Goal: Task Accomplishment & Management: Use online tool/utility

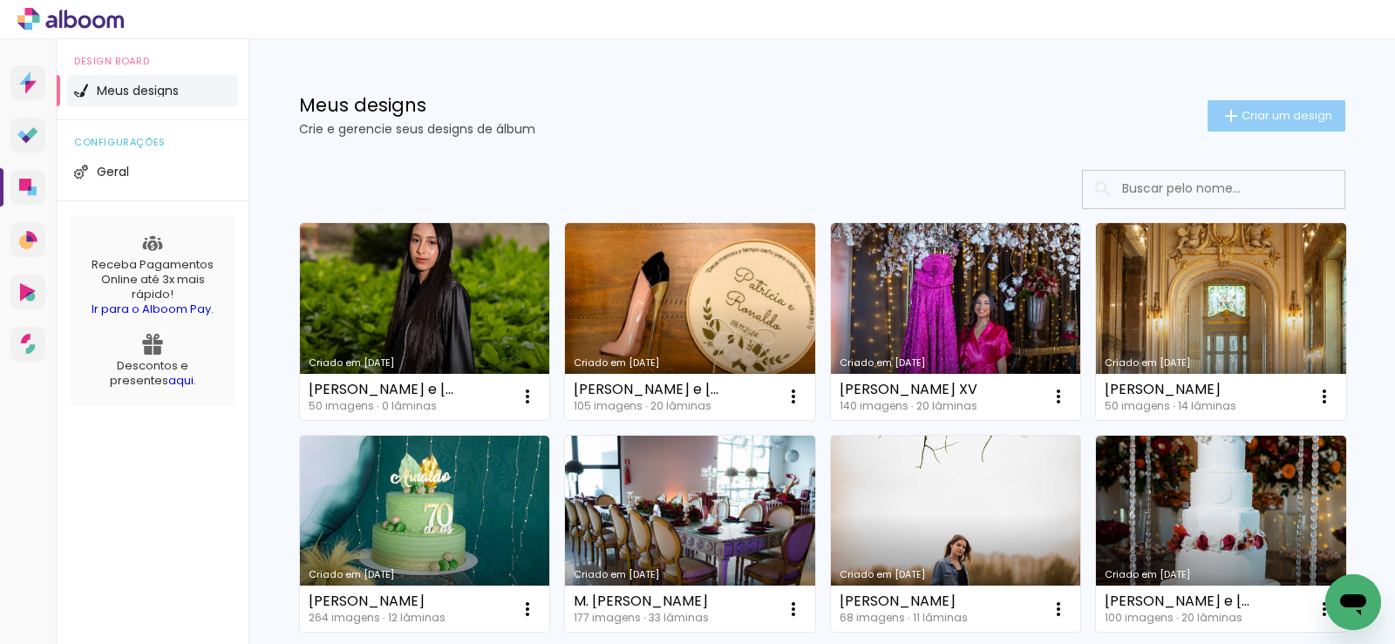
click at [1250, 110] on span "Criar um design" at bounding box center [1287, 115] width 91 height 11
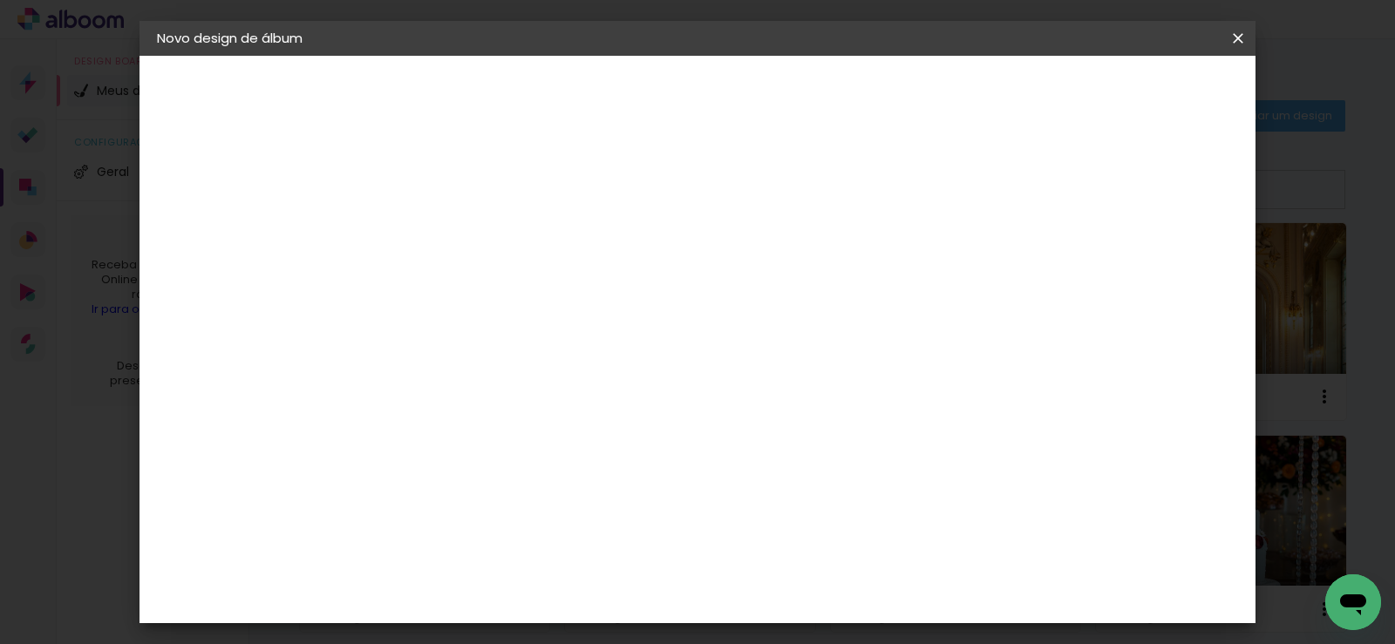
click at [442, 230] on input at bounding box center [442, 234] width 0 height 27
type input "[PERSON_NAME]"
type paper-input "[PERSON_NAME]"
click at [0, 0] on slot "Avançar" at bounding box center [0, 0] width 0 height 0
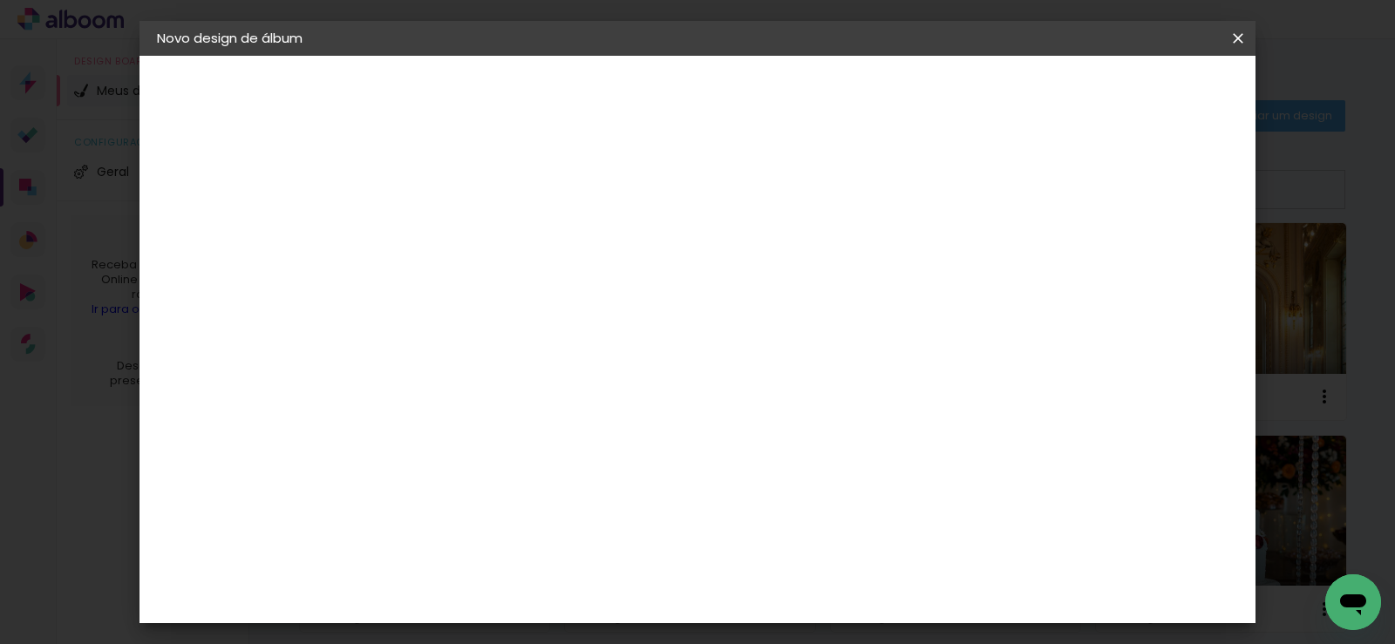
click at [485, 637] on div "Canaan Álbuns" at bounding box center [458, 651] width 54 height 28
click at [0, 0] on slot "Avançar" at bounding box center [0, 0] width 0 height 0
click at [560, 333] on span "25 × 30" at bounding box center [519, 351] width 81 height 36
click at [0, 0] on slot "Avançar" at bounding box center [0, 0] width 0 height 0
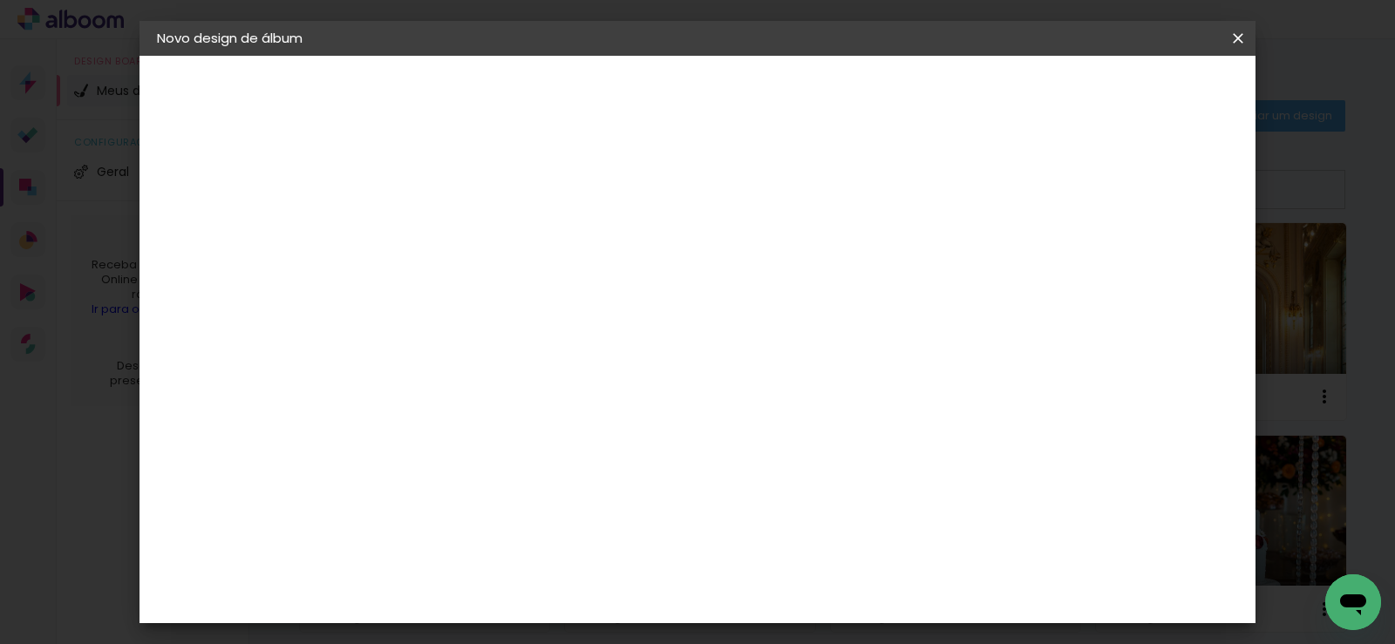
click at [1011, 88] on span "Iniciar design" at bounding box center [970, 92] width 79 height 12
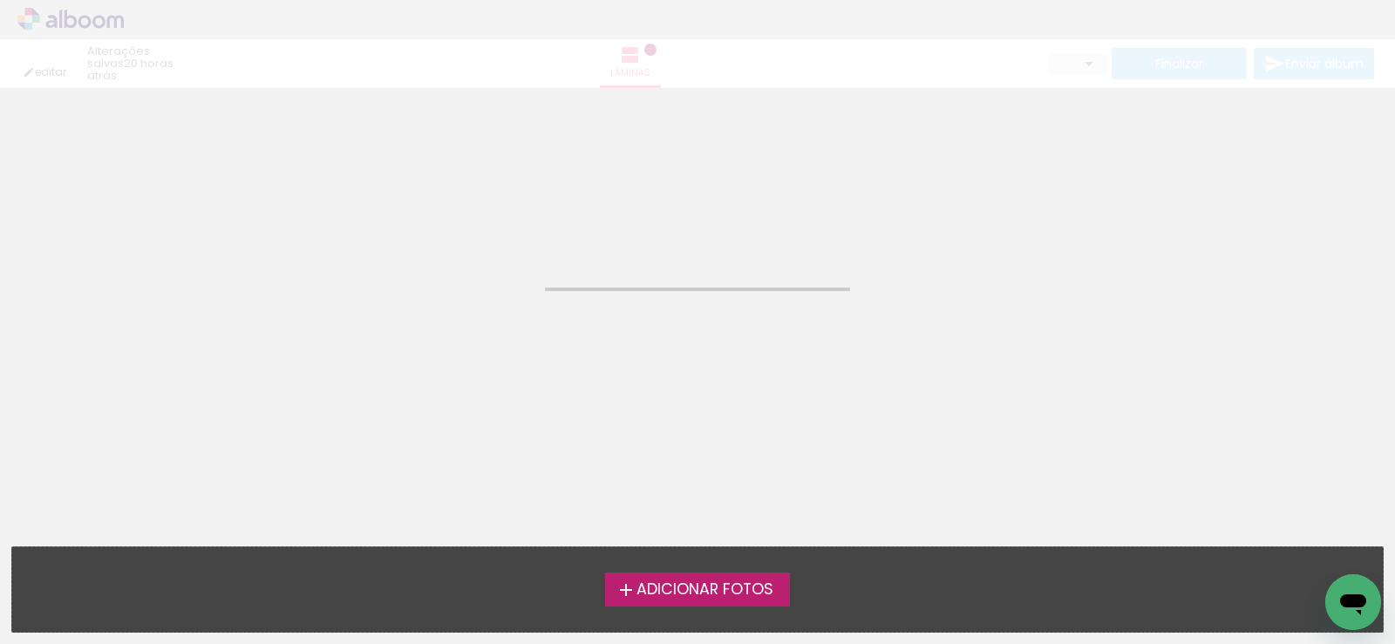
click at [732, 598] on span "Adicionar Fotos" at bounding box center [705, 590] width 137 height 16
click at [0, 0] on input "file" at bounding box center [0, 0] width 0 height 0
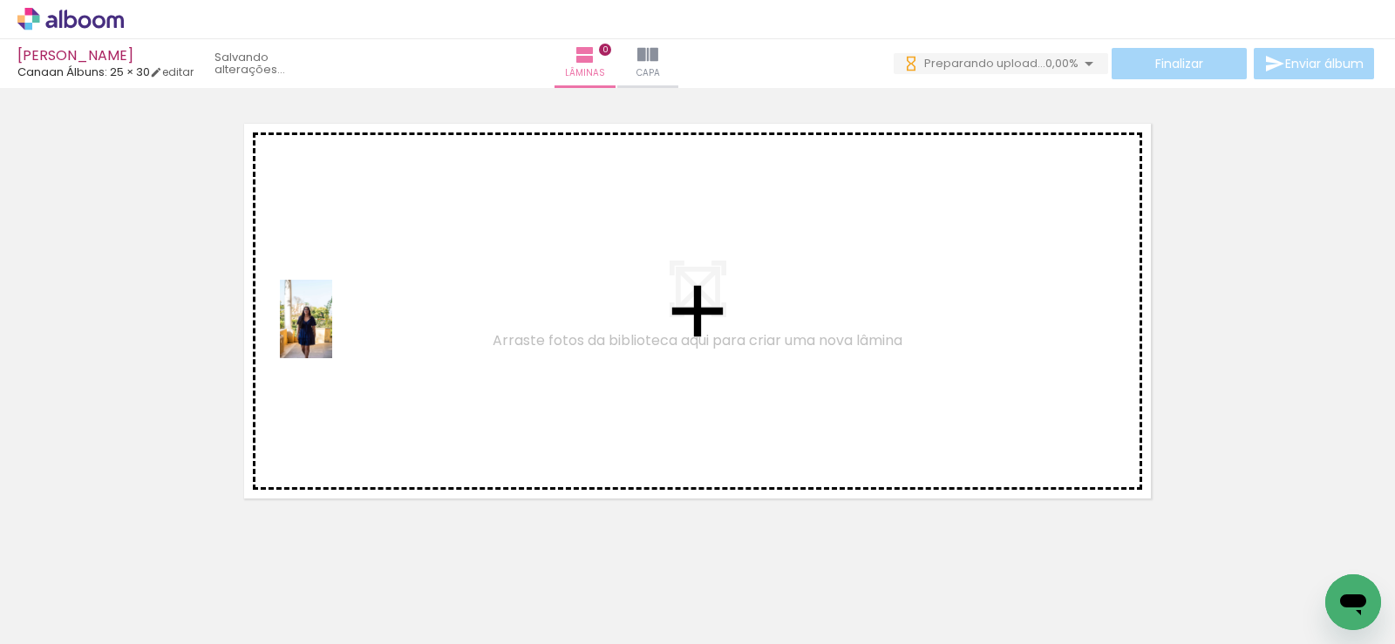
drag, startPoint x: 167, startPoint y: 605, endPoint x: 332, endPoint y: 332, distance: 318.8
click at [332, 332] on quentale-workspace at bounding box center [697, 322] width 1395 height 644
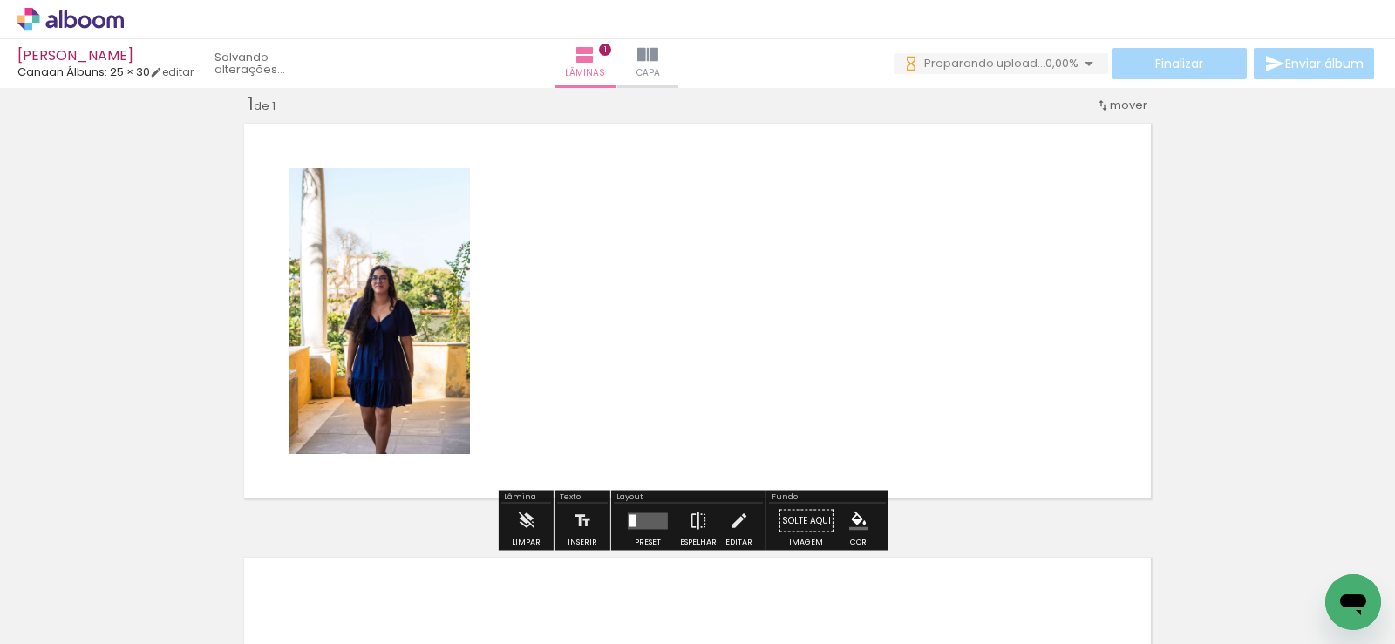
drag, startPoint x: 350, startPoint y: 476, endPoint x: 413, endPoint y: 370, distance: 124.0
click at [413, 370] on quentale-layouter at bounding box center [697, 311] width 923 height 391
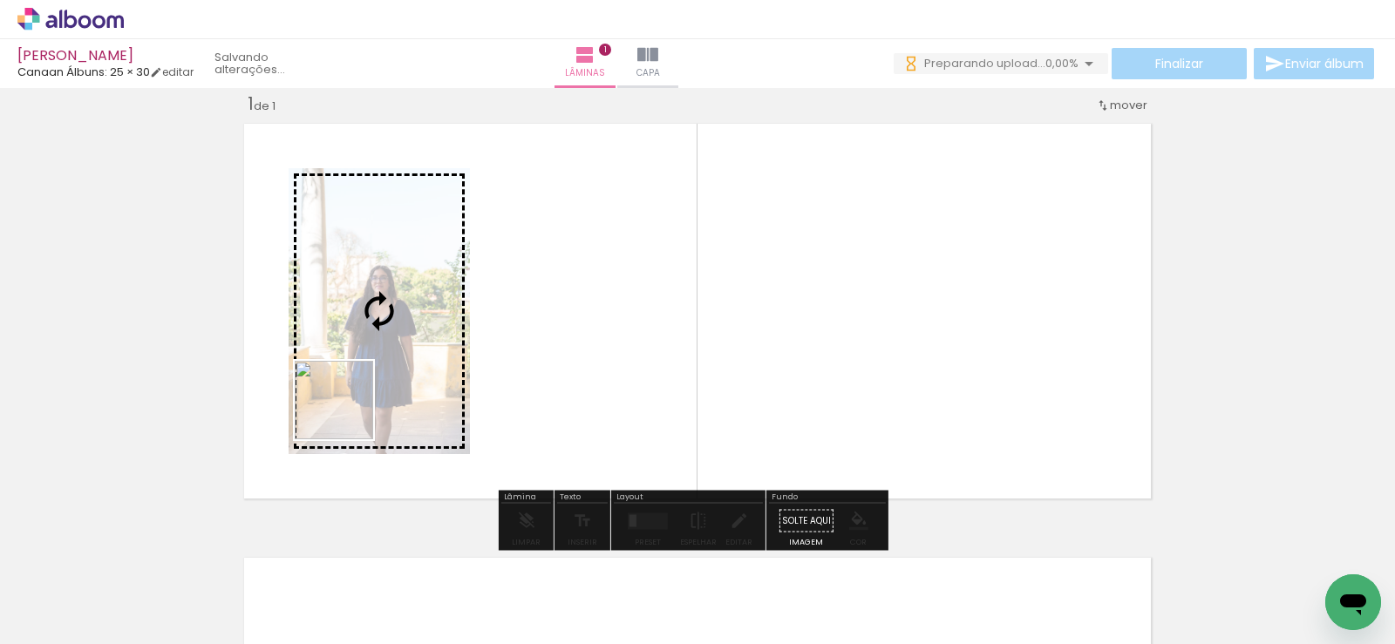
drag, startPoint x: 290, startPoint y: 562, endPoint x: 359, endPoint y: 439, distance: 140.9
click at [350, 395] on quentale-workspace at bounding box center [697, 322] width 1395 height 644
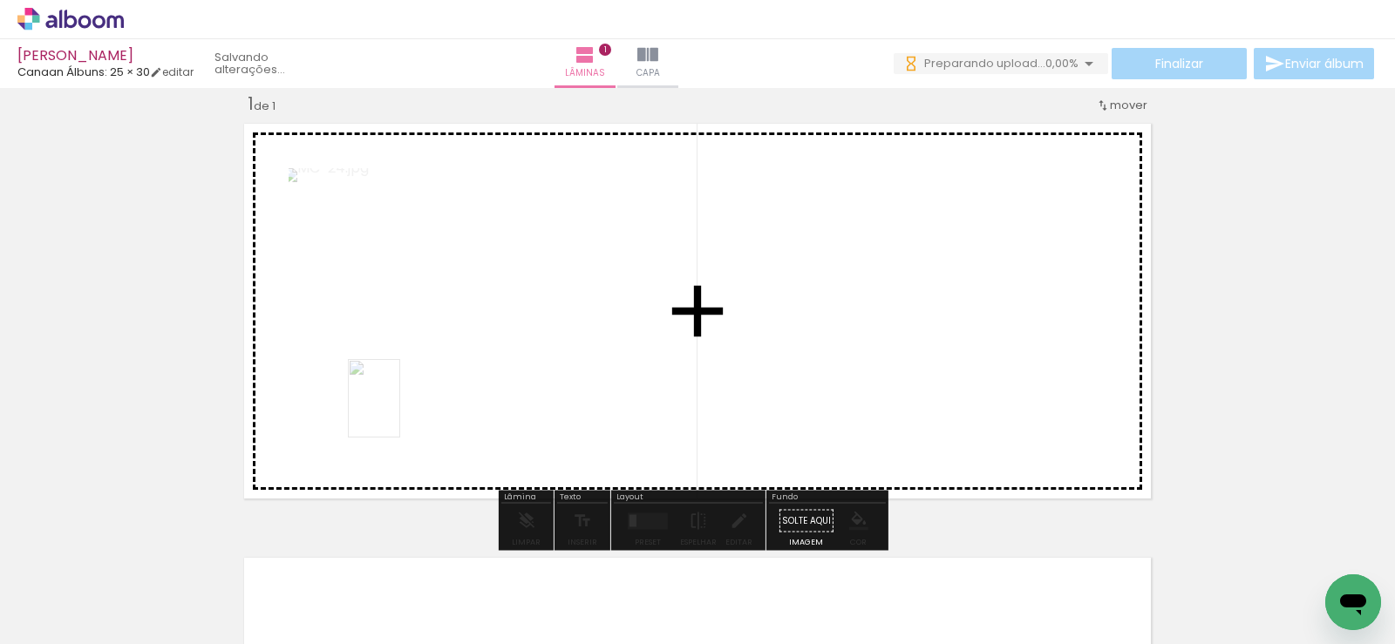
drag, startPoint x: 285, startPoint y: 603, endPoint x: 400, endPoint y: 411, distance: 224.5
click at [400, 411] on quentale-workspace at bounding box center [697, 322] width 1395 height 644
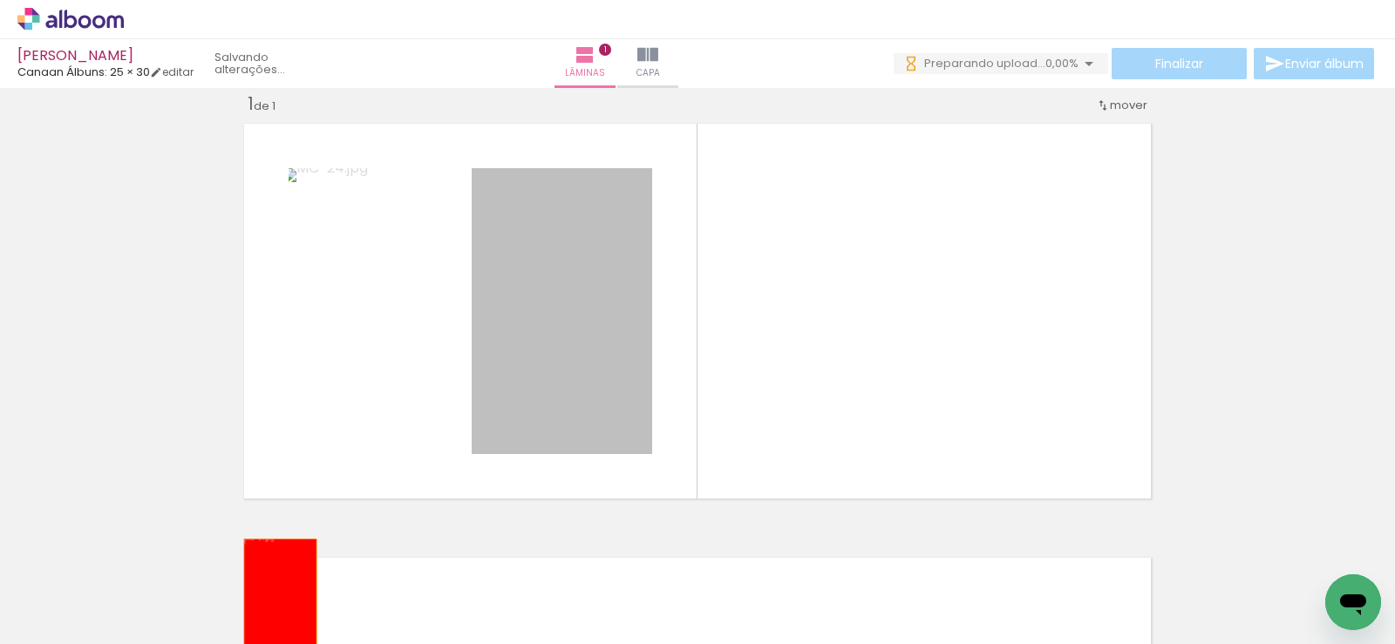
drag, startPoint x: 519, startPoint y: 333, endPoint x: 274, endPoint y: 596, distance: 359.7
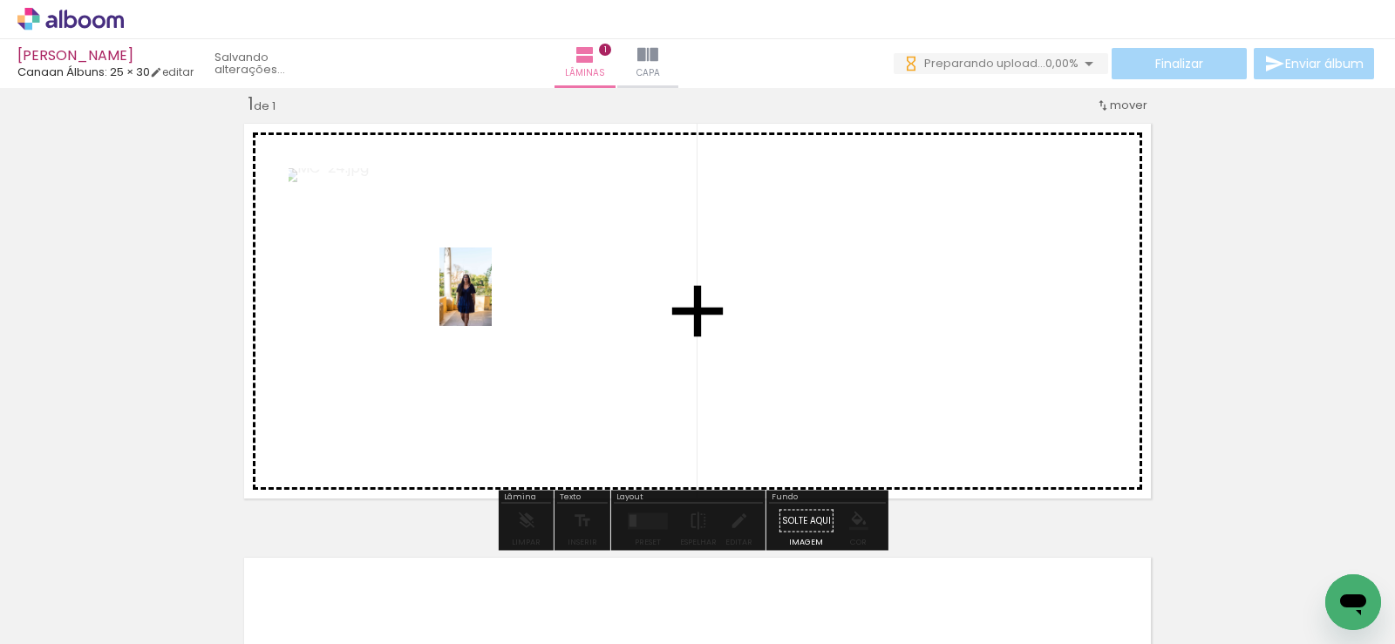
drag, startPoint x: 181, startPoint y: 591, endPoint x: 496, endPoint y: 296, distance: 431.2
click at [496, 296] on quentale-workspace at bounding box center [697, 322] width 1395 height 644
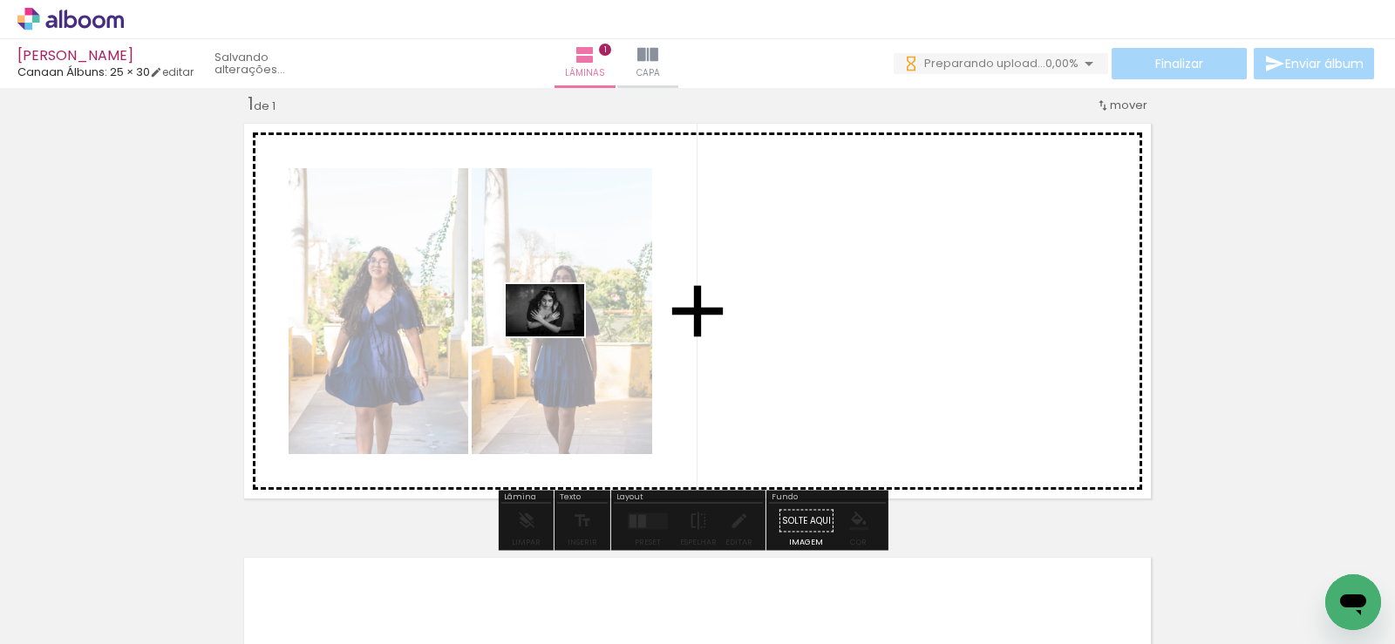
drag, startPoint x: 386, startPoint y: 599, endPoint x: 564, endPoint y: 330, distance: 322.1
click at [564, 330] on quentale-workspace at bounding box center [697, 322] width 1395 height 644
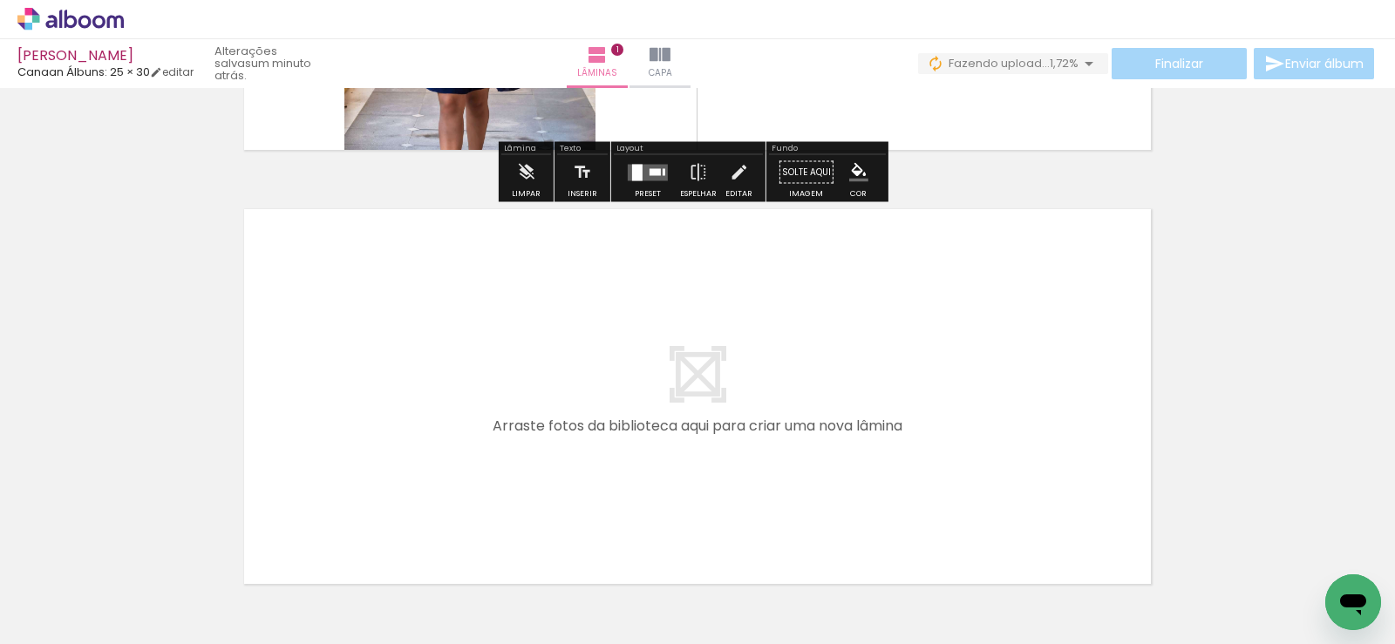
scroll to position [459, 0]
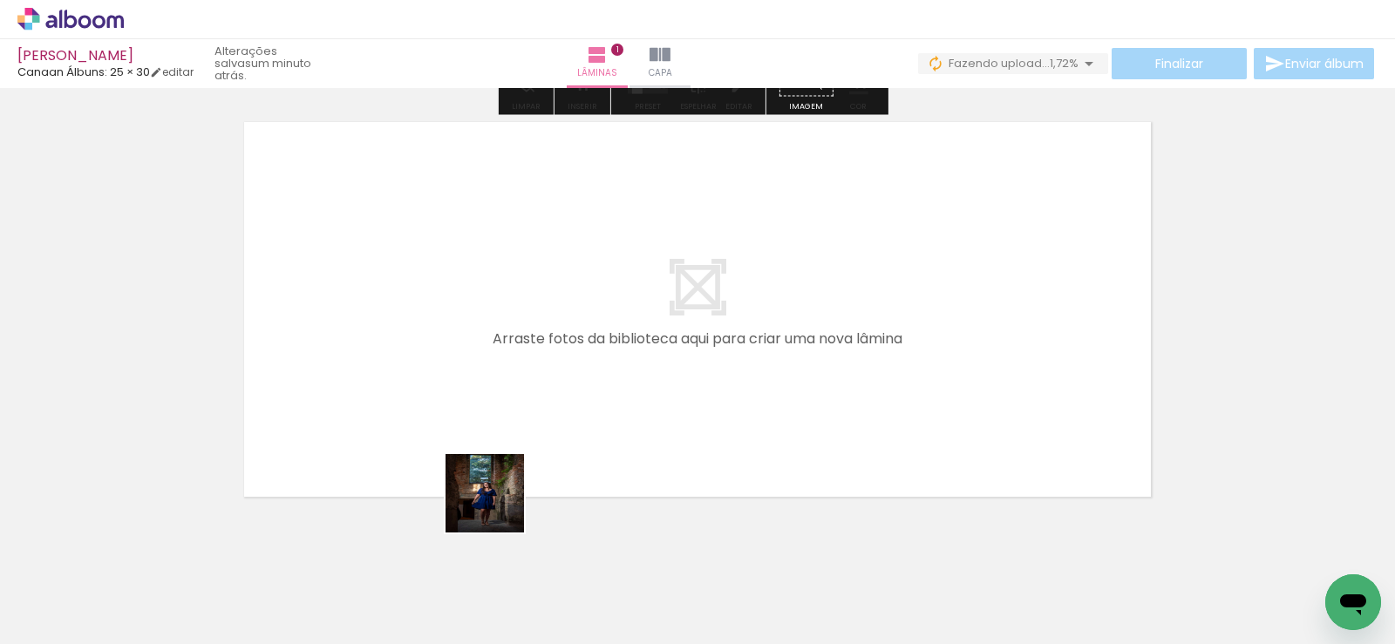
drag, startPoint x: 498, startPoint y: 530, endPoint x: 540, endPoint y: 525, distance: 42.2
click at [498, 383] on quentale-workspace at bounding box center [697, 322] width 1395 height 644
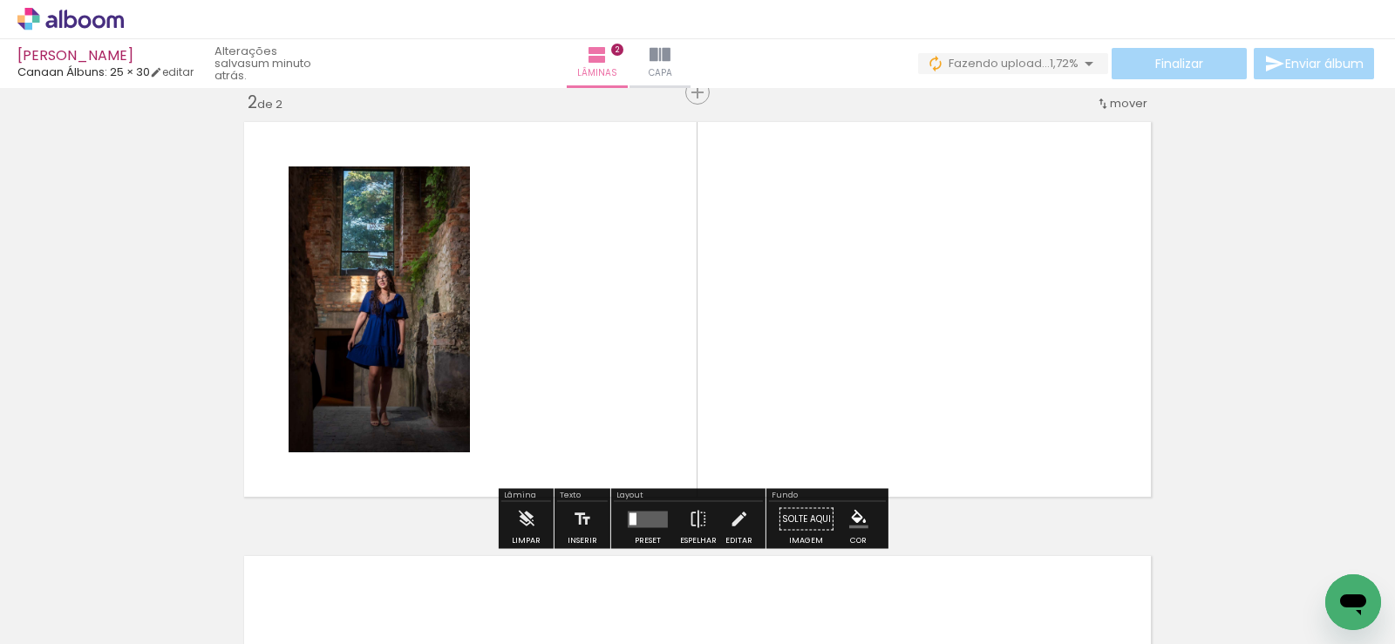
scroll to position [457, 0]
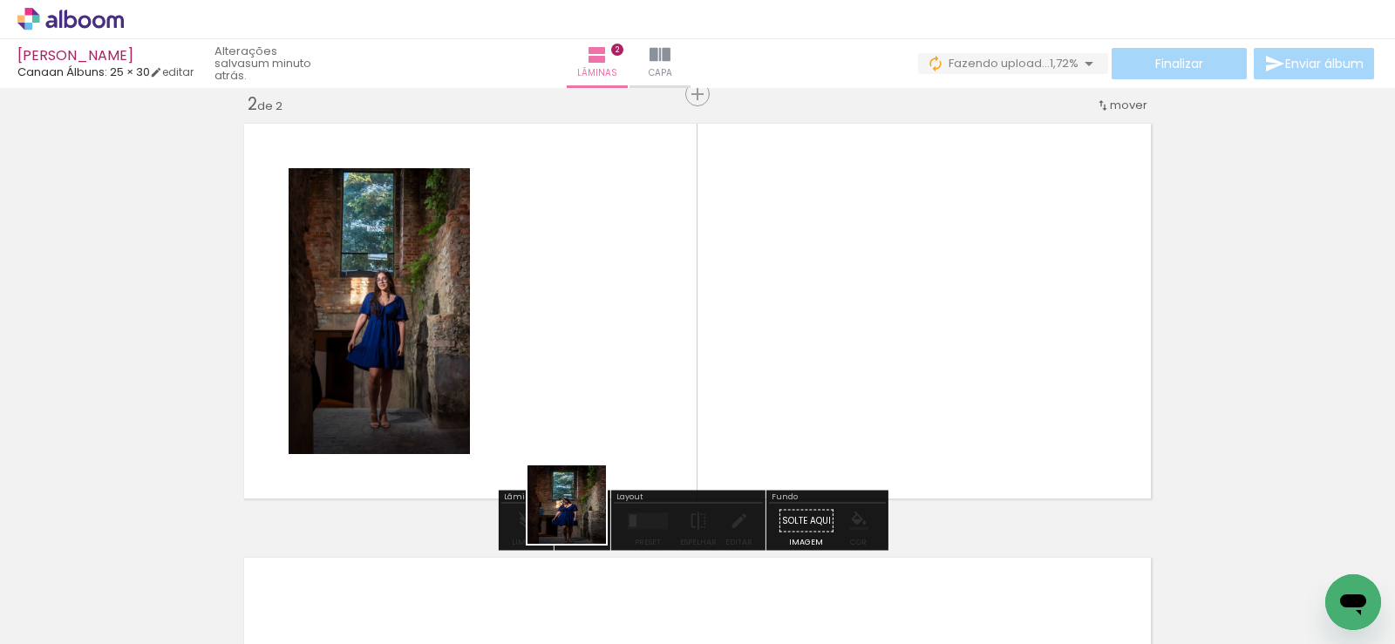
drag, startPoint x: 580, startPoint y: 535, endPoint x: 610, endPoint y: 504, distance: 43.2
click at [579, 371] on quentale-workspace at bounding box center [697, 322] width 1395 height 644
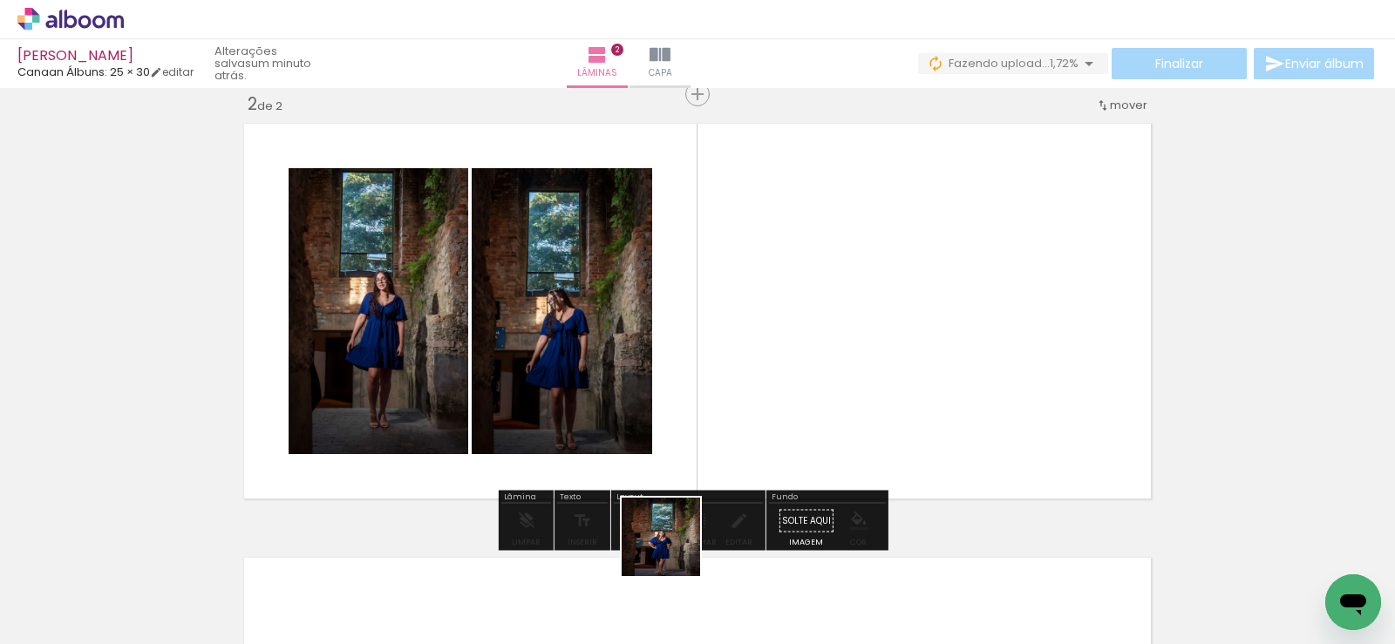
drag, startPoint x: 674, startPoint y: 568, endPoint x: 734, endPoint y: 499, distance: 91.5
click at [677, 371] on quentale-workspace at bounding box center [697, 322] width 1395 height 644
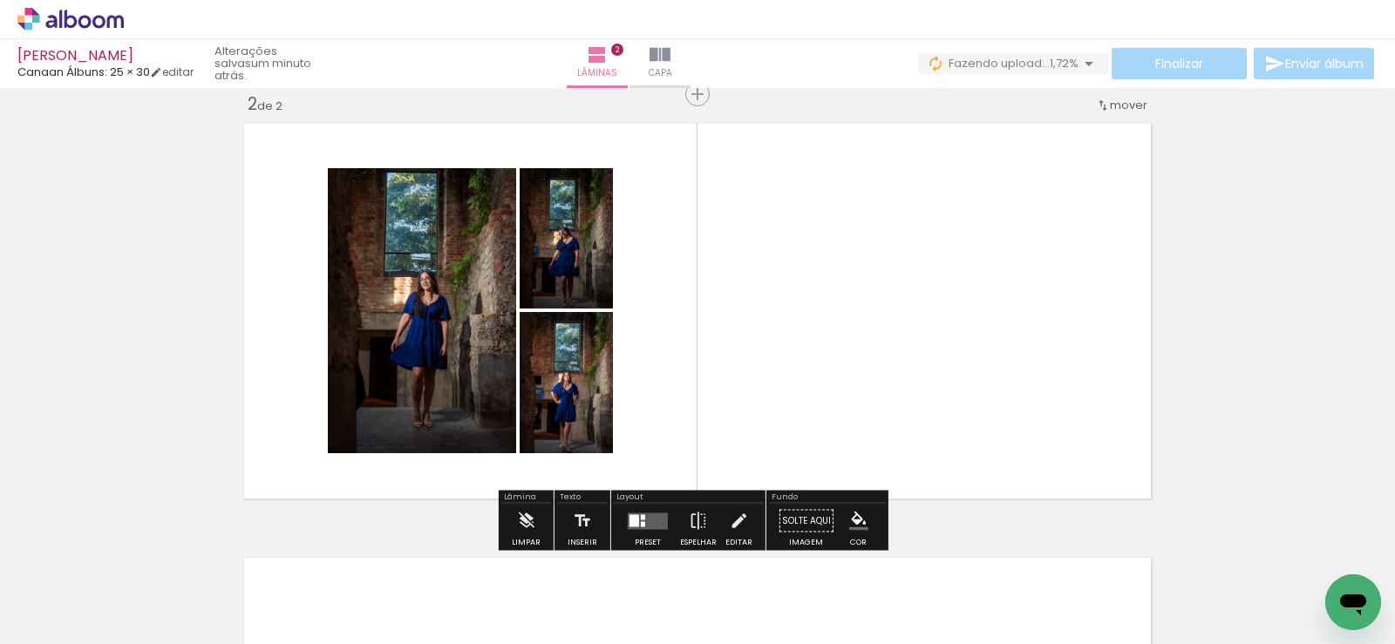
drag, startPoint x: 773, startPoint y: 559, endPoint x: 838, endPoint y: 527, distance: 72.1
click at [785, 387] on quentale-workspace at bounding box center [697, 322] width 1395 height 644
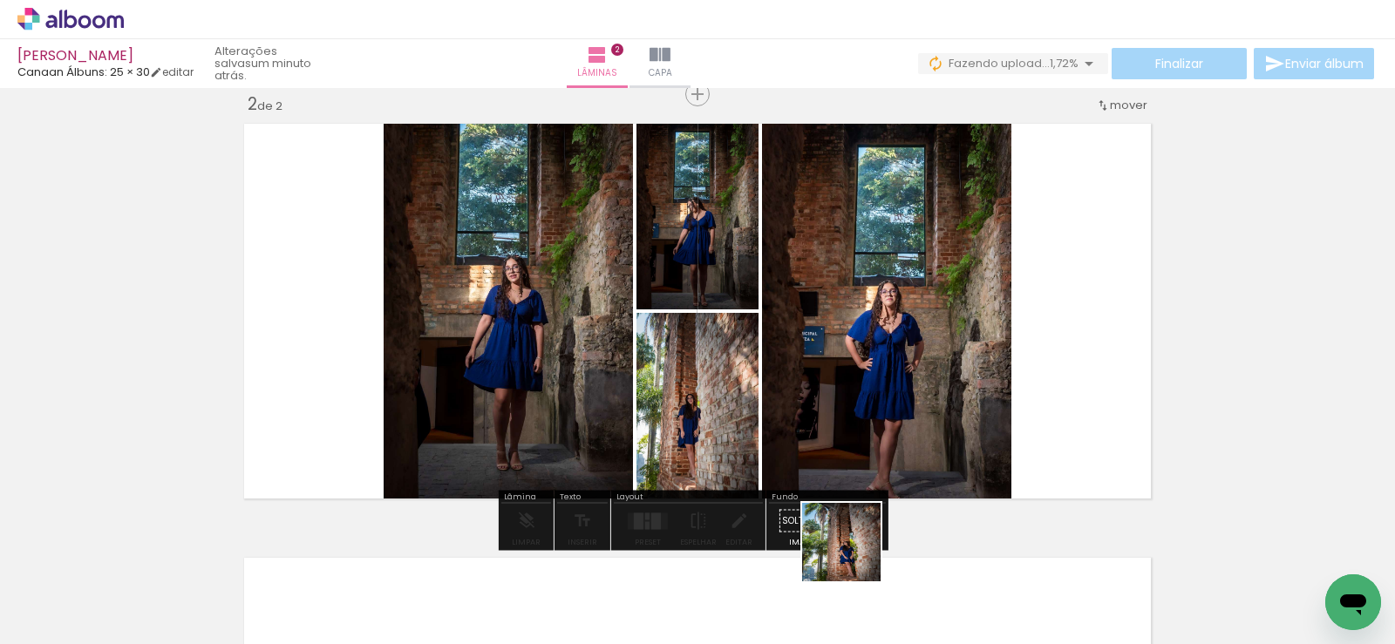
drag, startPoint x: 852, startPoint y: 562, endPoint x: 951, endPoint y: 569, distance: 99.6
click at [869, 398] on quentale-workspace at bounding box center [697, 322] width 1395 height 644
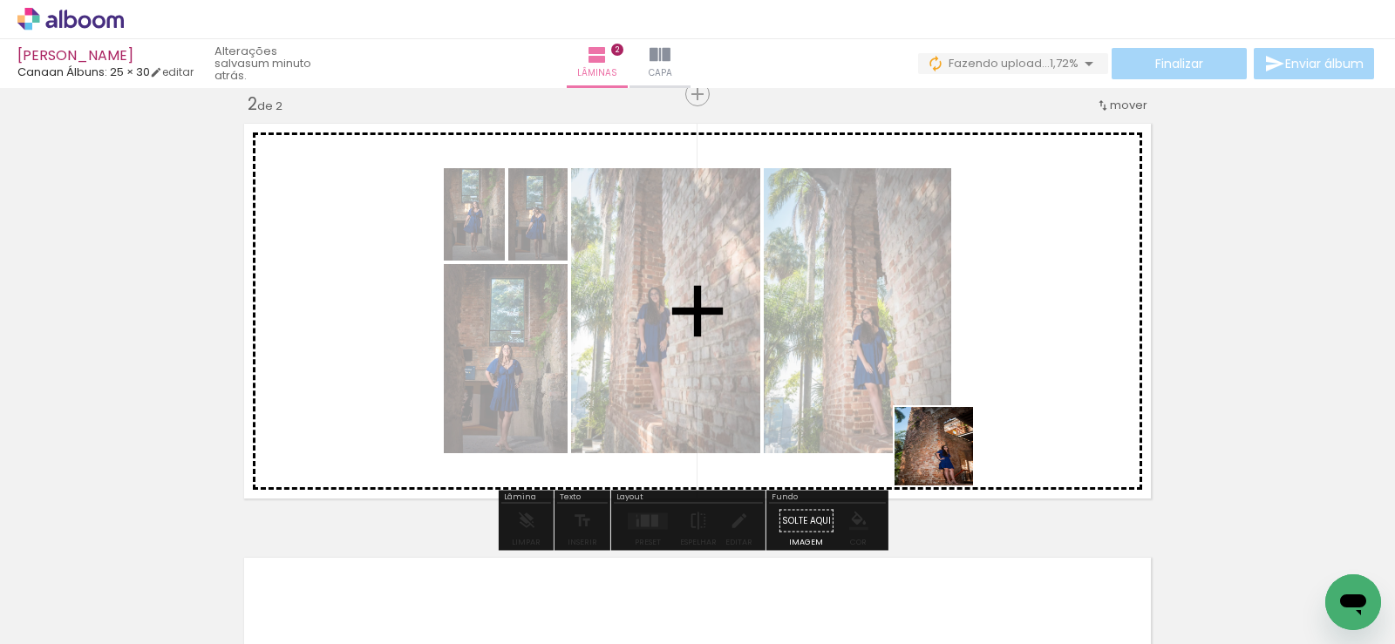
drag, startPoint x: 955, startPoint y: 572, endPoint x: 1061, endPoint y: 575, distance: 106.4
click at [944, 410] on quentale-workspace at bounding box center [697, 322] width 1395 height 644
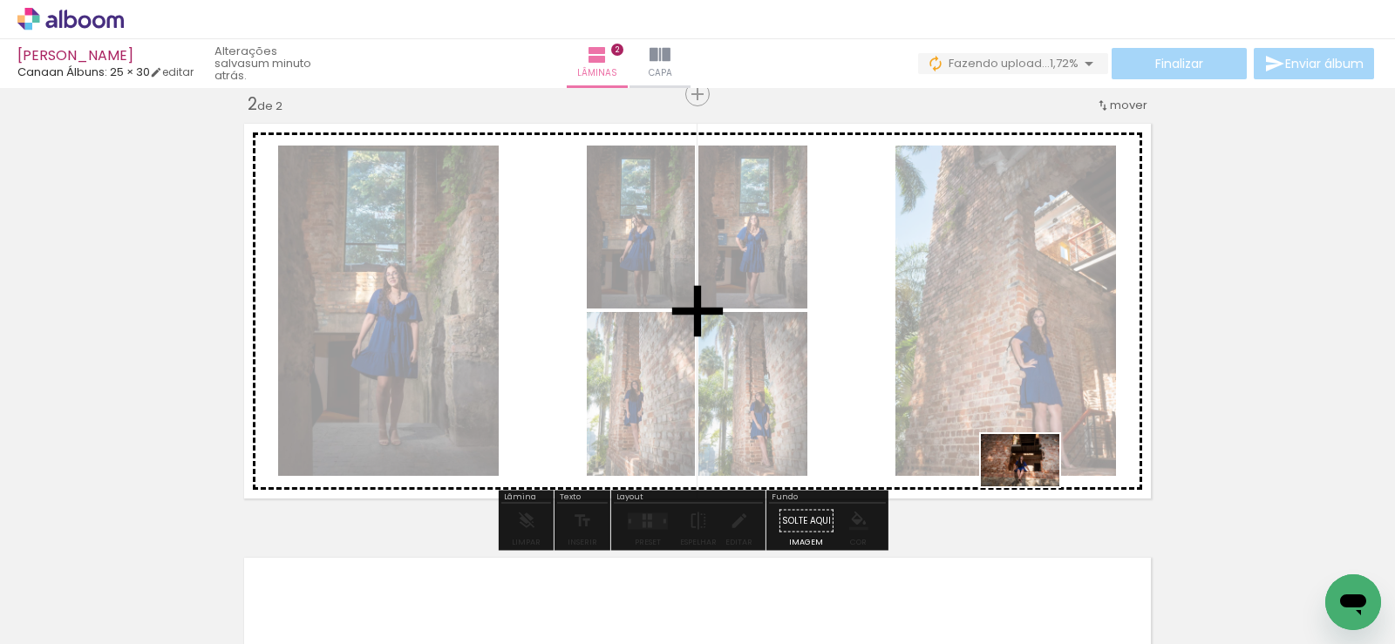
drag, startPoint x: 1066, startPoint y: 576, endPoint x: 1031, endPoint y: 476, distance: 105.6
click at [1031, 476] on quentale-workspace at bounding box center [697, 322] width 1395 height 644
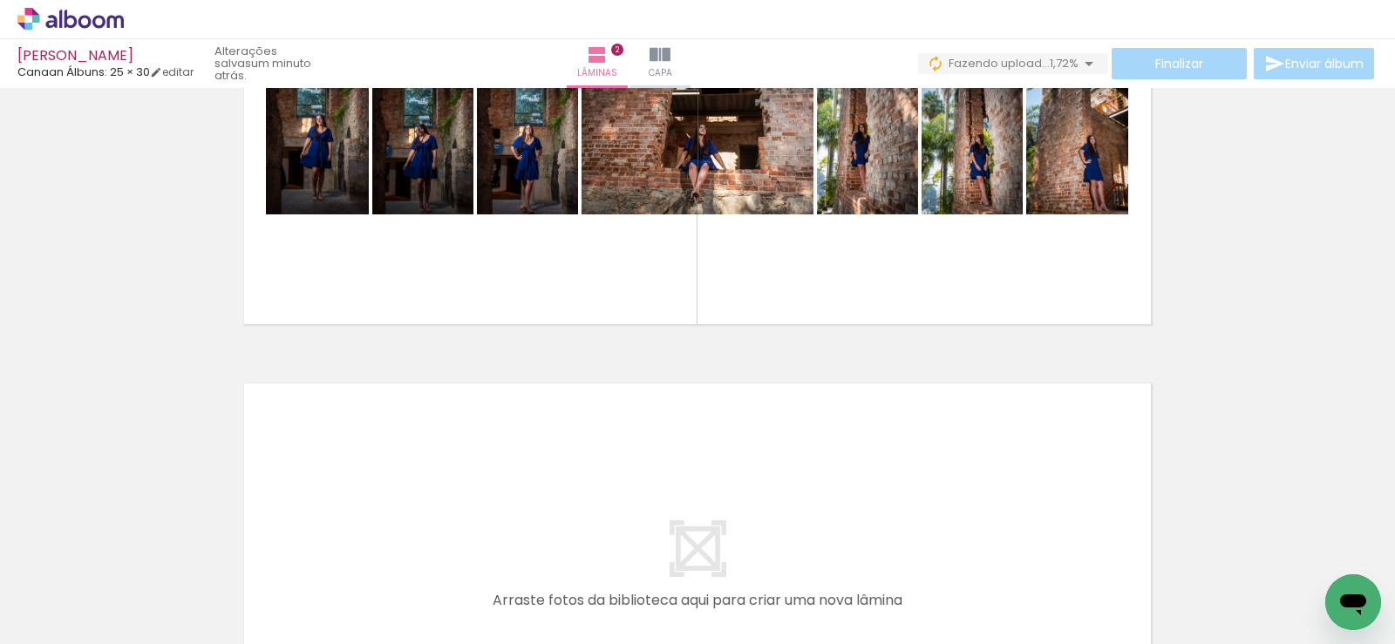
scroll to position [893, 0]
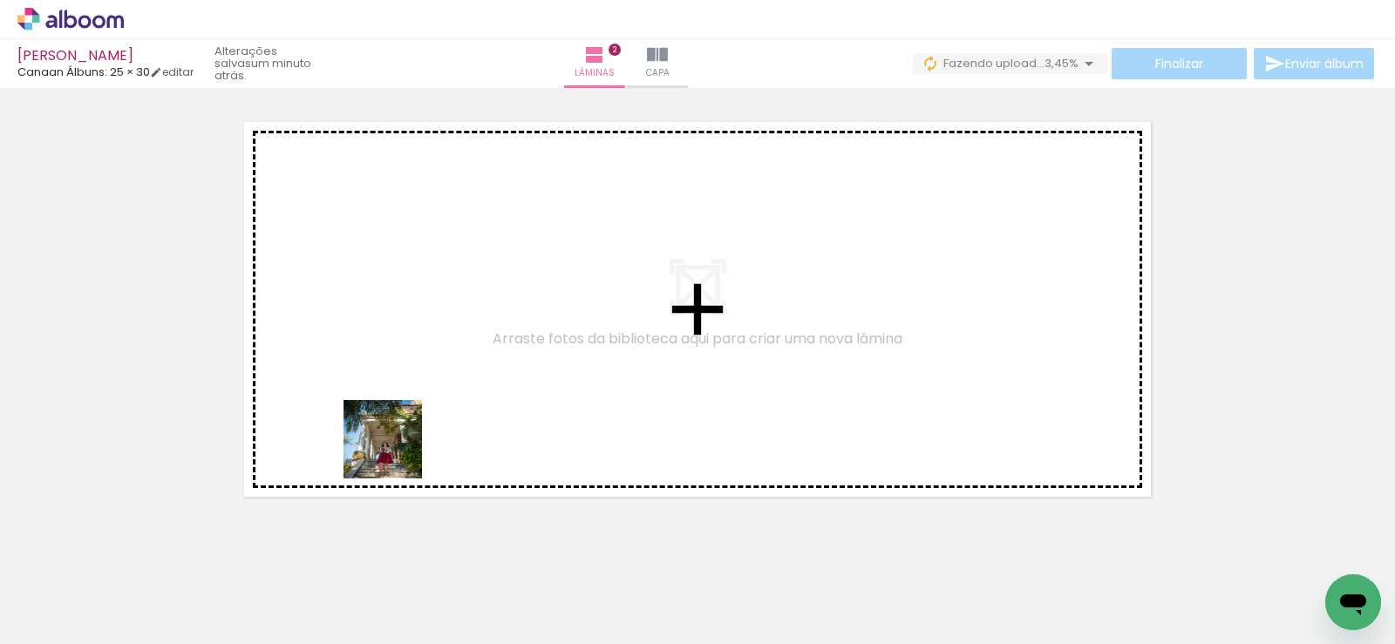
drag, startPoint x: 376, startPoint y: 564, endPoint x: 460, endPoint y: 525, distance: 93.2
click at [404, 378] on quentale-workspace at bounding box center [697, 322] width 1395 height 644
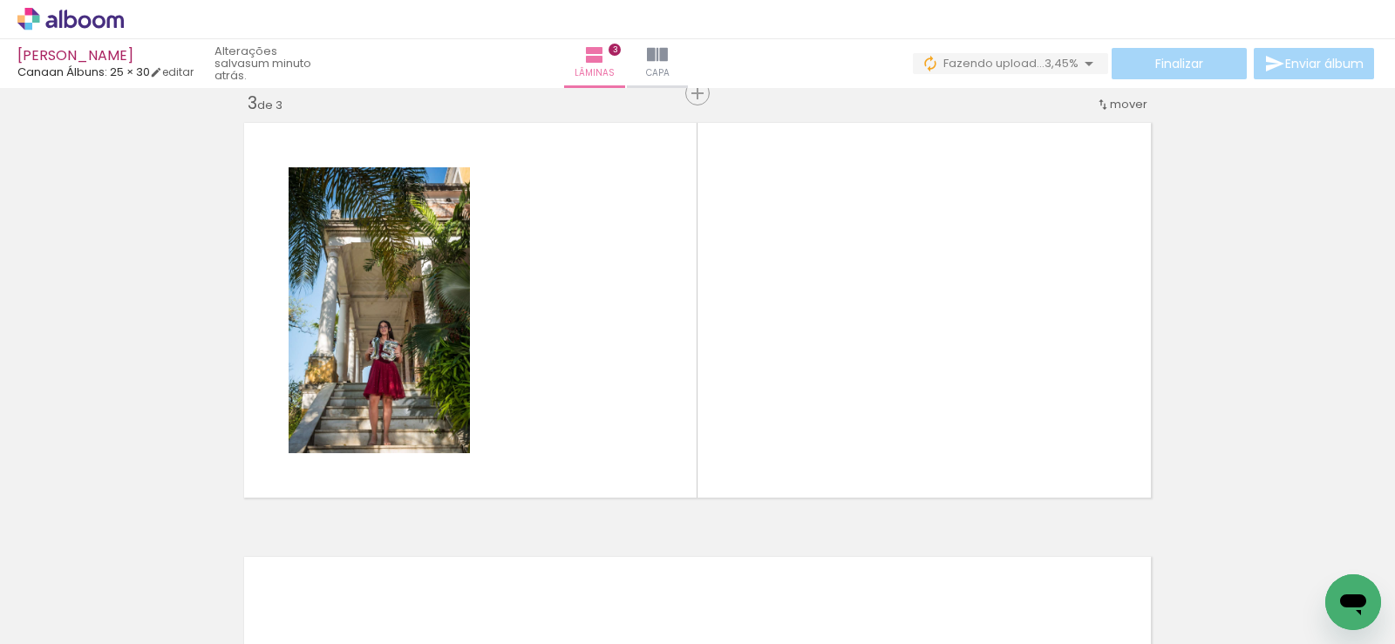
scroll to position [891, 0]
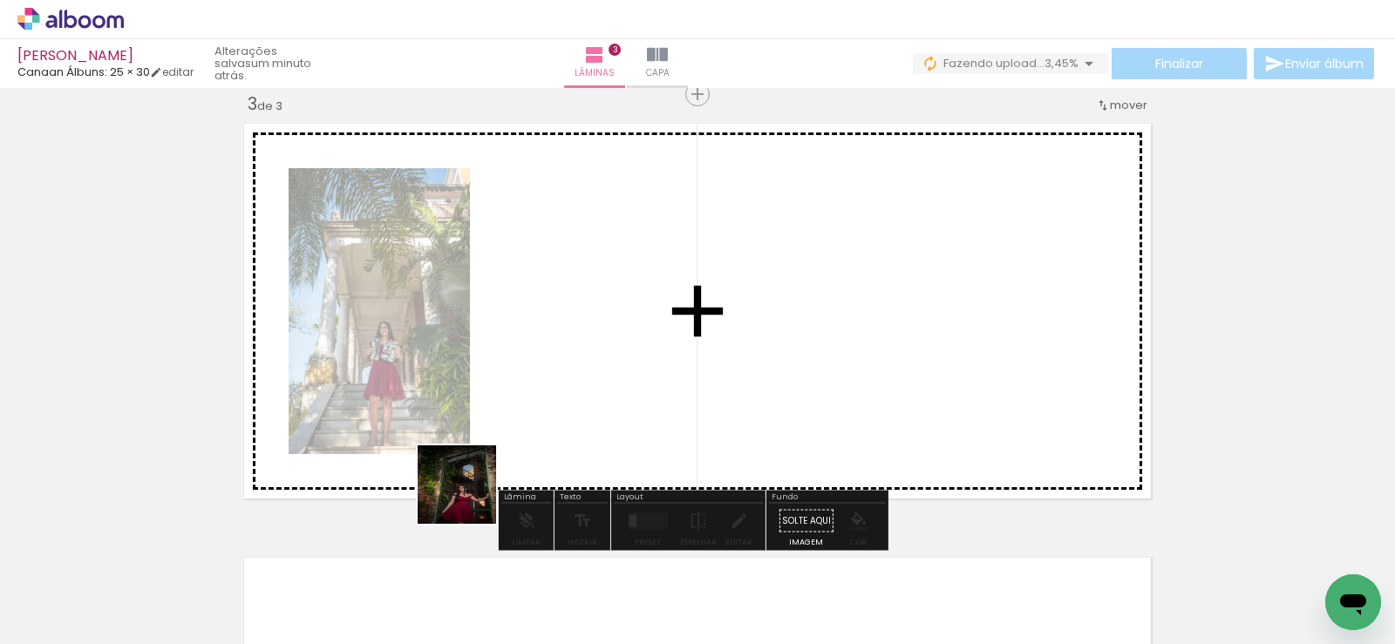
drag, startPoint x: 472, startPoint y: 529, endPoint x: 562, endPoint y: 530, distance: 90.7
click at [470, 392] on quentale-workspace at bounding box center [697, 322] width 1395 height 644
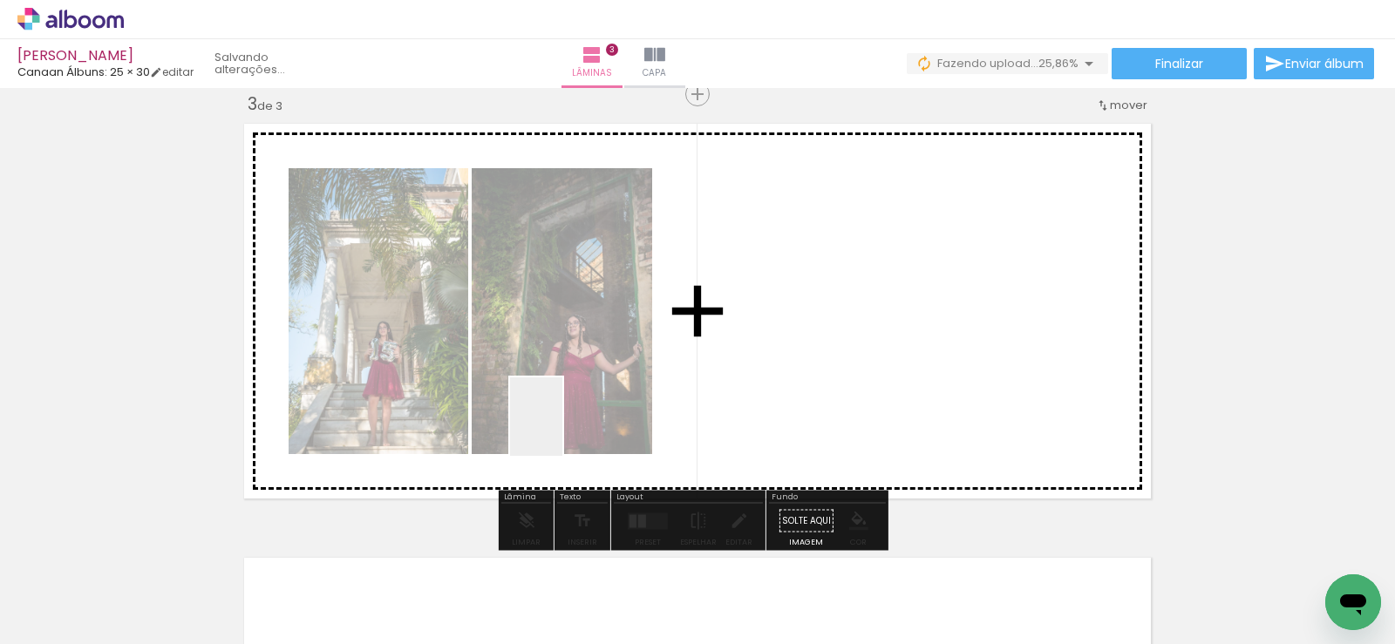
drag, startPoint x: 562, startPoint y: 530, endPoint x: 562, endPoint y: 422, distance: 108.1
click at [562, 422] on quentale-workspace at bounding box center [697, 322] width 1395 height 644
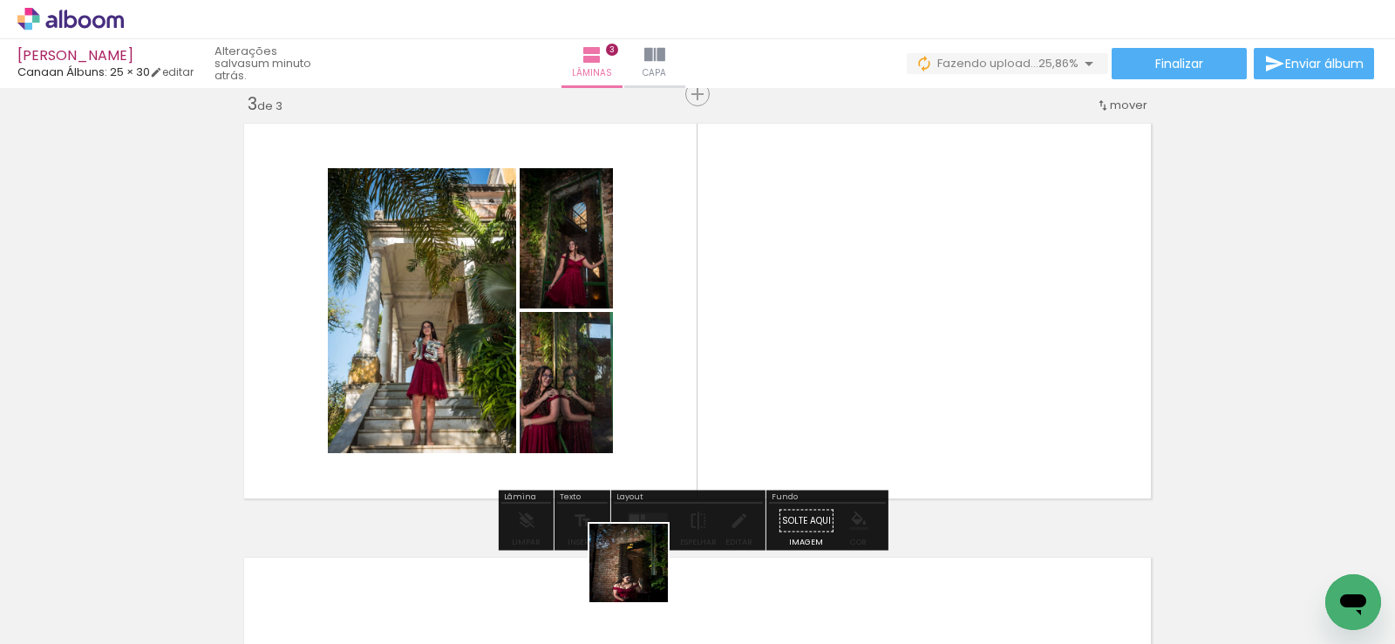
drag, startPoint x: 642, startPoint y: 576, endPoint x: 678, endPoint y: 403, distance: 177.2
click at [678, 403] on quentale-workspace at bounding box center [697, 322] width 1395 height 644
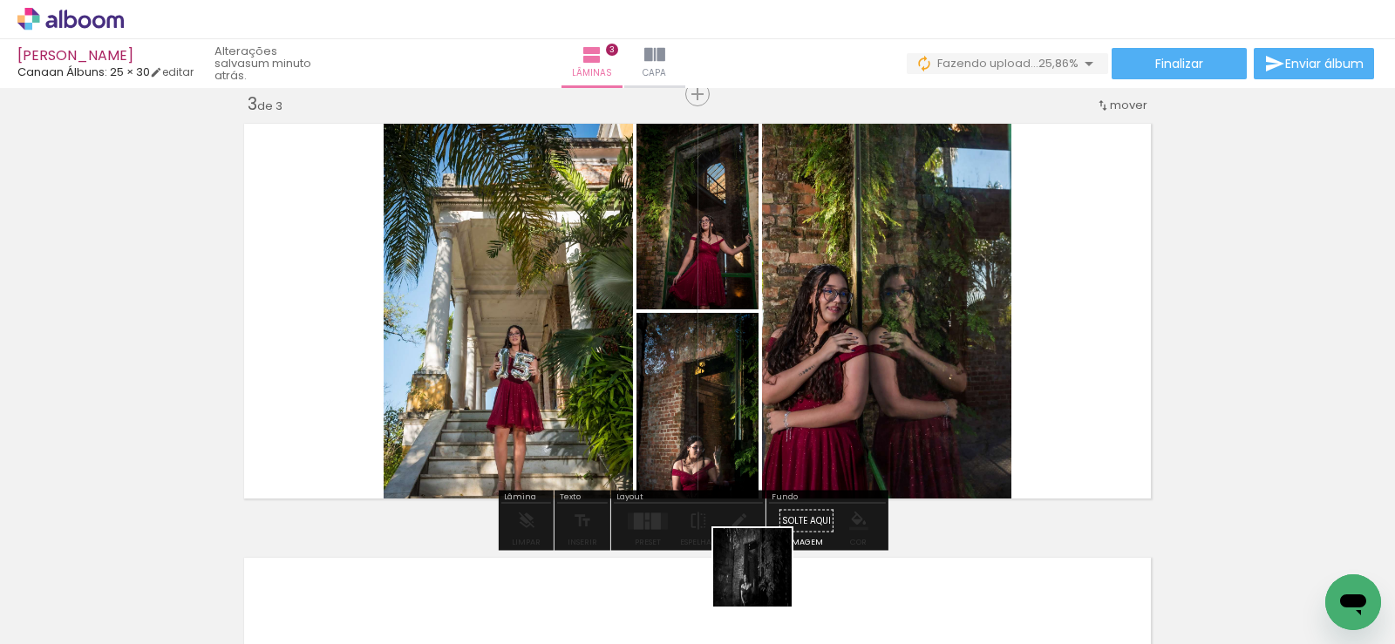
drag, startPoint x: 766, startPoint y: 581, endPoint x: 840, endPoint y: 582, distance: 74.1
click at [787, 423] on quentale-workspace at bounding box center [697, 322] width 1395 height 644
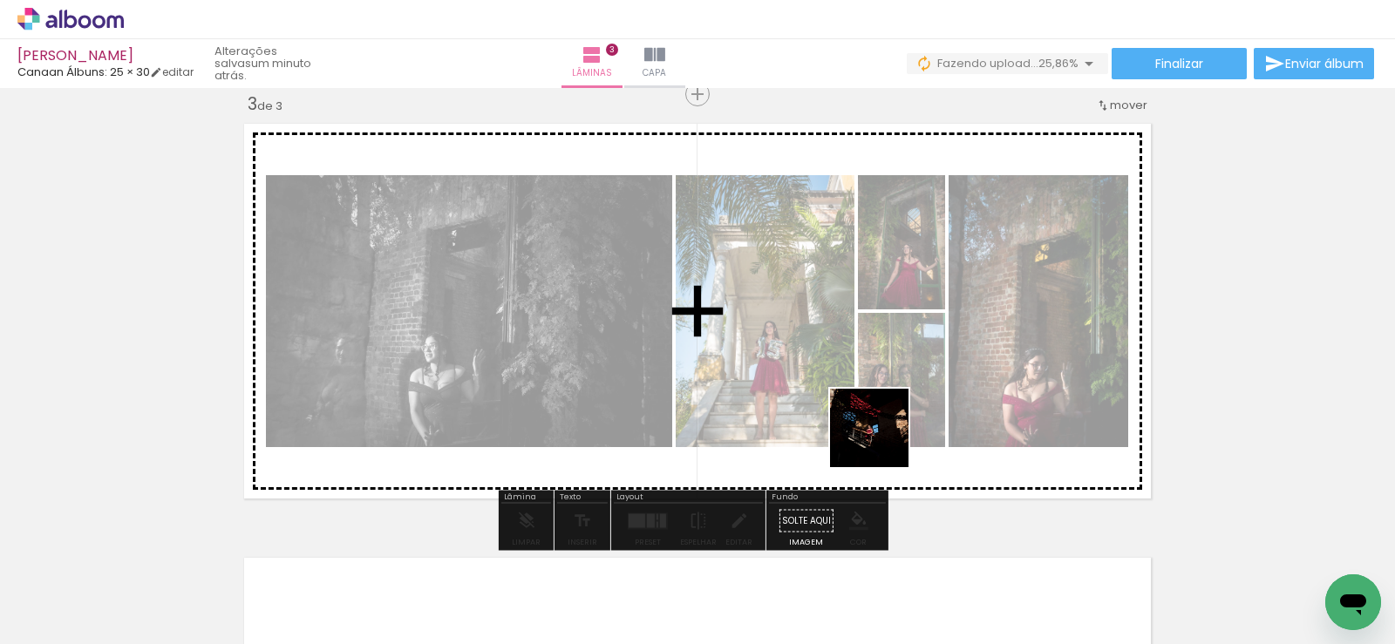
drag, startPoint x: 871, startPoint y: 563, endPoint x: 885, endPoint y: 427, distance: 136.7
click at [885, 427] on quentale-workspace at bounding box center [697, 322] width 1395 height 644
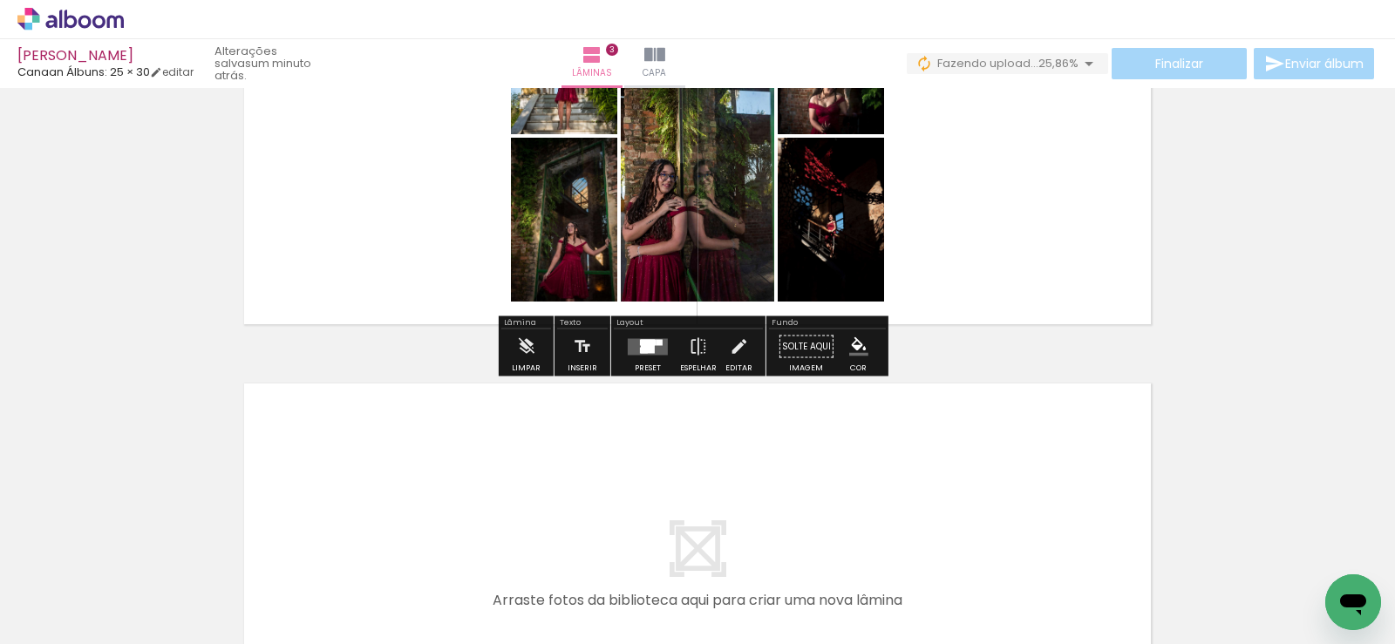
scroll to position [1153, 0]
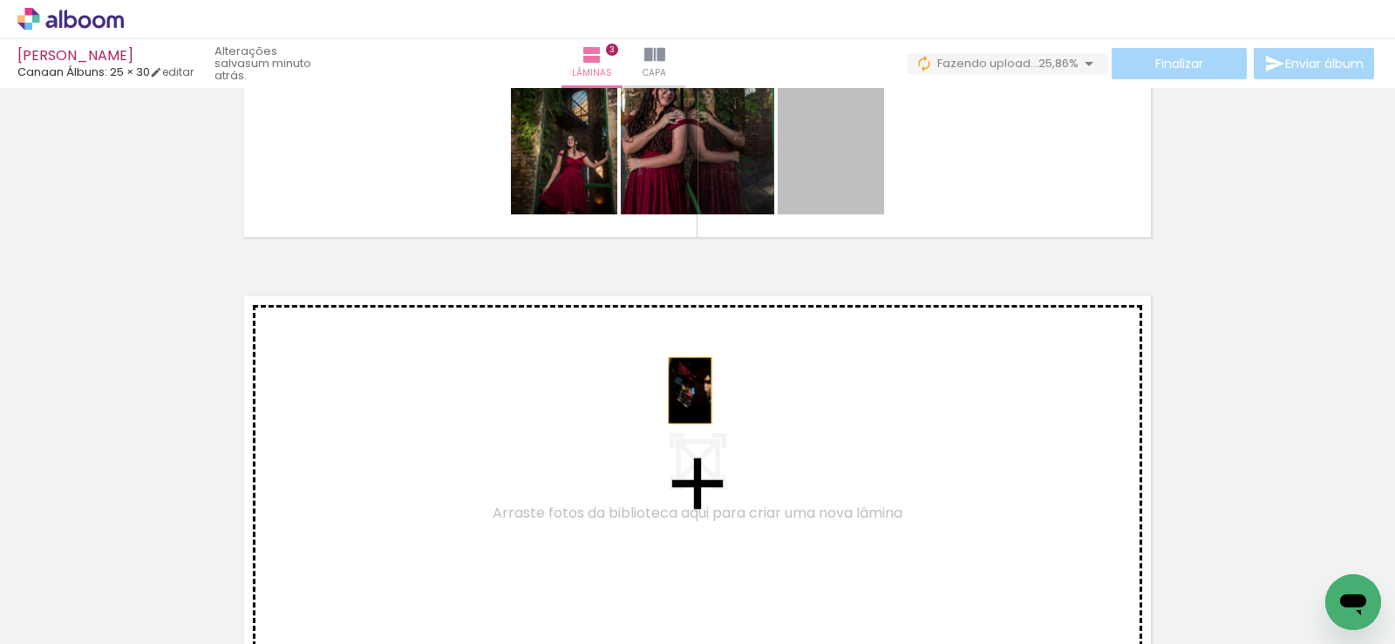
drag, startPoint x: 847, startPoint y: 187, endPoint x: 656, endPoint y: 412, distance: 294.4
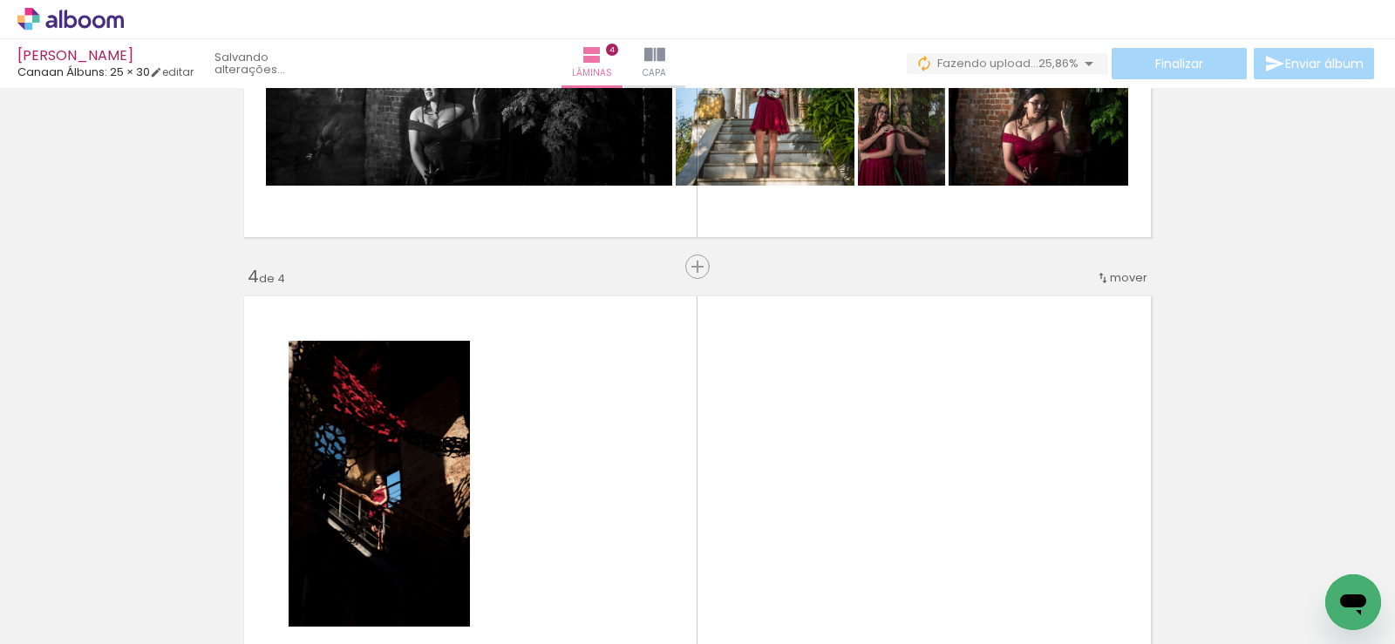
scroll to position [1325, 0]
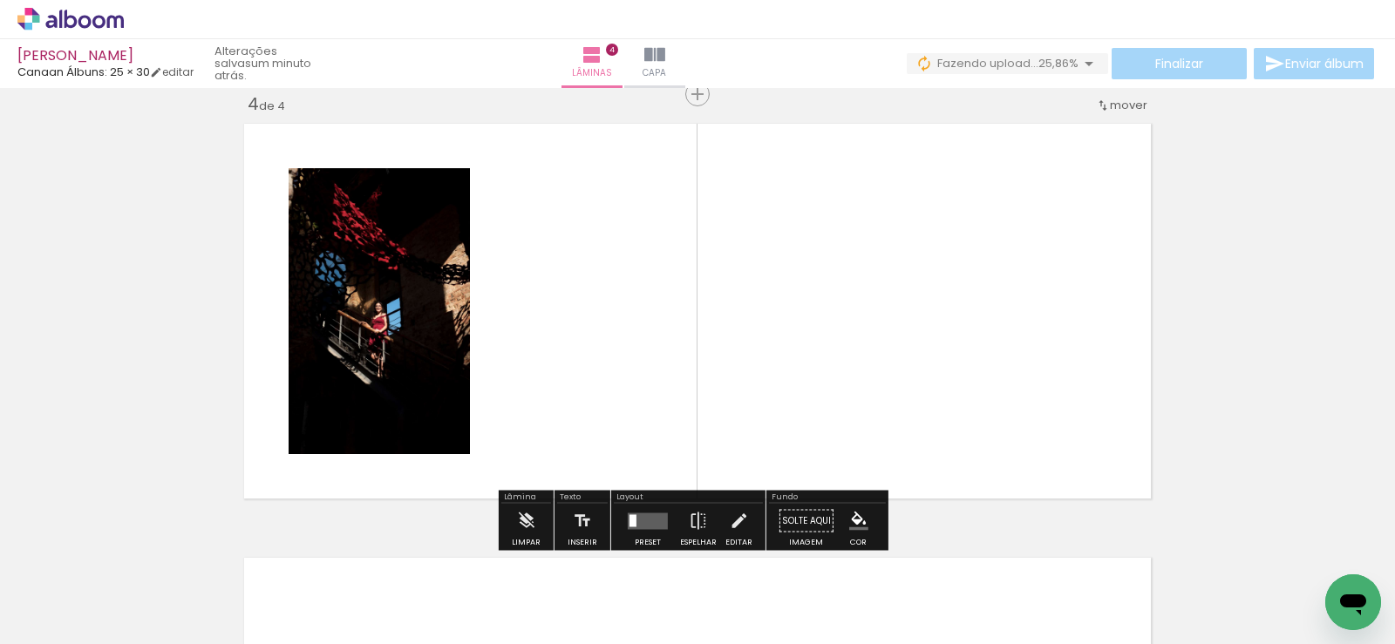
drag, startPoint x: 942, startPoint y: 569, endPoint x: 916, endPoint y: 521, distance: 53.9
click at [707, 382] on quentale-workspace at bounding box center [697, 322] width 1395 height 644
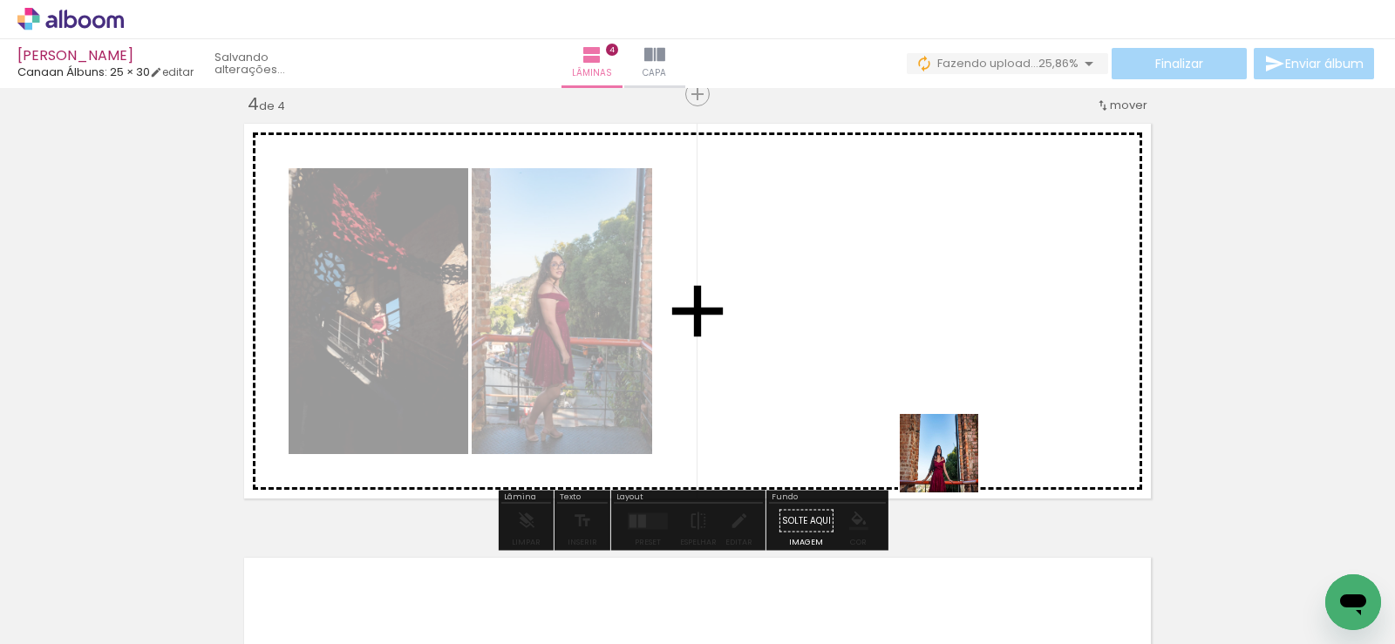
drag, startPoint x: 1072, startPoint y: 569, endPoint x: 1042, endPoint y: 554, distance: 33.5
click at [859, 403] on quentale-workspace at bounding box center [697, 322] width 1395 height 644
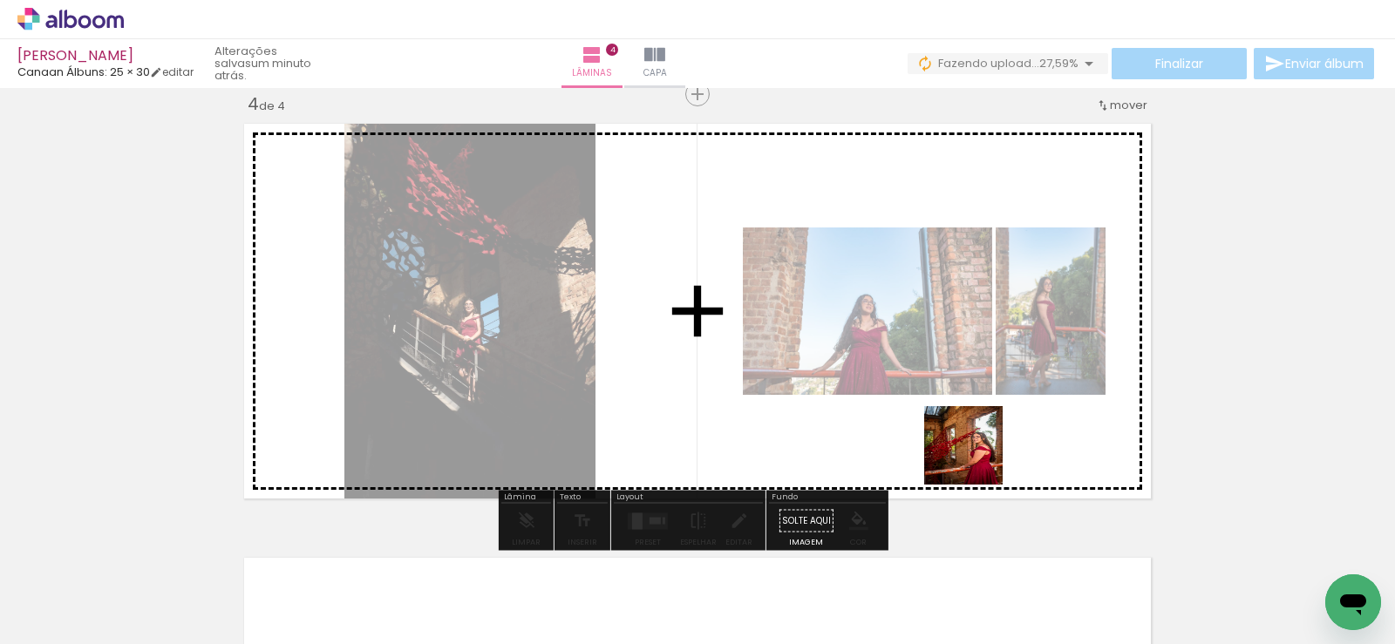
drag, startPoint x: 1191, startPoint y: 569, endPoint x: 1087, endPoint y: 521, distance: 114.3
click at [937, 438] on quentale-workspace at bounding box center [697, 322] width 1395 height 644
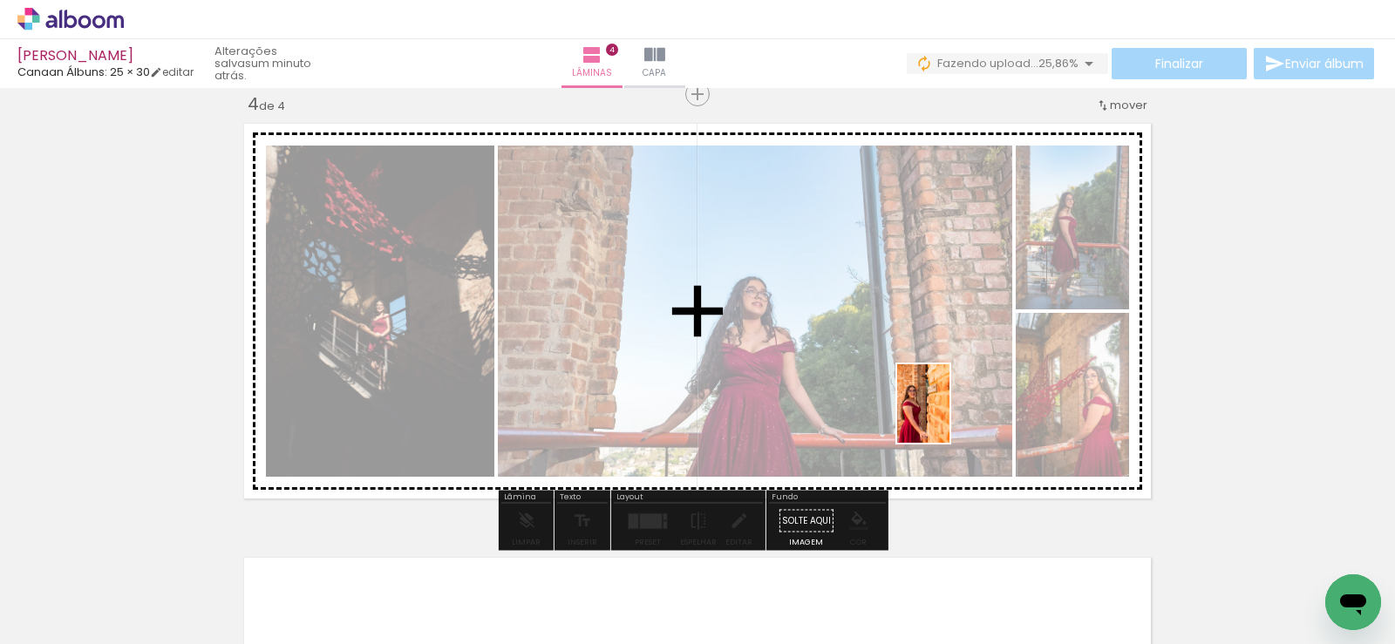
drag, startPoint x: 1236, startPoint y: 576, endPoint x: 925, endPoint y: 419, distance: 348.2
click at [947, 415] on quentale-workspace at bounding box center [697, 322] width 1395 height 644
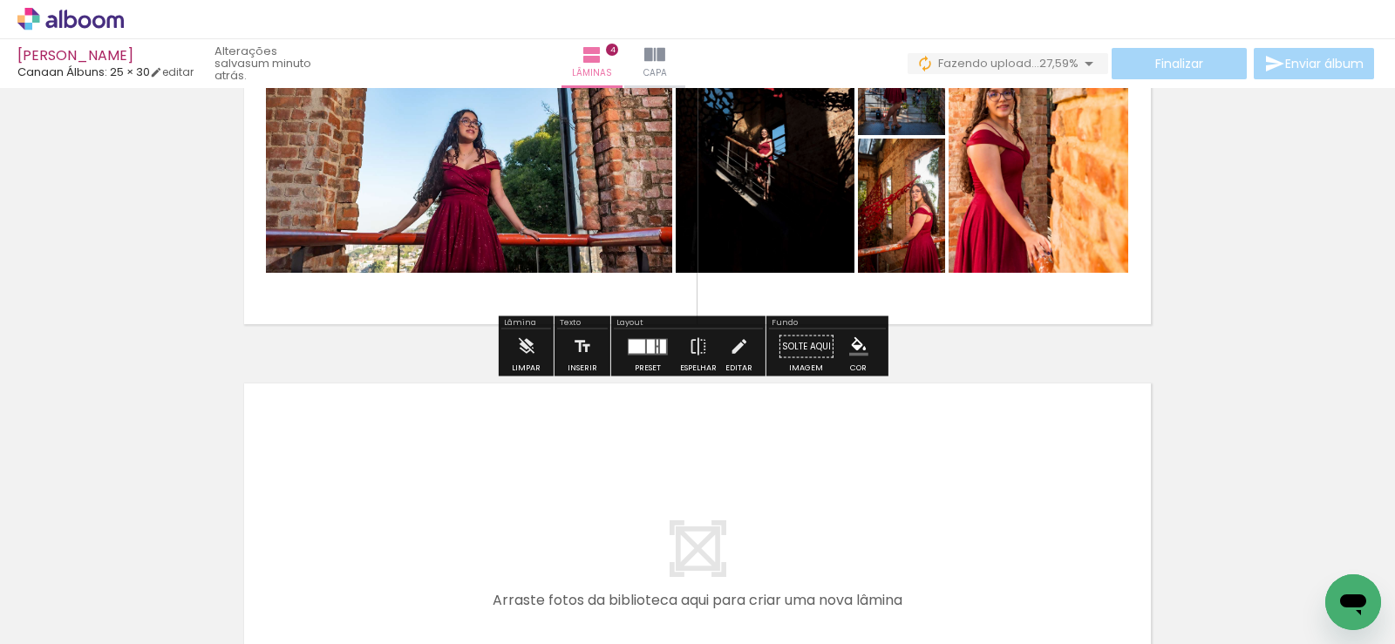
scroll to position [1674, 0]
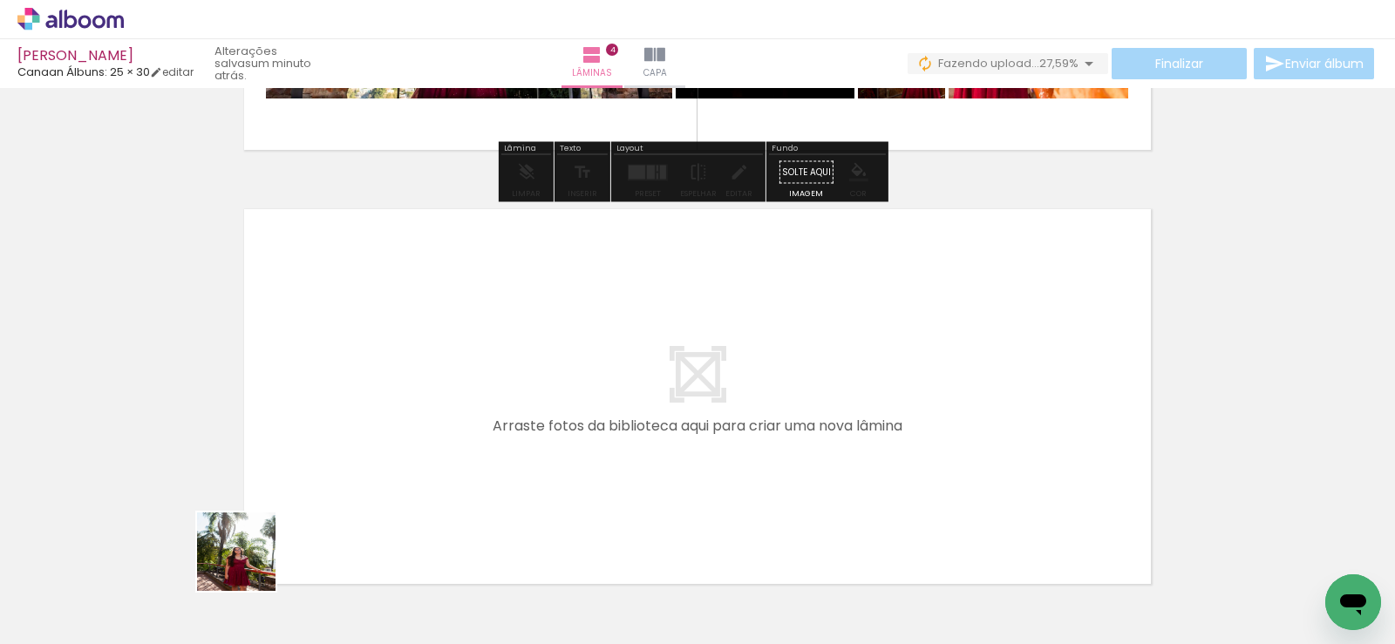
drag, startPoint x: 243, startPoint y: 577, endPoint x: 437, endPoint y: 300, distance: 338.2
click at [437, 300] on quentale-workspace at bounding box center [697, 322] width 1395 height 644
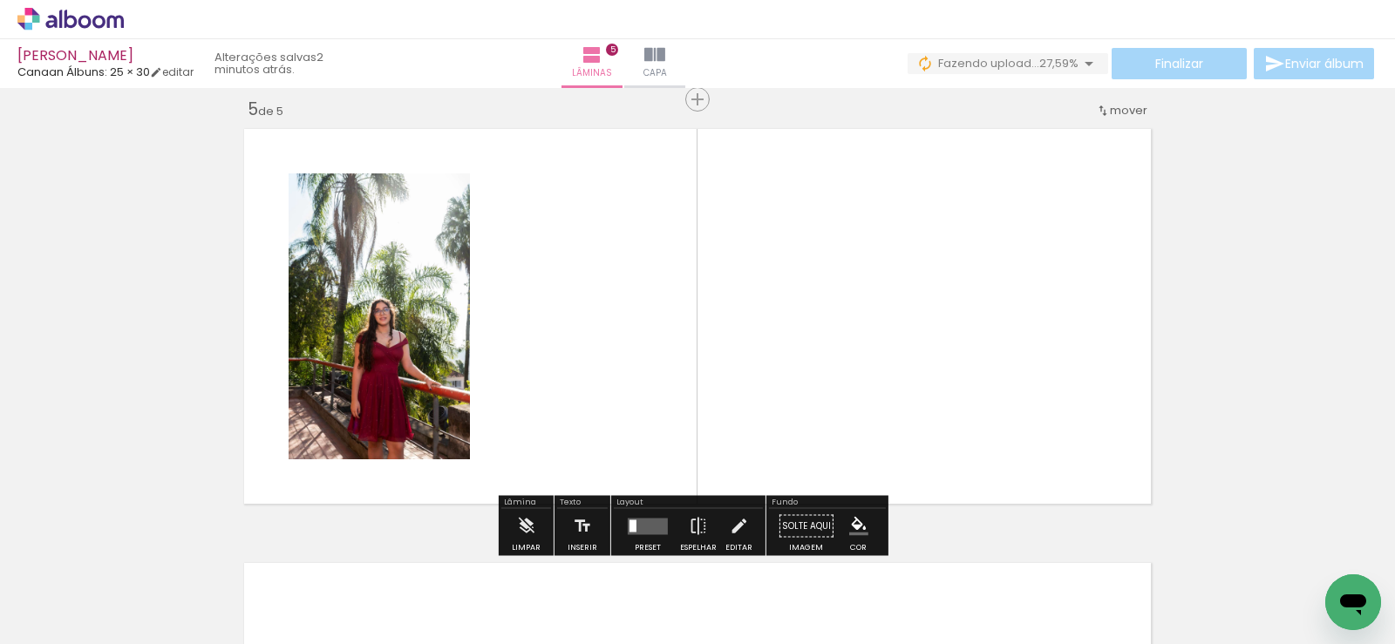
scroll to position [1760, 0]
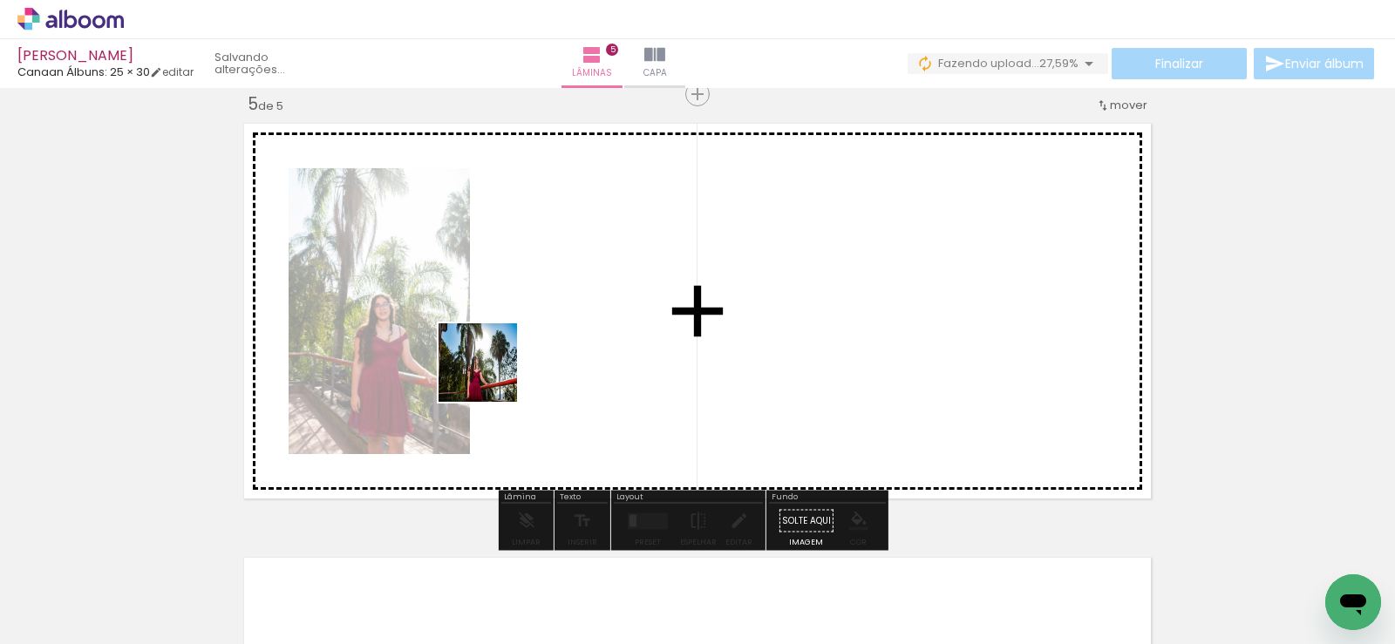
drag, startPoint x: 370, startPoint y: 580, endPoint x: 477, endPoint y: 544, distance: 113.1
click at [492, 374] on quentale-workspace at bounding box center [697, 322] width 1395 height 644
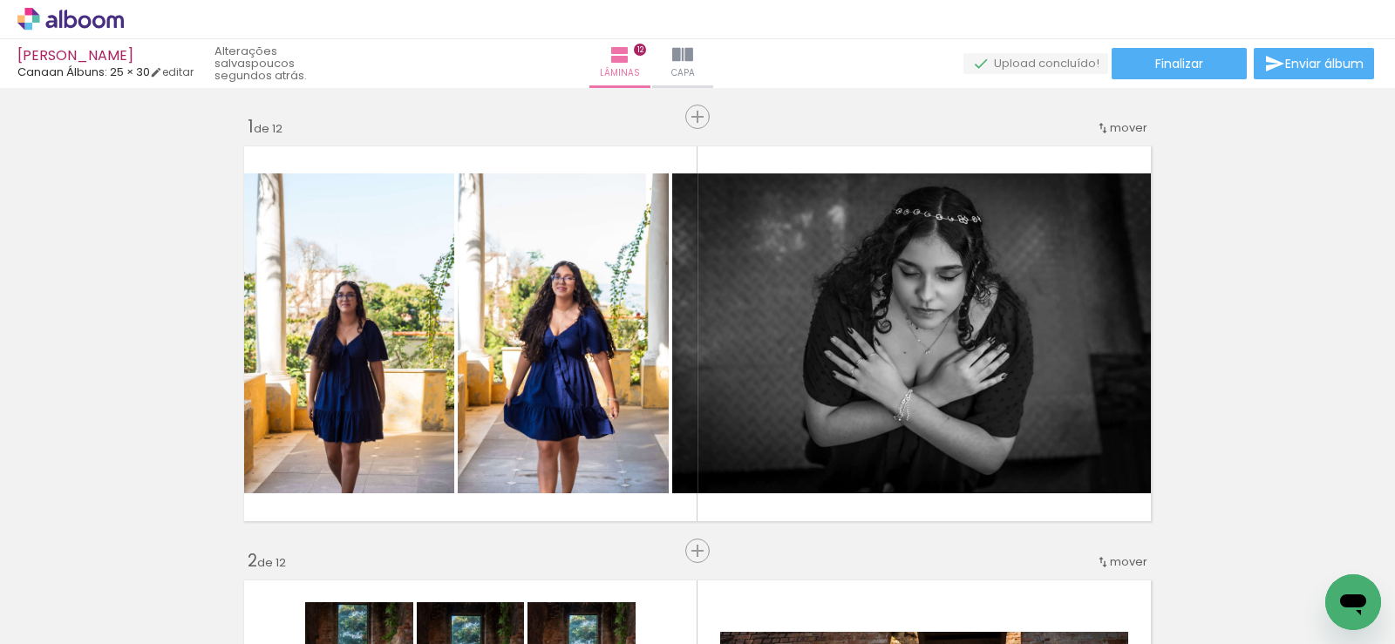
click at [85, 19] on icon at bounding box center [70, 19] width 106 height 23
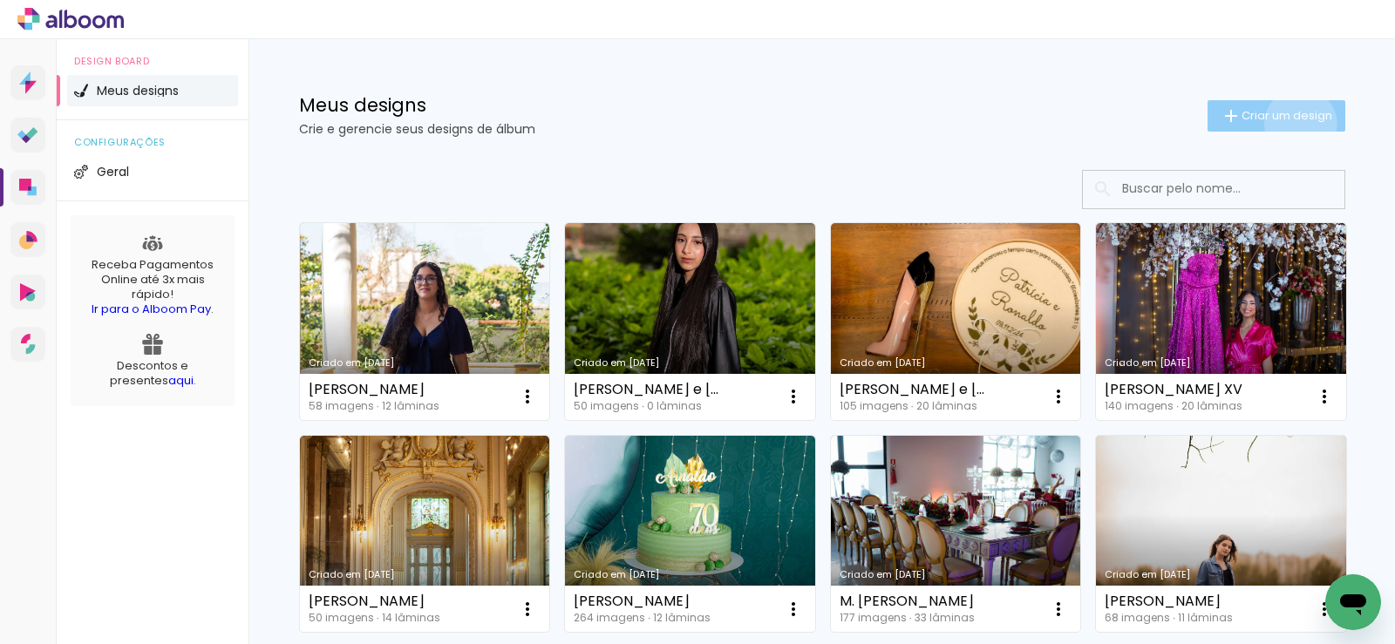
click at [1291, 124] on paper-button "Criar um design" at bounding box center [1277, 115] width 138 height 31
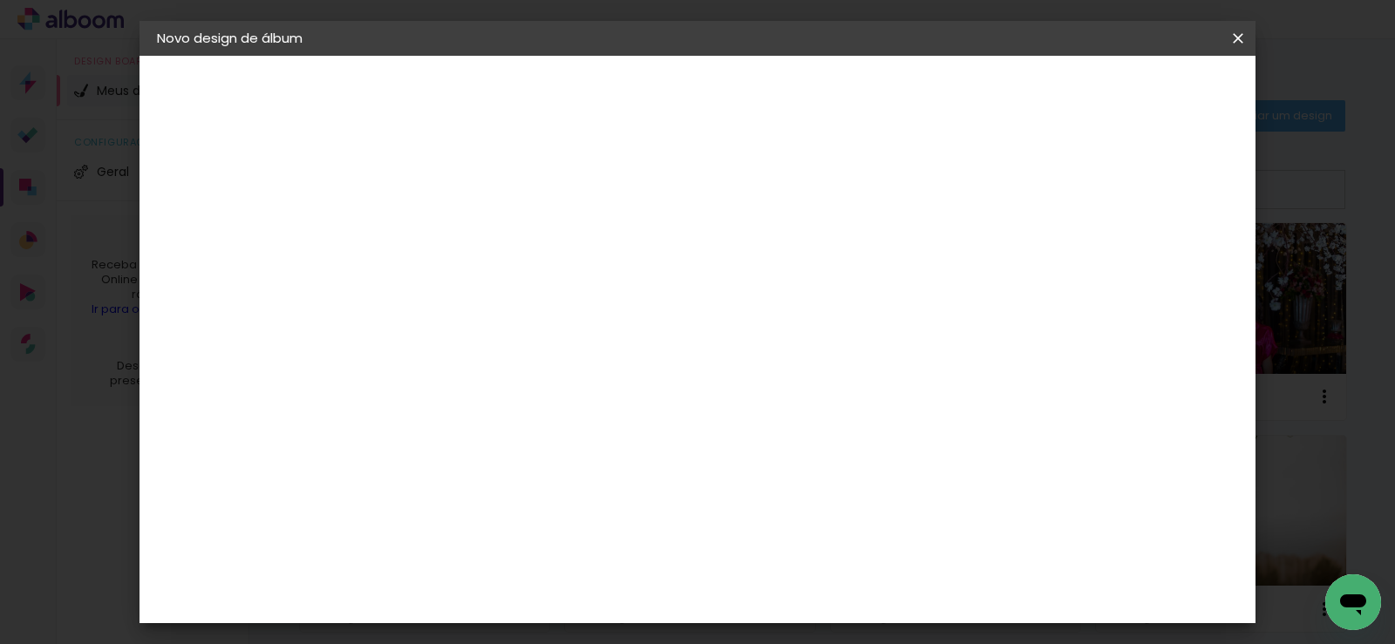
click at [442, 239] on input at bounding box center [442, 234] width 0 height 27
click at [442, 240] on input "Elizabeth e Vinicius" at bounding box center [442, 234] width 0 height 27
type input "[PERSON_NAME] e [PERSON_NAME]"
type paper-input "[PERSON_NAME] e [PERSON_NAME]"
click at [621, 96] on paper-button "Avançar" at bounding box center [577, 93] width 85 height 30
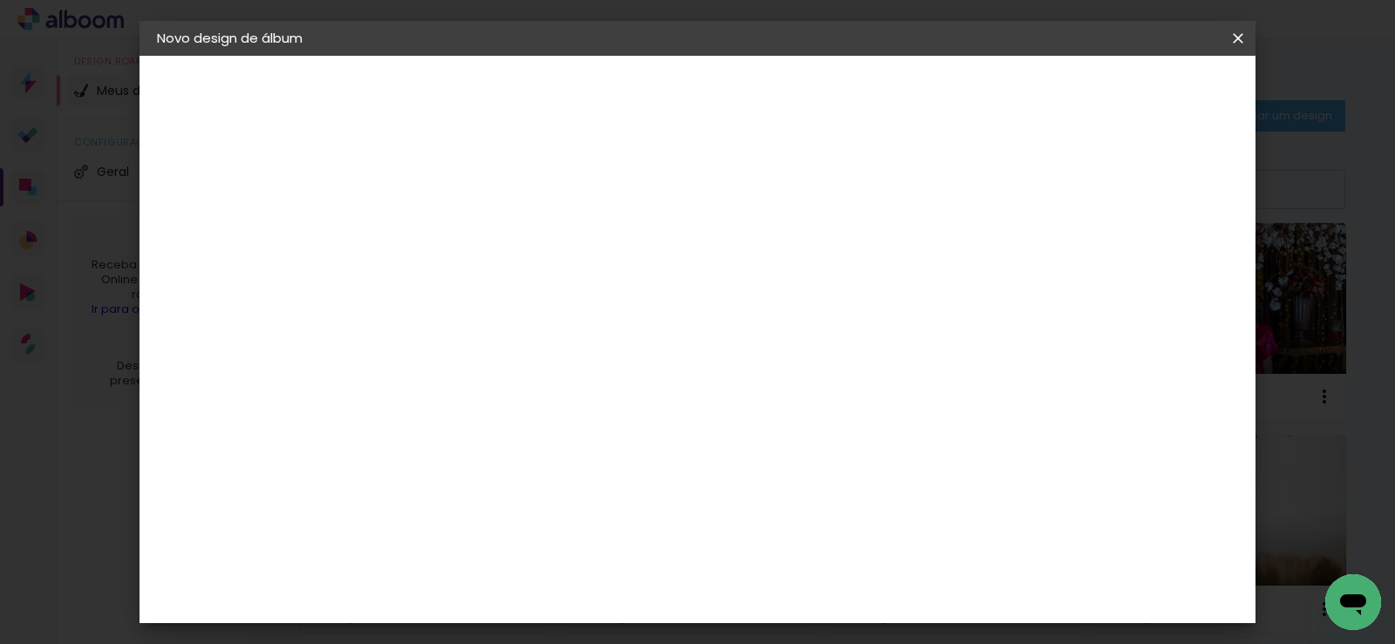
scroll to position [523, 0]
click at [485, 549] on div "Canaan Álbuns" at bounding box center [458, 563] width 54 height 28
click at [0, 0] on slot "Avançar" at bounding box center [0, 0] width 0 height 0
click at [560, 598] on span "30 × 30" at bounding box center [519, 616] width 81 height 36
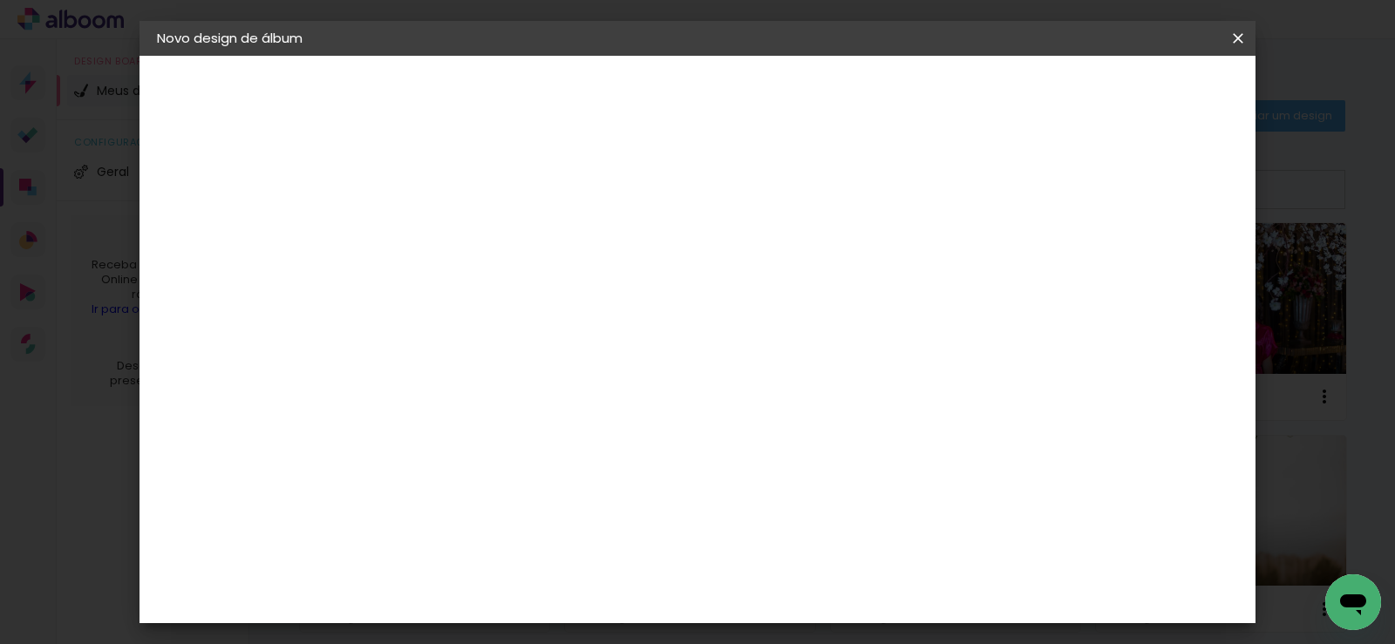
click at [0, 0] on slot "Avançar" at bounding box center [0, 0] width 0 height 0
click at [928, 96] on span "Iniciar design" at bounding box center [887, 92] width 79 height 12
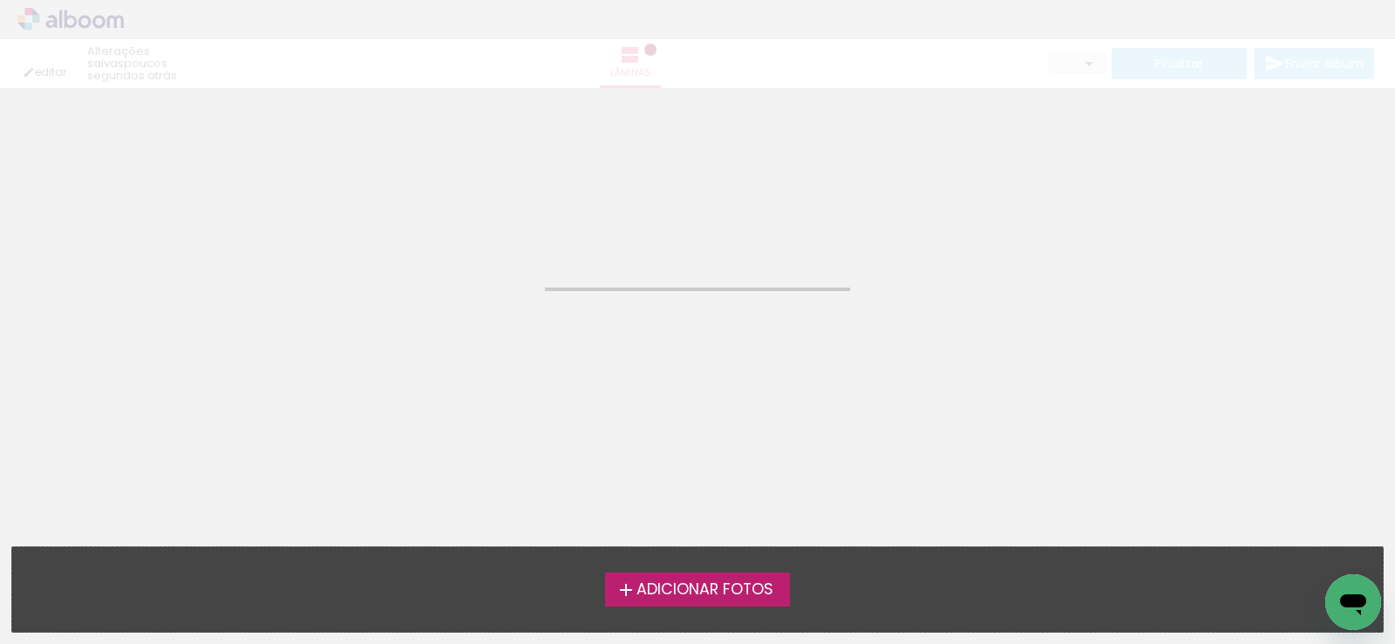
click at [714, 582] on span "Adicionar Fotos" at bounding box center [705, 590] width 137 height 16
click at [0, 0] on input "file" at bounding box center [0, 0] width 0 height 0
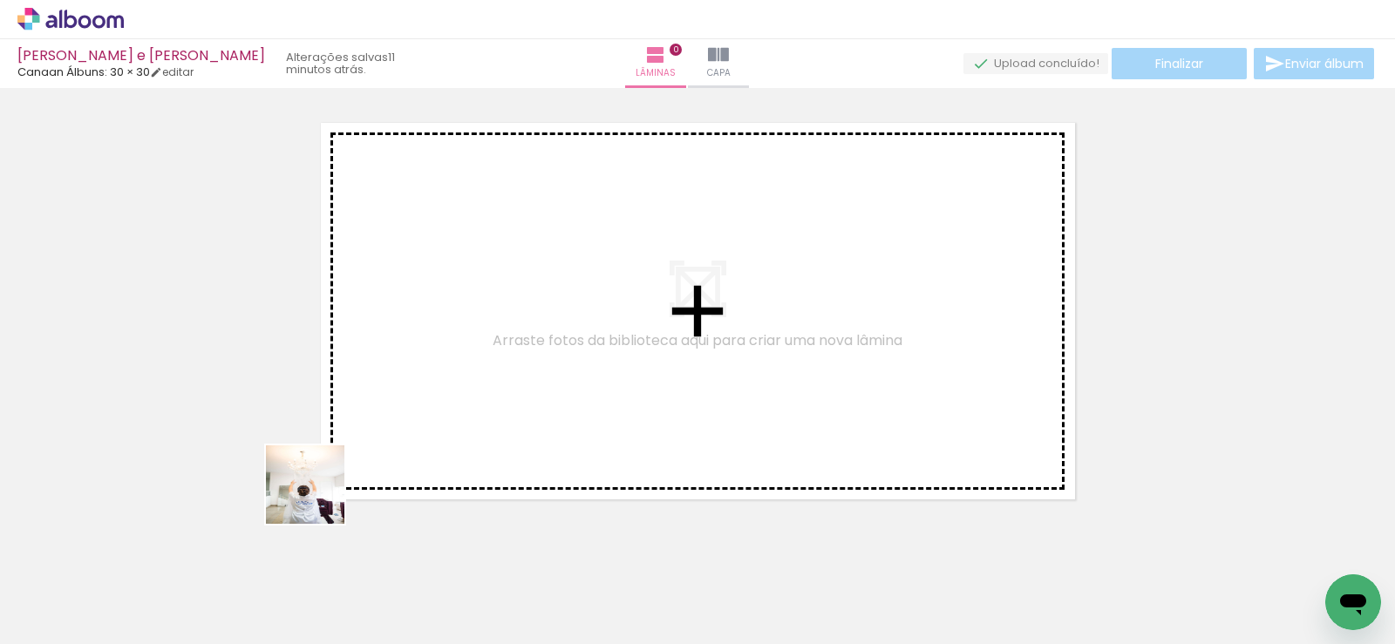
drag, startPoint x: 193, startPoint y: 596, endPoint x: 534, endPoint y: 325, distance: 435.6
click at [534, 325] on quentale-workspace at bounding box center [697, 322] width 1395 height 644
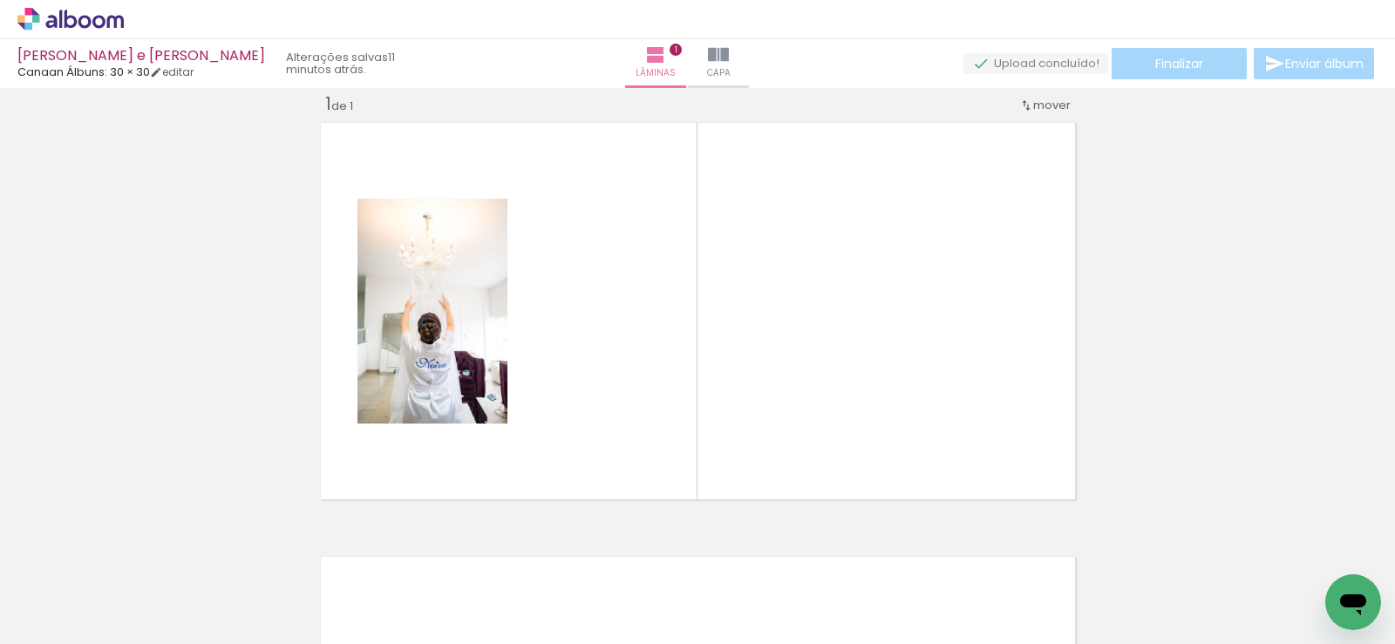
scroll to position [23, 0]
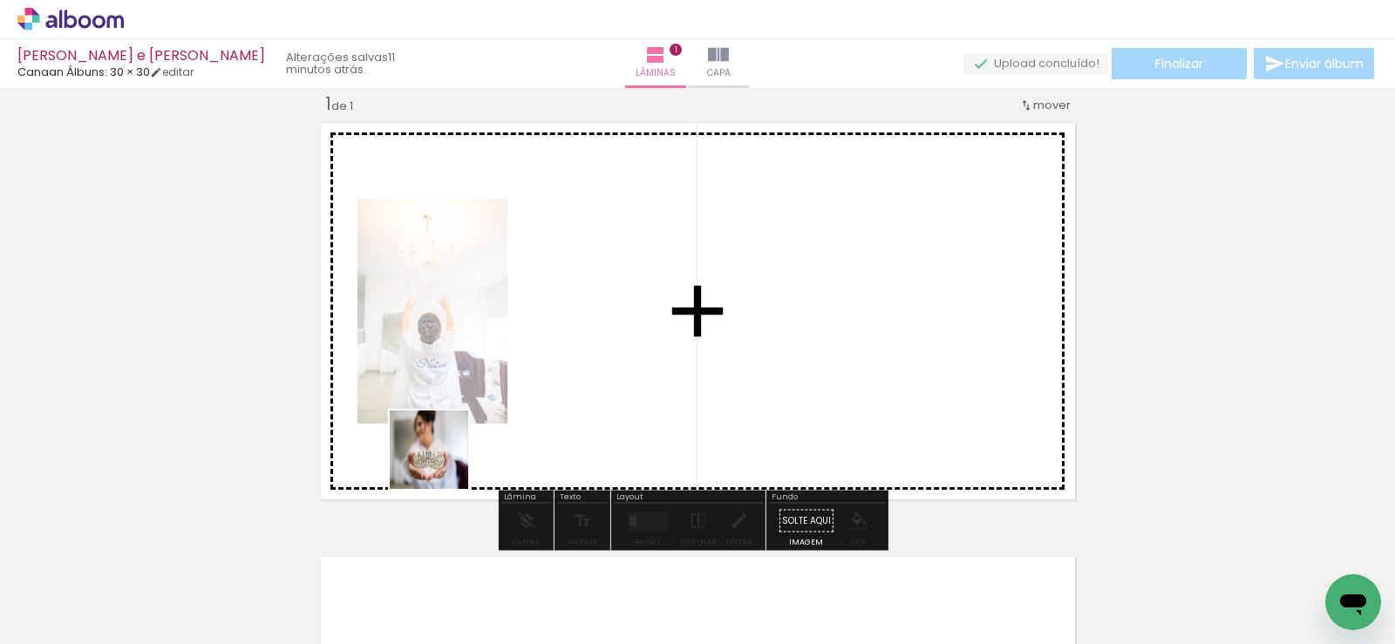
drag, startPoint x: 442, startPoint y: 463, endPoint x: 568, endPoint y: 358, distance: 163.4
click at [565, 360] on quentale-workspace at bounding box center [697, 322] width 1395 height 644
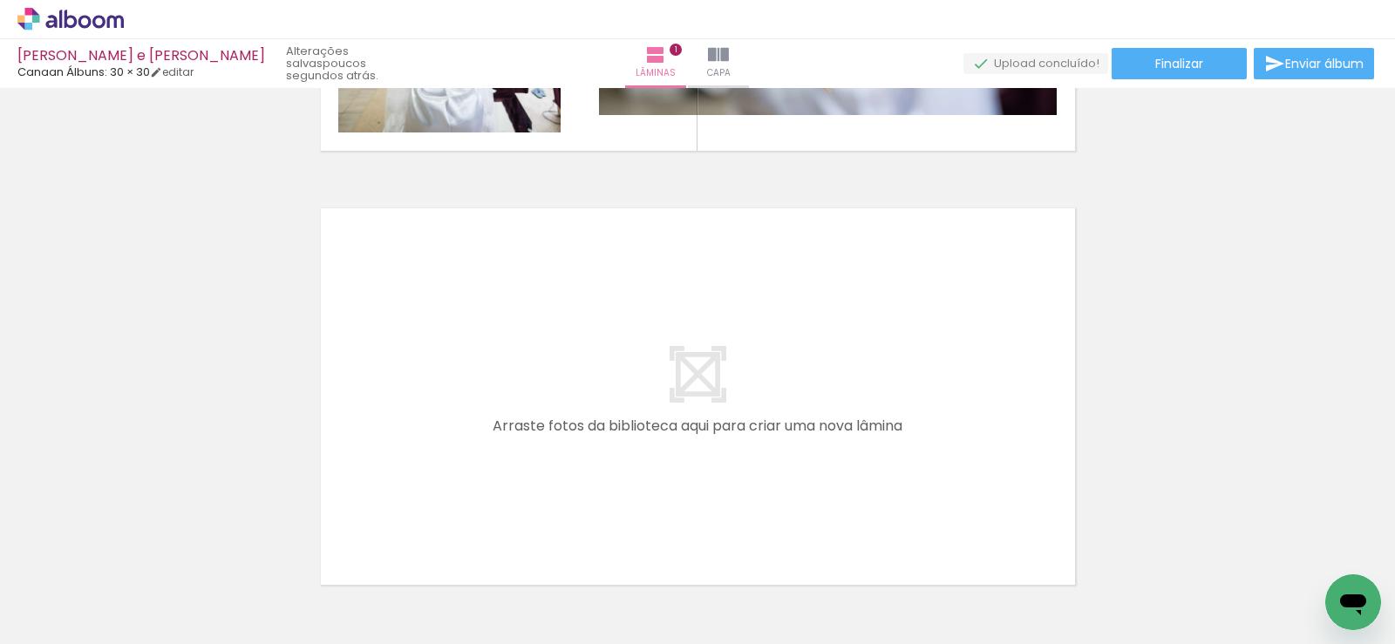
scroll to position [459, 0]
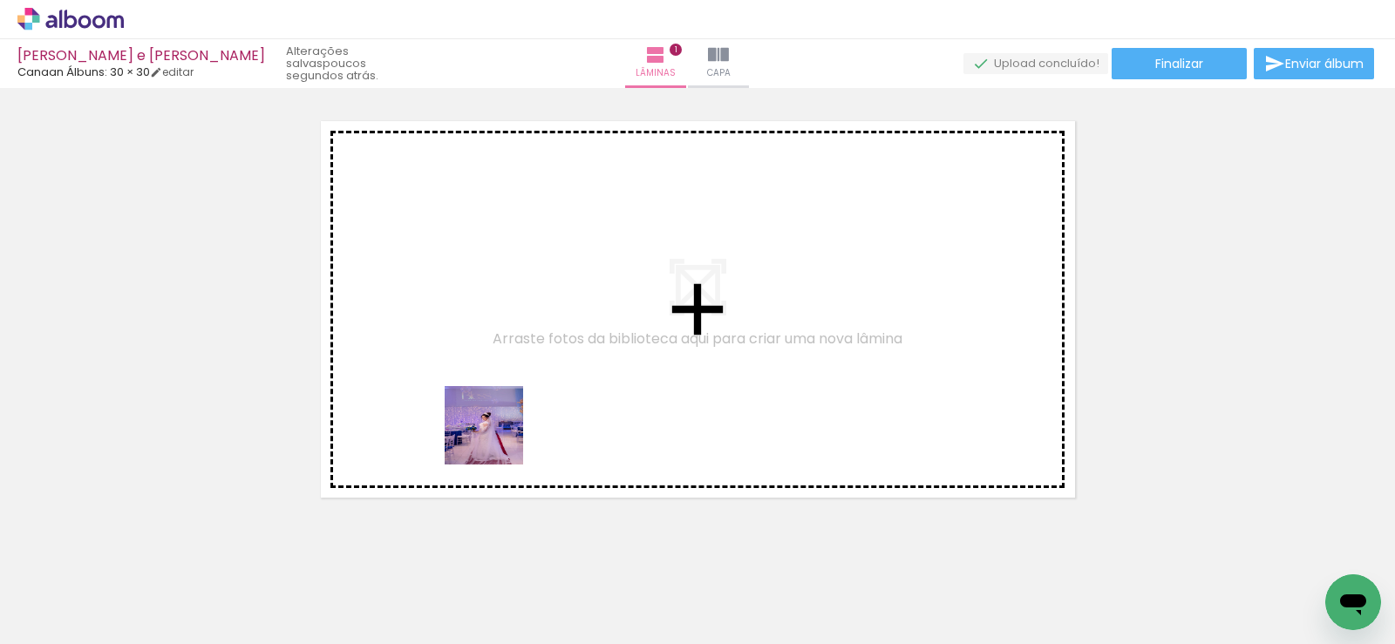
drag, startPoint x: 469, startPoint y: 477, endPoint x: 497, endPoint y: 488, distance: 30.1
click at [514, 402] on quentale-workspace at bounding box center [697, 322] width 1395 height 644
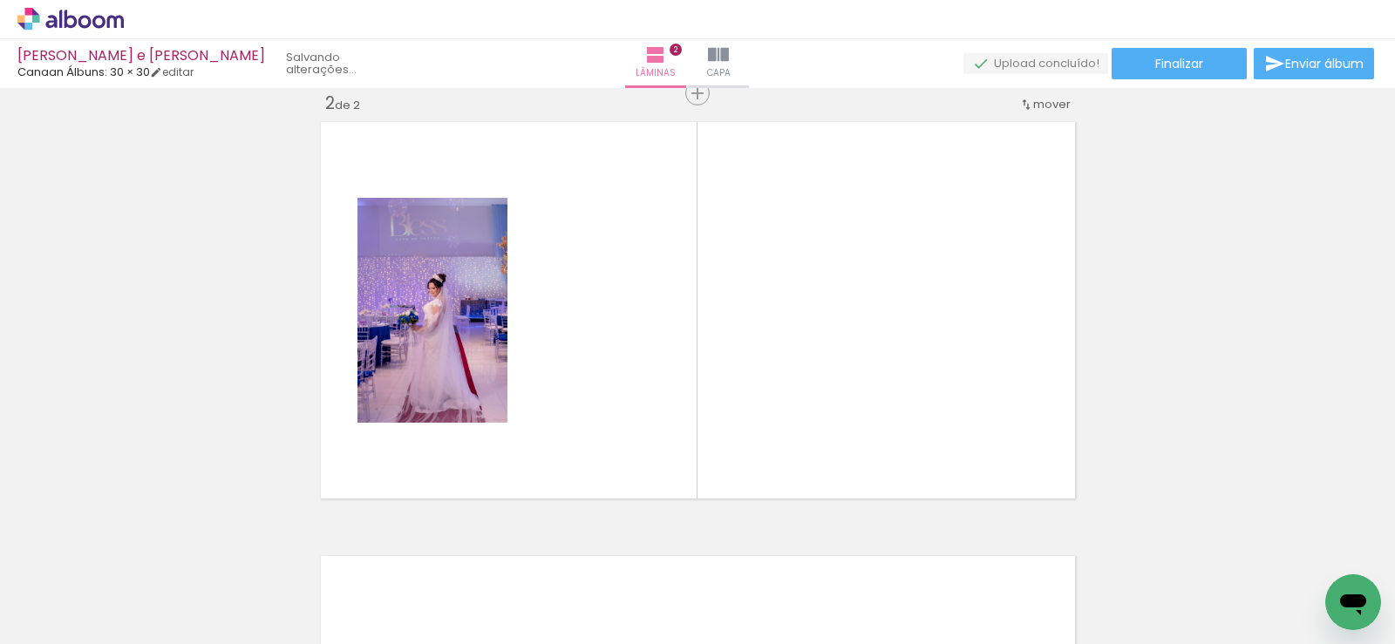
scroll to position [457, 0]
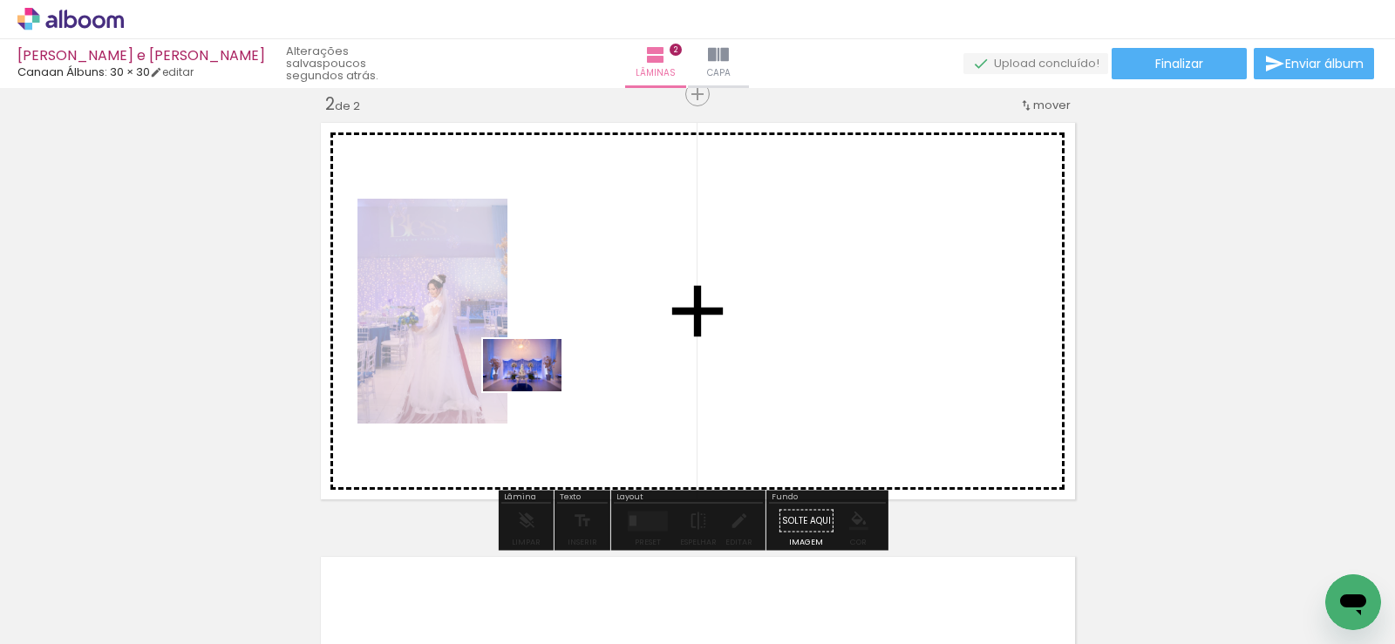
drag, startPoint x: 414, startPoint y: 541, endPoint x: 535, endPoint y: 392, distance: 192.2
click at [535, 392] on quentale-workspace at bounding box center [697, 322] width 1395 height 644
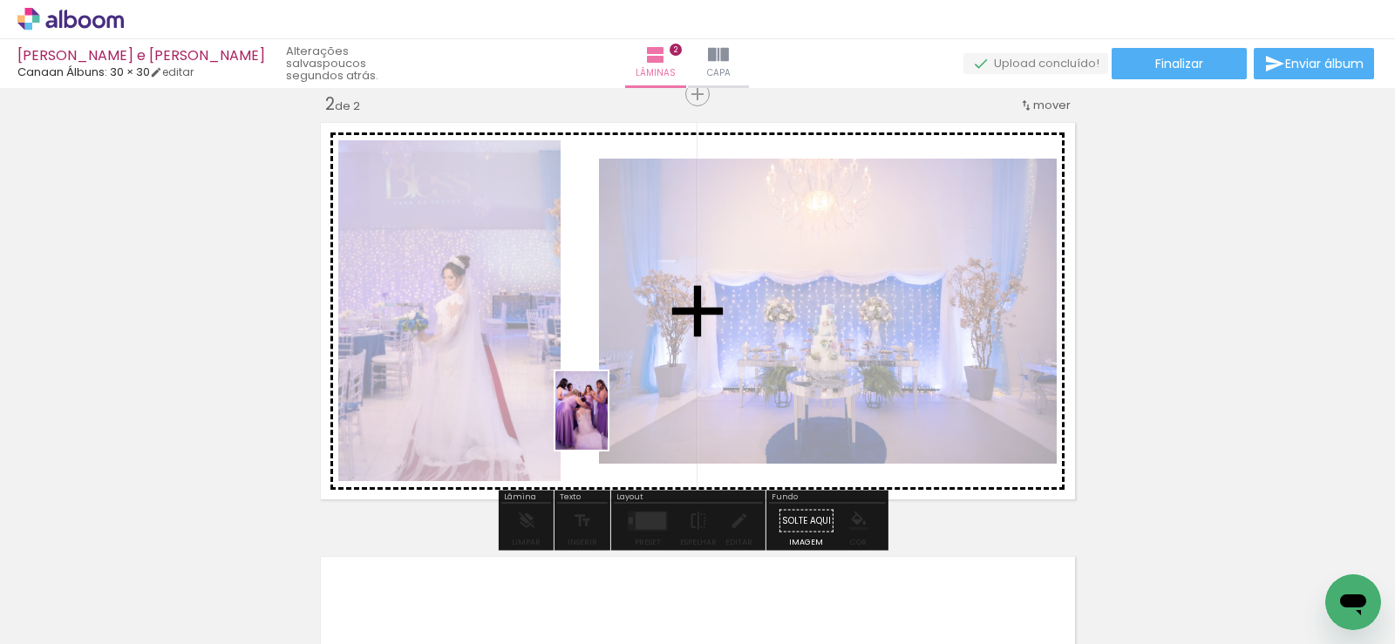
drag, startPoint x: 582, startPoint y: 550, endPoint x: 608, endPoint y: 424, distance: 129.1
click at [608, 424] on quentale-workspace at bounding box center [697, 322] width 1395 height 644
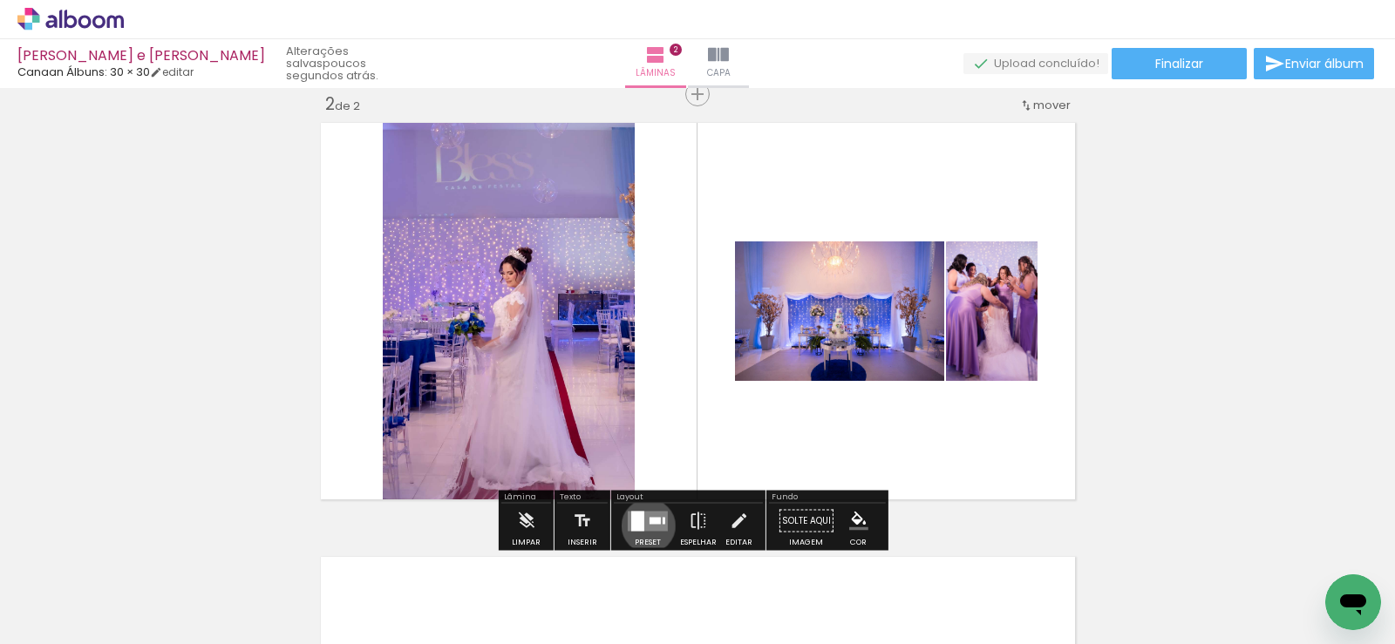
click at [644, 526] on quentale-layouter at bounding box center [648, 521] width 40 height 20
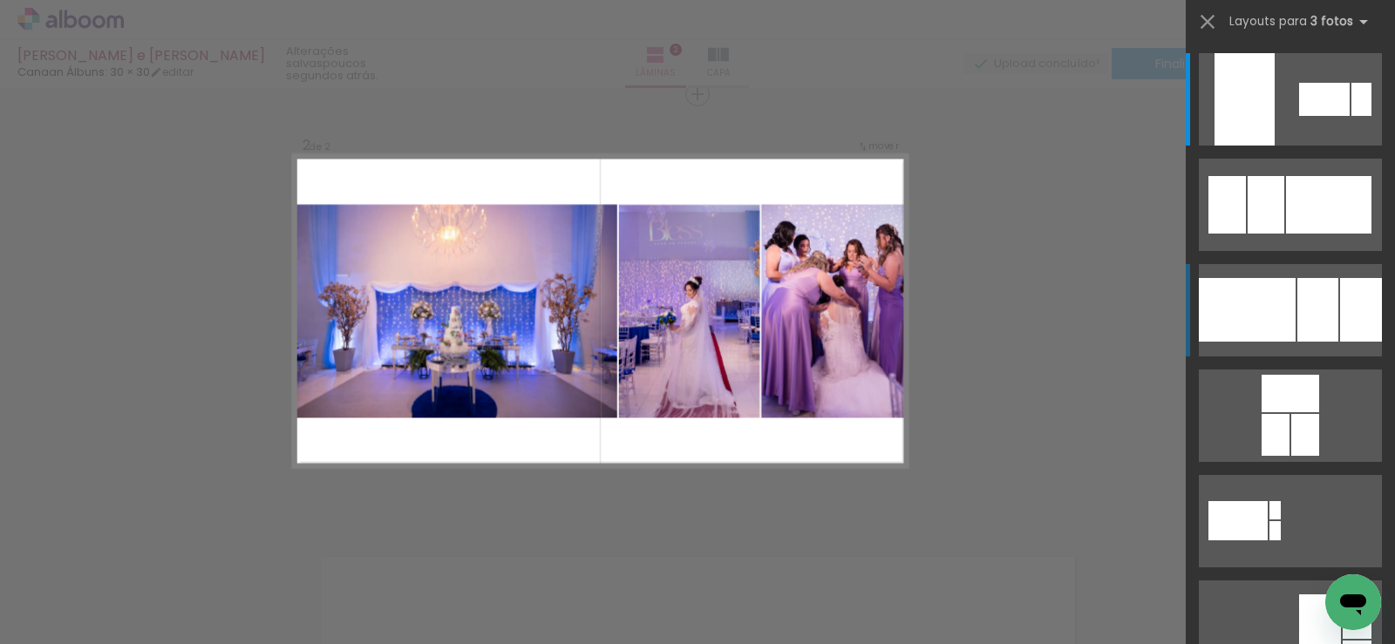
click at [1322, 327] on div at bounding box center [1318, 310] width 41 height 64
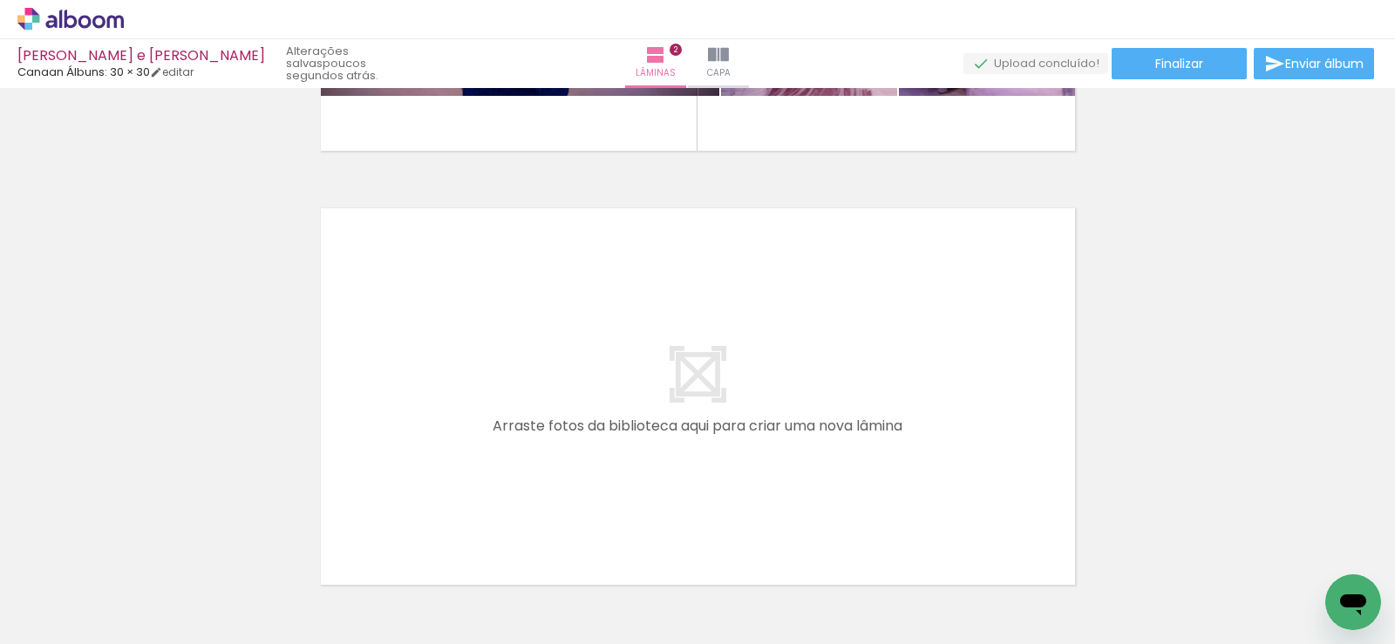
scroll to position [893, 0]
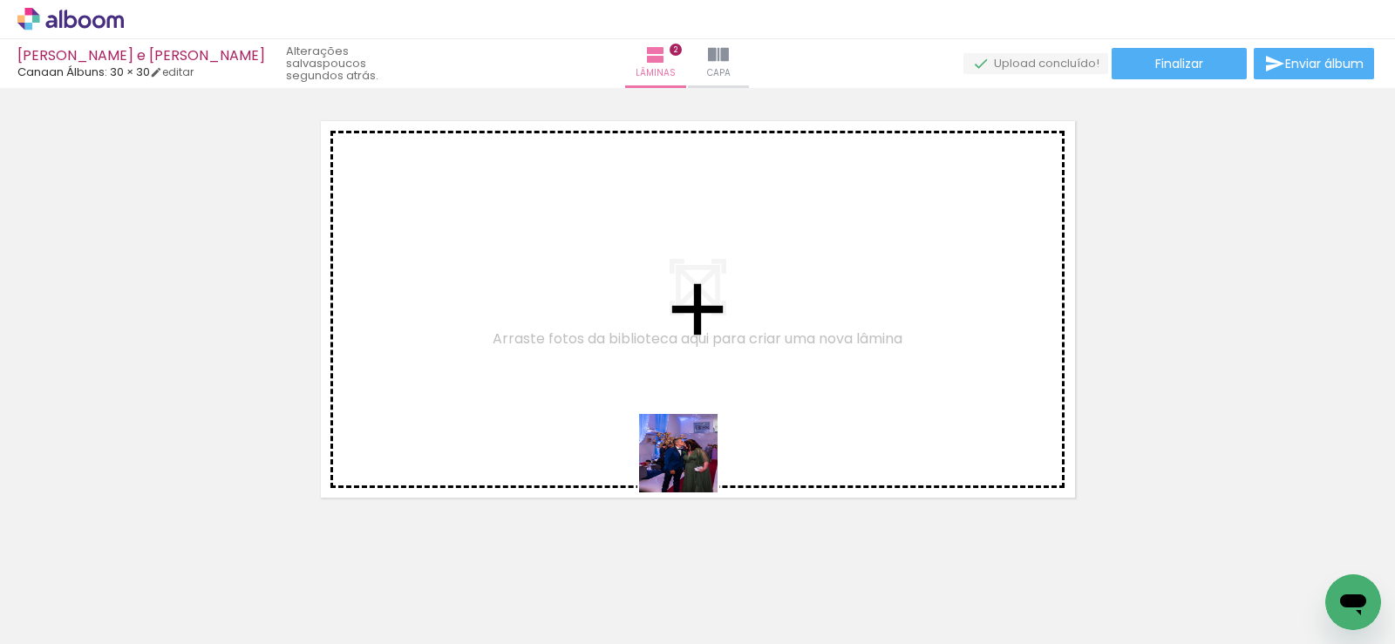
drag, startPoint x: 691, startPoint y: 485, endPoint x: 736, endPoint y: 533, distance: 65.4
click at [691, 395] on quentale-workspace at bounding box center [697, 322] width 1395 height 644
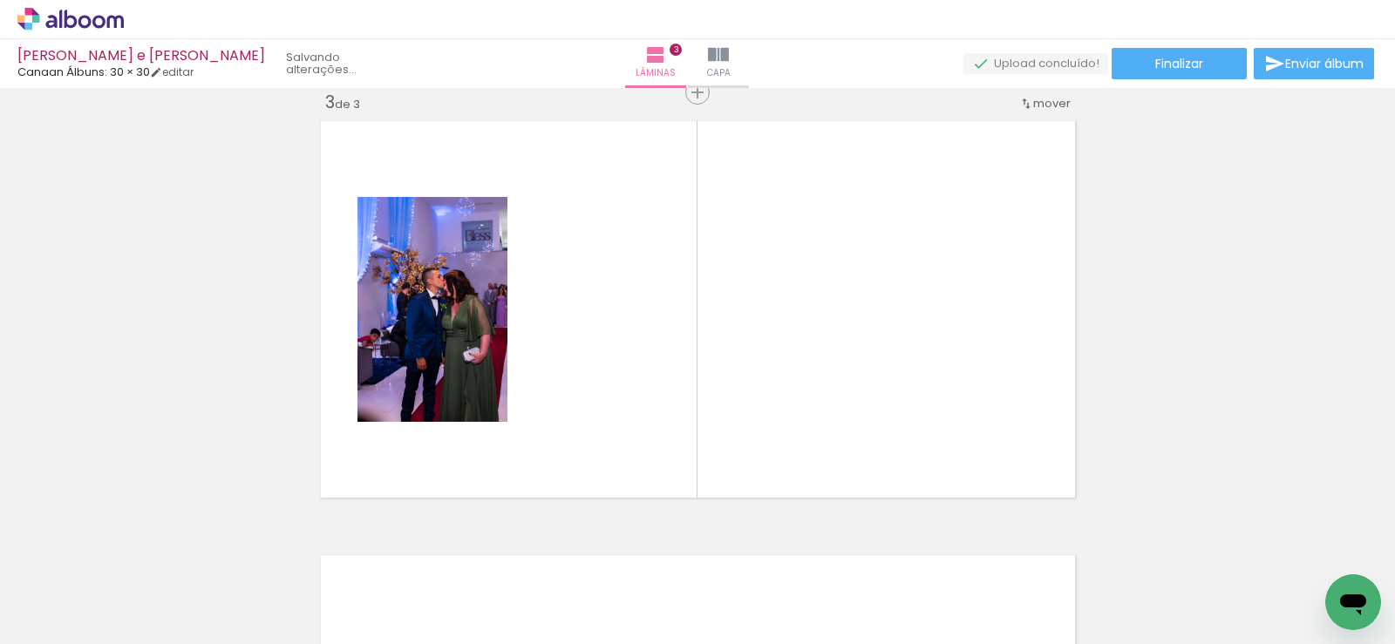
scroll to position [891, 0]
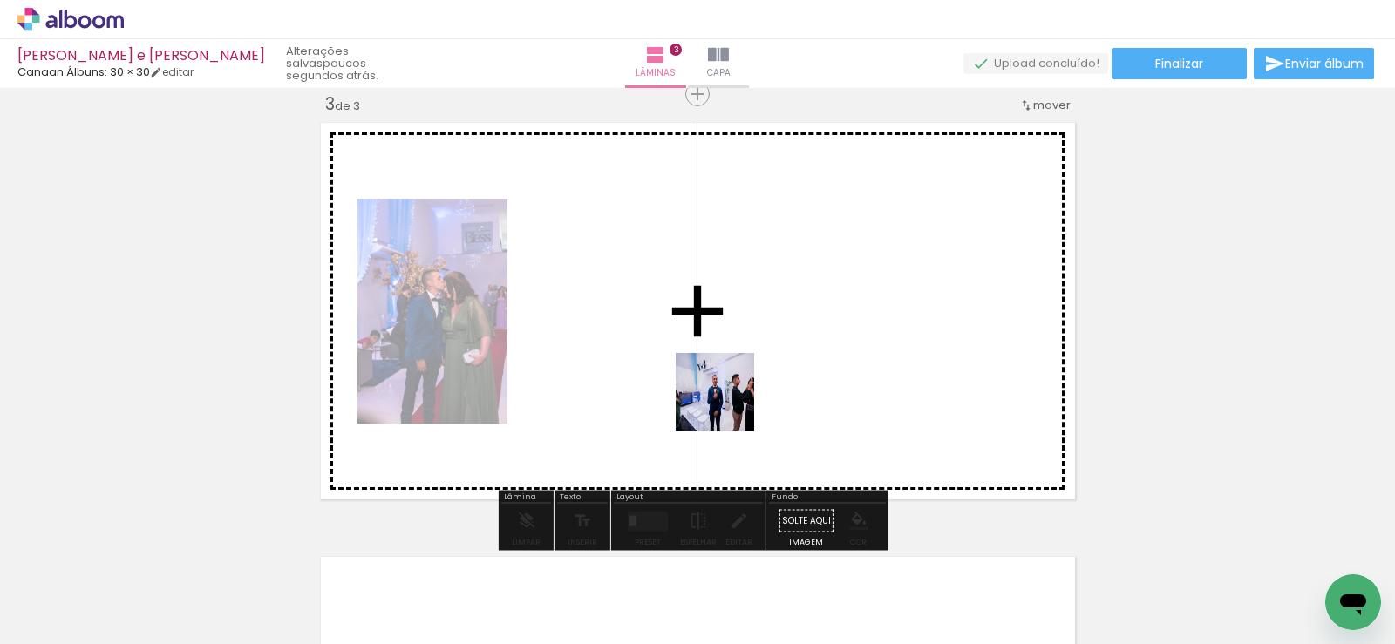
drag, startPoint x: 771, startPoint y: 596, endPoint x: 725, endPoint y: 396, distance: 205.6
click at [725, 396] on quentale-workspace at bounding box center [697, 322] width 1395 height 644
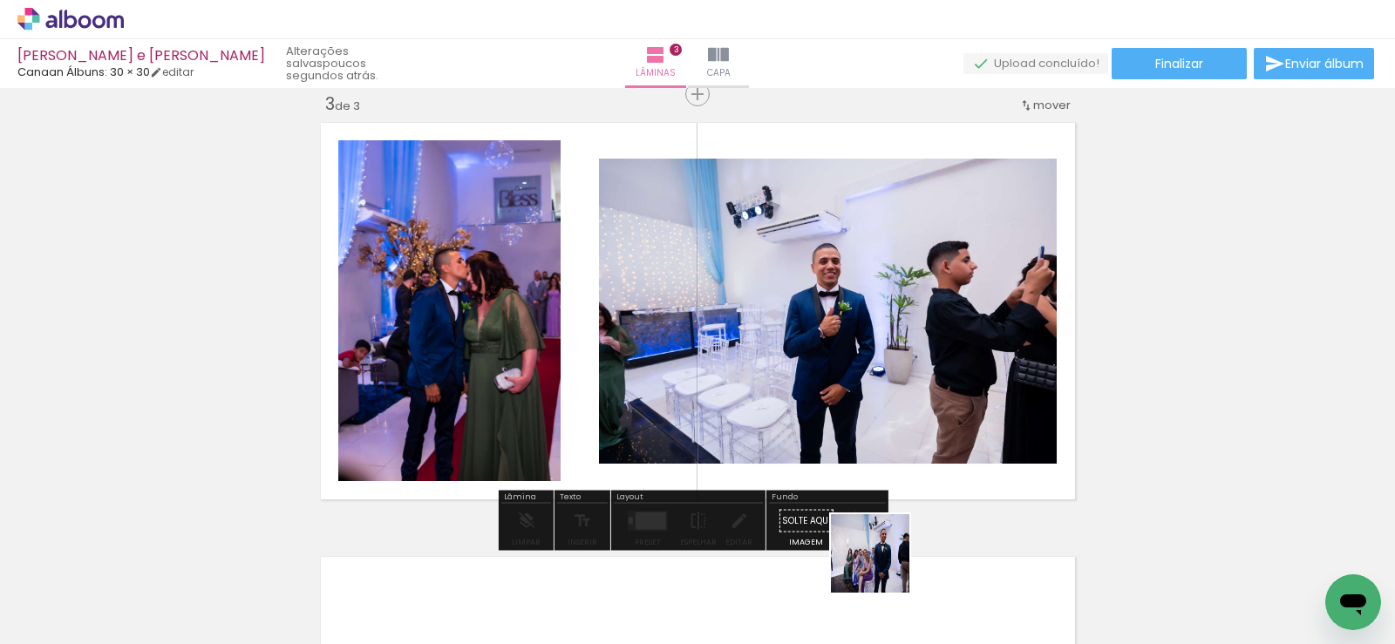
drag, startPoint x: 892, startPoint y: 608, endPoint x: 911, endPoint y: 542, distance: 68.2
click at [815, 402] on quentale-workspace at bounding box center [697, 322] width 1395 height 644
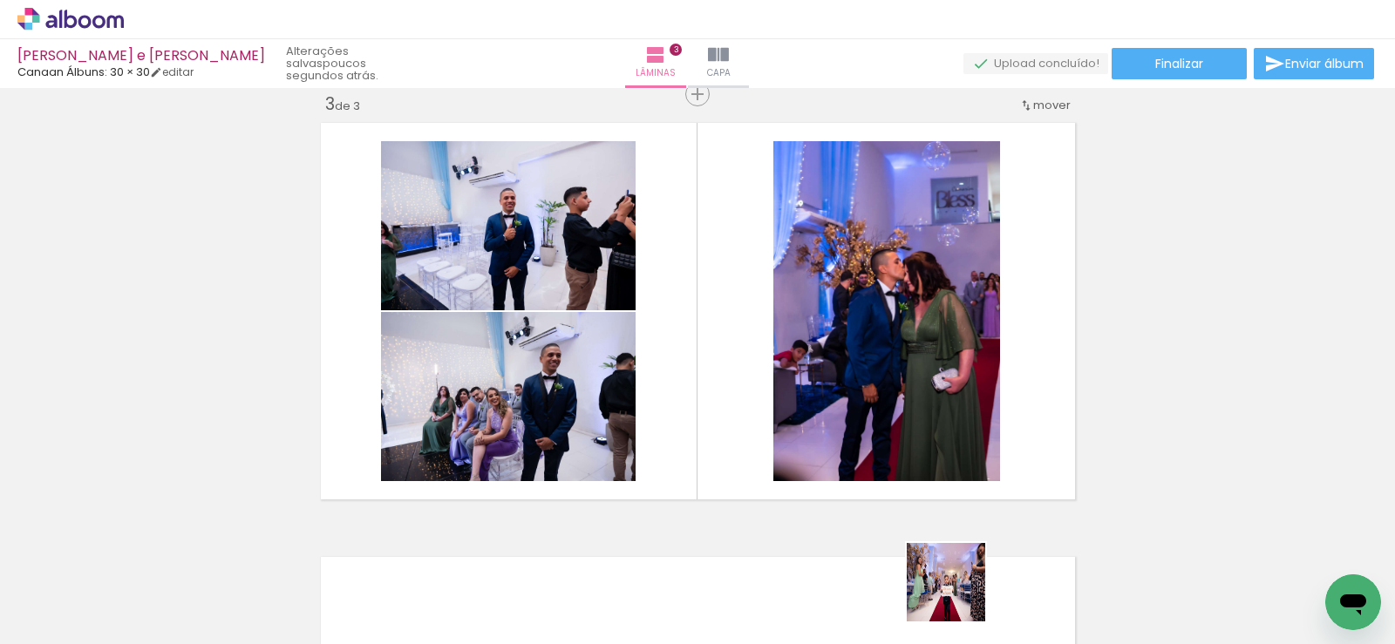
drag, startPoint x: 959, startPoint y: 596, endPoint x: 1041, endPoint y: 576, distance: 84.2
click at [875, 437] on quentale-workspace at bounding box center [697, 322] width 1395 height 644
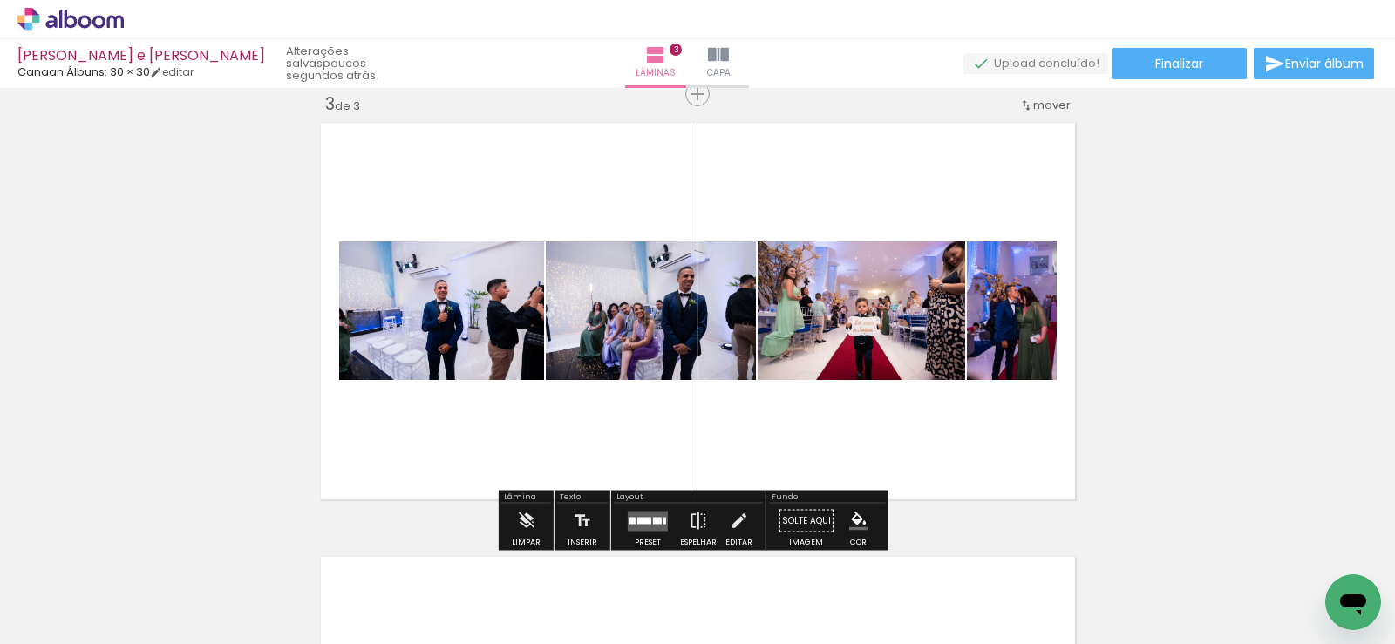
drag, startPoint x: 1062, startPoint y: 587, endPoint x: 1081, endPoint y: 568, distance: 27.1
click at [934, 406] on quentale-workspace at bounding box center [697, 322] width 1395 height 644
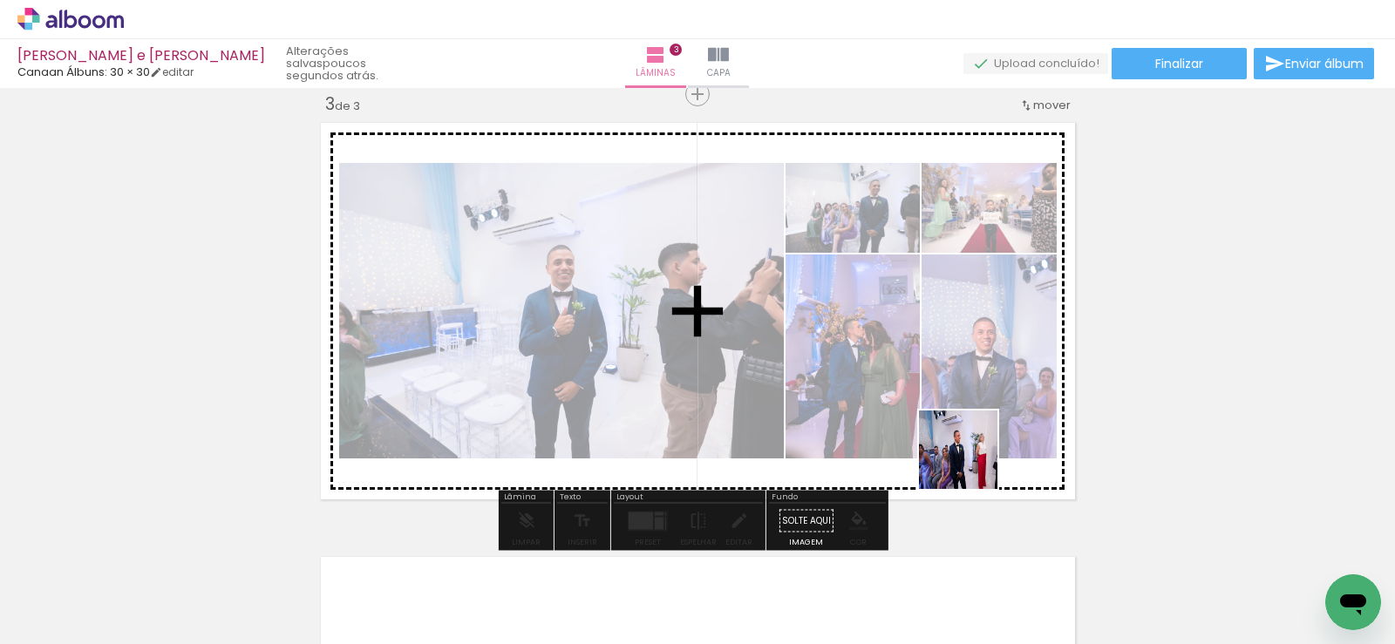
drag, startPoint x: 1152, startPoint y: 582, endPoint x: 638, endPoint y: 506, distance: 519.3
click at [892, 410] on quentale-workspace at bounding box center [697, 322] width 1395 height 644
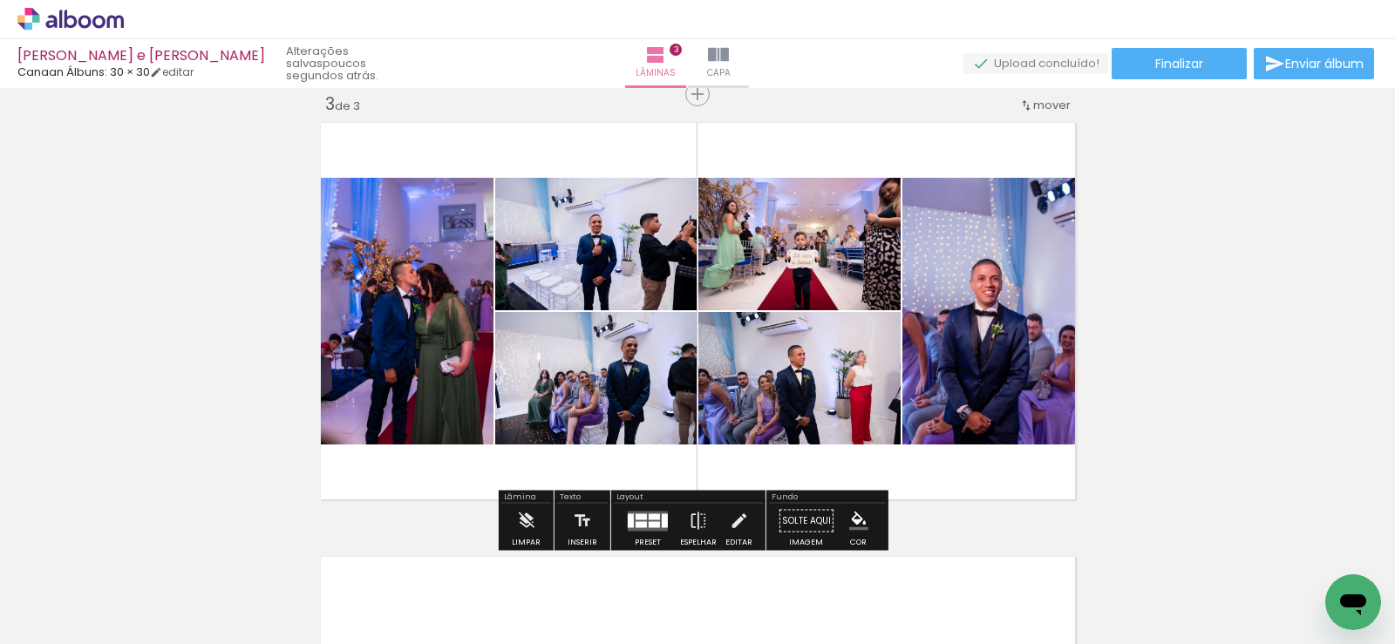
scroll to position [0, 629]
click at [637, 526] on div at bounding box center [641, 524] width 11 height 6
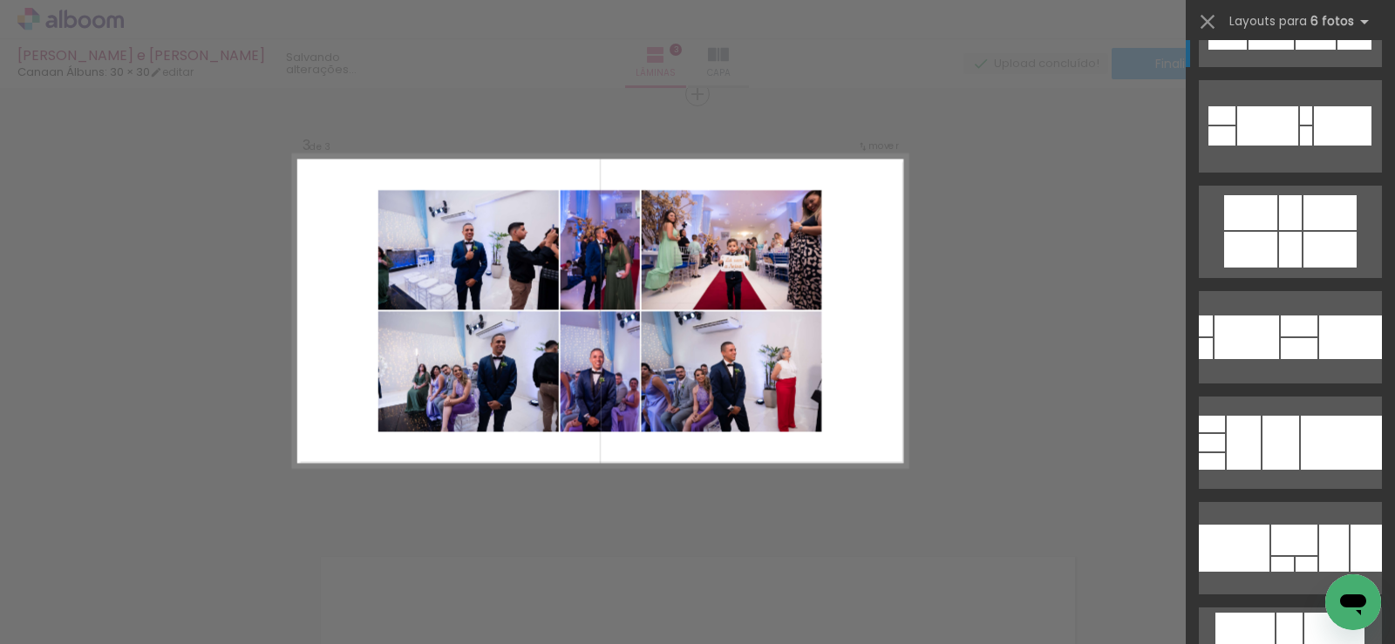
scroll to position [1221, 0]
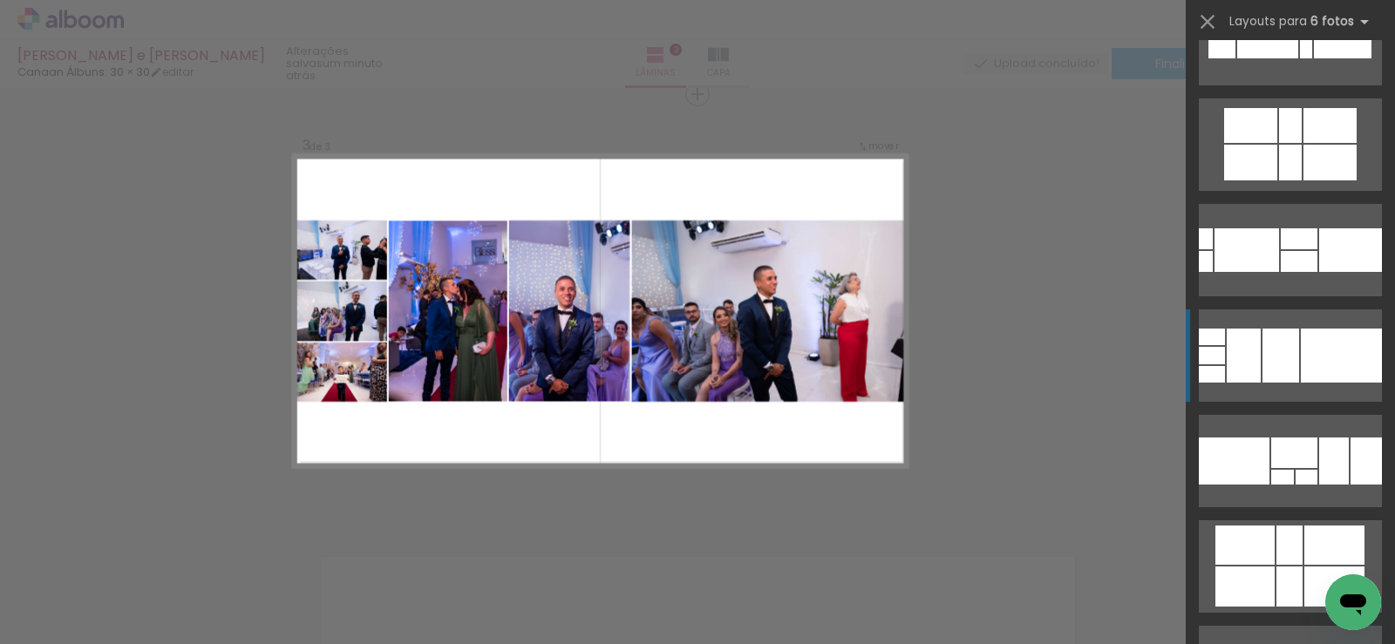
click at [1283, 337] on div at bounding box center [1281, 356] width 37 height 54
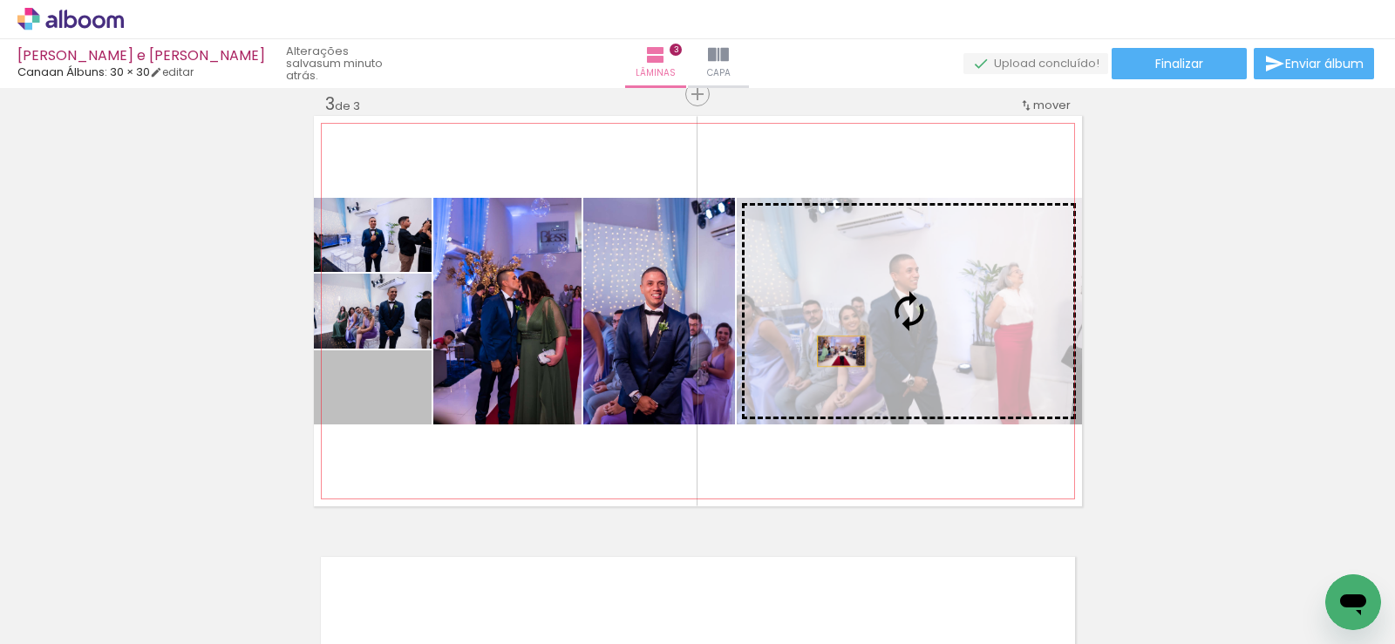
drag, startPoint x: 383, startPoint y: 408, endPoint x: 865, endPoint y: 351, distance: 485.5
click at [0, 0] on slot at bounding box center [0, 0] width 0 height 0
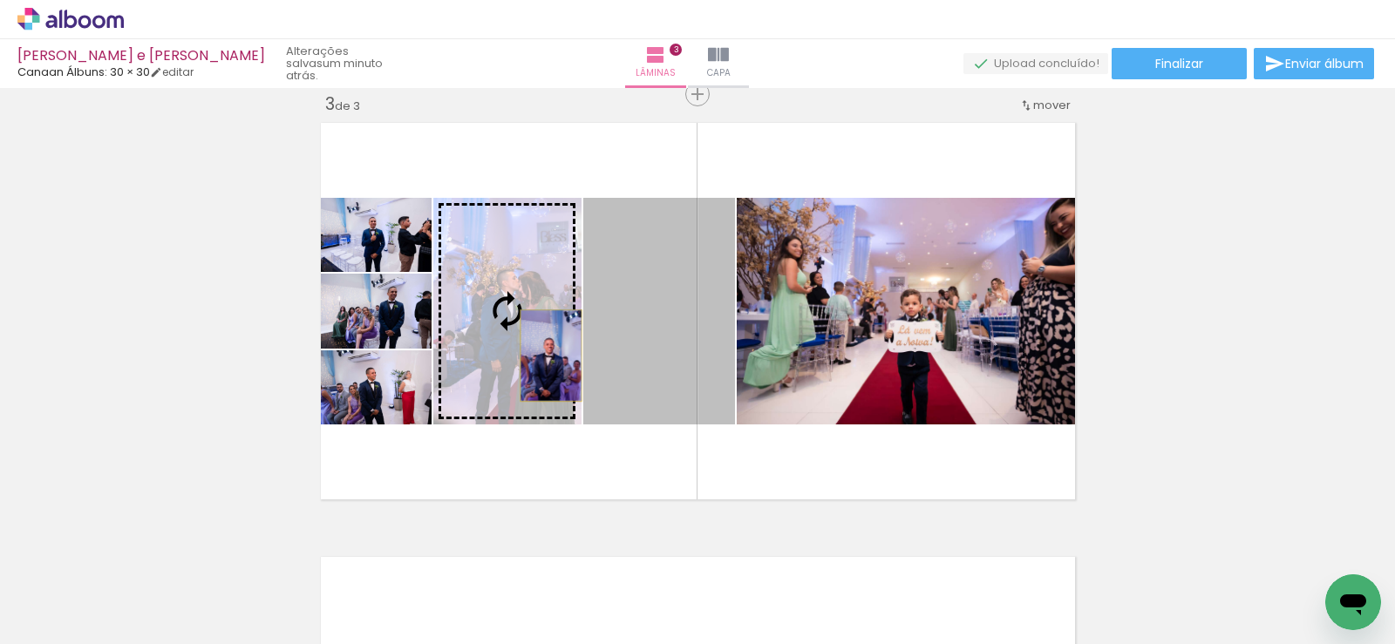
drag, startPoint x: 625, startPoint y: 363, endPoint x: 544, endPoint y: 356, distance: 81.4
click at [0, 0] on slot at bounding box center [0, 0] width 0 height 0
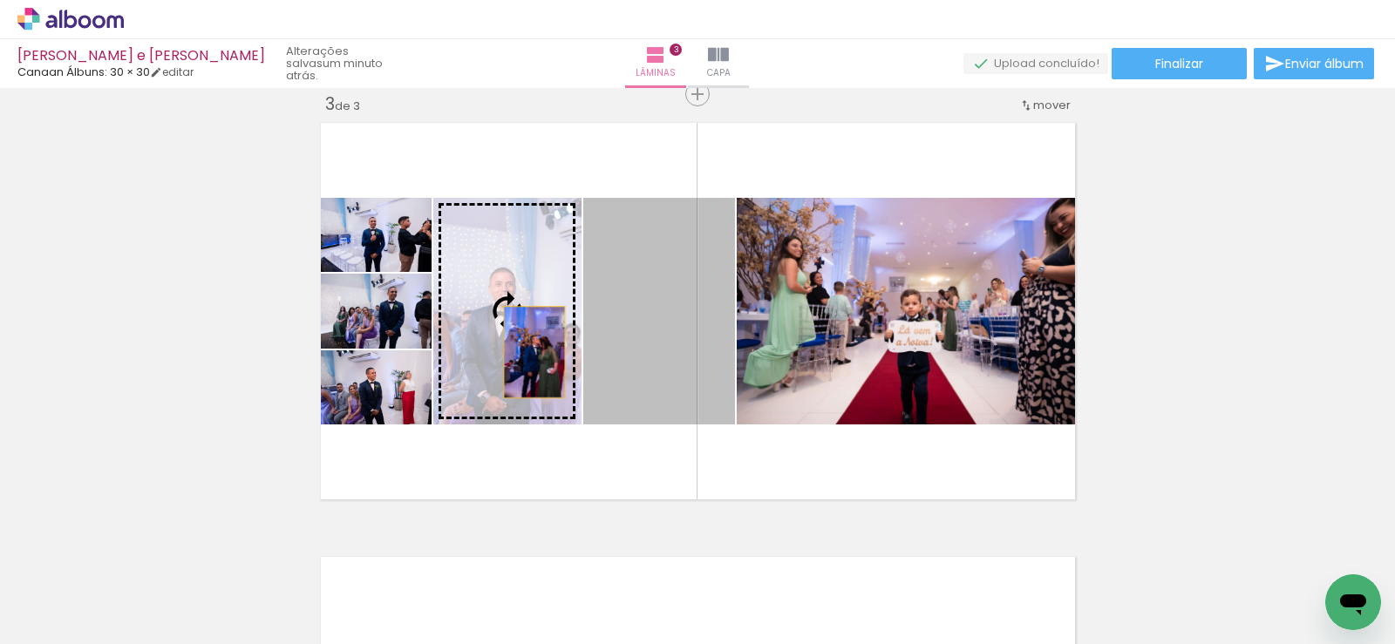
drag, startPoint x: 637, startPoint y: 347, endPoint x: 528, endPoint y: 352, distance: 109.1
click at [0, 0] on slot at bounding box center [0, 0] width 0 height 0
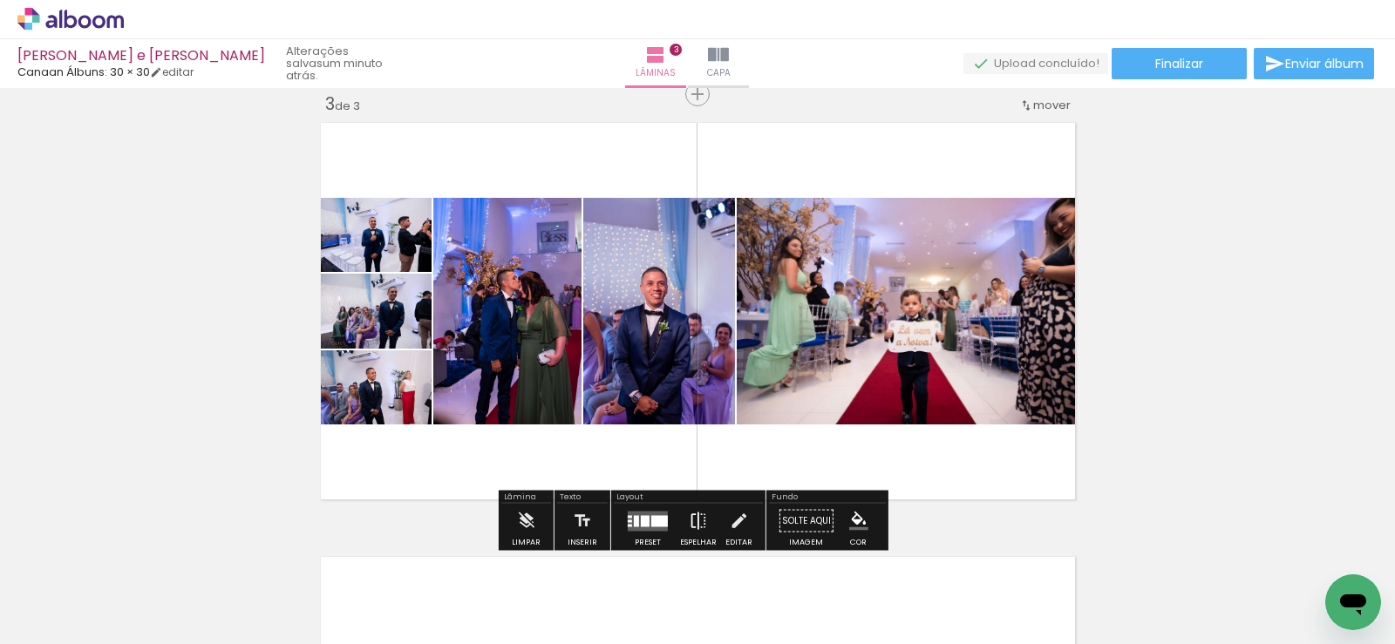
click at [691, 515] on iron-icon at bounding box center [698, 521] width 19 height 35
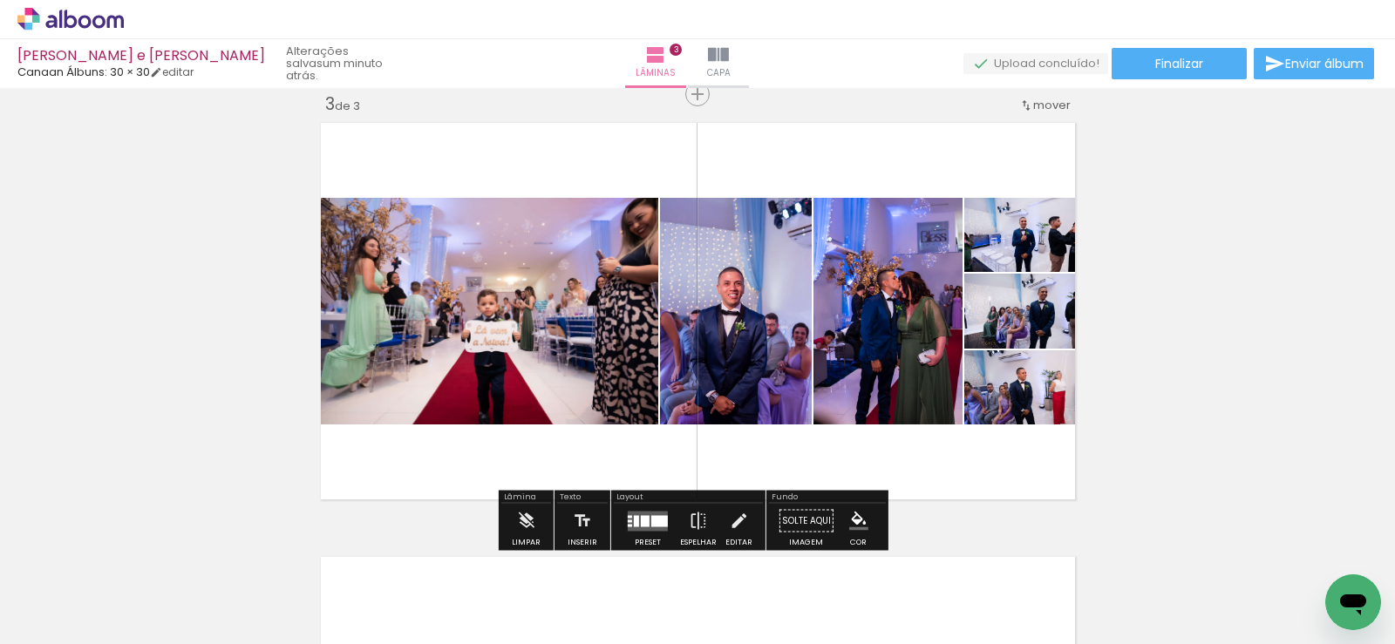
click at [641, 521] on div at bounding box center [645, 520] width 9 height 11
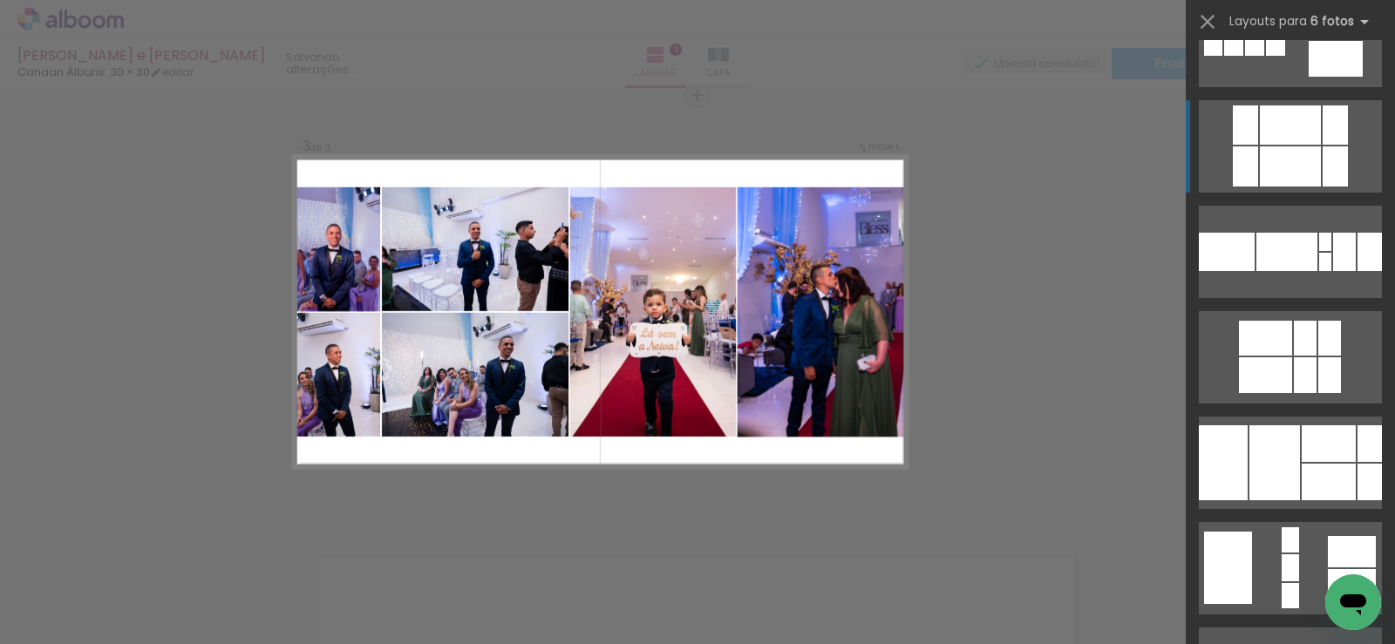
scroll to position [34753, 0]
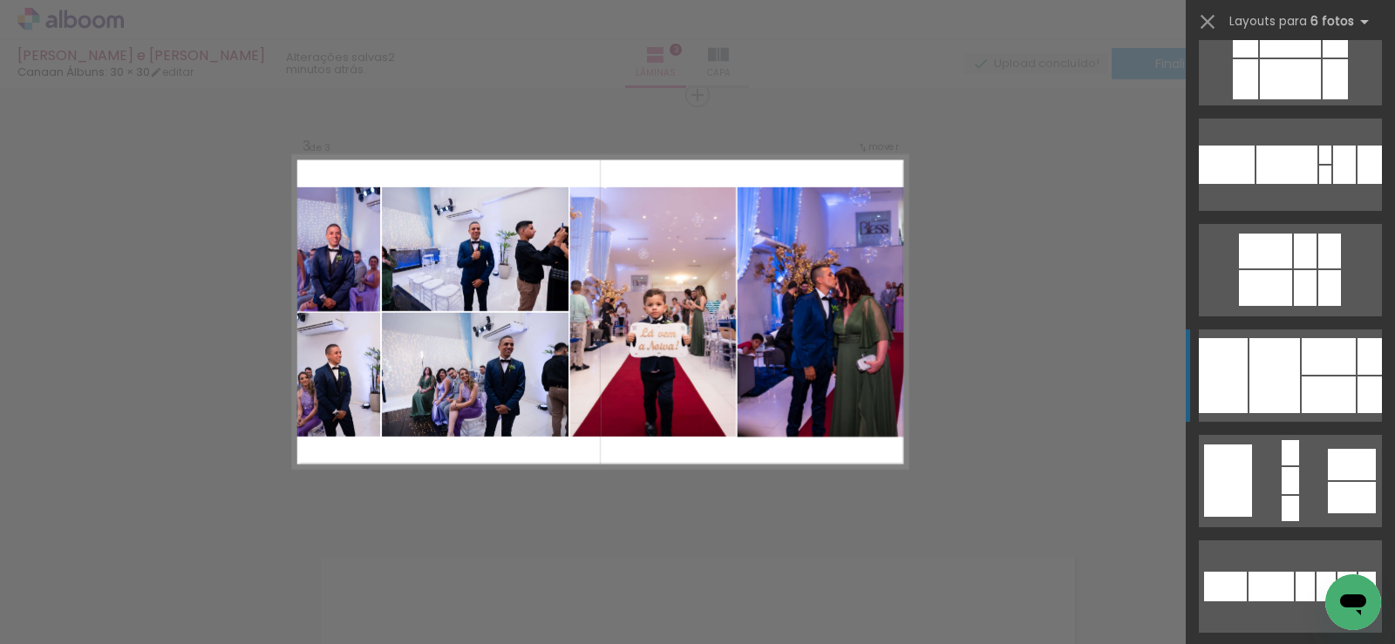
click at [1260, 395] on div at bounding box center [1275, 375] width 51 height 75
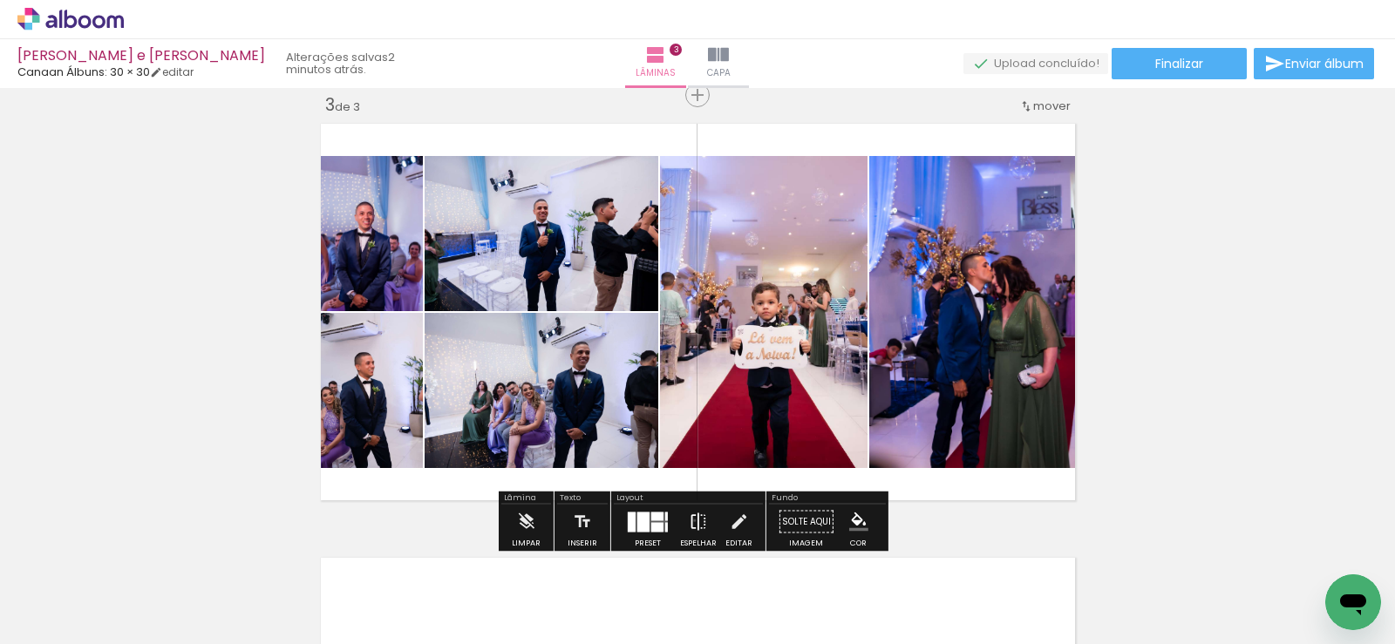
click at [691, 521] on iron-icon at bounding box center [698, 522] width 19 height 35
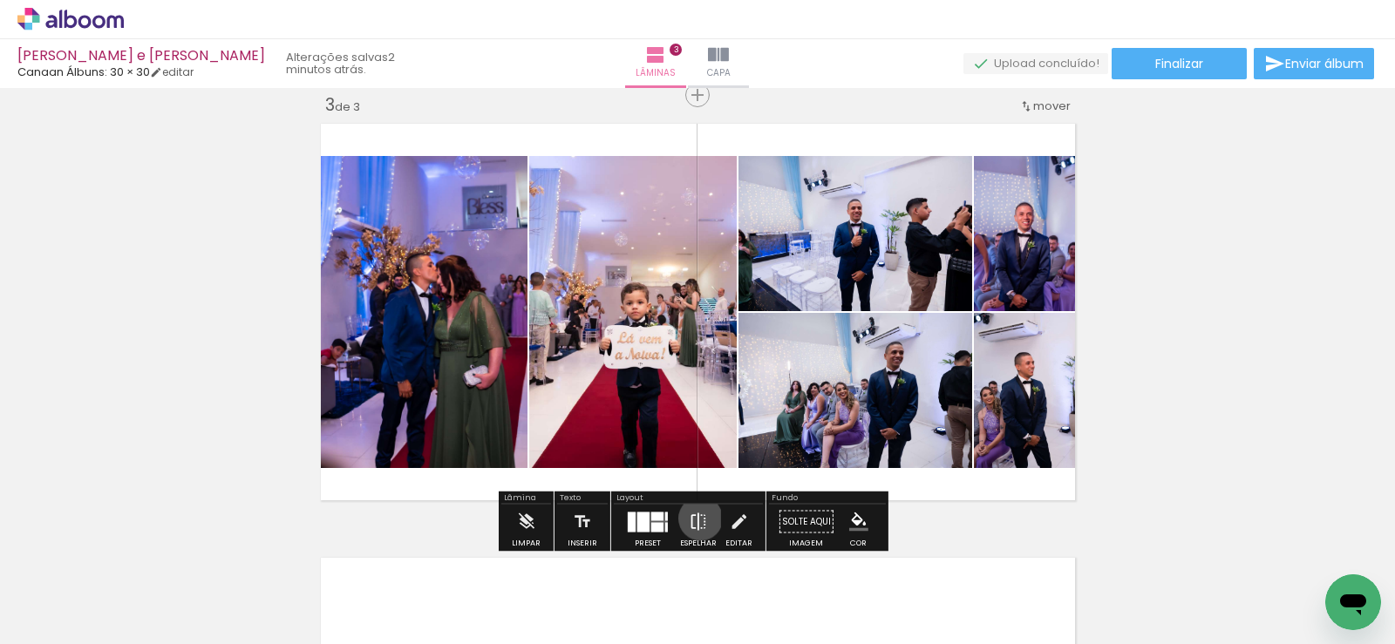
click at [697, 519] on iron-icon at bounding box center [698, 522] width 19 height 35
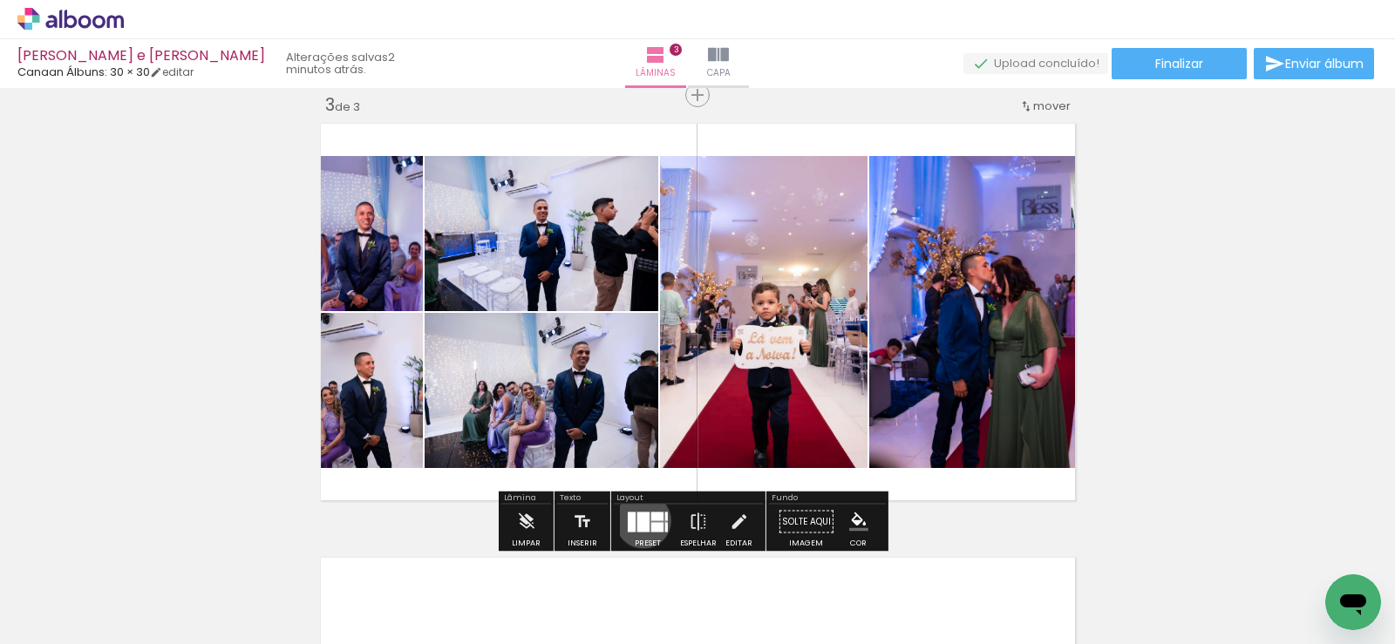
click at [639, 521] on div at bounding box center [643, 522] width 12 height 20
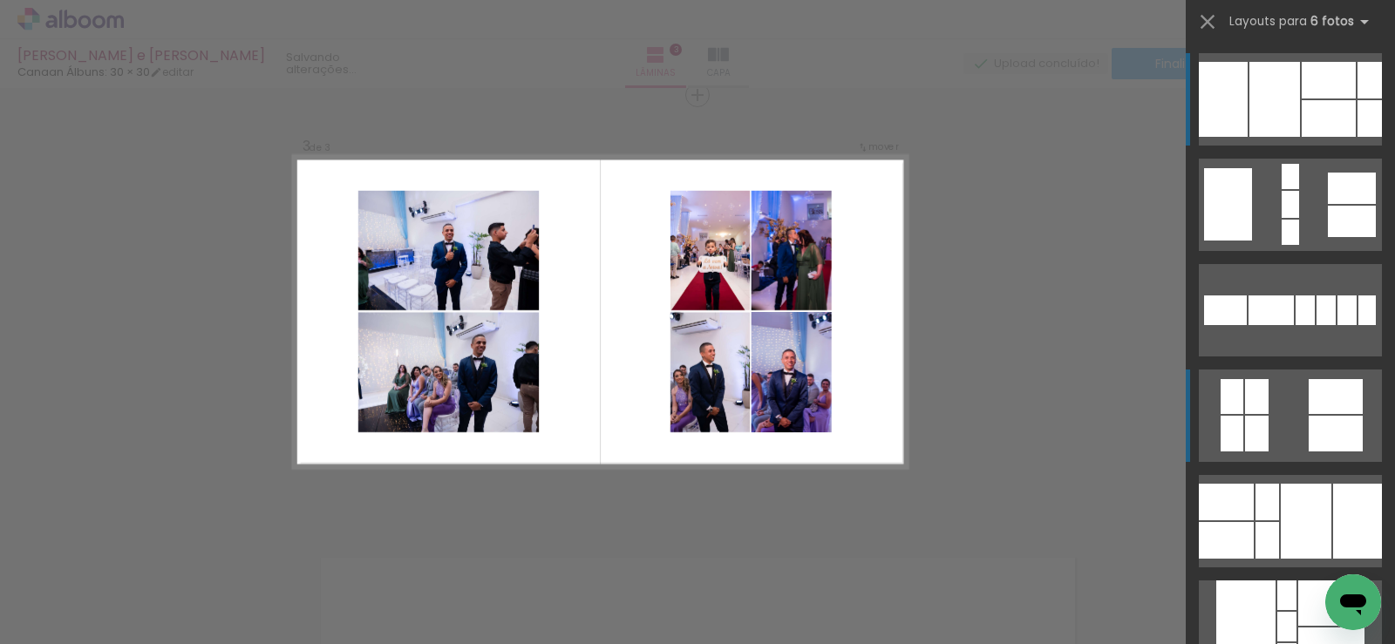
scroll to position [891, 0]
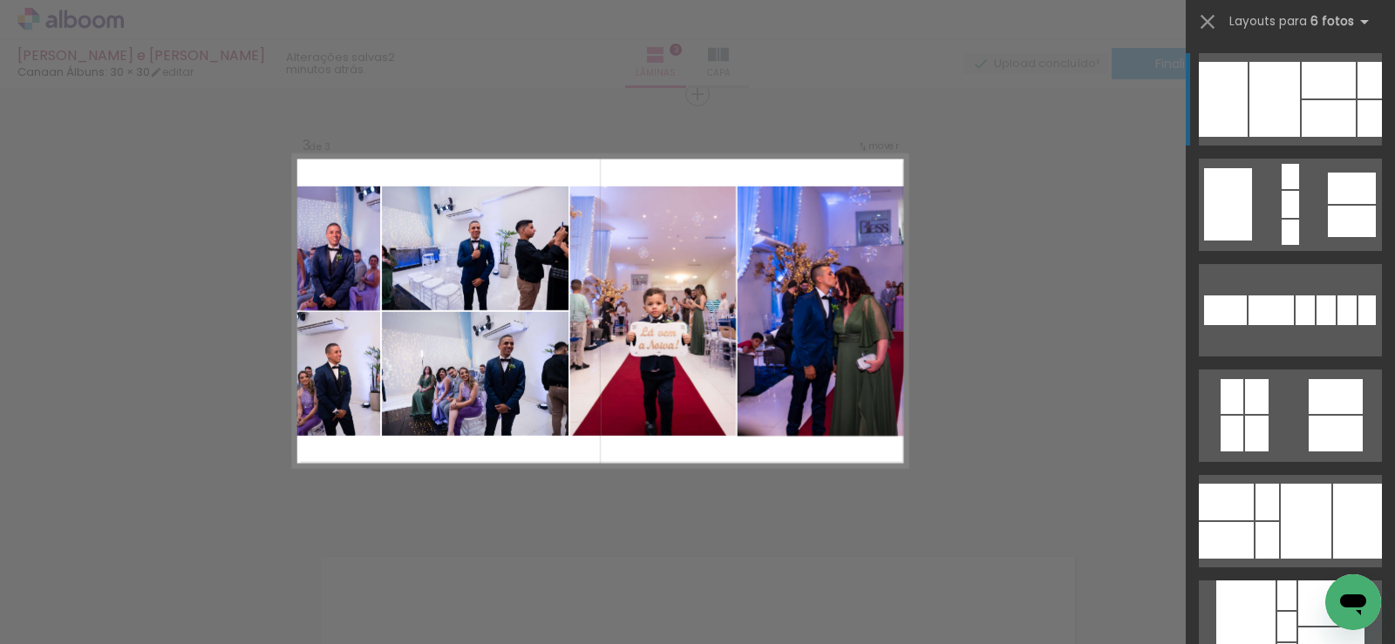
click at [1025, 442] on div "Confirmar Cancelar" at bounding box center [697, 86] width 1395 height 1779
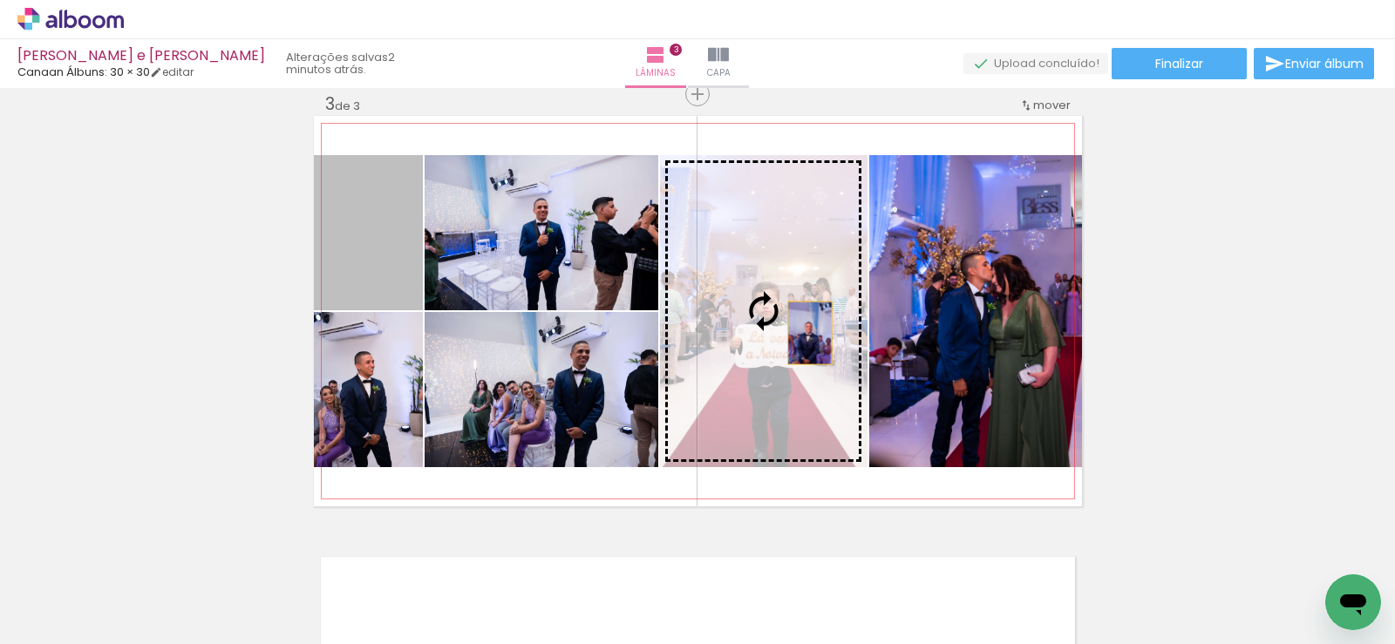
drag, startPoint x: 403, startPoint y: 279, endPoint x: 803, endPoint y: 333, distance: 403.9
click at [0, 0] on slot at bounding box center [0, 0] width 0 height 0
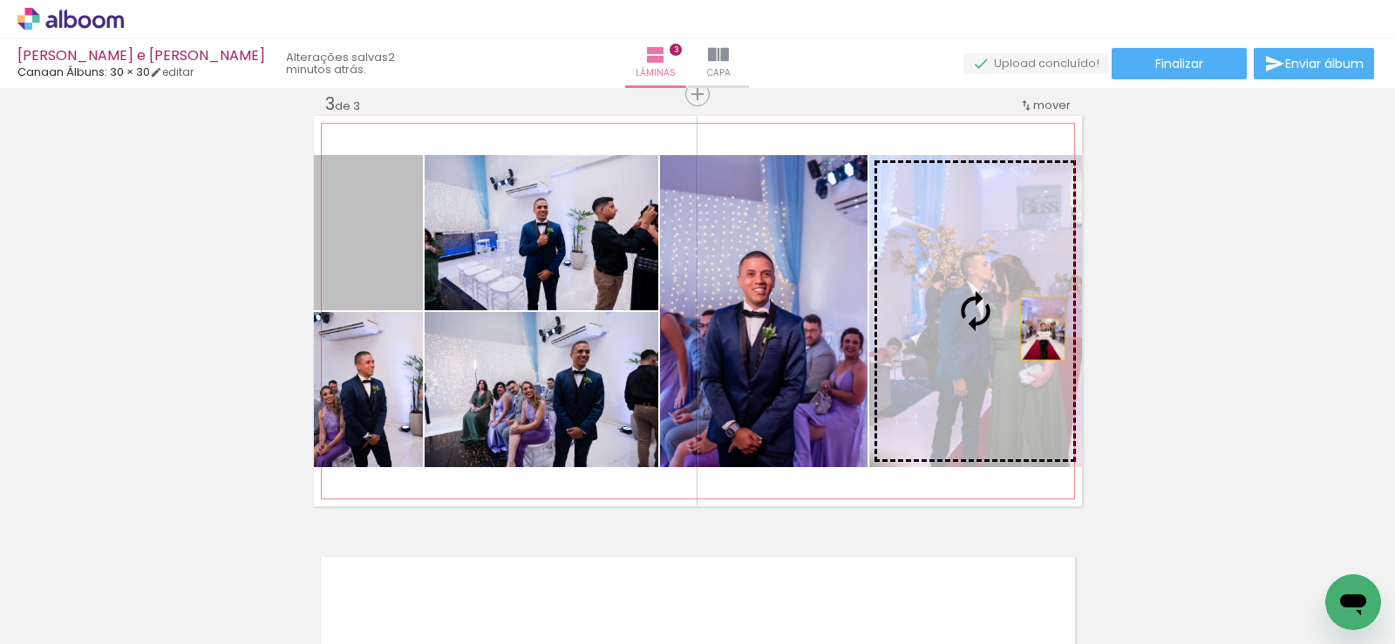
drag, startPoint x: 528, startPoint y: 250, endPoint x: 1036, endPoint y: 329, distance: 513.5
click at [0, 0] on slot at bounding box center [0, 0] width 0 height 0
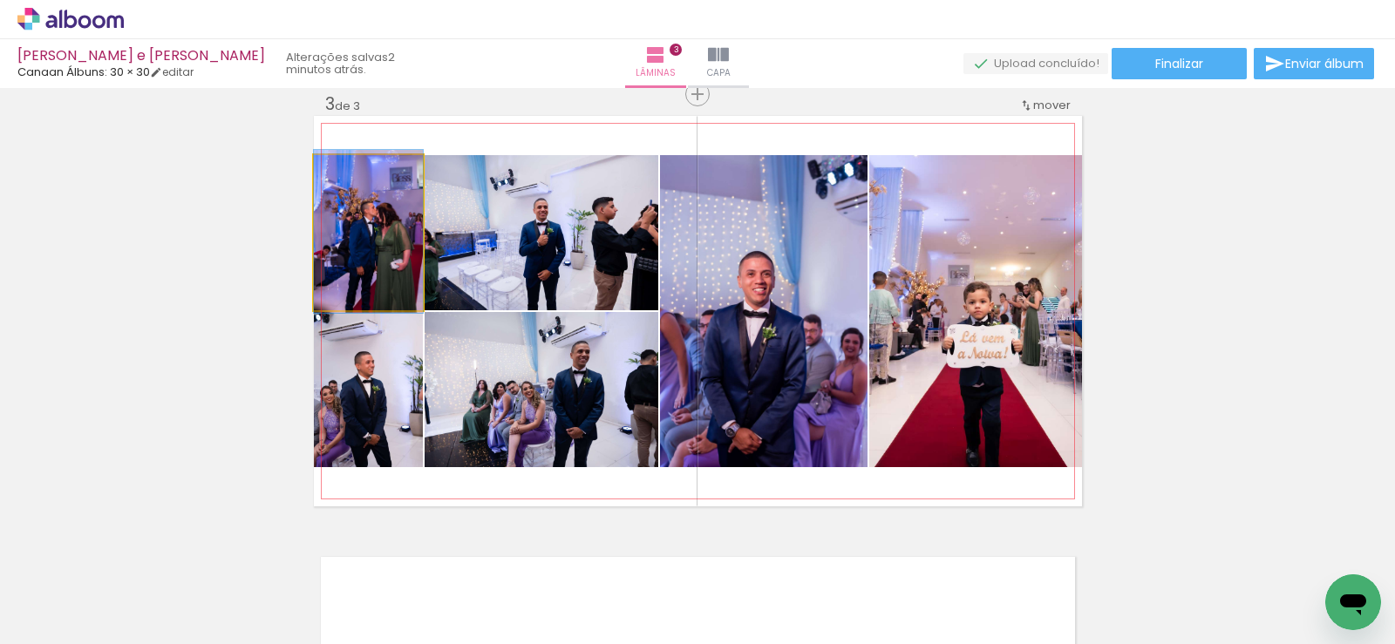
drag, startPoint x: 385, startPoint y: 280, endPoint x: 370, endPoint y: 278, distance: 15.8
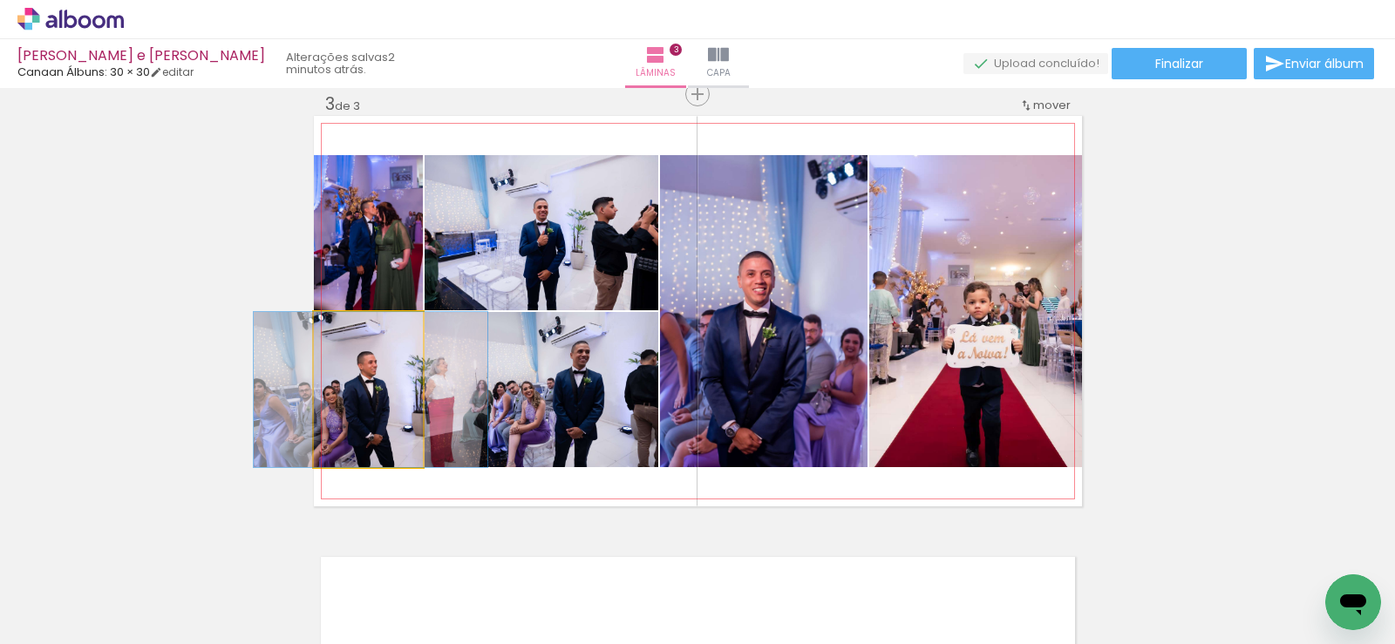
drag, startPoint x: 402, startPoint y: 411, endPoint x: 414, endPoint y: 411, distance: 12.2
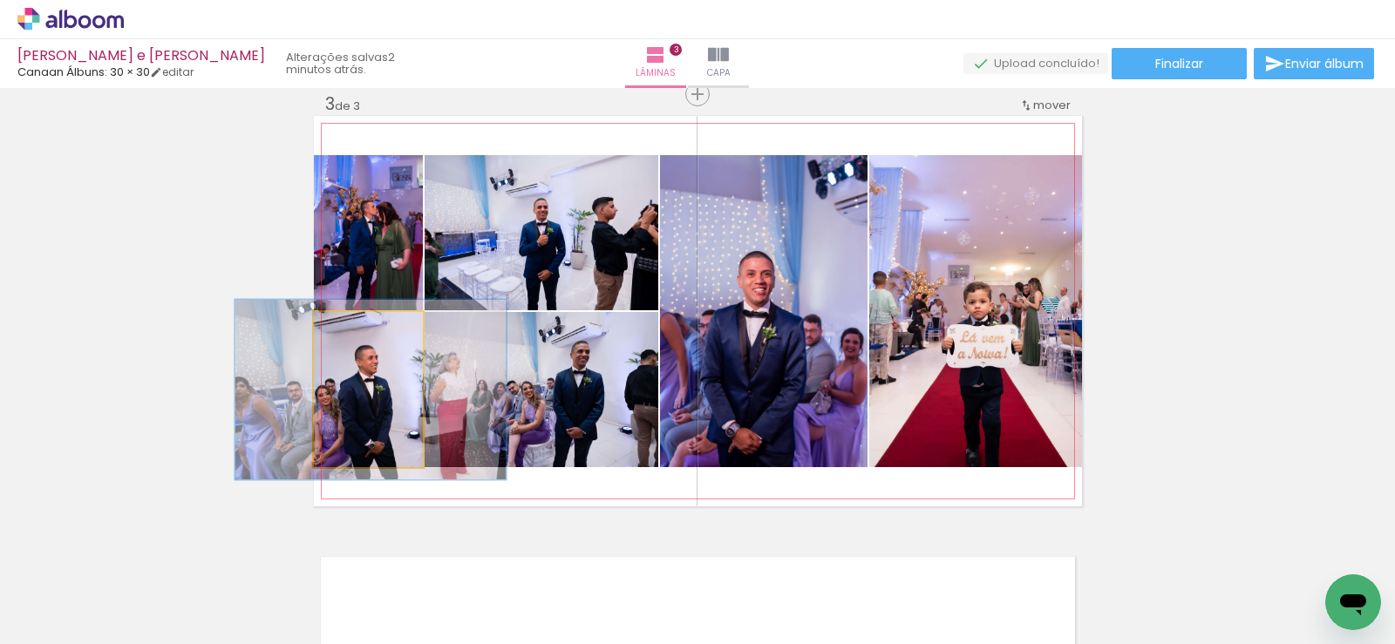
type paper-slider "116"
click at [351, 332] on div at bounding box center [359, 331] width 16 height 16
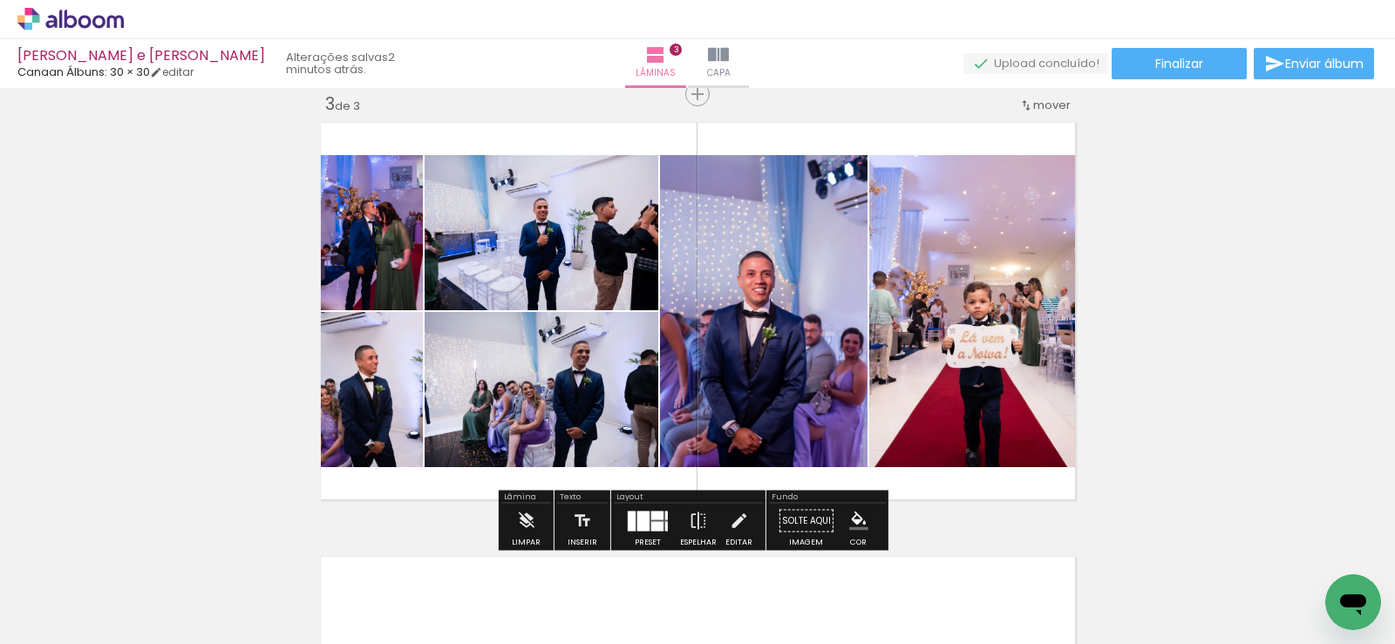
click at [218, 386] on div "Inserir lâmina 1 de 3 Inserir lâmina 2 de 3 Inserir lâmina 3 de 3" at bounding box center [697, 72] width 1395 height 1738
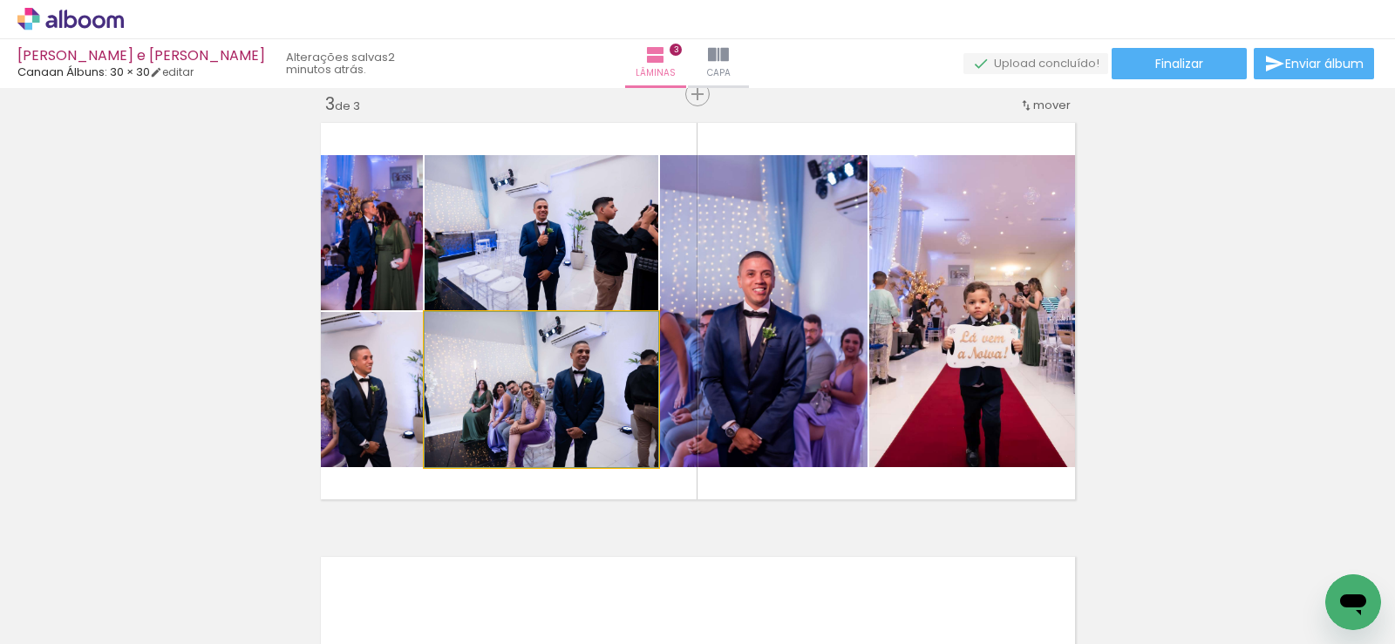
drag, startPoint x: 564, startPoint y: 419, endPoint x: 554, endPoint y: 418, distance: 10.5
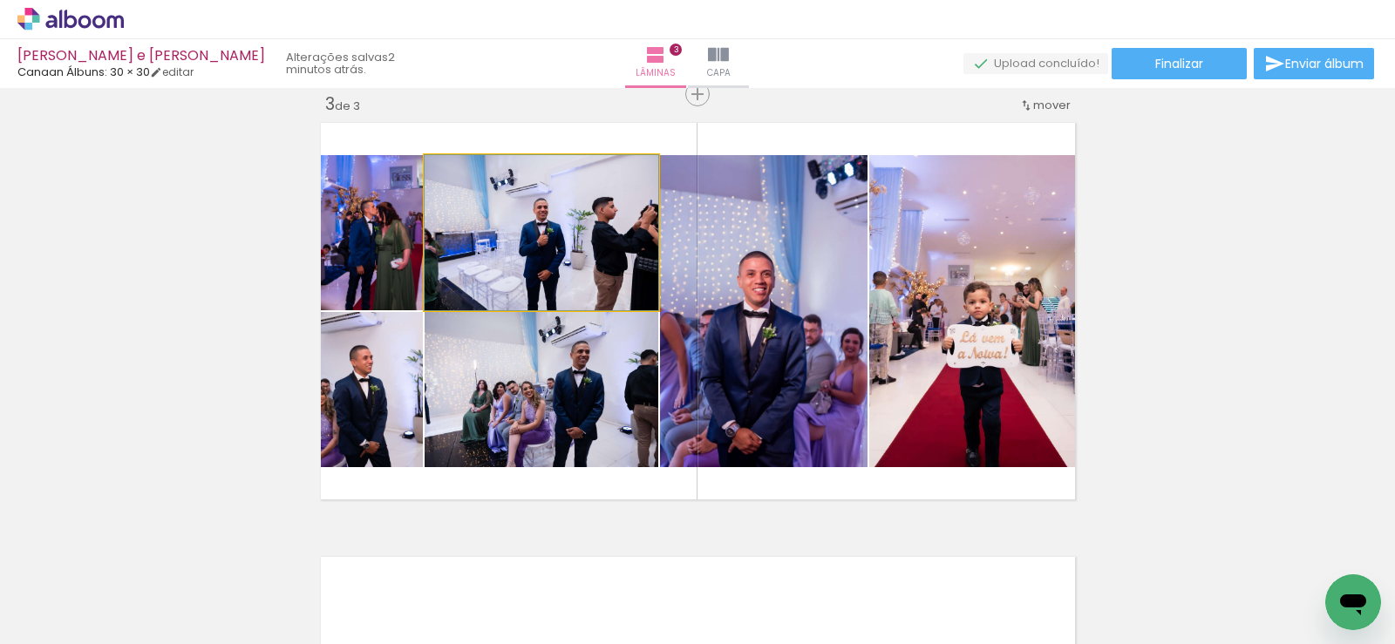
drag, startPoint x: 542, startPoint y: 263, endPoint x: 543, endPoint y: 241, distance: 22.7
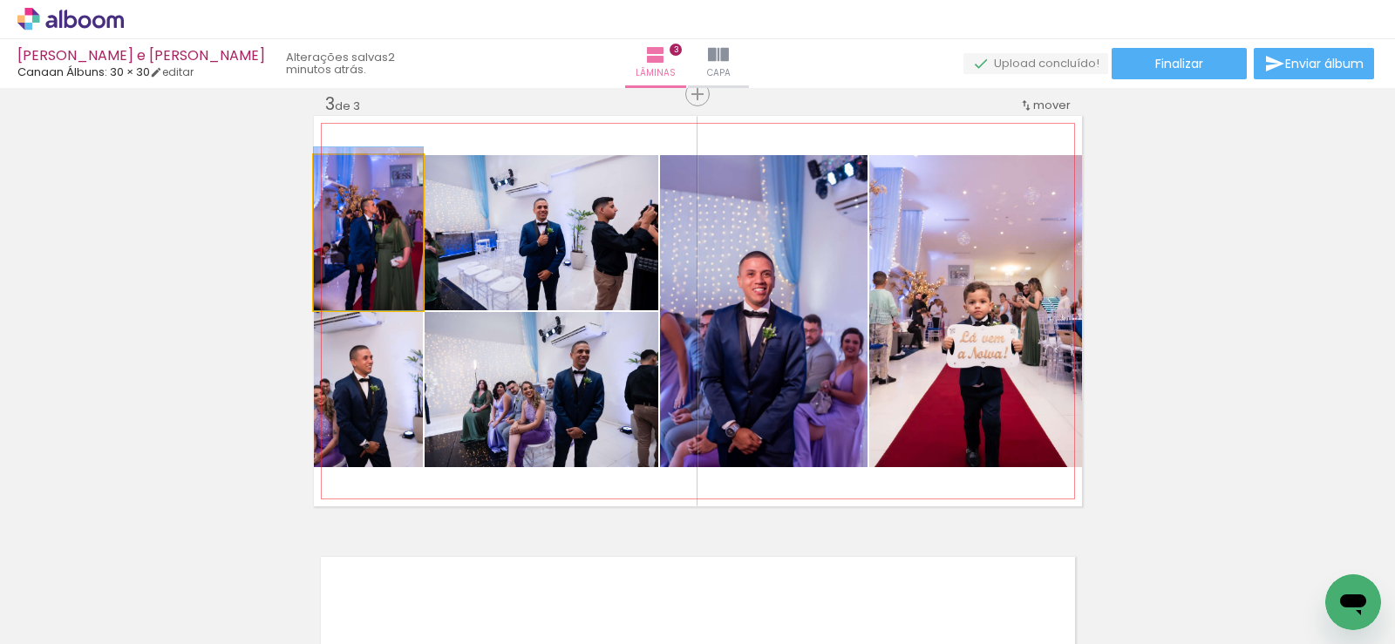
drag, startPoint x: 382, startPoint y: 262, endPoint x: 368, endPoint y: 260, distance: 14.2
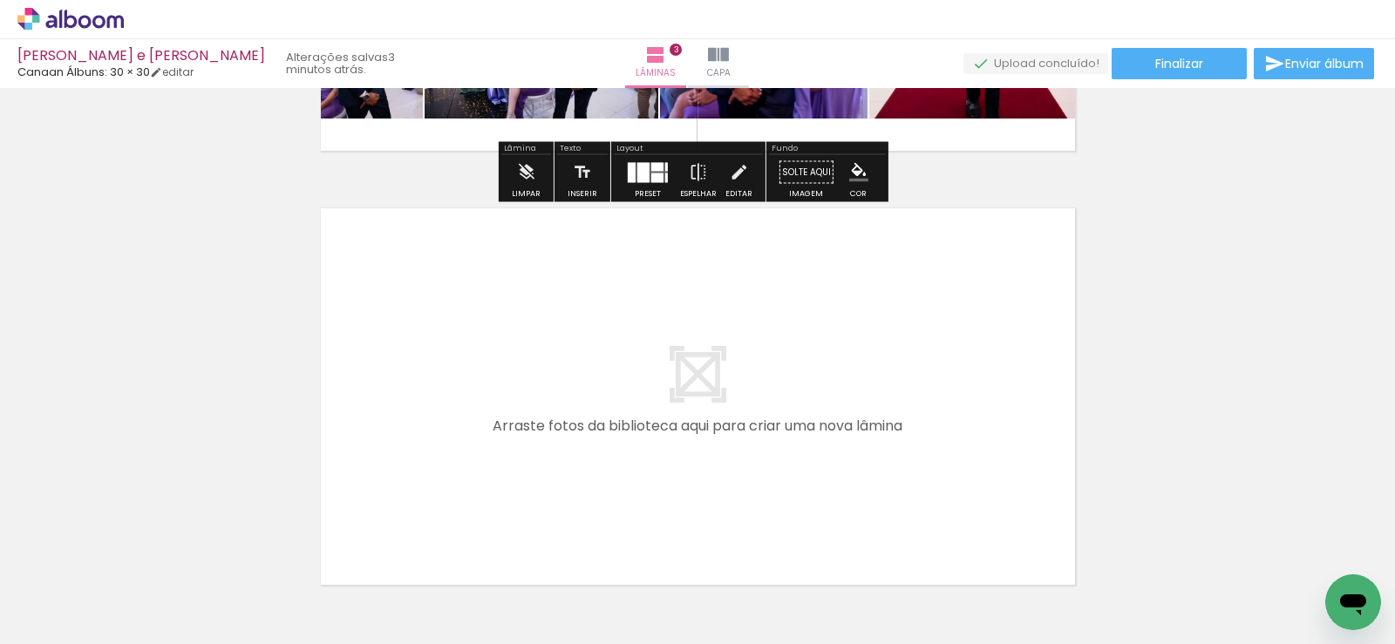
scroll to position [1327, 0]
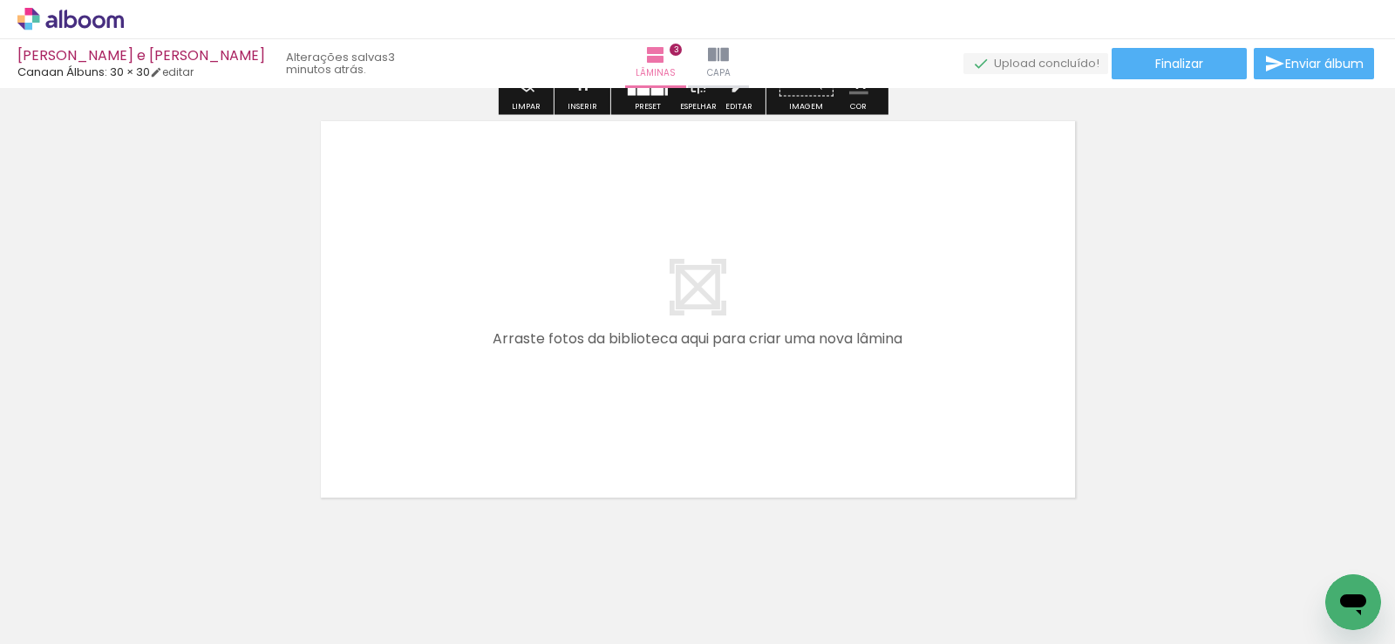
drag, startPoint x: 631, startPoint y: 575, endPoint x: 719, endPoint y: 555, distance: 90.1
click at [631, 394] on quentale-workspace at bounding box center [697, 322] width 1395 height 644
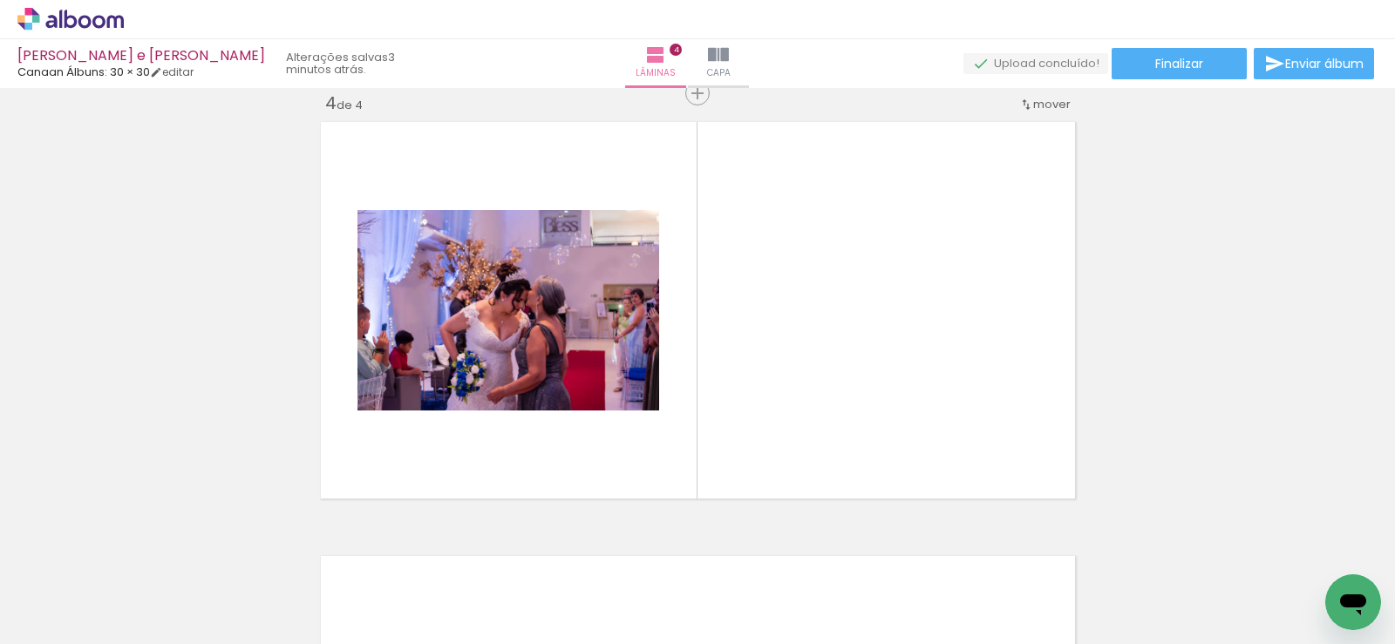
scroll to position [1325, 0]
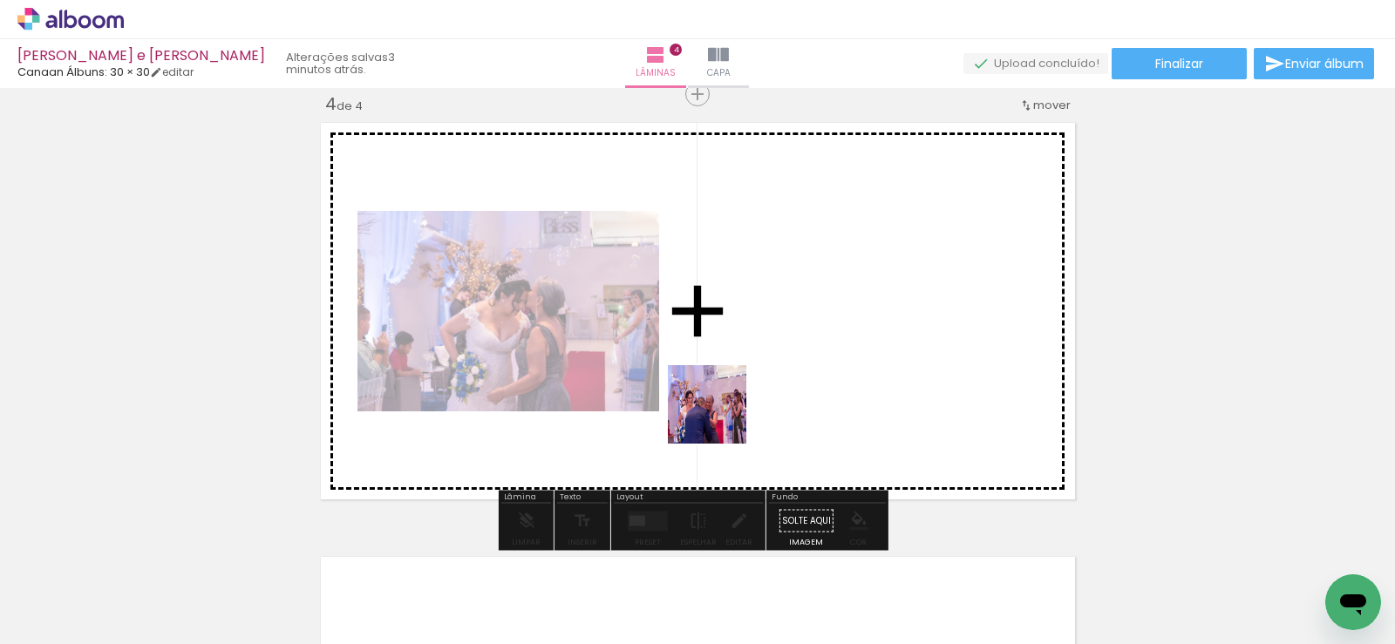
drag, startPoint x: 735, startPoint y: 588, endPoint x: 722, endPoint y: 440, distance: 147.9
click at [720, 399] on quentale-workspace at bounding box center [697, 322] width 1395 height 644
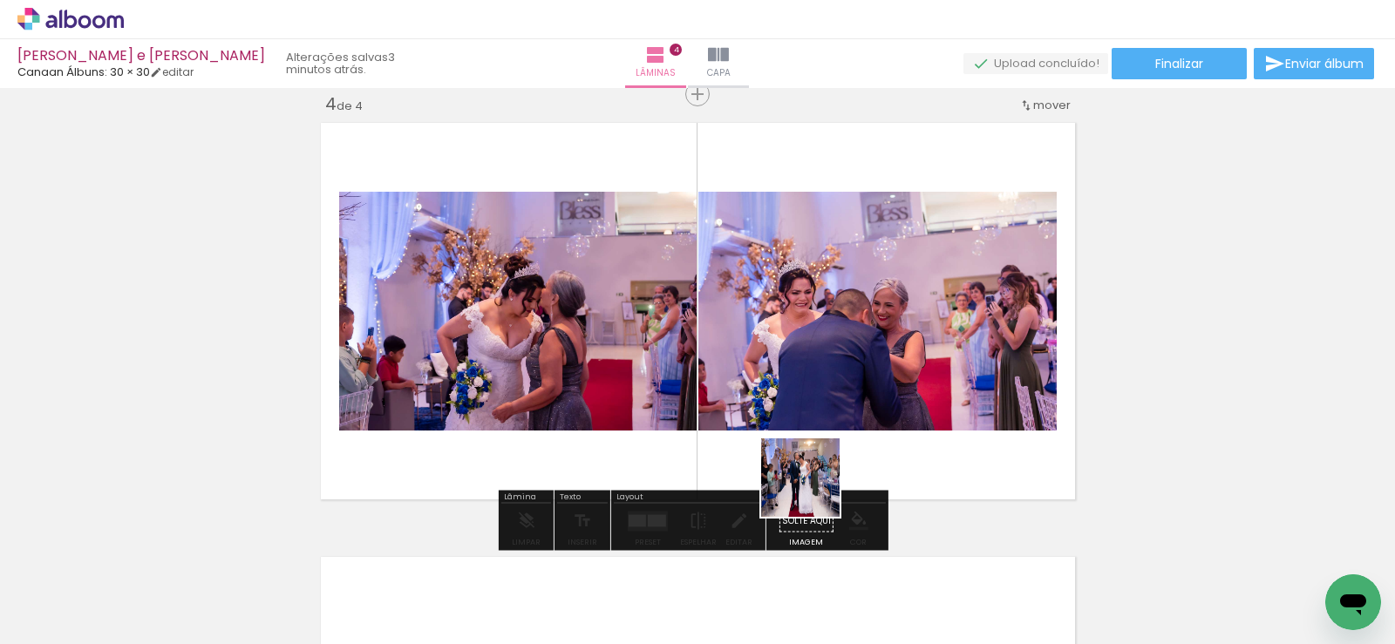
drag, startPoint x: 840, startPoint y: 600, endPoint x: 882, endPoint y: 514, distance: 95.9
click at [797, 405] on quentale-workspace at bounding box center [697, 322] width 1395 height 644
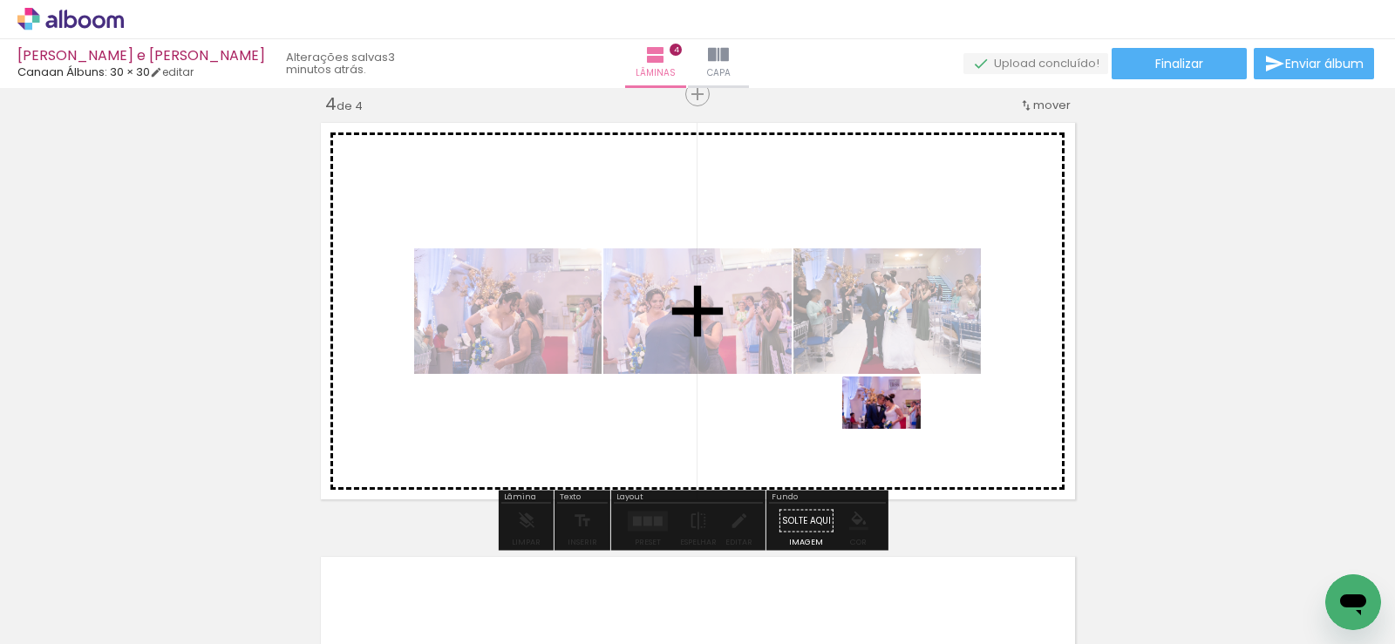
drag, startPoint x: 928, startPoint y: 596, endPoint x: 901, endPoint y: 405, distance: 193.7
click at [892, 412] on quentale-workspace at bounding box center [697, 322] width 1395 height 644
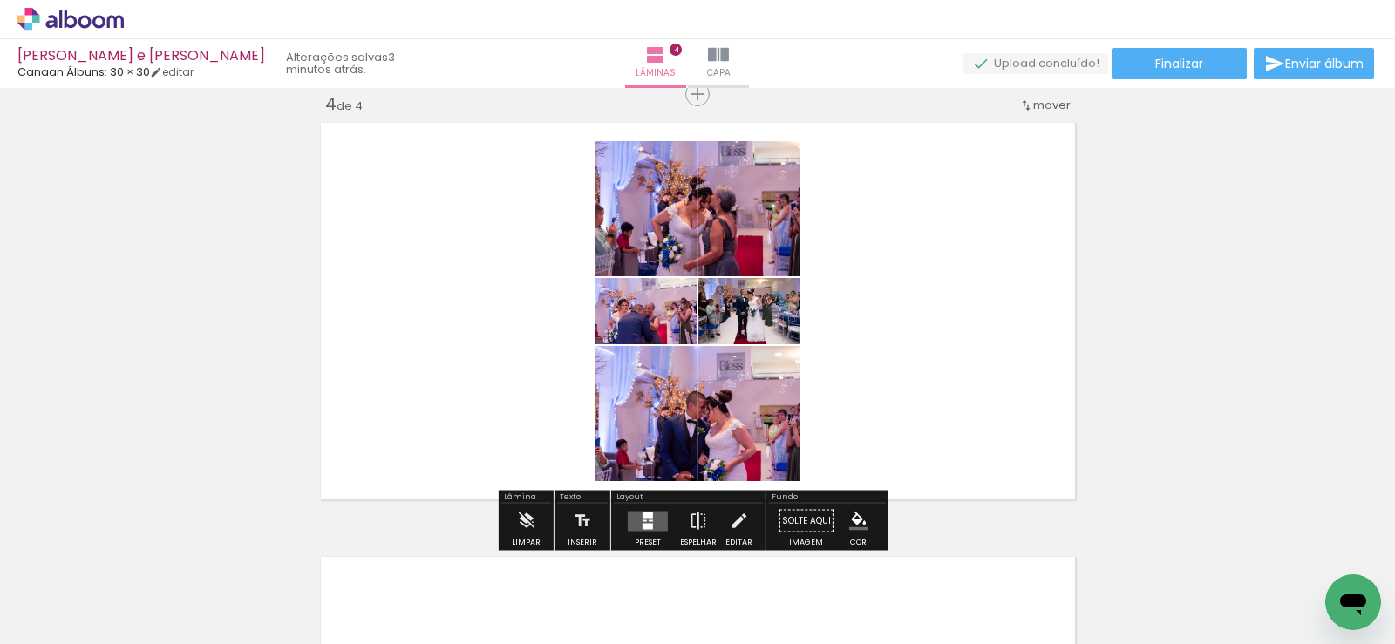
click at [648, 516] on div at bounding box center [648, 515] width 10 height 6
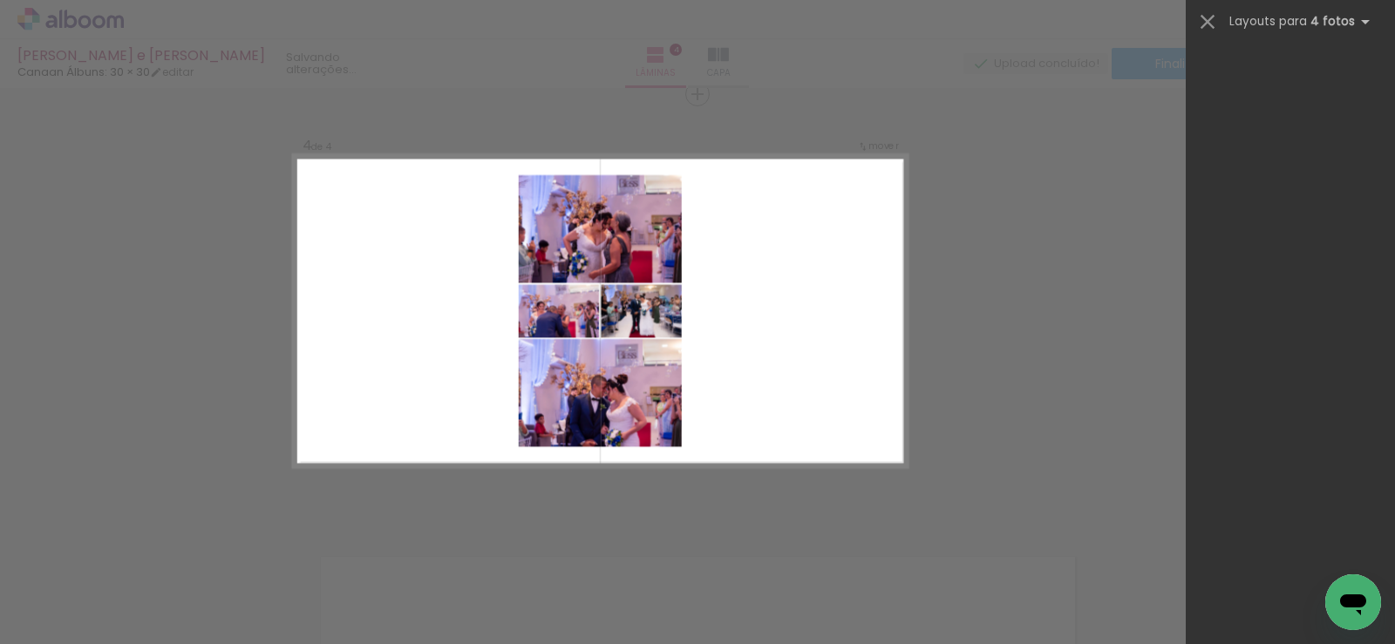
scroll to position [0, 0]
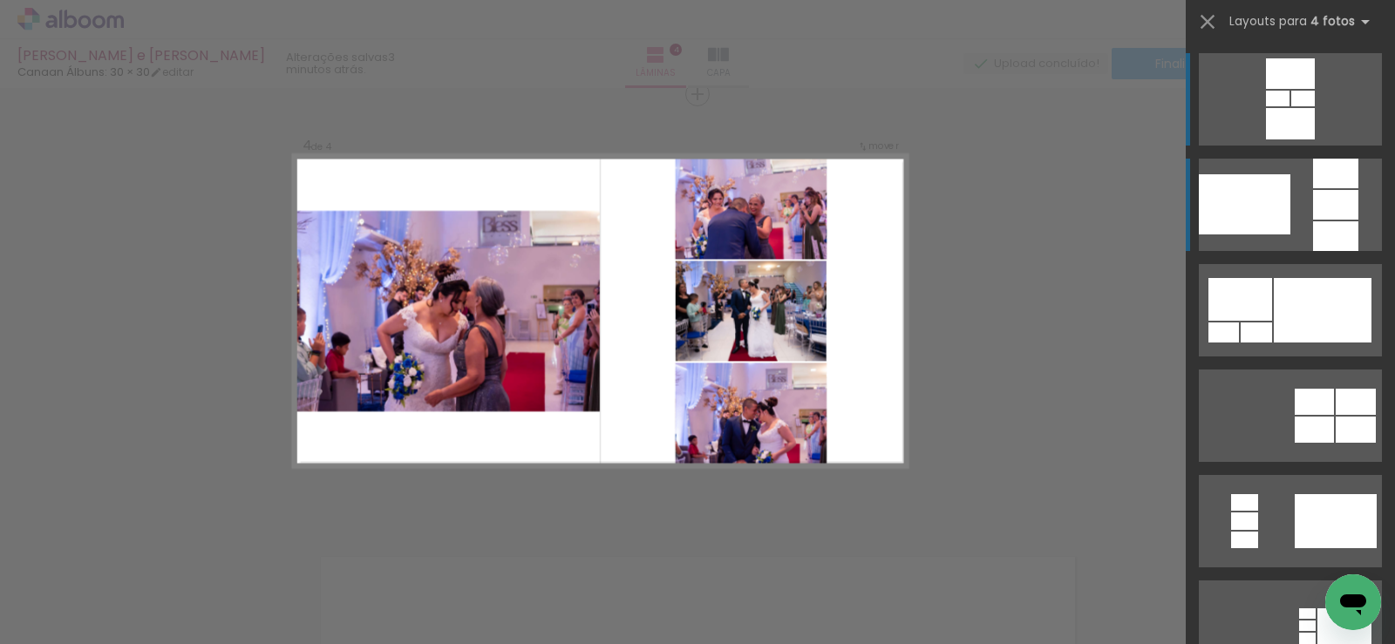
click at [1257, 219] on div at bounding box center [1245, 204] width 92 height 60
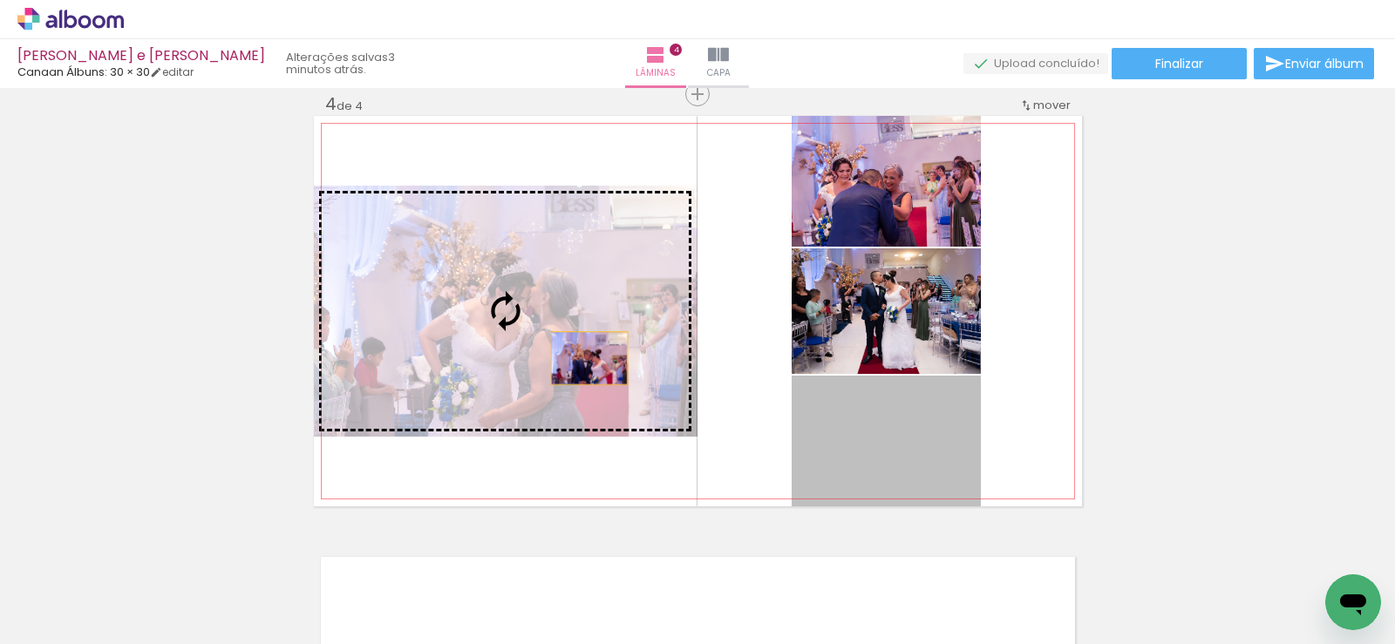
drag, startPoint x: 865, startPoint y: 472, endPoint x: 582, endPoint y: 358, distance: 305.5
click at [0, 0] on slot at bounding box center [0, 0] width 0 height 0
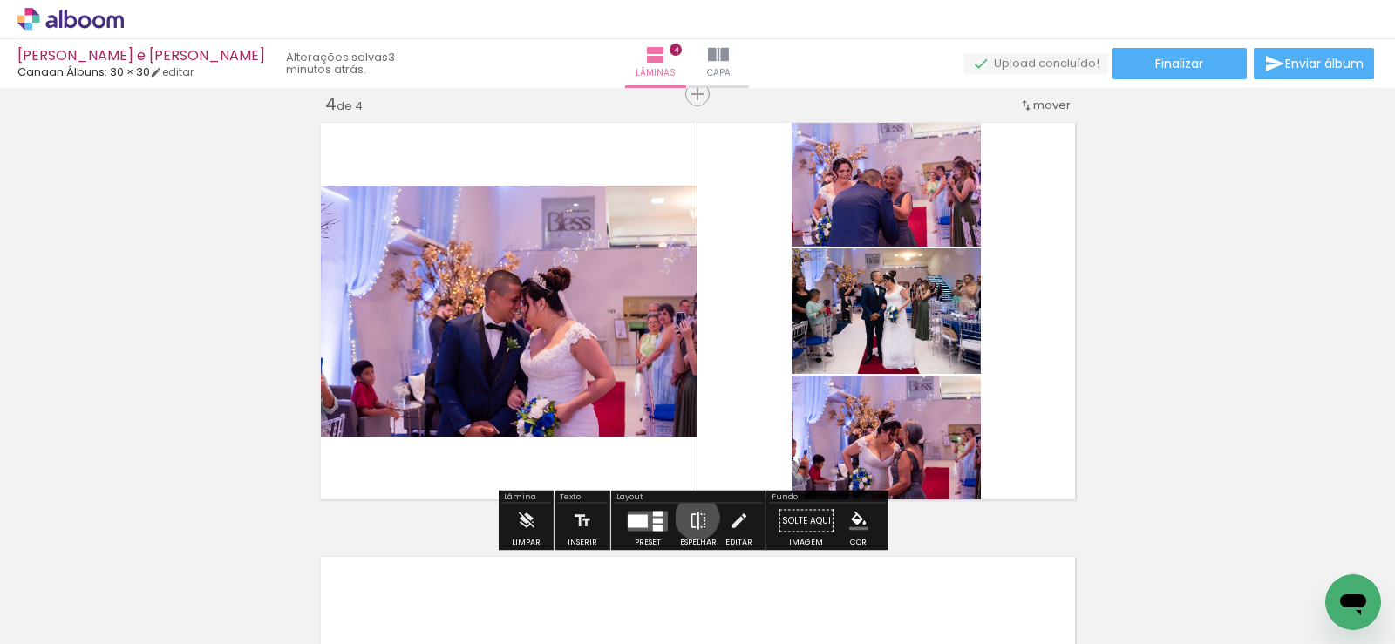
click at [693, 518] on iron-icon at bounding box center [698, 521] width 19 height 35
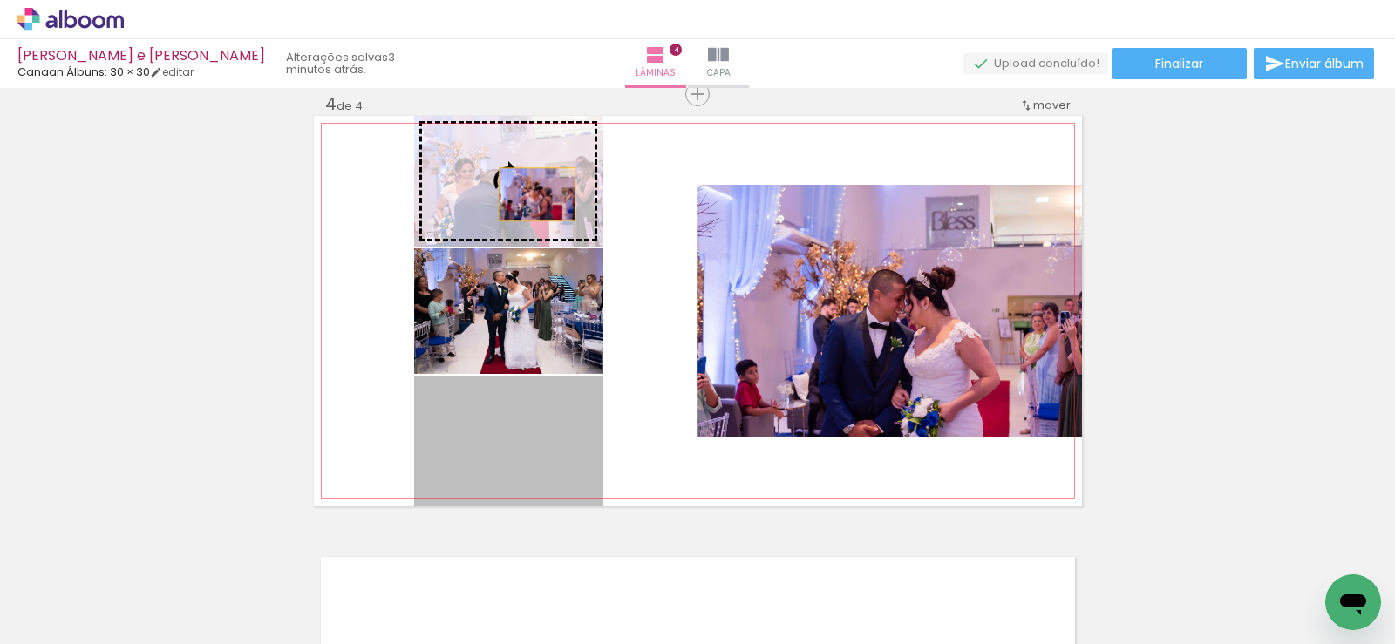
drag, startPoint x: 535, startPoint y: 451, endPoint x: 530, endPoint y: 194, distance: 256.4
click at [0, 0] on slot at bounding box center [0, 0] width 0 height 0
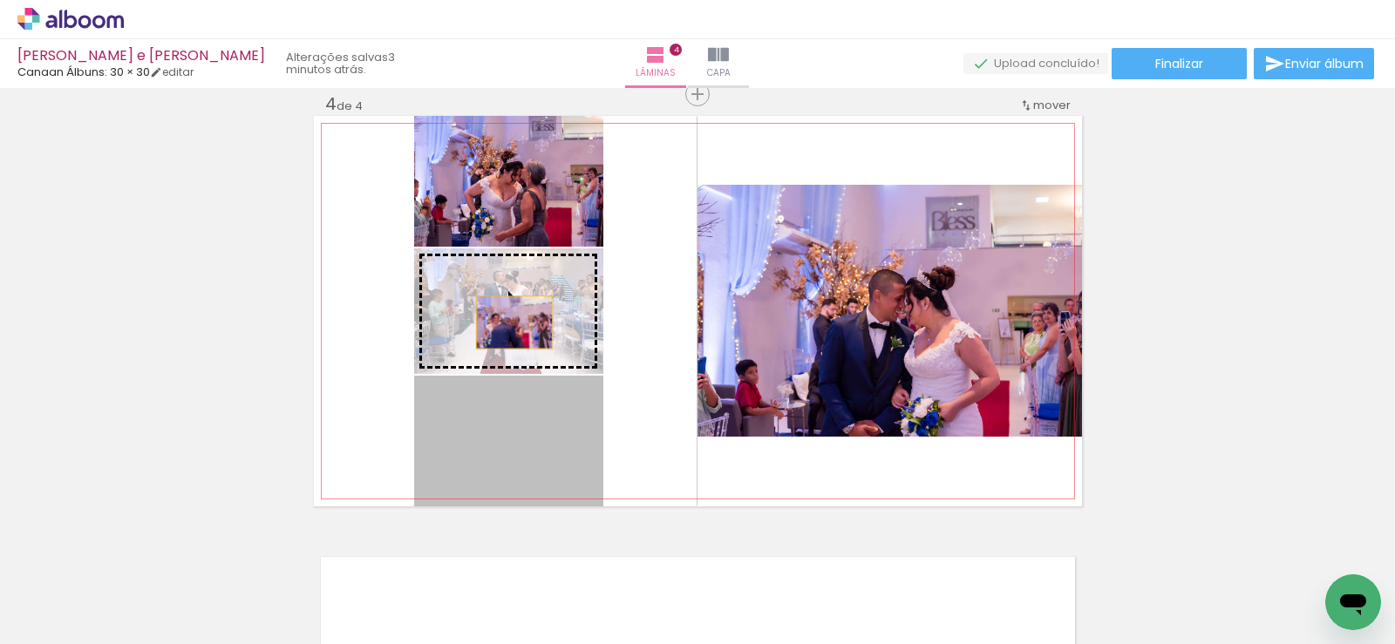
drag, startPoint x: 513, startPoint y: 452, endPoint x: 507, endPoint y: 311, distance: 140.5
click at [0, 0] on slot at bounding box center [0, 0] width 0 height 0
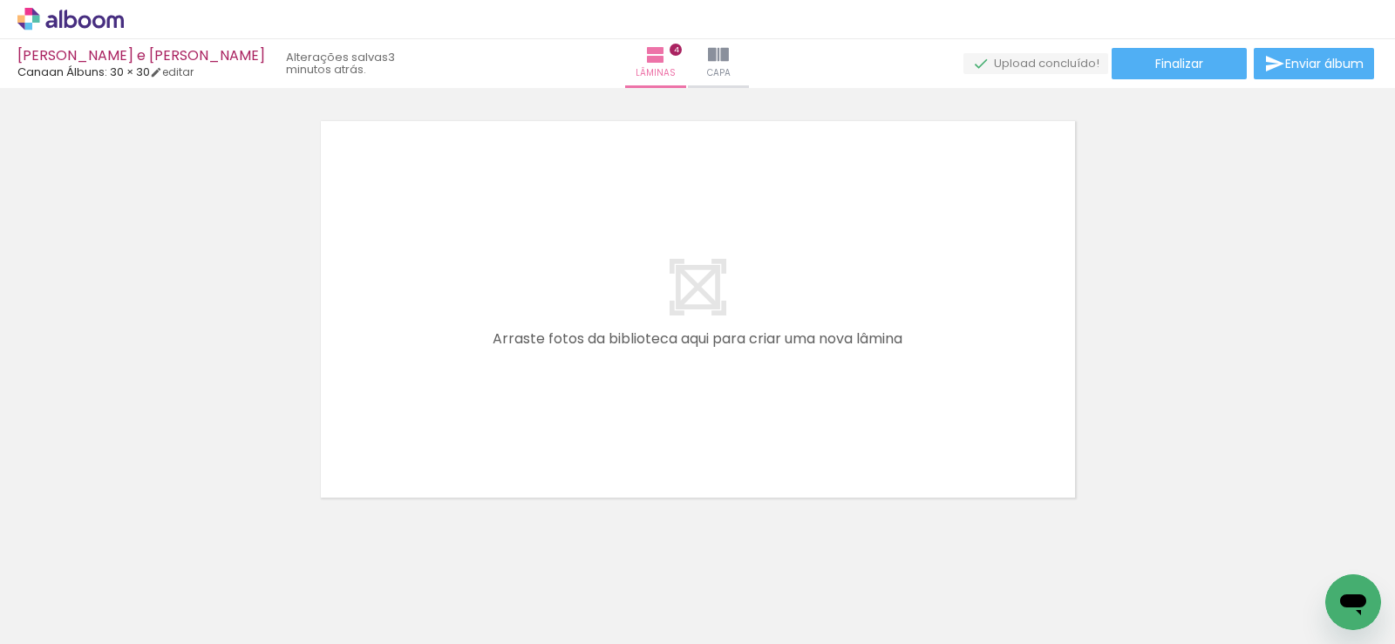
scroll to position [0, 1360]
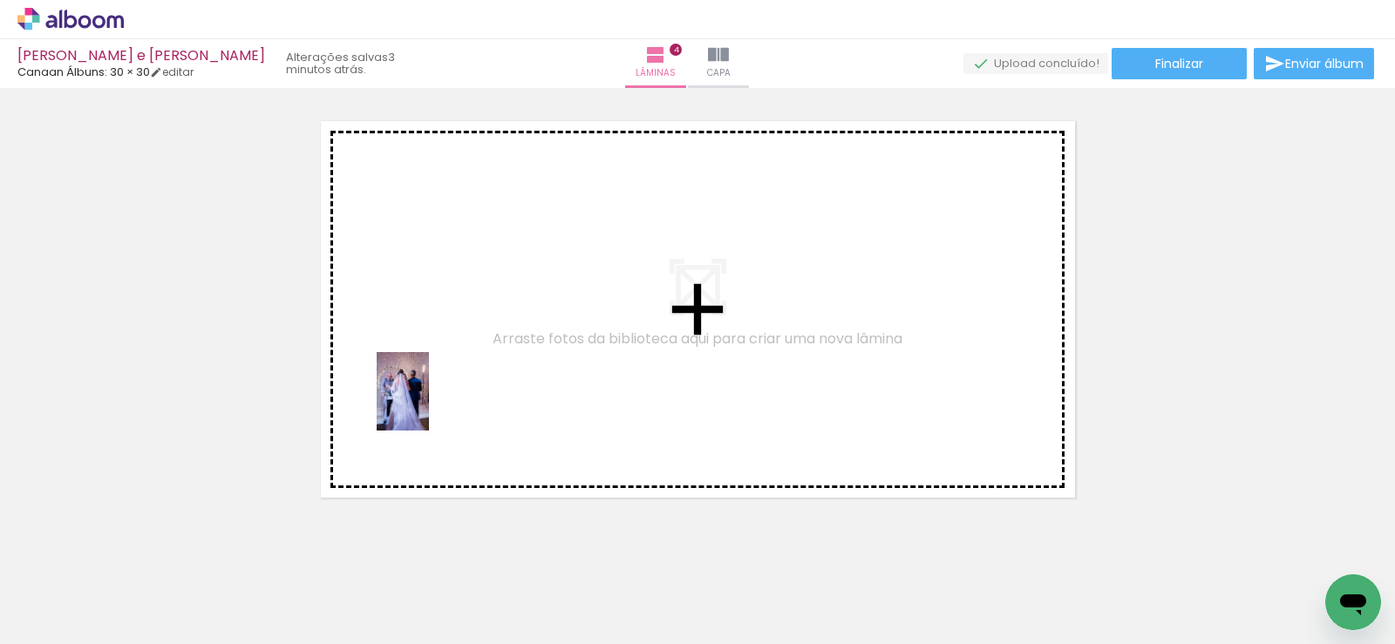
drag, startPoint x: 364, startPoint y: 486, endPoint x: 431, endPoint y: 403, distance: 106.1
click at [431, 403] on quentale-workspace at bounding box center [697, 322] width 1395 height 644
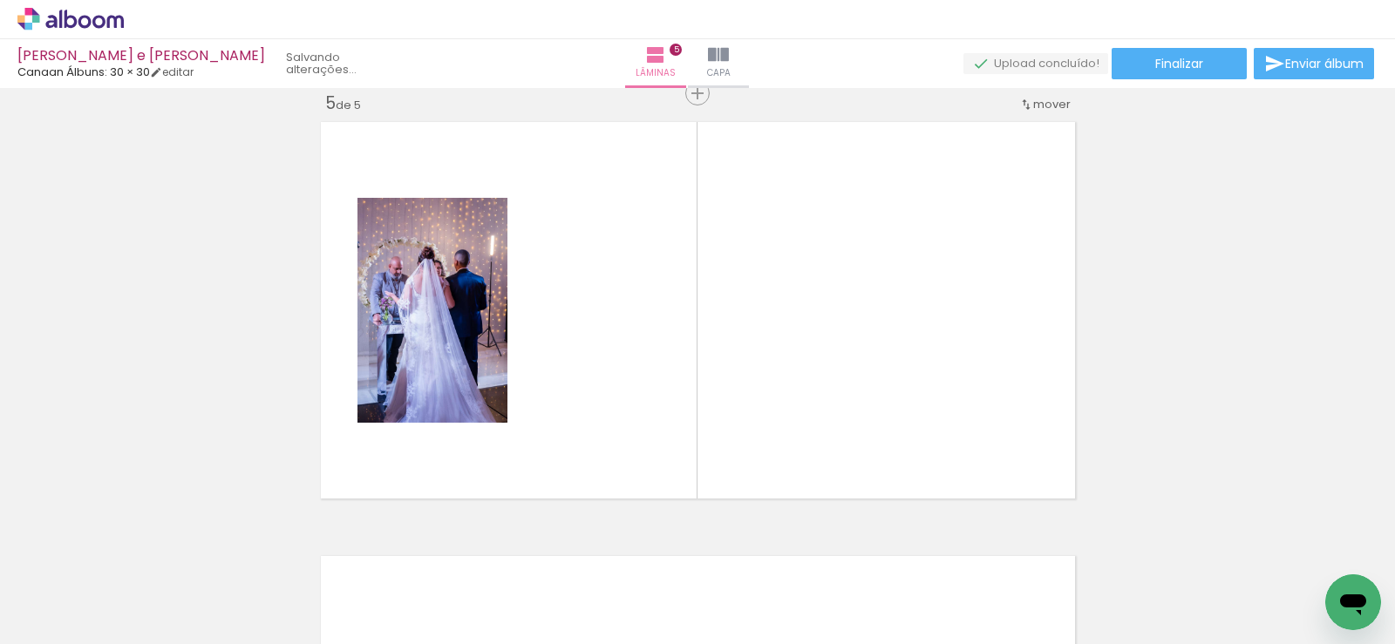
scroll to position [1760, 0]
drag, startPoint x: 378, startPoint y: 593, endPoint x: 464, endPoint y: 556, distance: 93.8
click at [447, 428] on quentale-workspace at bounding box center [697, 322] width 1395 height 644
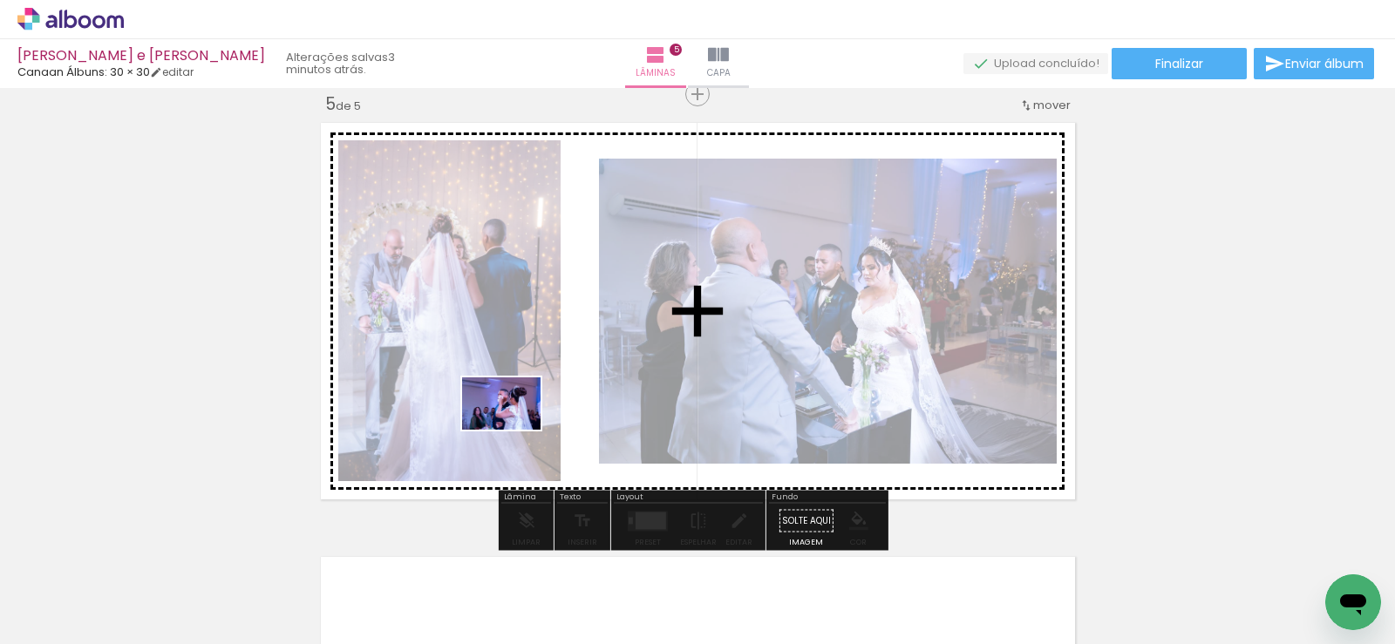
drag, startPoint x: 486, startPoint y: 576, endPoint x: 514, endPoint y: 427, distance: 151.9
click at [514, 427] on quentale-workspace at bounding box center [697, 322] width 1395 height 644
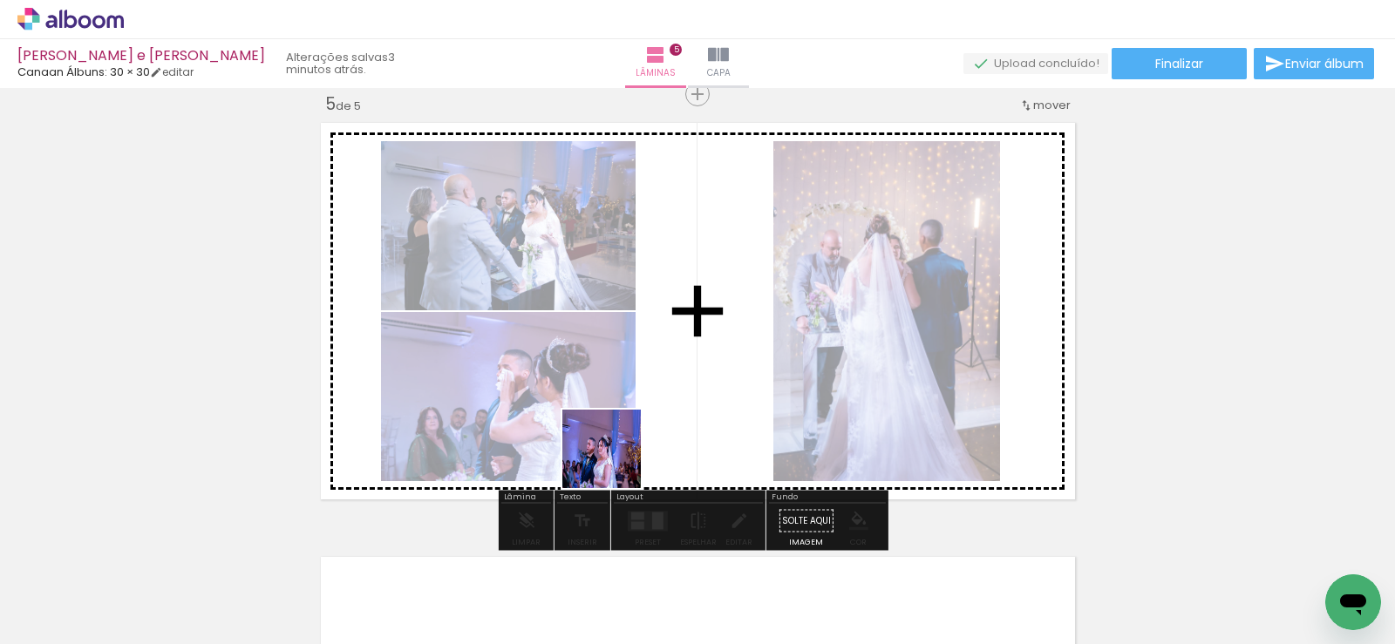
drag, startPoint x: 586, startPoint y: 589, endPoint x: 665, endPoint y: 589, distance: 79.3
click at [615, 422] on quentale-workspace at bounding box center [697, 322] width 1395 height 644
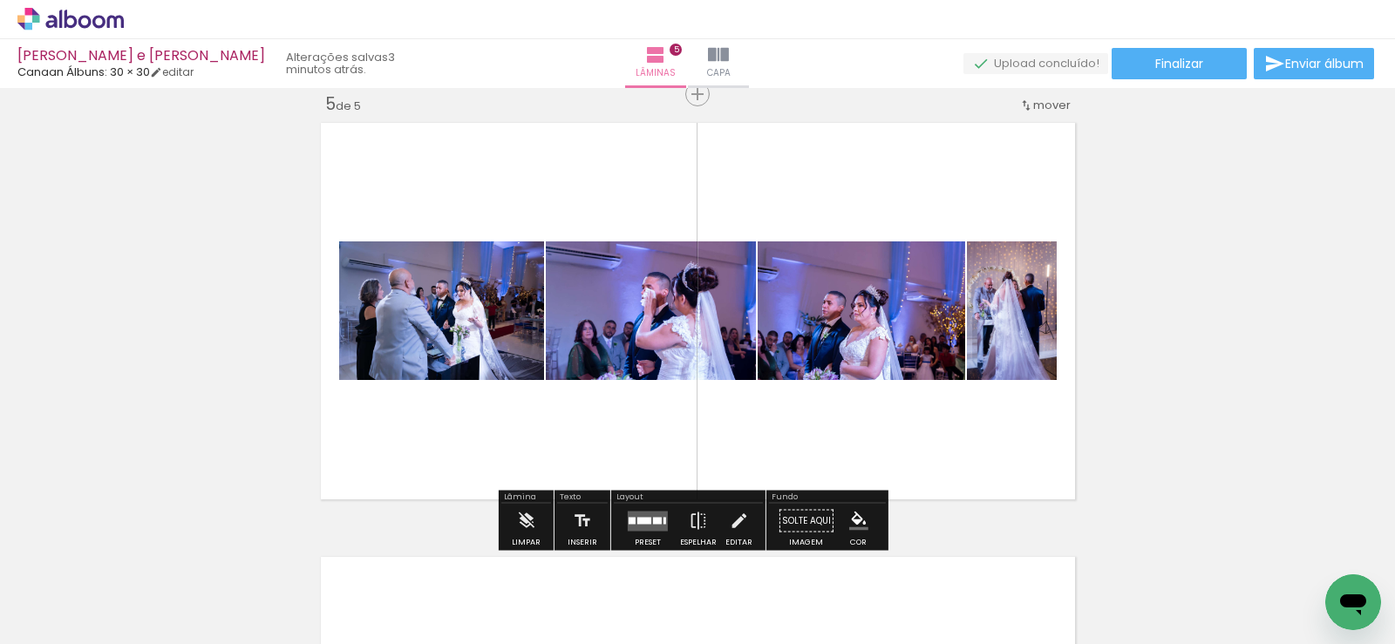
drag, startPoint x: 676, startPoint y: 602, endPoint x: 773, endPoint y: 593, distance: 98.0
click at [693, 442] on quentale-workspace at bounding box center [697, 322] width 1395 height 644
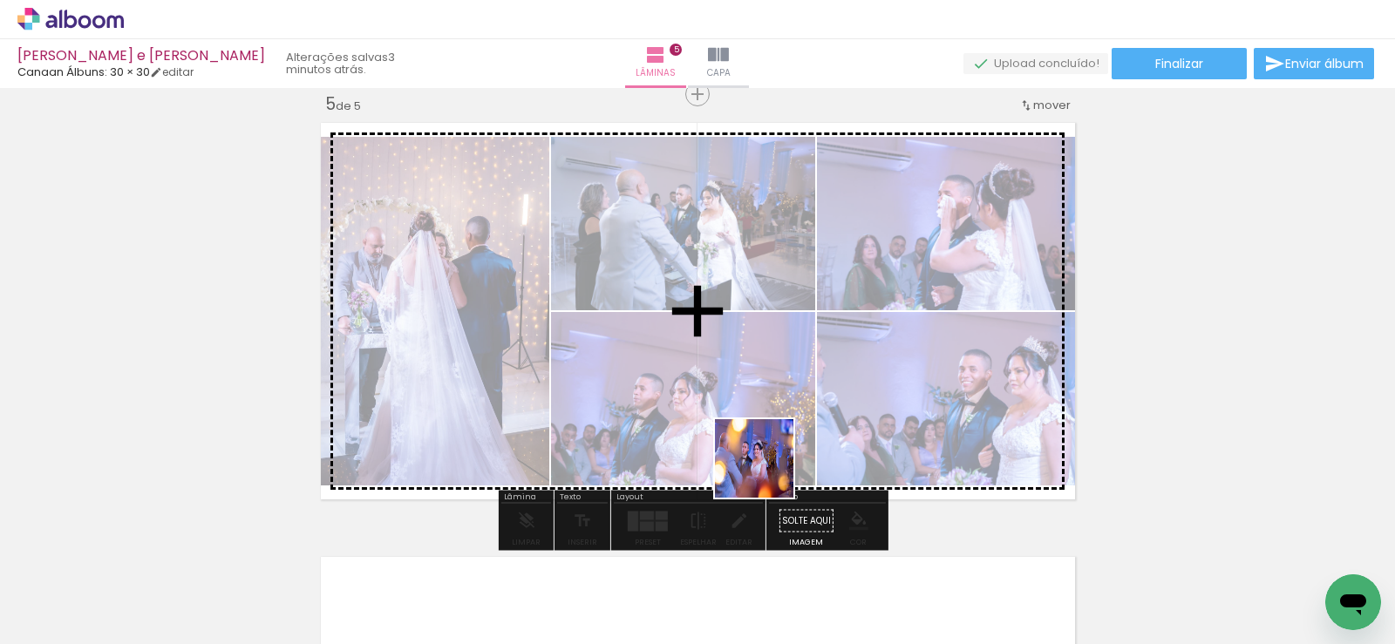
drag, startPoint x: 770, startPoint y: 484, endPoint x: 910, endPoint y: 598, distance: 181.0
click at [764, 441] on quentale-workspace at bounding box center [697, 322] width 1395 height 644
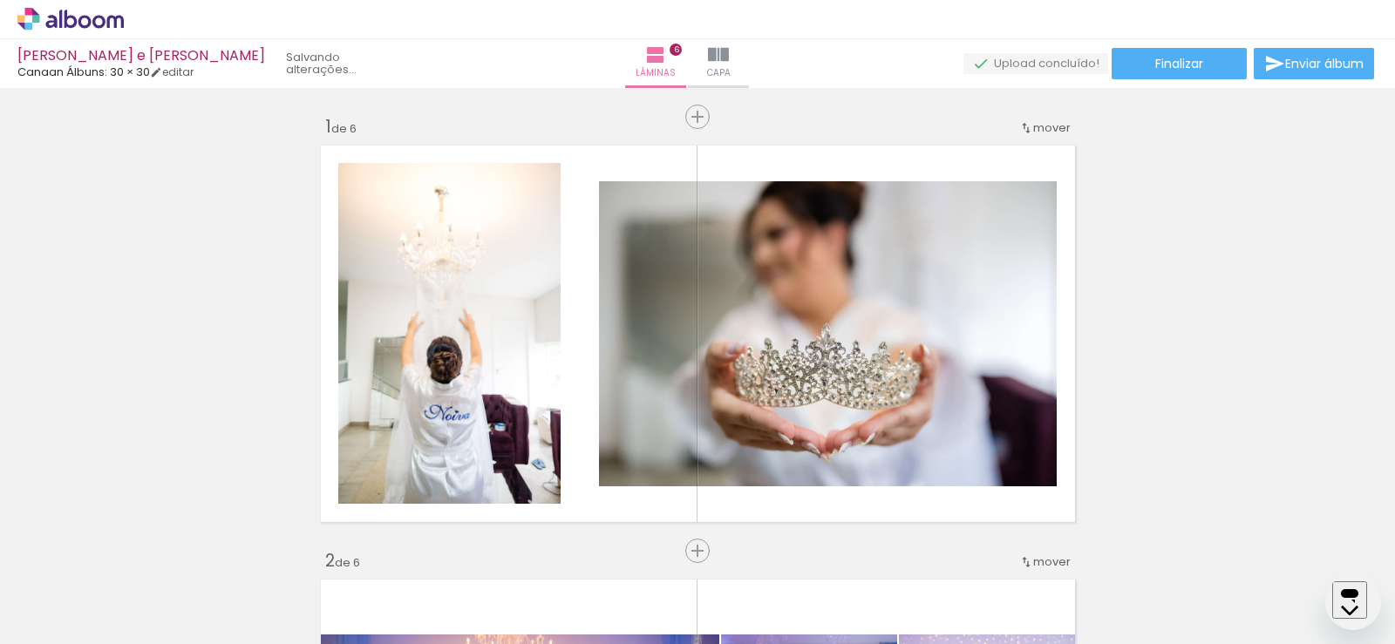
scroll to position [2194, 0]
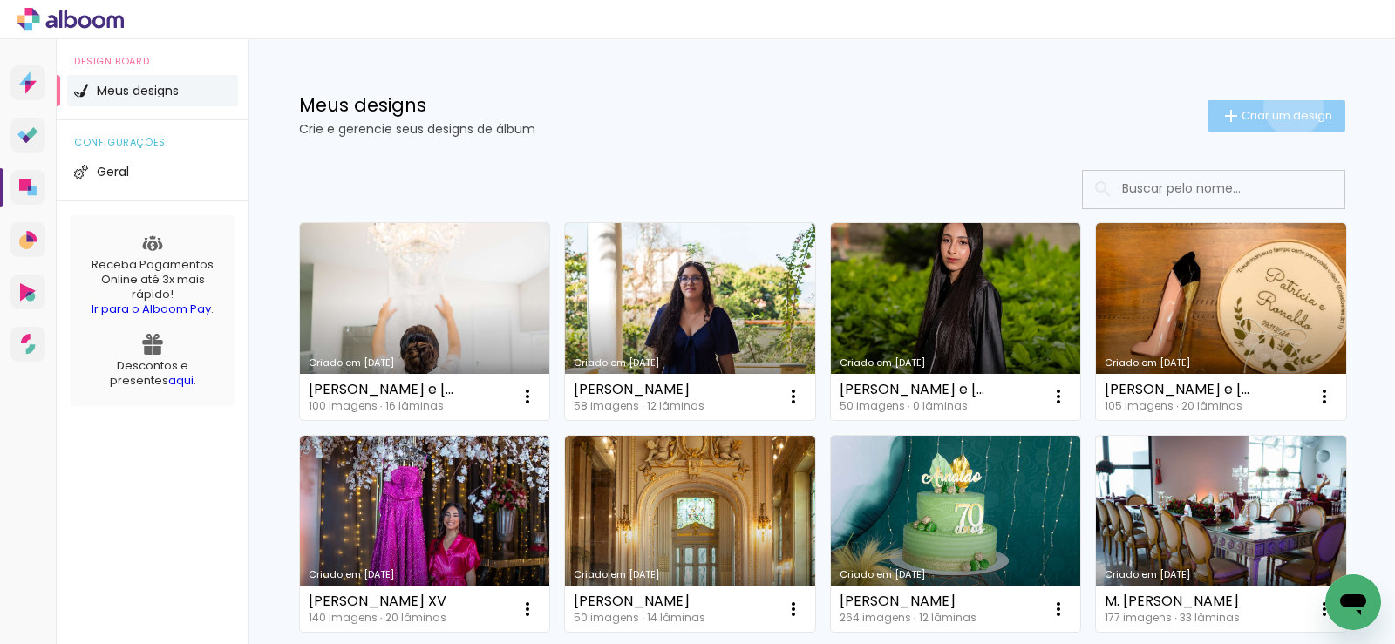
click at [1284, 106] on paper-button "Criar um design" at bounding box center [1277, 115] width 138 height 31
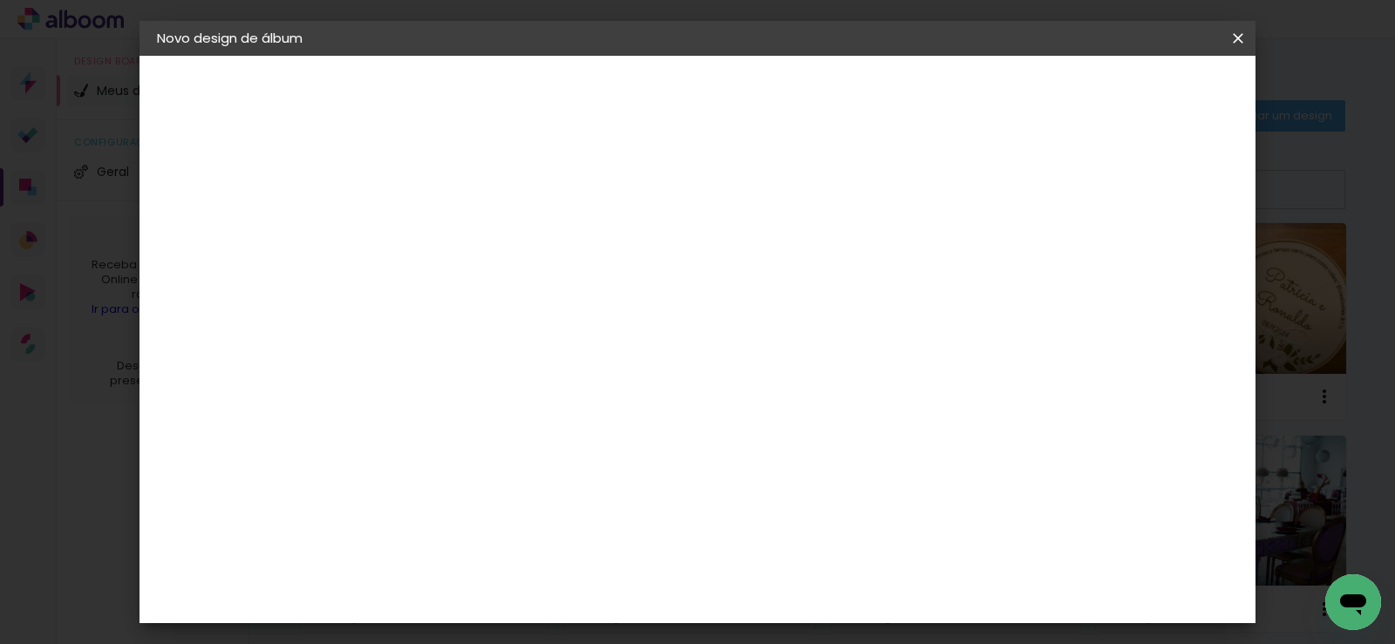
click at [442, 235] on input at bounding box center [442, 234] width 0 height 27
click at [1258, 37] on iron-overlay-backdrop at bounding box center [697, 322] width 1395 height 644
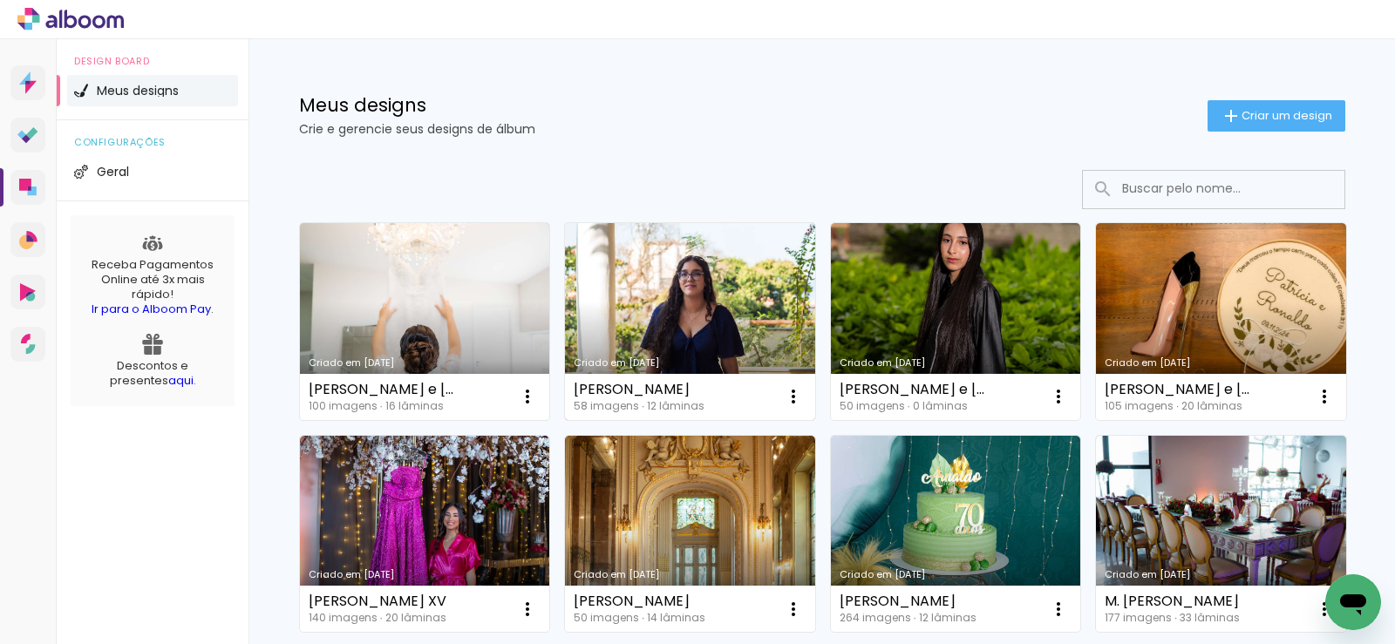
drag, startPoint x: 568, startPoint y: 390, endPoint x: 711, endPoint y: 389, distance: 143.0
click at [705, 389] on div "[PERSON_NAME]" at bounding box center [639, 390] width 131 height 14
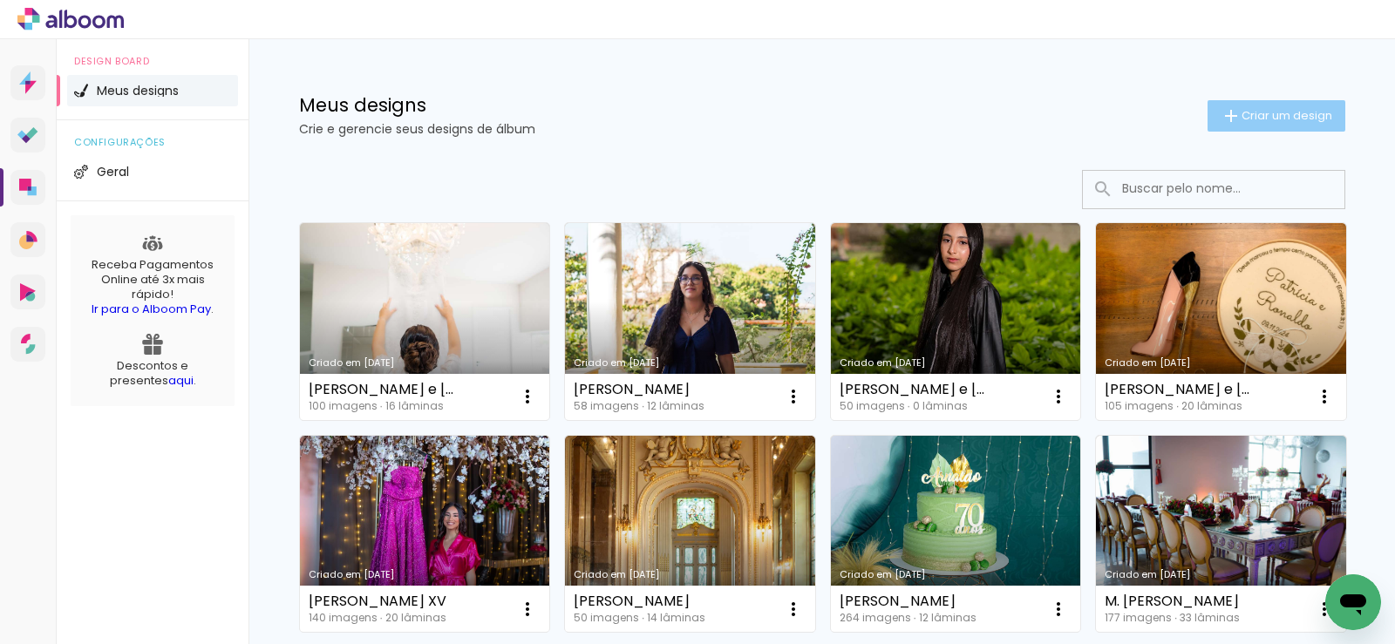
click at [1247, 117] on span "Criar um design" at bounding box center [1287, 115] width 91 height 11
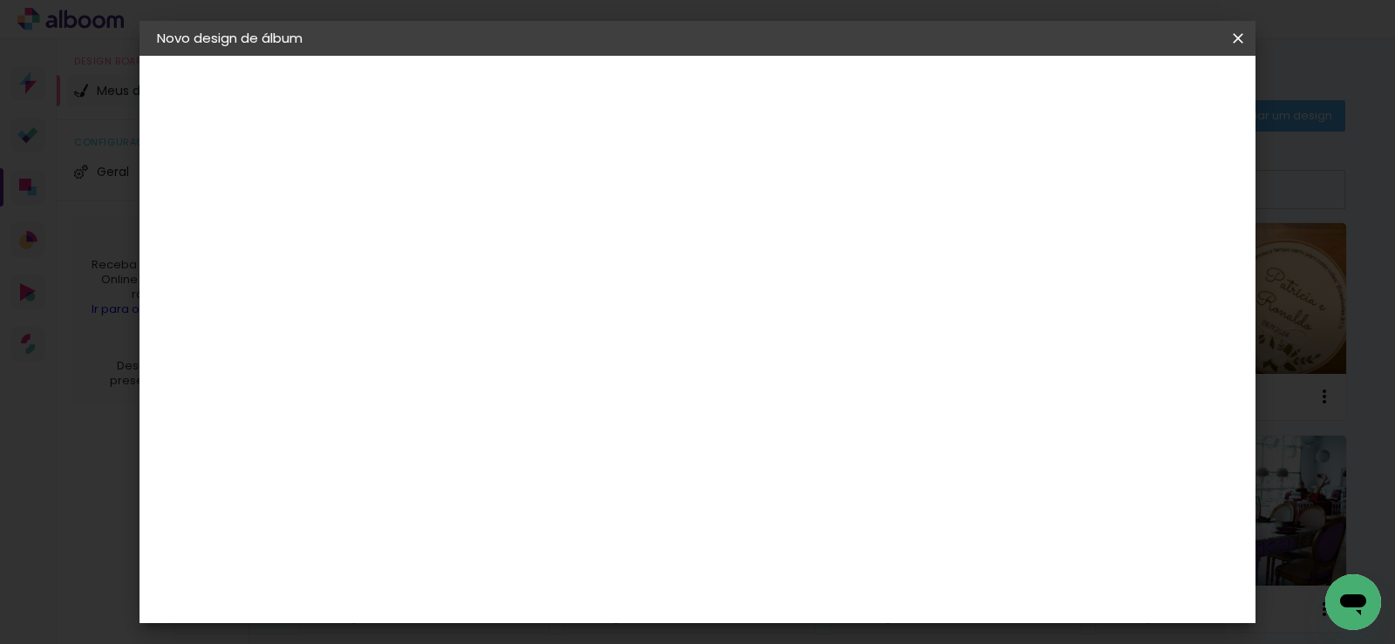
type input "[PERSON_NAME]"
type paper-input "[PERSON_NAME]"
click at [0, 0] on slot "Avançar" at bounding box center [0, 0] width 0 height 0
click at [538, 628] on paper-item "Canaan Álbuns" at bounding box center [486, 650] width 188 height 45
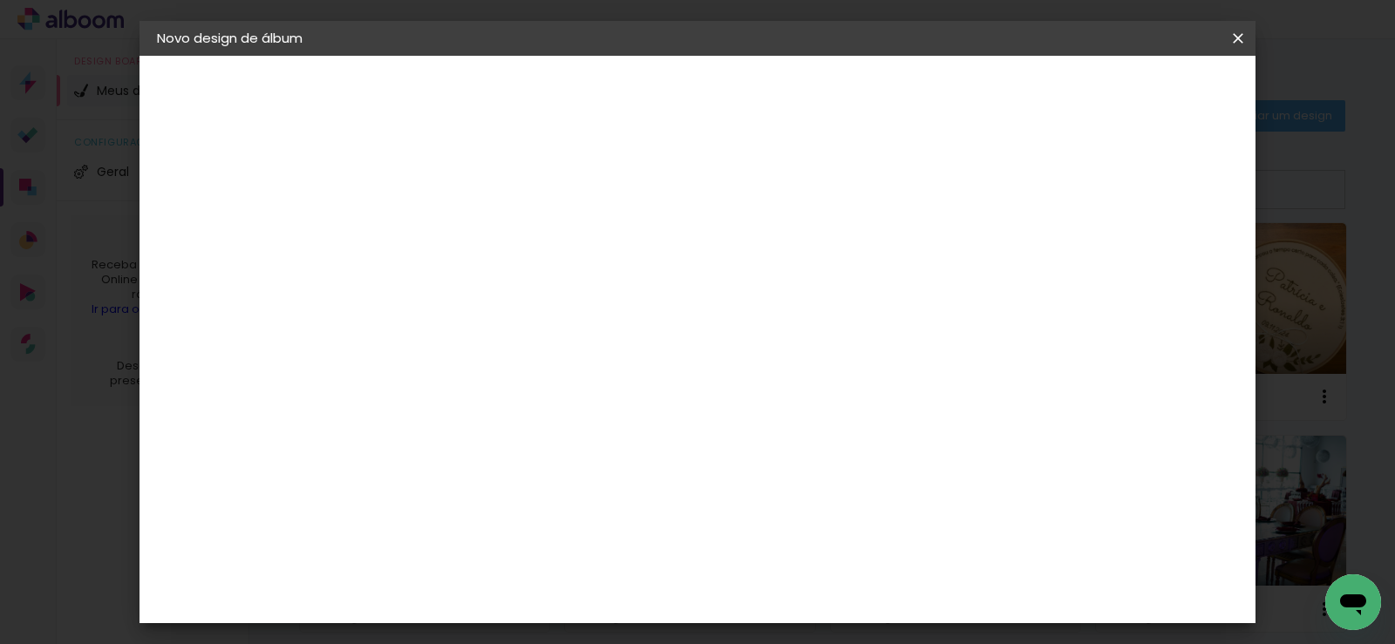
click at [0, 0] on slot "Avançar" at bounding box center [0, 0] width 0 height 0
click at [560, 424] on span "30 × 30" at bounding box center [519, 442] width 81 height 36
click at [0, 0] on slot "Avançar" at bounding box center [0, 0] width 0 height 0
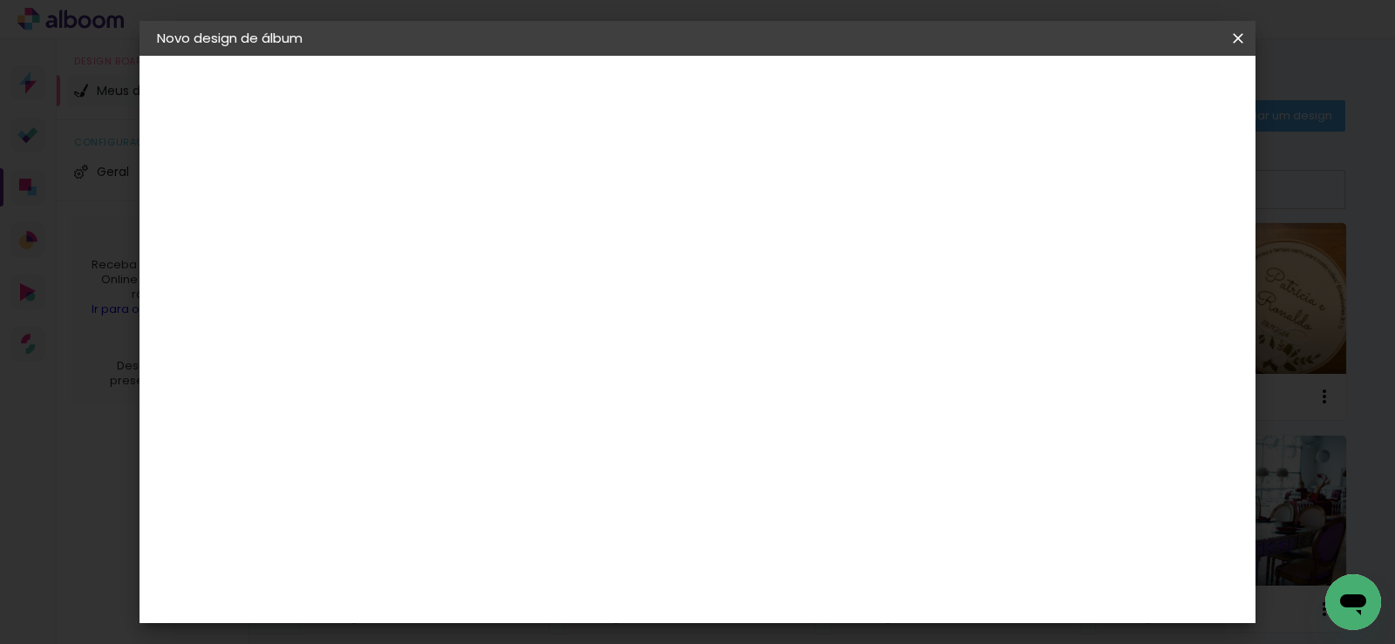
click at [928, 86] on span "Iniciar design" at bounding box center [887, 92] width 79 height 12
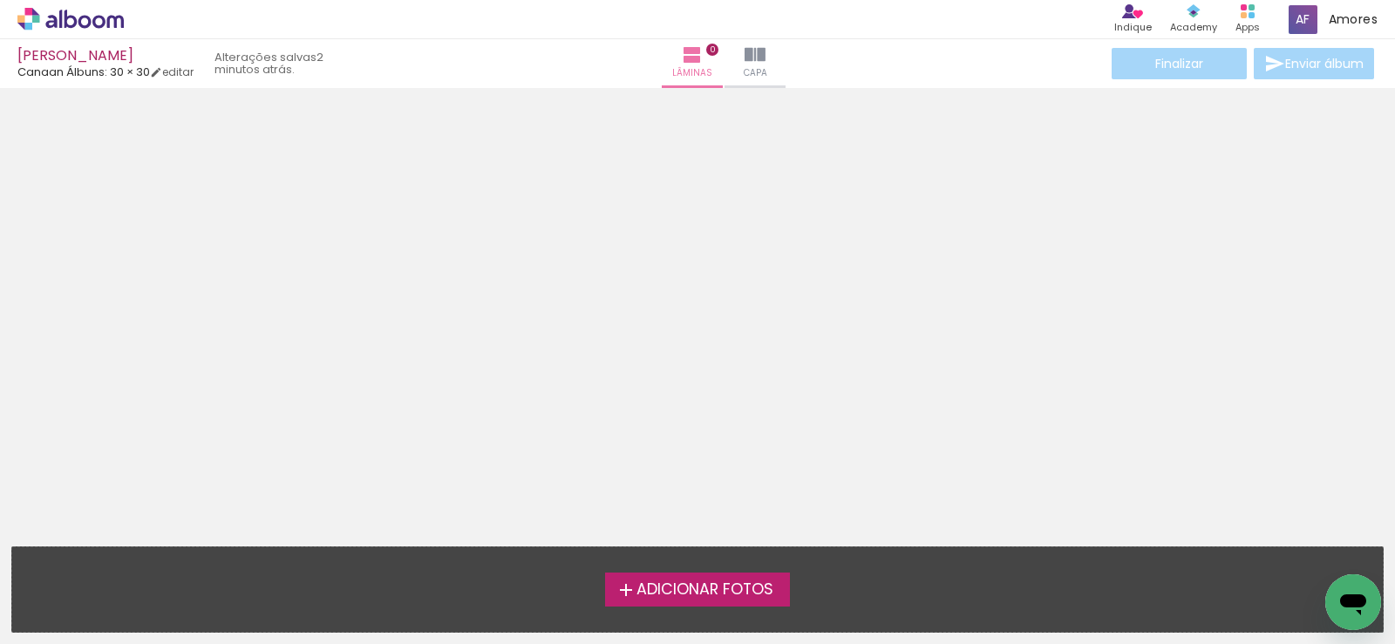
click at [730, 591] on span "Adicionar Fotos" at bounding box center [705, 590] width 137 height 16
click at [0, 0] on input "file" at bounding box center [0, 0] width 0 height 0
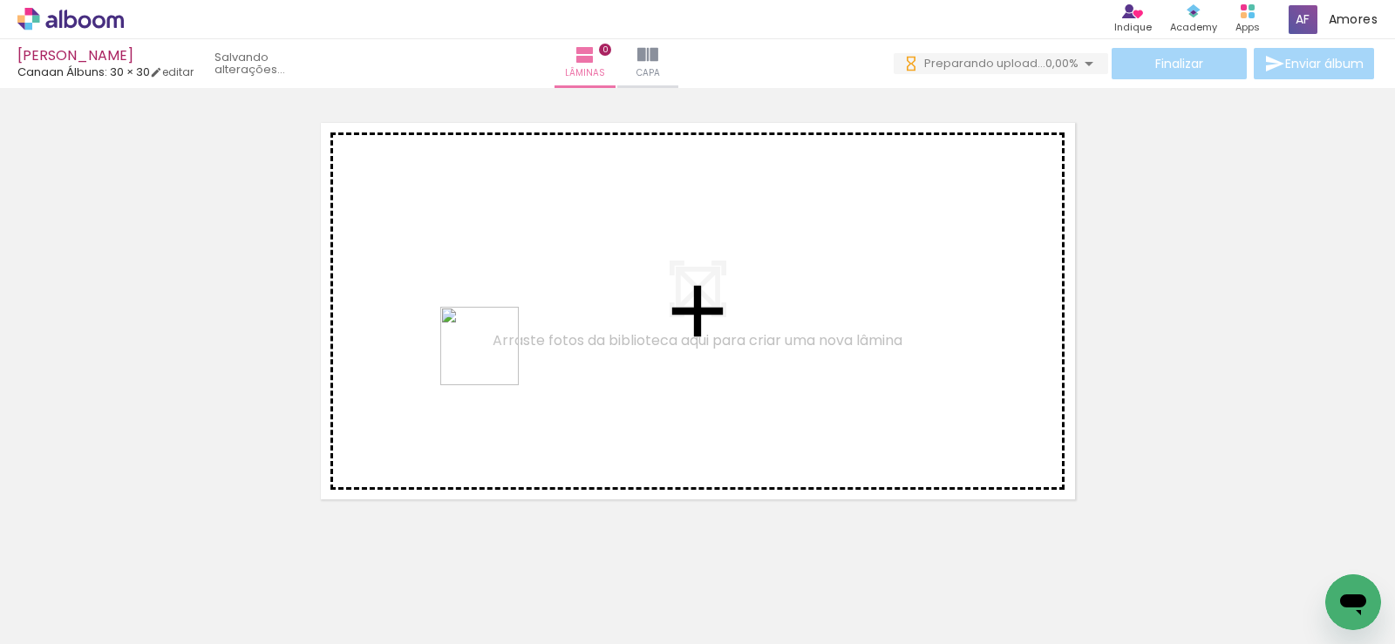
drag, startPoint x: 370, startPoint y: 588, endPoint x: 493, endPoint y: 359, distance: 259.4
click at [493, 359] on quentale-workspace at bounding box center [697, 322] width 1395 height 644
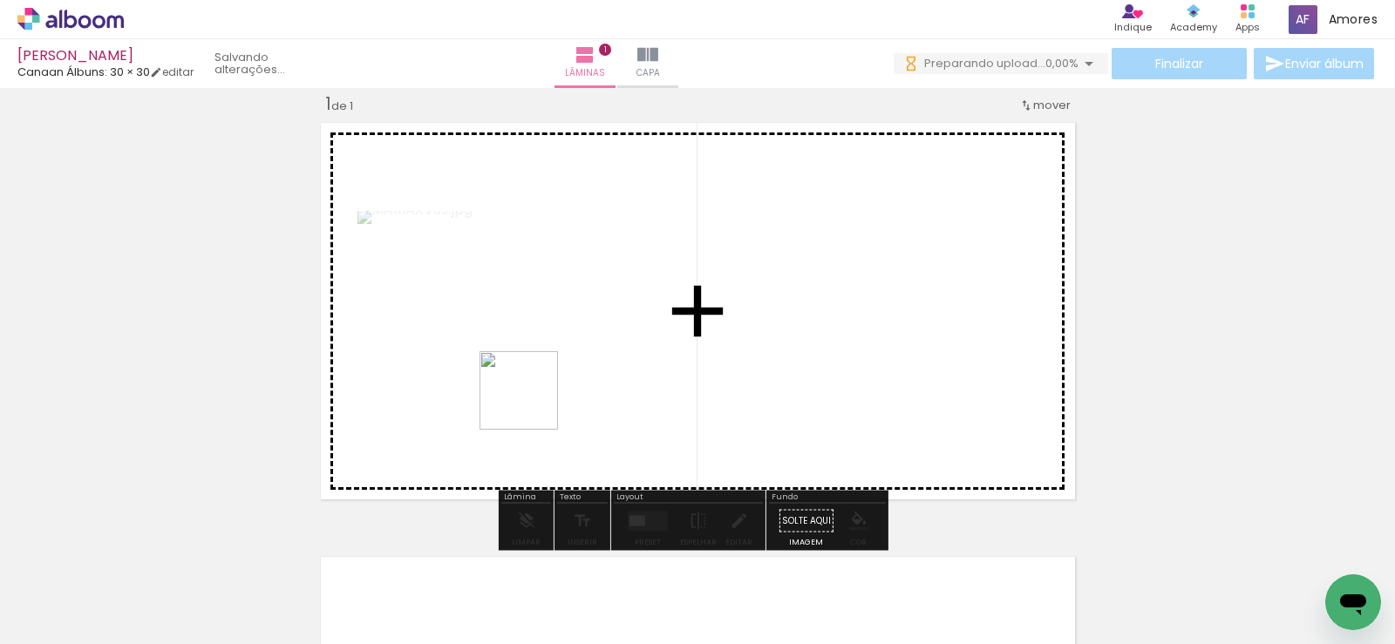
drag, startPoint x: 498, startPoint y: 535, endPoint x: 532, endPoint y: 404, distance: 136.0
click at [532, 404] on quentale-workspace at bounding box center [697, 322] width 1395 height 644
drag, startPoint x: 564, startPoint y: 602, endPoint x: 660, endPoint y: 608, distance: 96.1
click at [650, 433] on quentale-workspace at bounding box center [697, 322] width 1395 height 644
drag, startPoint x: 716, startPoint y: 467, endPoint x: 738, endPoint y: 587, distance: 121.4
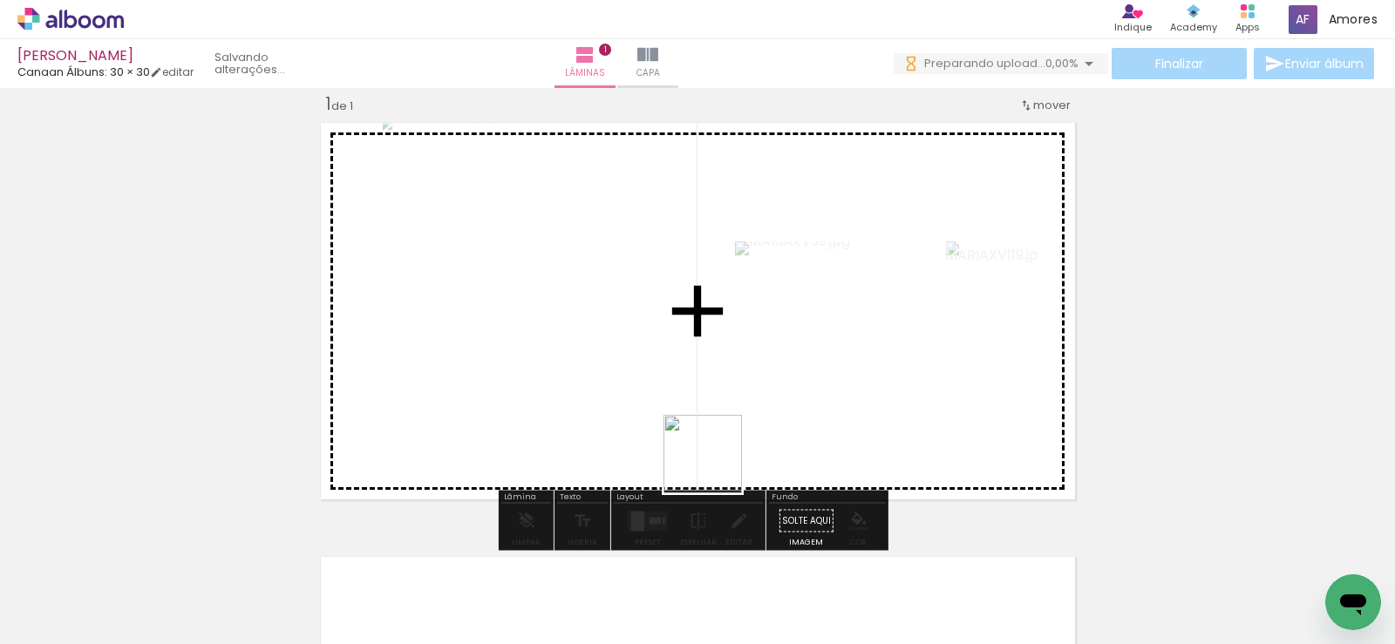
click at [719, 463] on quentale-workspace at bounding box center [697, 322] width 1395 height 644
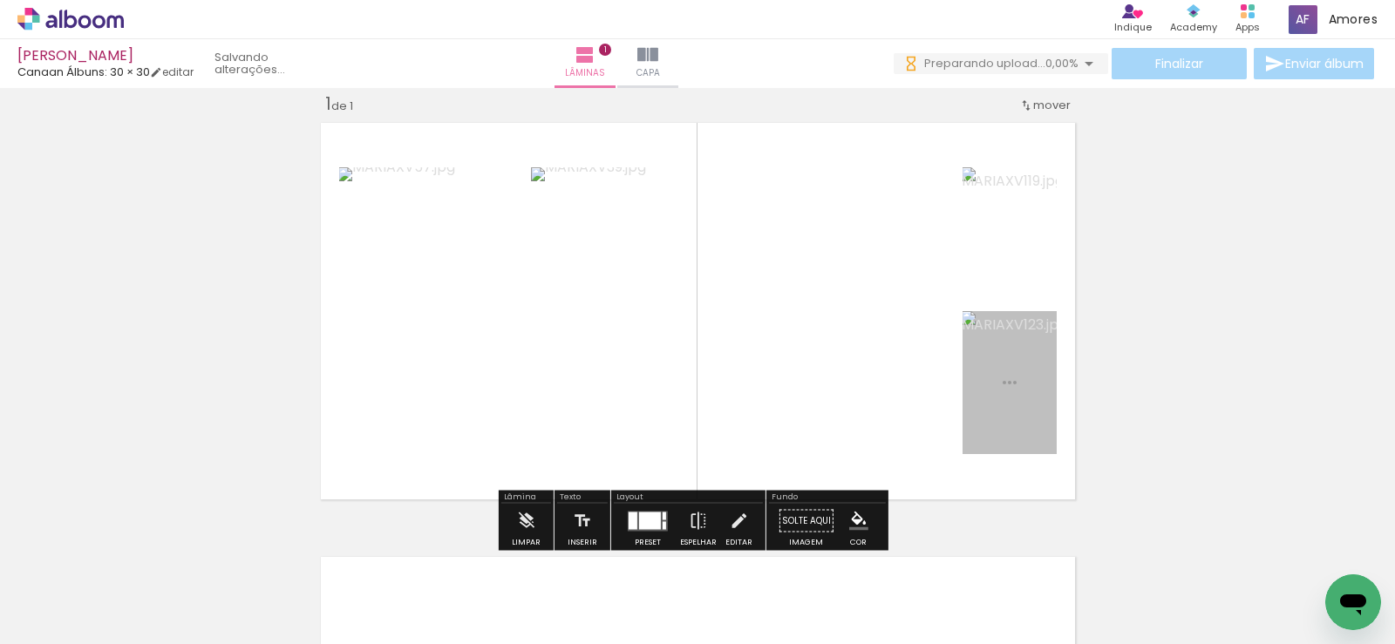
click at [797, 453] on quentale-workspace at bounding box center [697, 322] width 1395 height 644
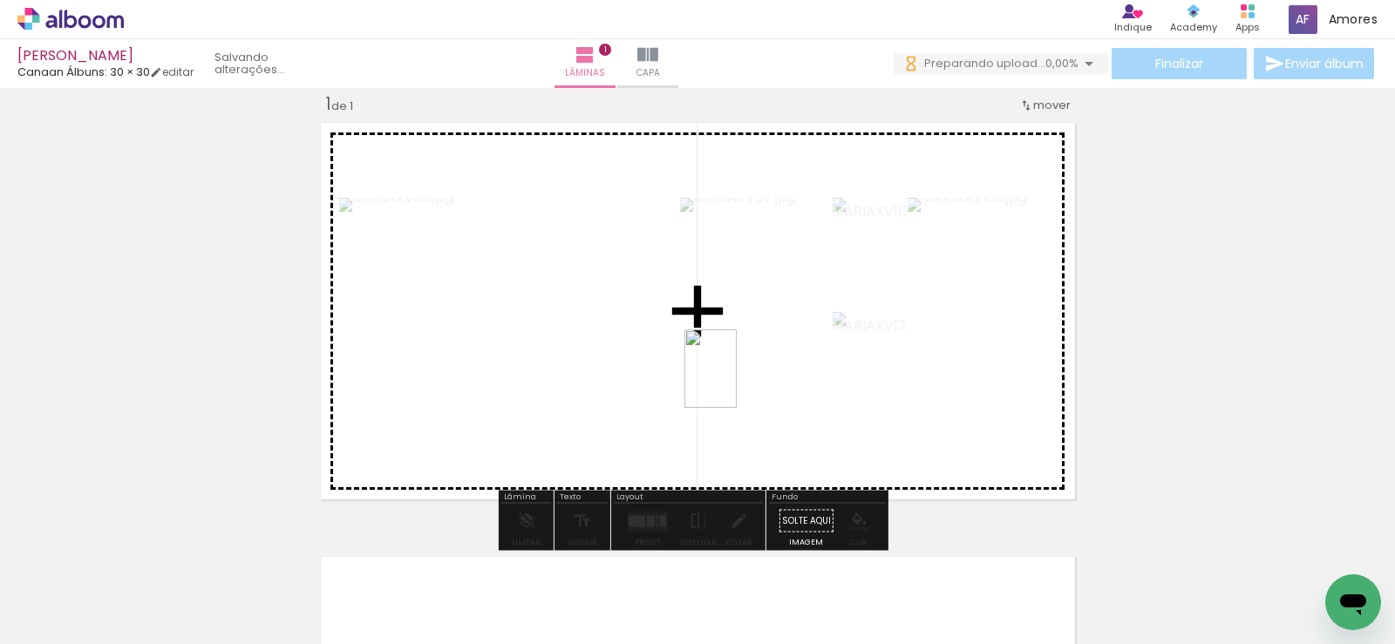
drag, startPoint x: 868, startPoint y: 600, endPoint x: 737, endPoint y: 382, distance: 254.2
click at [737, 382] on quentale-workspace at bounding box center [697, 322] width 1395 height 644
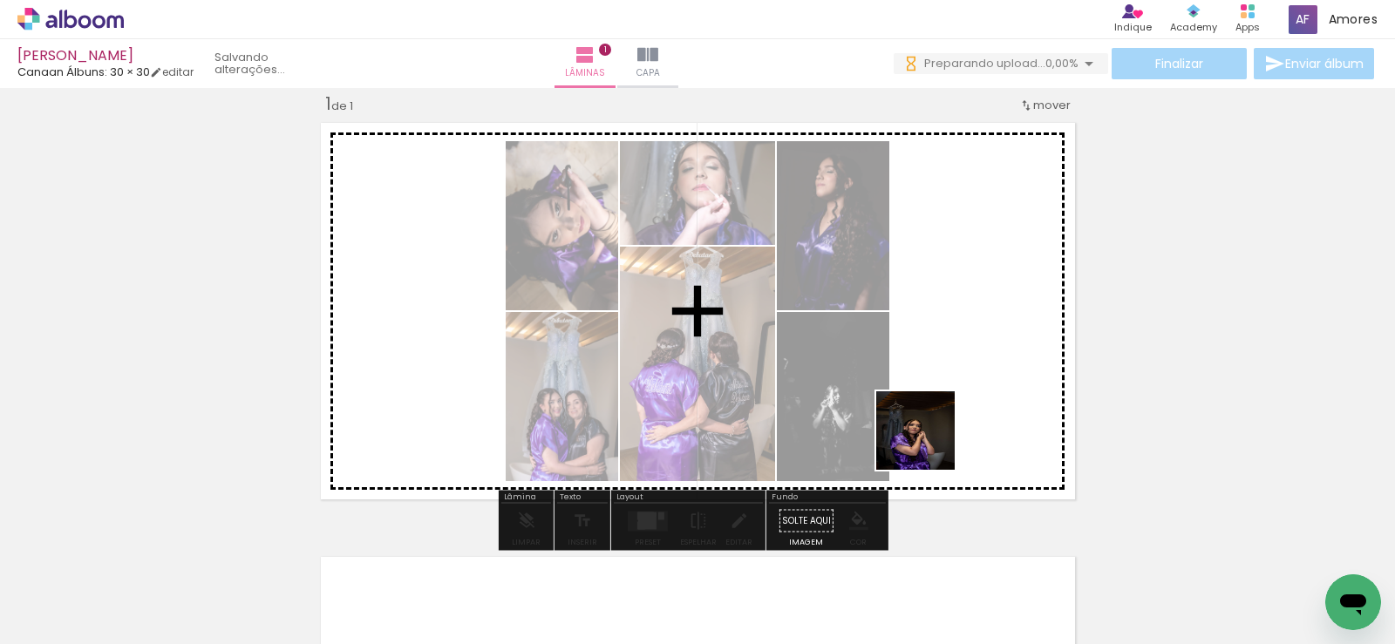
drag, startPoint x: 936, startPoint y: 476, endPoint x: 928, endPoint y: 439, distance: 37.5
click at [928, 439] on quentale-workspace at bounding box center [697, 322] width 1395 height 644
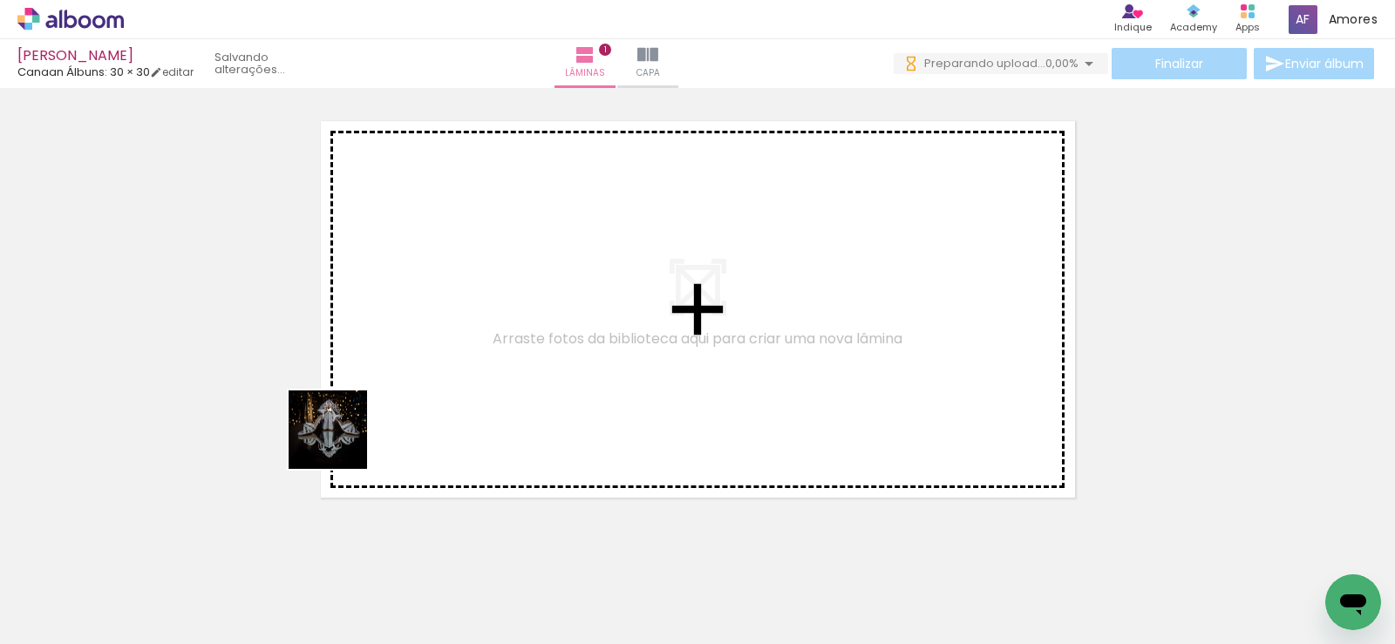
drag, startPoint x: 323, startPoint y: 459, endPoint x: 341, endPoint y: 443, distance: 24.1
click at [341, 443] on quentale-workspace at bounding box center [697, 322] width 1395 height 644
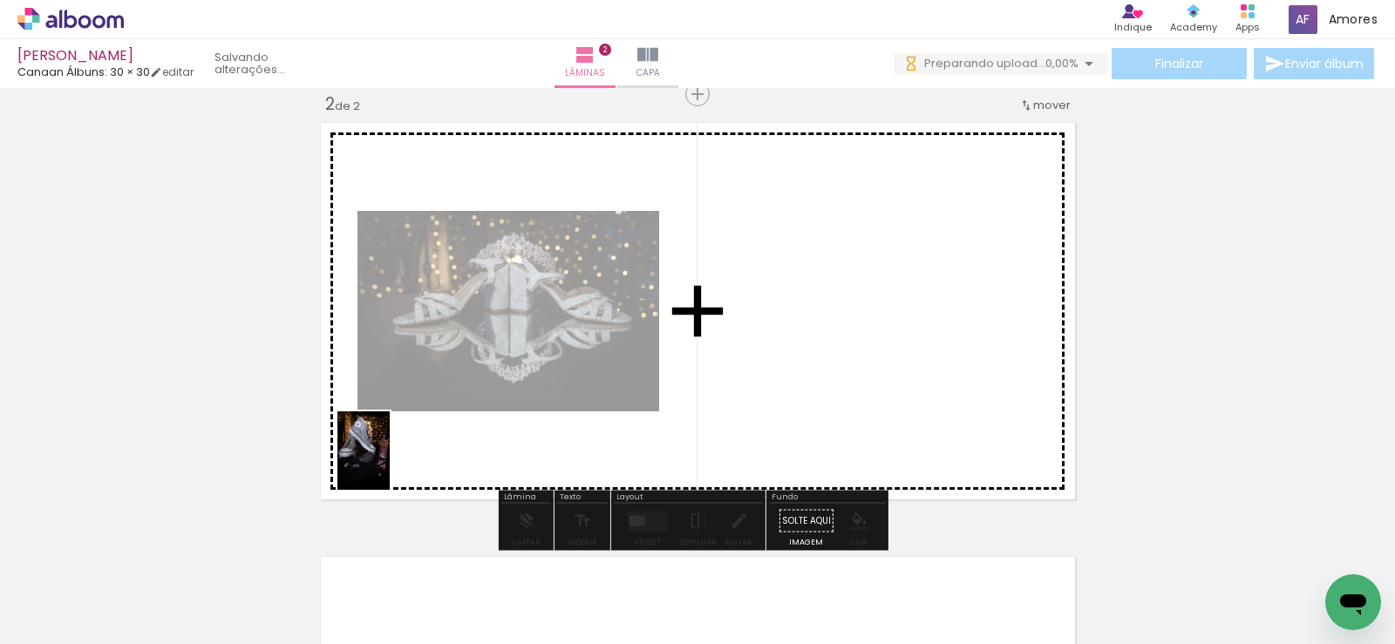
drag, startPoint x: 288, startPoint y: 585, endPoint x: 779, endPoint y: 392, distance: 527.7
click at [418, 453] on quentale-workspace at bounding box center [697, 322] width 1395 height 644
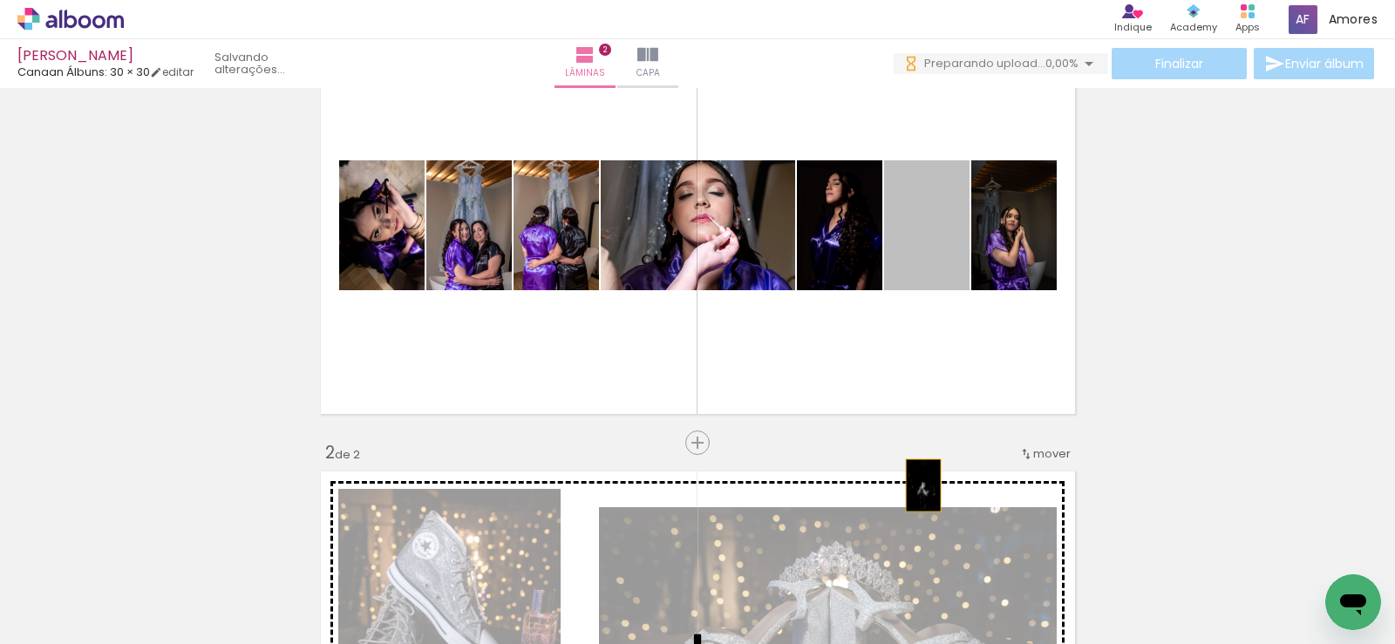
drag, startPoint x: 944, startPoint y: 302, endPoint x: 916, endPoint y: 486, distance: 186.1
click at [916, 486] on div "Inserir lâmina 1 de 2 Inserir lâmina 2 de 2" at bounding box center [697, 638] width 1395 height 1304
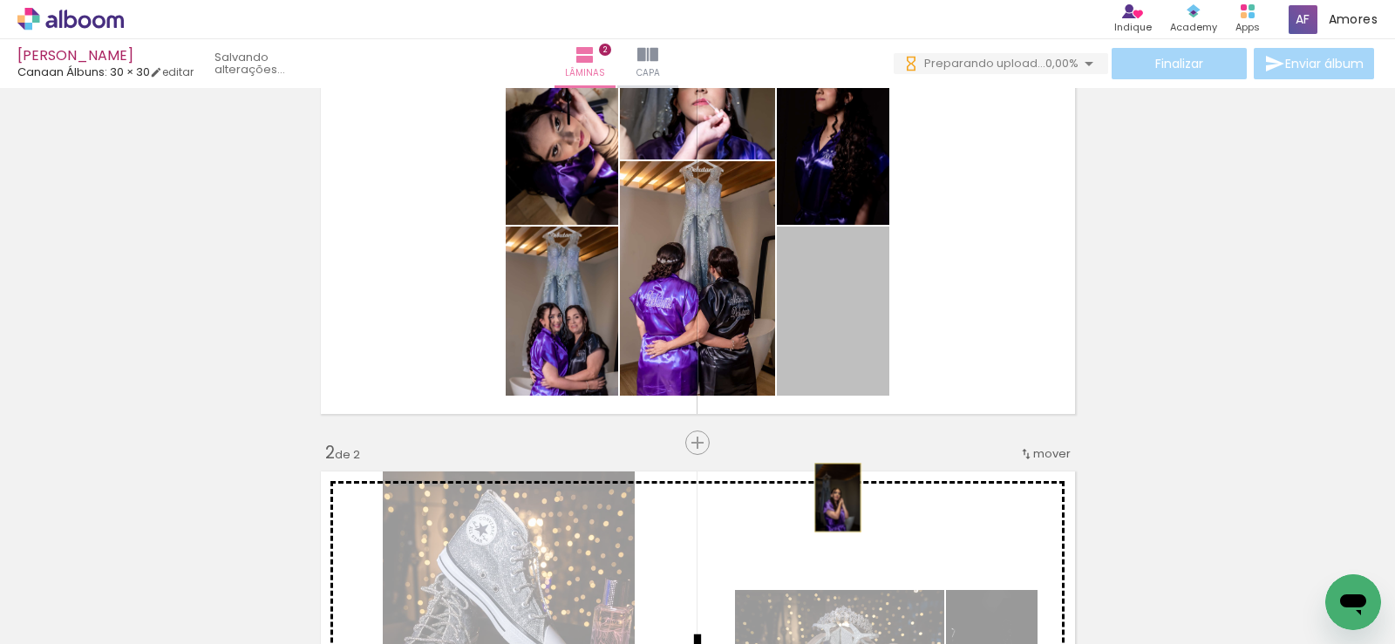
drag, startPoint x: 838, startPoint y: 337, endPoint x: 831, endPoint y: 498, distance: 160.6
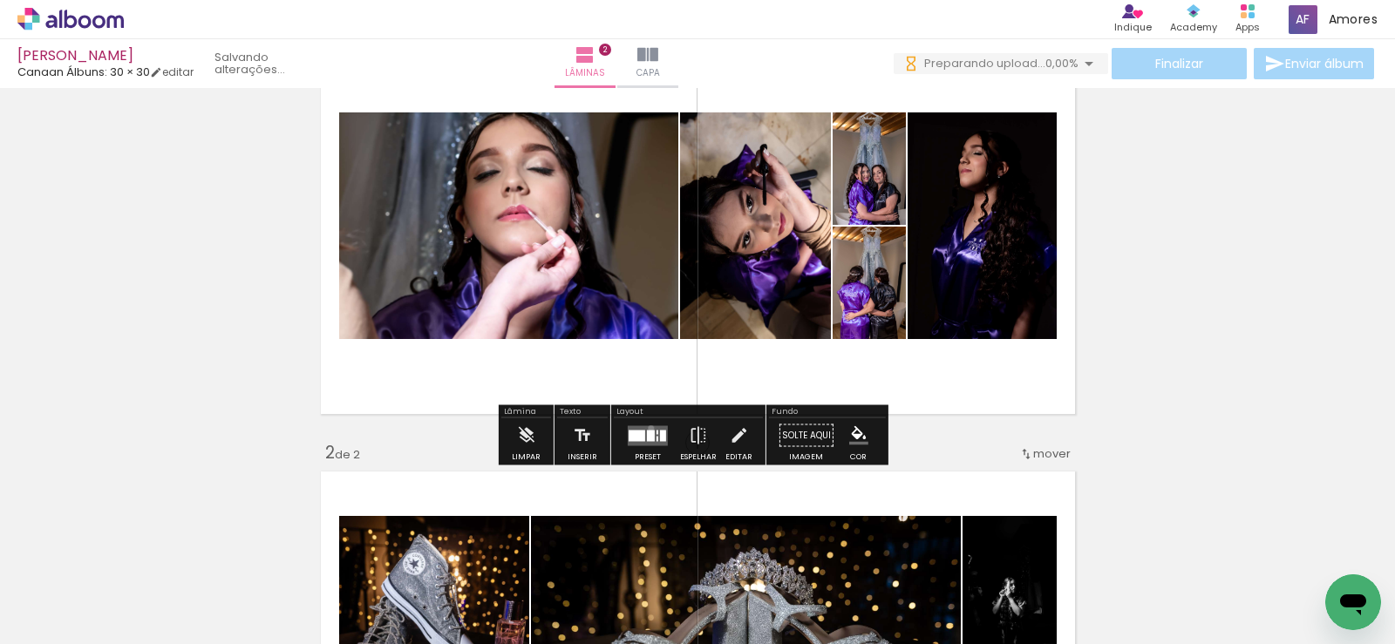
click at [647, 428] on quentale-layouter at bounding box center [648, 436] width 40 height 20
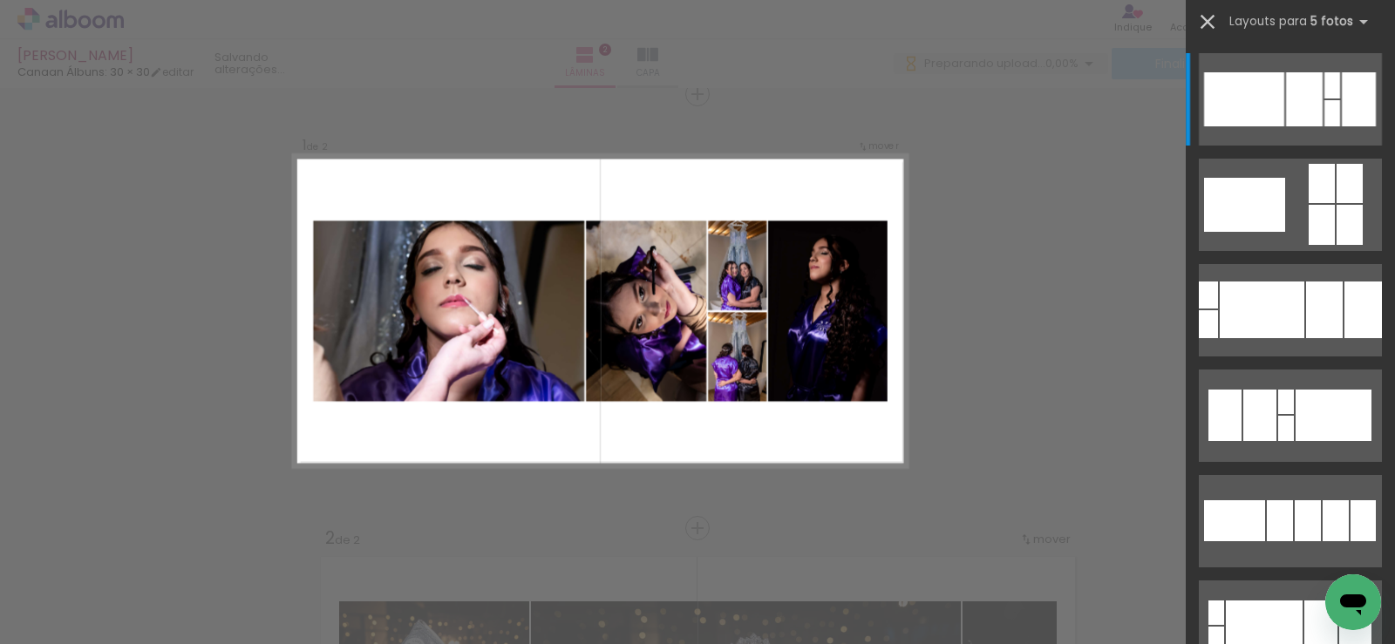
click at [1202, 17] on iron-icon at bounding box center [1207, 22] width 24 height 24
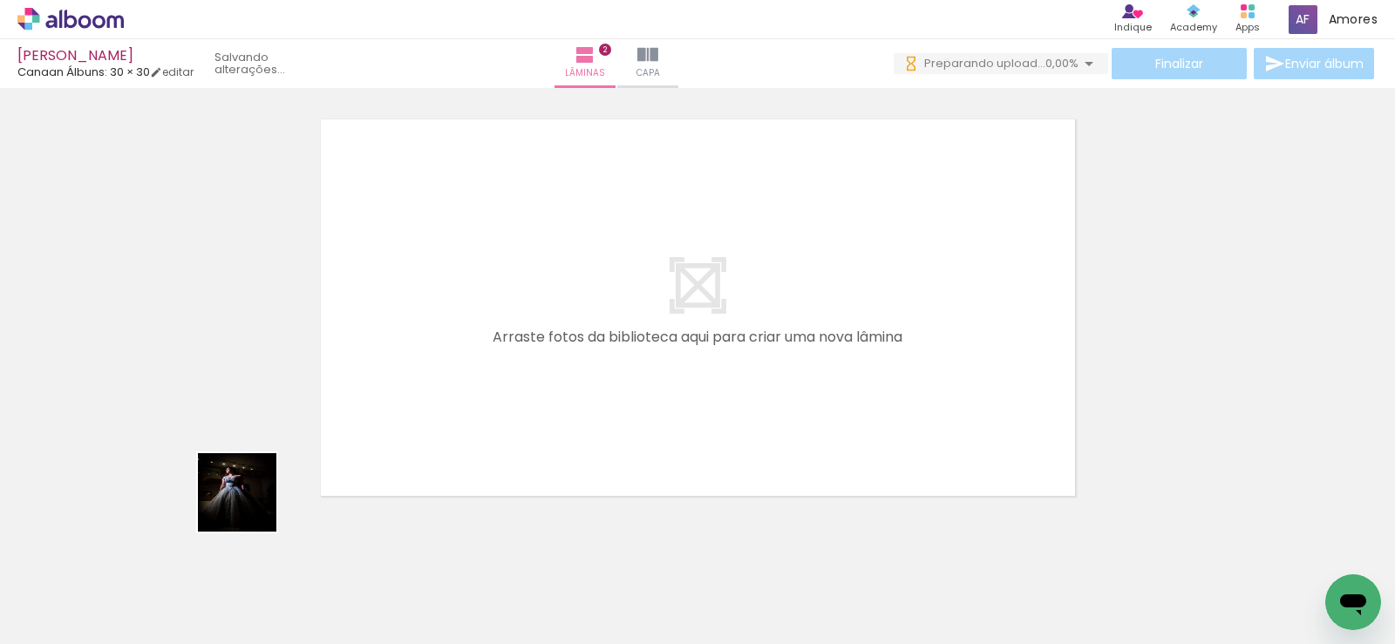
drag, startPoint x: 178, startPoint y: 562, endPoint x: 283, endPoint y: 565, distance: 105.6
click at [370, 408] on quentale-workspace at bounding box center [697, 322] width 1395 height 644
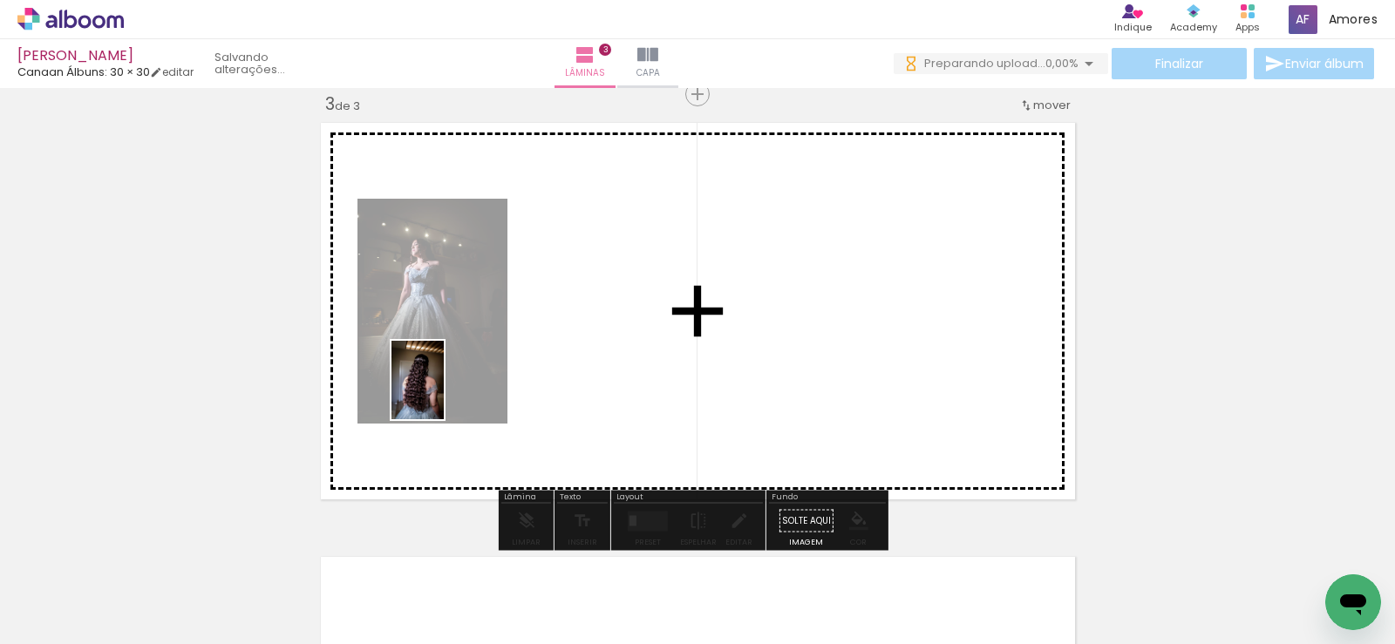
drag, startPoint x: 278, startPoint y: 561, endPoint x: 414, endPoint y: 542, distance: 137.3
click at [447, 391] on quentale-workspace at bounding box center [697, 322] width 1395 height 644
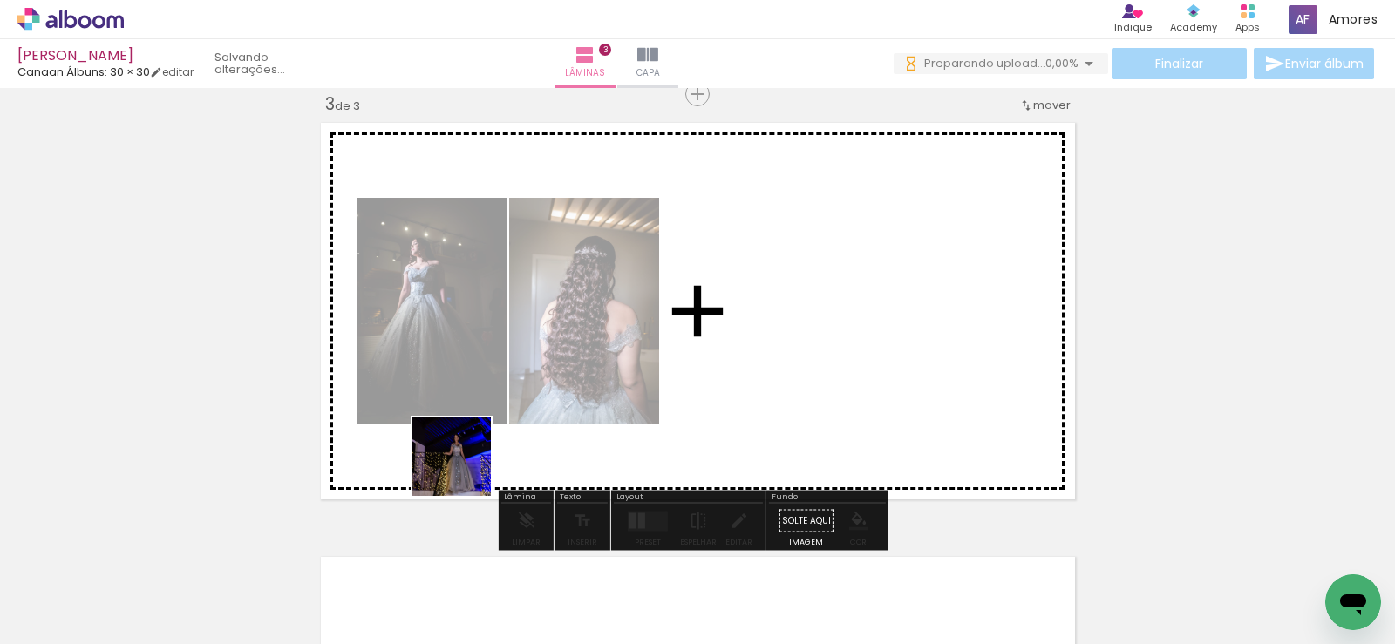
drag, startPoint x: 377, startPoint y: 593, endPoint x: 439, endPoint y: 564, distance: 69.1
click at [495, 429] on quentale-workspace at bounding box center [697, 322] width 1395 height 644
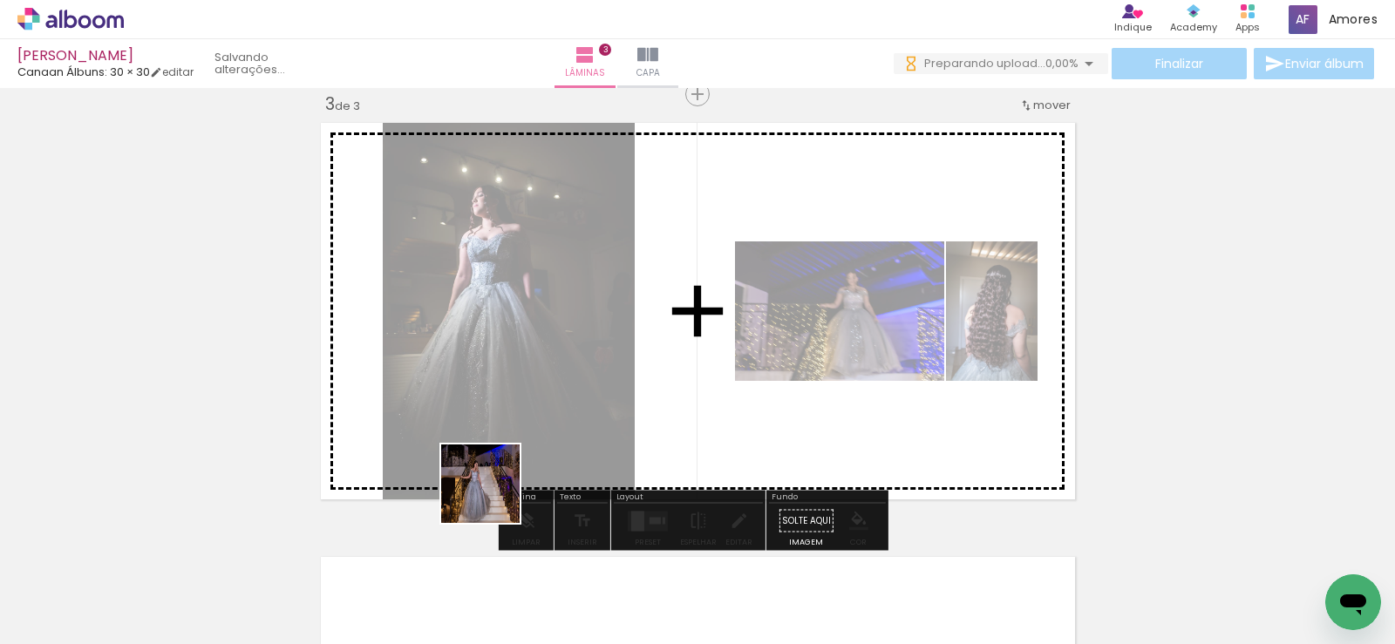
drag, startPoint x: 435, startPoint y: 571, endPoint x: 562, endPoint y: 563, distance: 127.6
click at [569, 400] on quentale-workspace at bounding box center [697, 322] width 1395 height 644
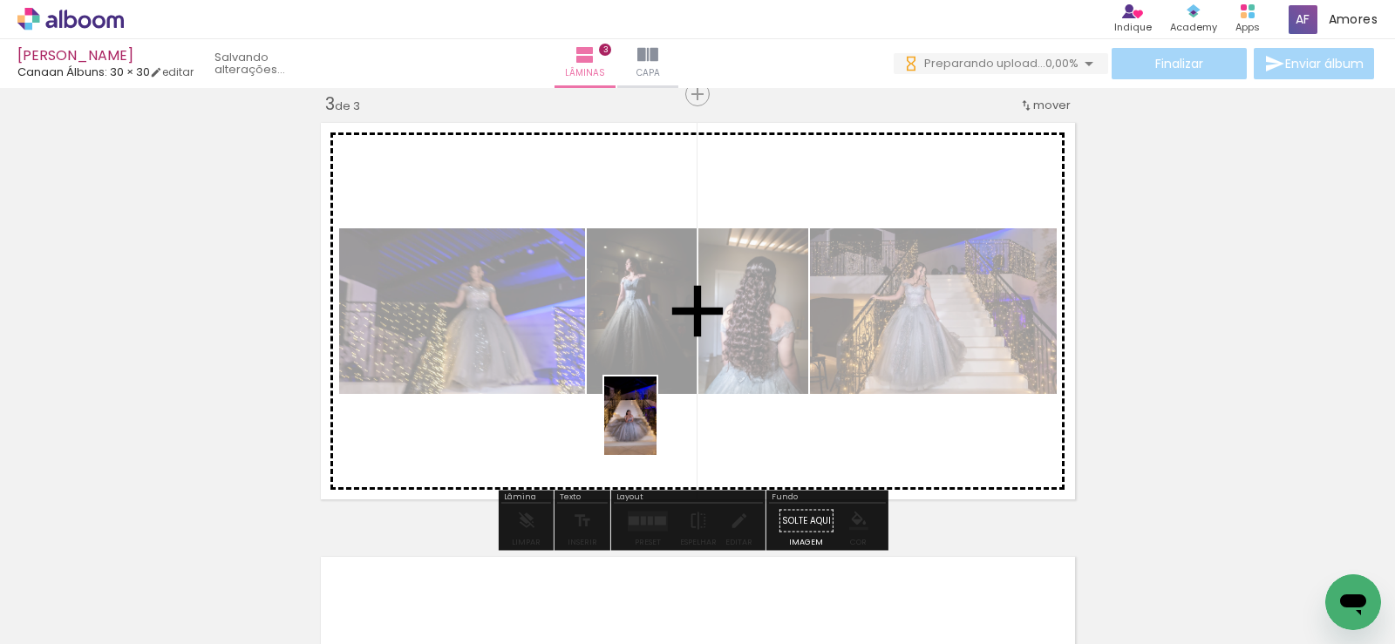
drag, startPoint x: 575, startPoint y: 577, endPoint x: 562, endPoint y: 406, distance: 171.3
click at [657, 427] on quentale-workspace at bounding box center [697, 322] width 1395 height 644
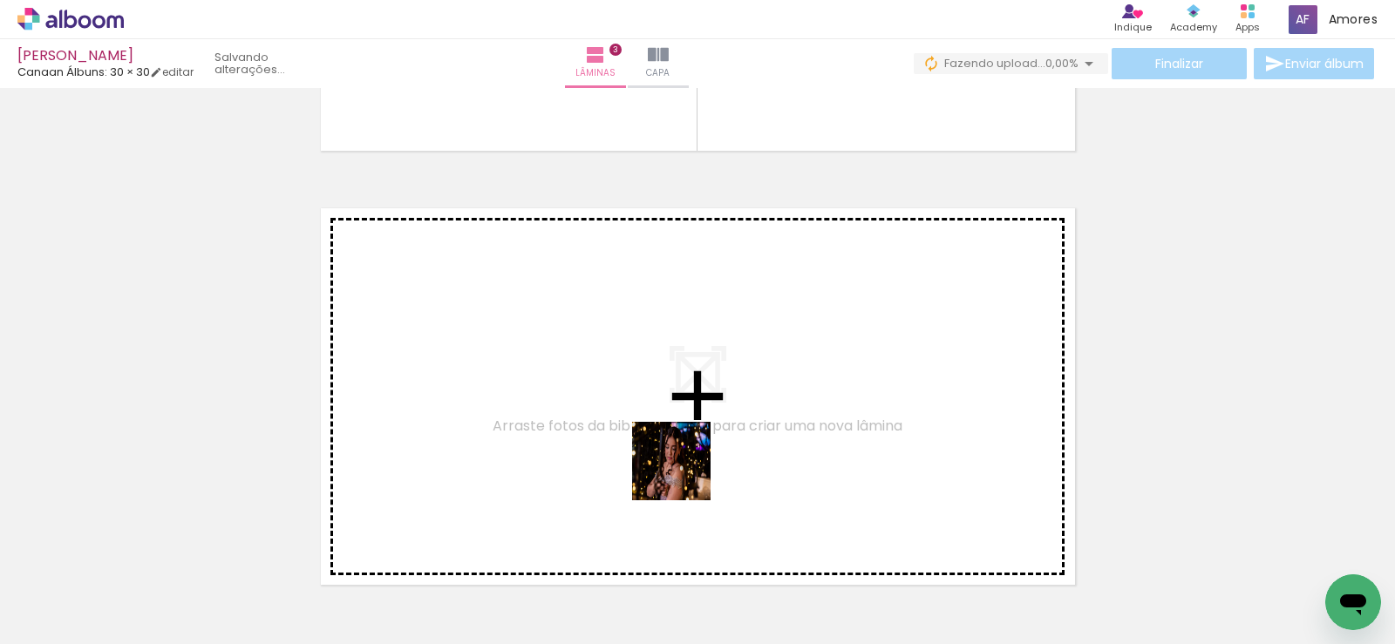
drag, startPoint x: 672, startPoint y: 594, endPoint x: 685, endPoint y: 474, distance: 120.1
click at [685, 474] on quentale-workspace at bounding box center [697, 322] width 1395 height 644
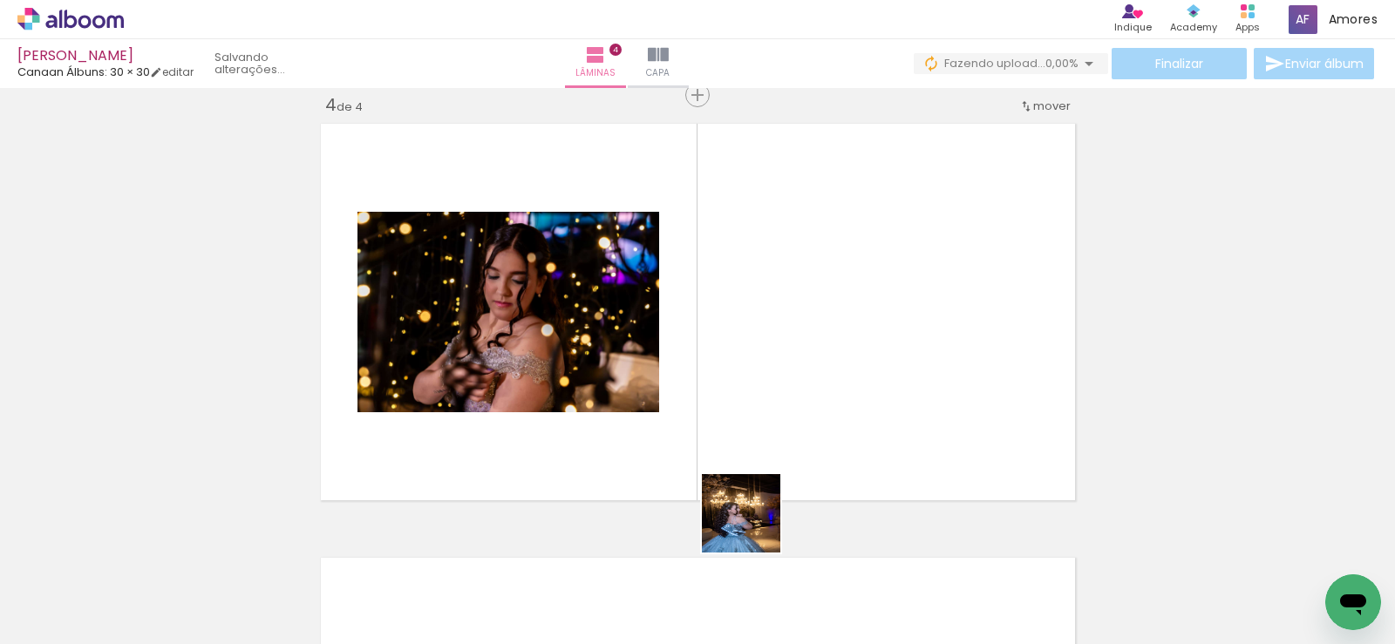
drag, startPoint x: 741, startPoint y: 587, endPoint x: 828, endPoint y: 578, distance: 87.6
click at [759, 457] on quentale-workspace at bounding box center [697, 322] width 1395 height 644
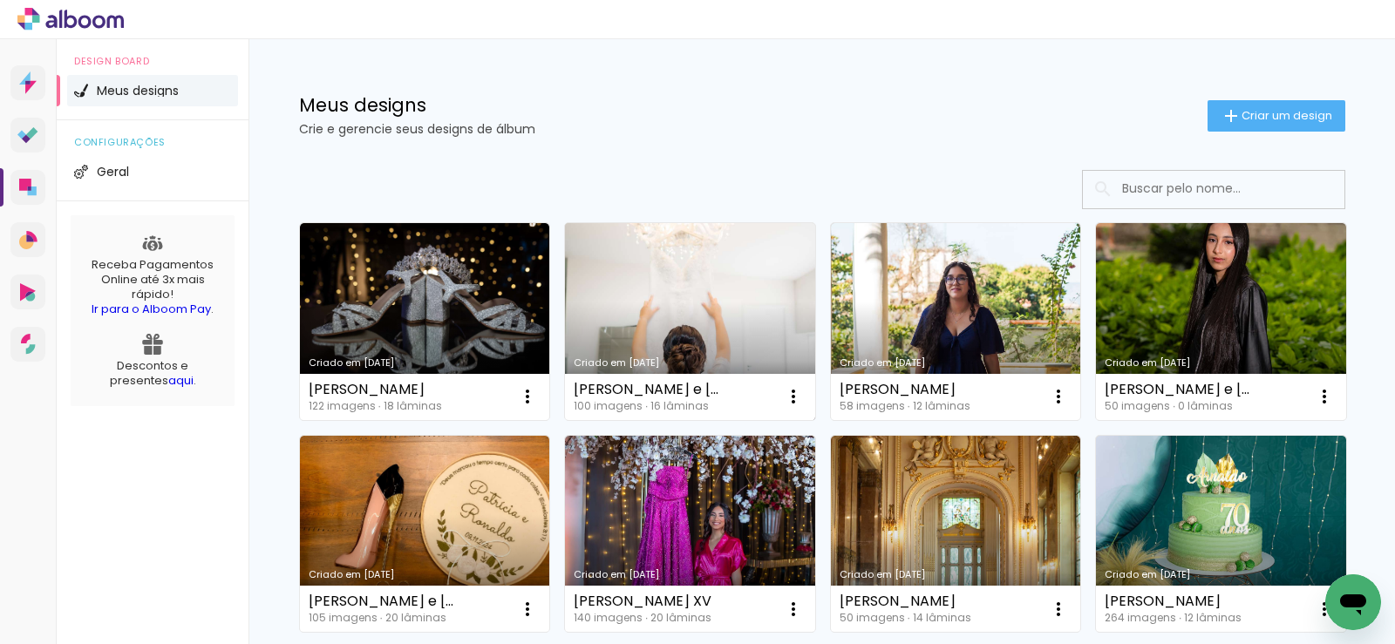
scroll to position [87, 0]
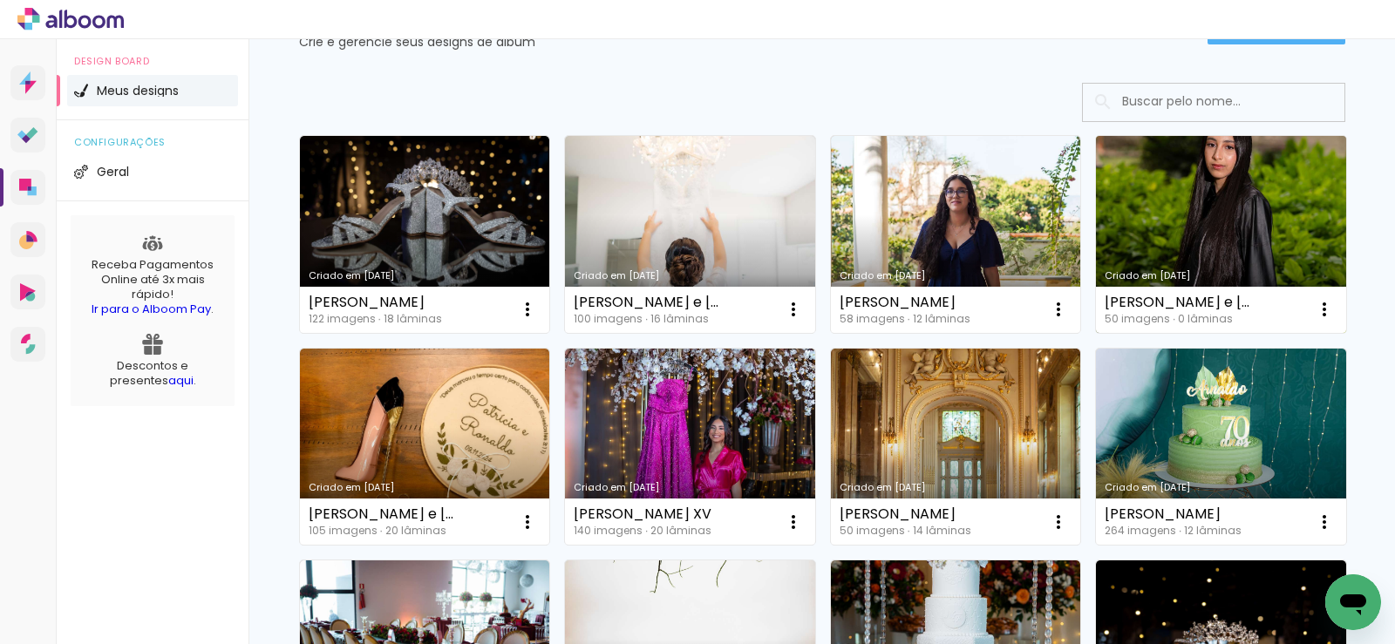
click at [1216, 226] on link "Criado em [DATE]" at bounding box center [1221, 234] width 250 height 197
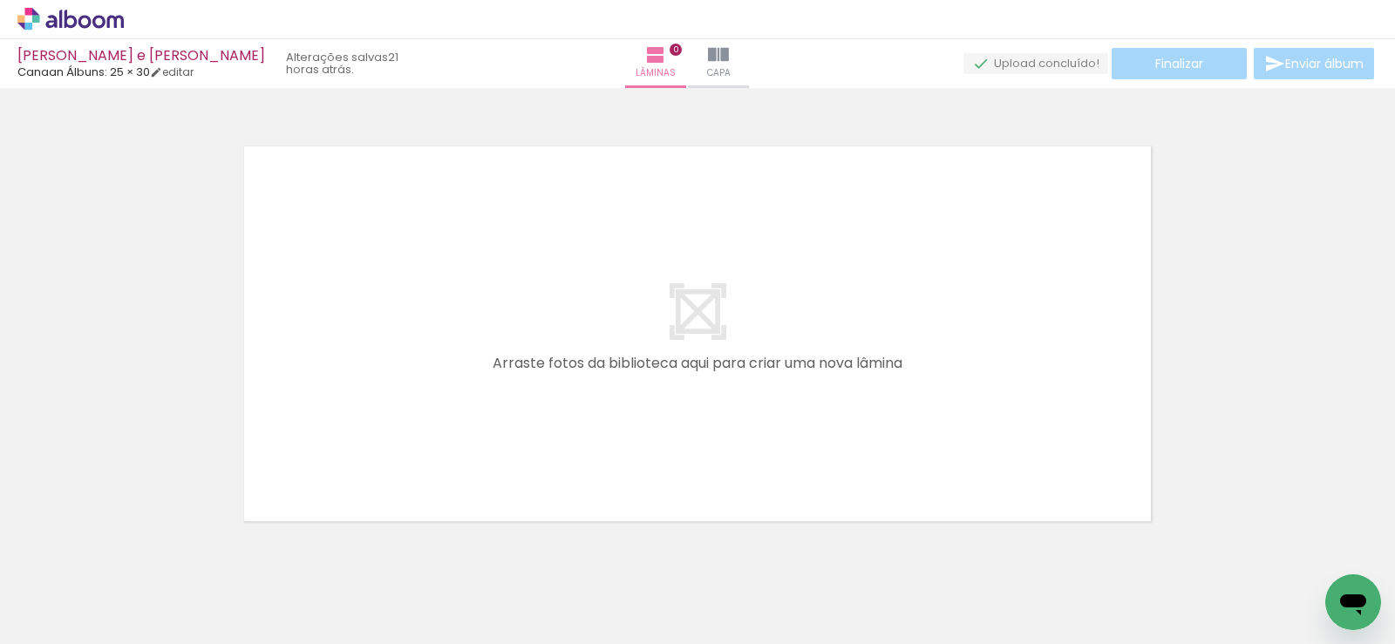
scroll to position [0, 2148]
drag, startPoint x: 667, startPoint y: 599, endPoint x: 62, endPoint y: 583, distance: 605.4
click at [0, 583] on div "Biblioteca 50 fotos Todas as fotos Não utilizadas Adicionar Fotos" at bounding box center [0, 589] width 0 height 109
drag, startPoint x: 178, startPoint y: 592, endPoint x: 312, endPoint y: 434, distance: 207.2
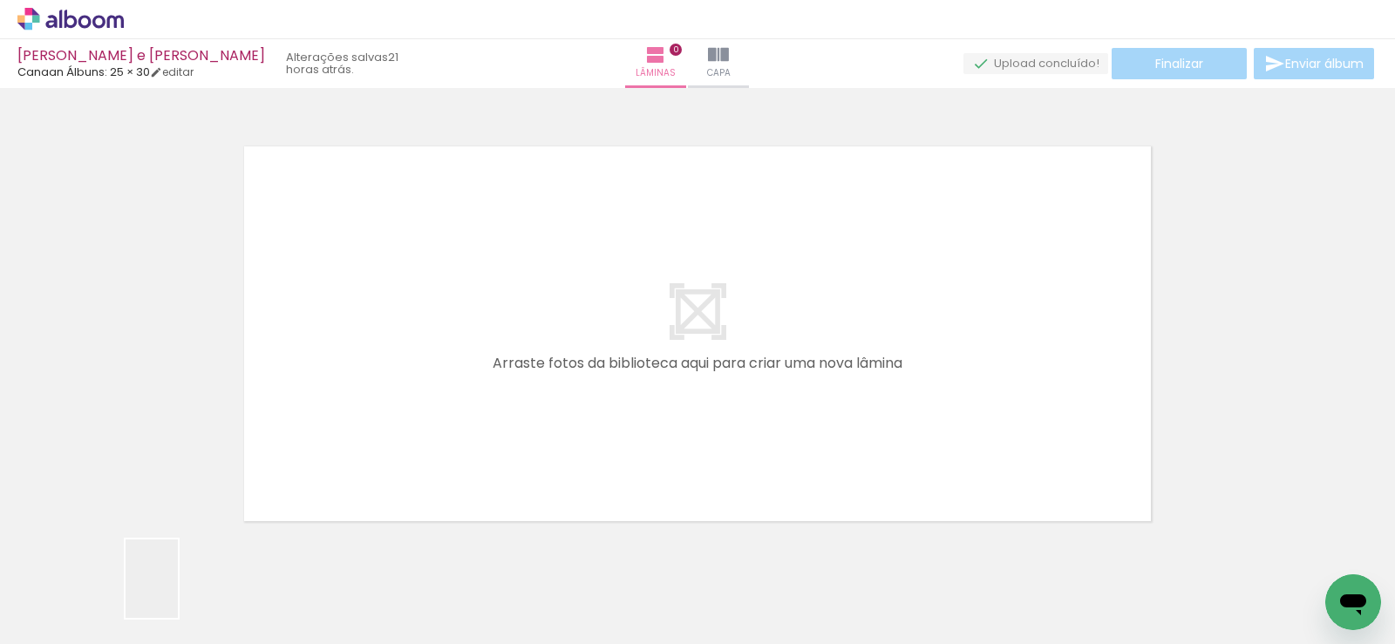
click at [312, 434] on quentale-workspace at bounding box center [697, 322] width 1395 height 644
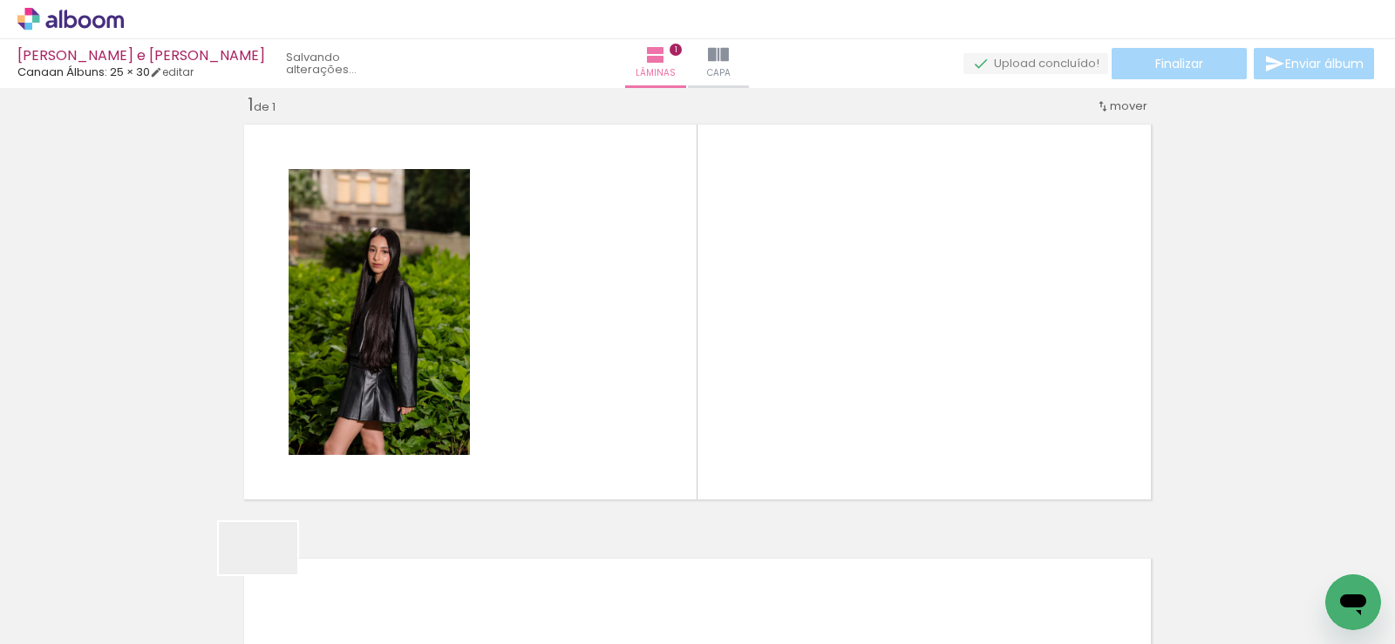
drag, startPoint x: 268, startPoint y: 580, endPoint x: 338, endPoint y: 564, distance: 72.4
click at [340, 426] on quentale-workspace at bounding box center [697, 322] width 1395 height 644
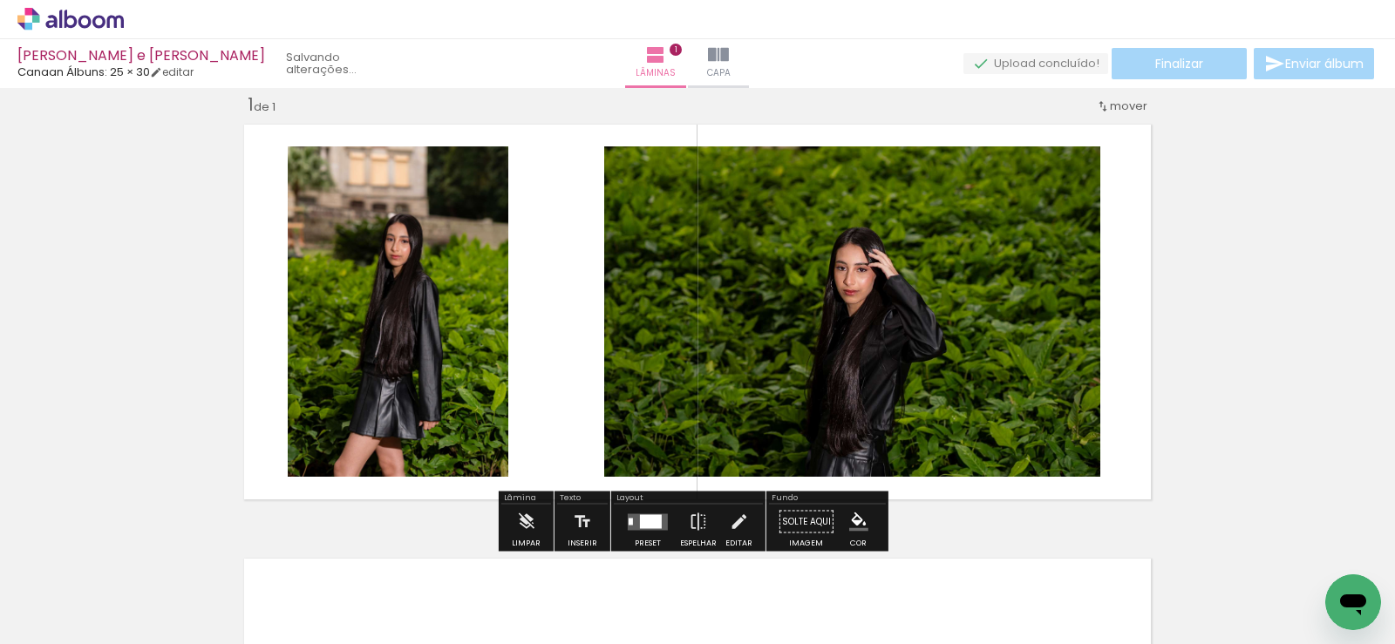
scroll to position [23, 0]
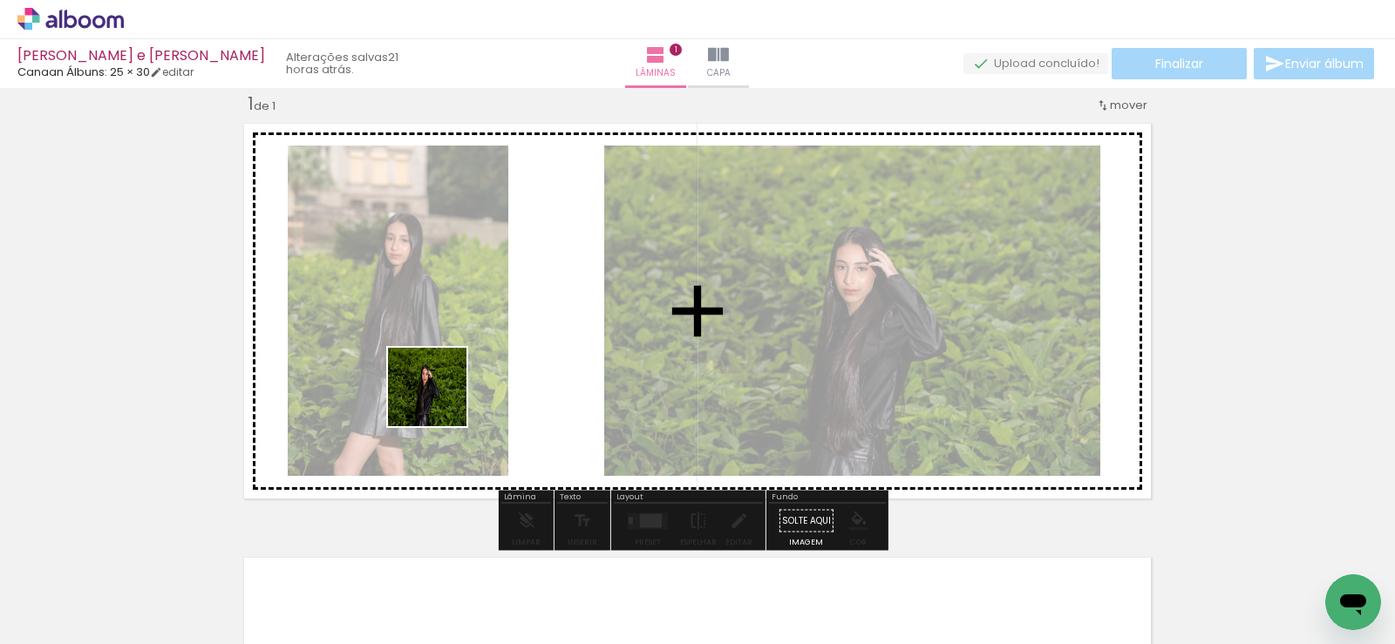
drag, startPoint x: 423, startPoint y: 427, endPoint x: 440, endPoint y: 400, distance: 32.2
click at [440, 400] on quentale-workspace at bounding box center [697, 322] width 1395 height 644
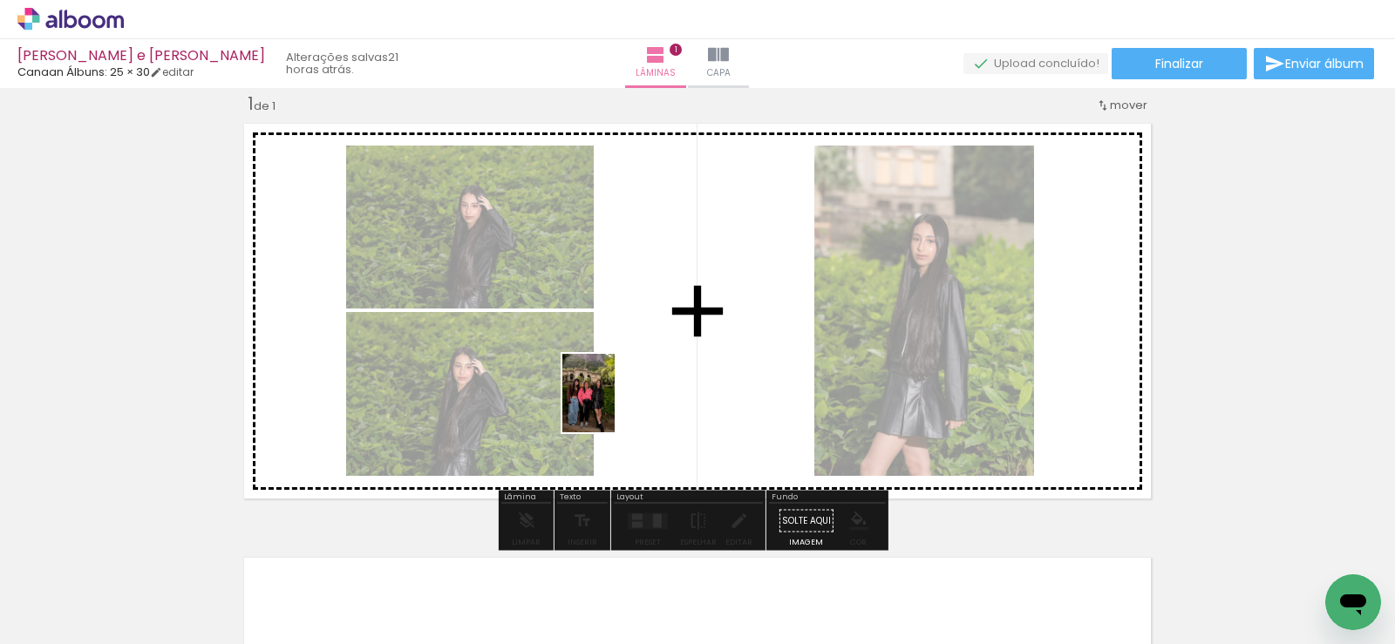
drag, startPoint x: 467, startPoint y: 576, endPoint x: 616, endPoint y: 405, distance: 225.6
click at [616, 405] on quentale-workspace at bounding box center [697, 322] width 1395 height 644
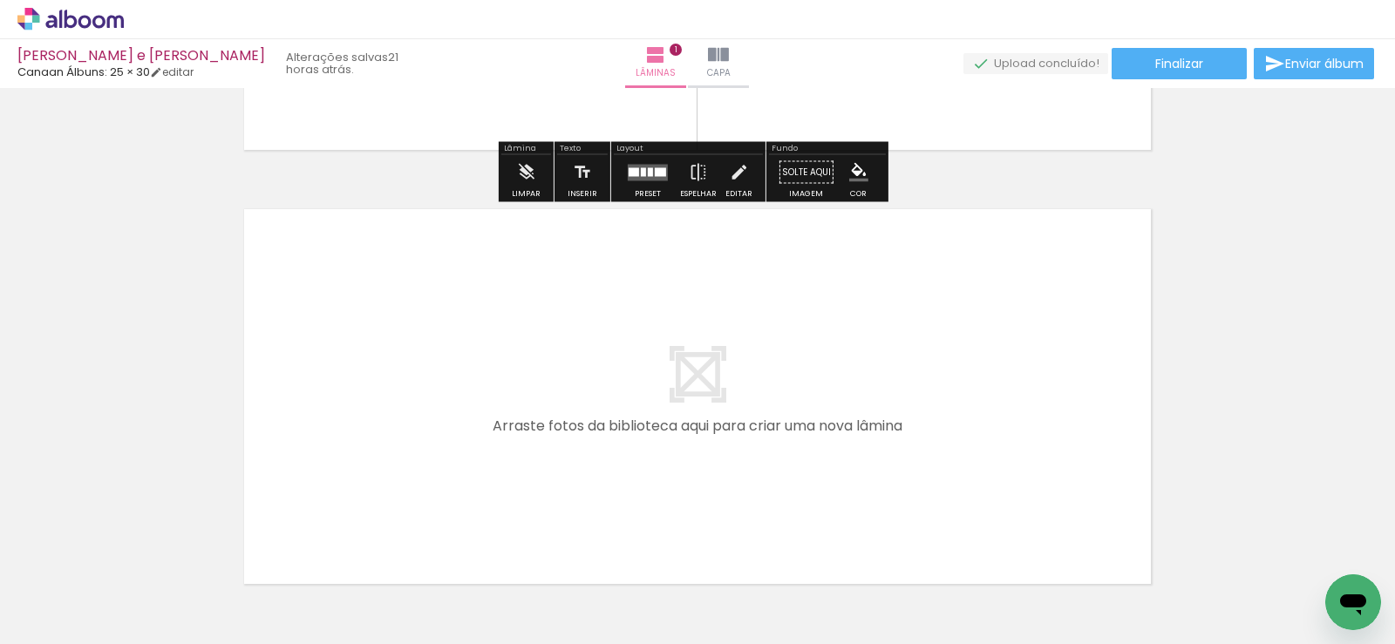
scroll to position [459, 0]
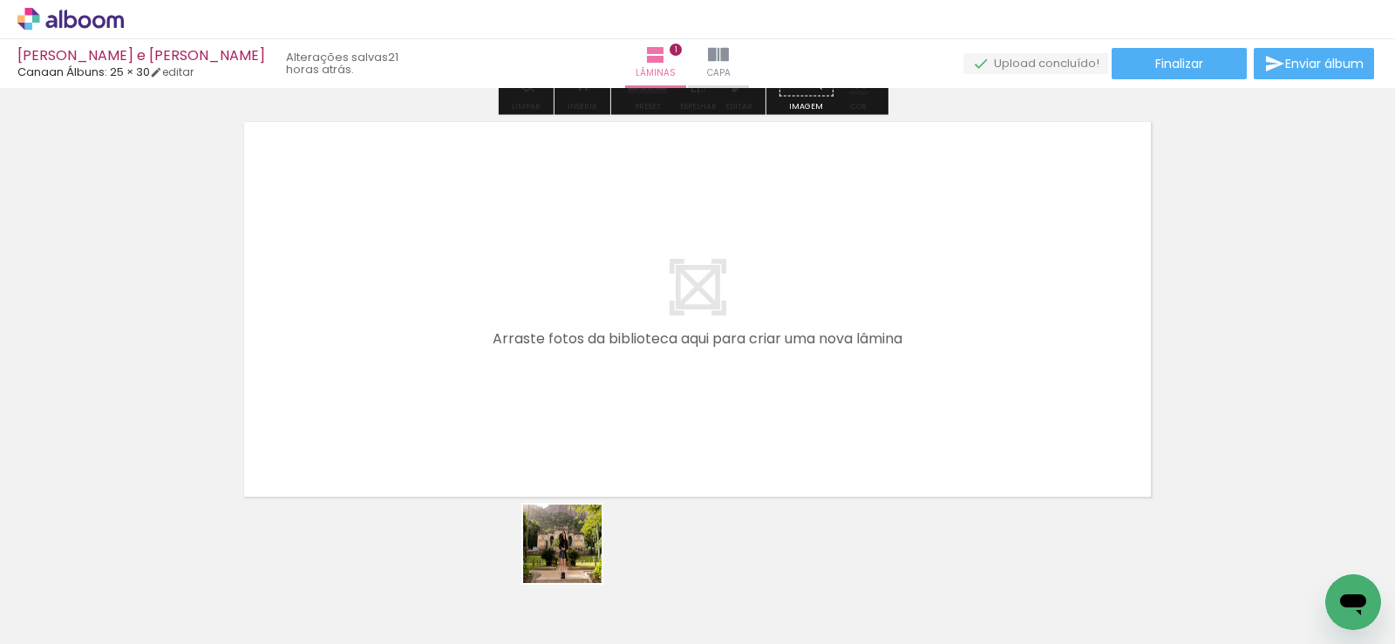
drag, startPoint x: 576, startPoint y: 557, endPoint x: 651, endPoint y: 565, distance: 76.3
click at [595, 430] on quentale-workspace at bounding box center [697, 322] width 1395 height 644
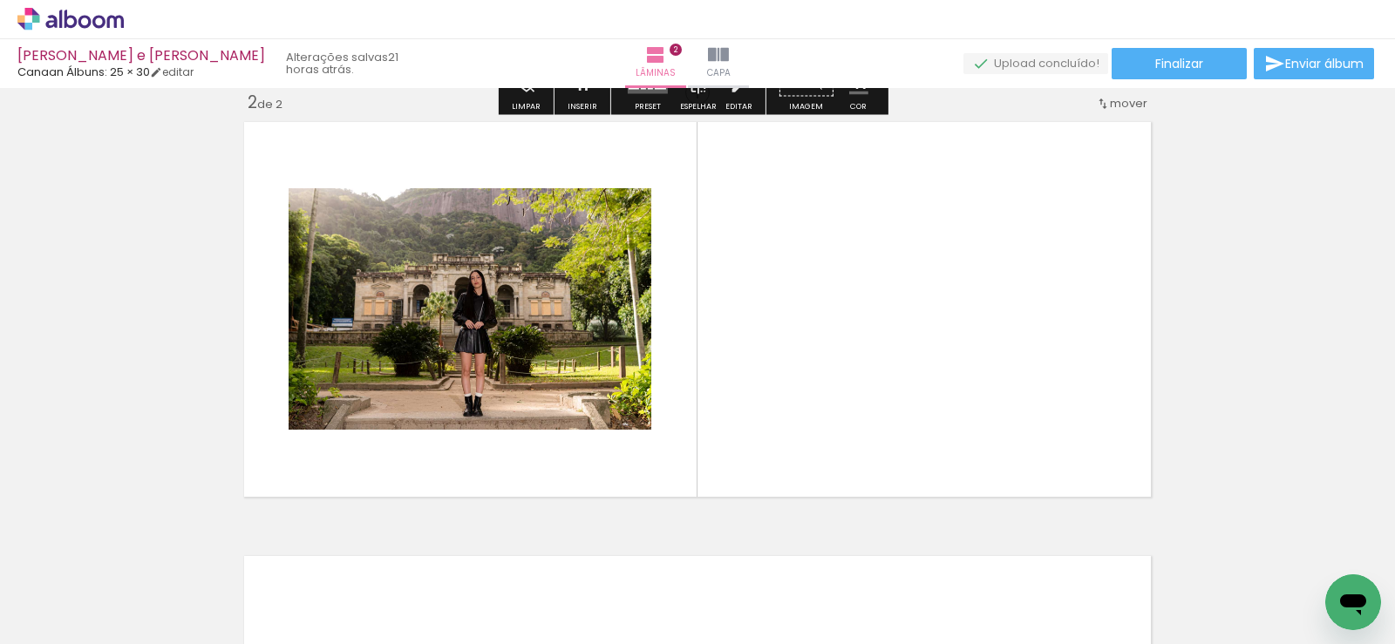
scroll to position [457, 0]
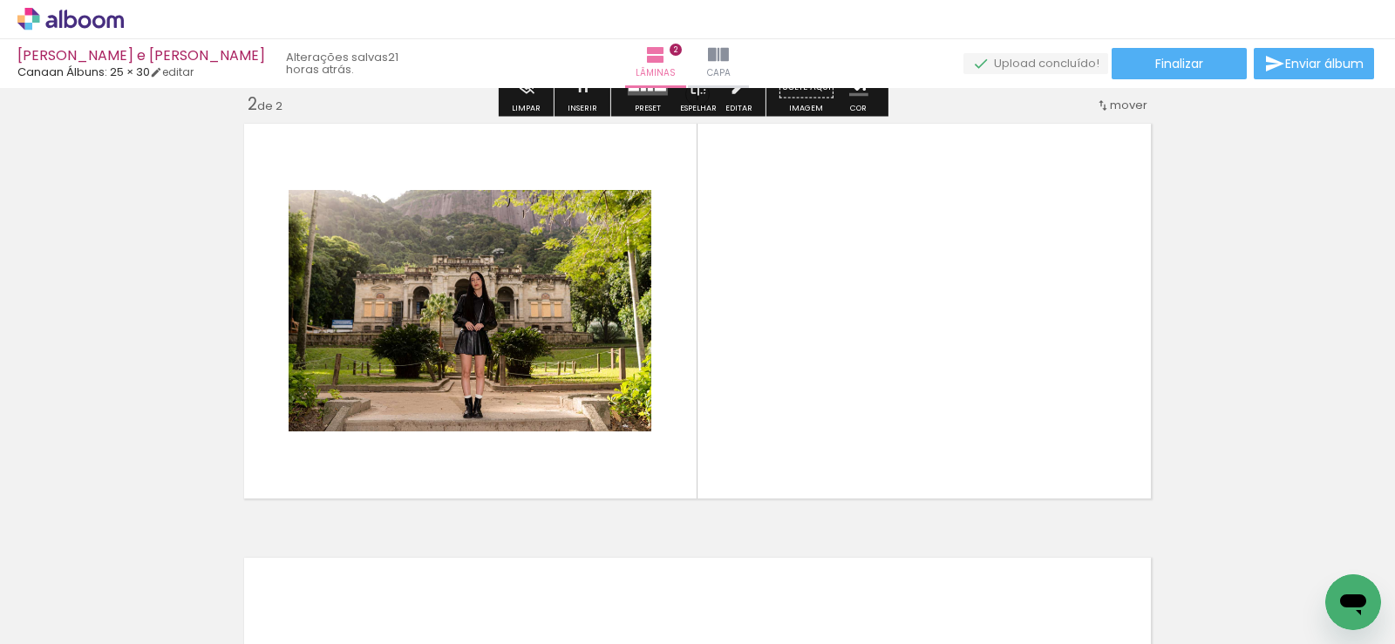
drag, startPoint x: 664, startPoint y: 596, endPoint x: 713, endPoint y: 594, distance: 48.9
click at [668, 432] on quentale-workspace at bounding box center [697, 322] width 1395 height 644
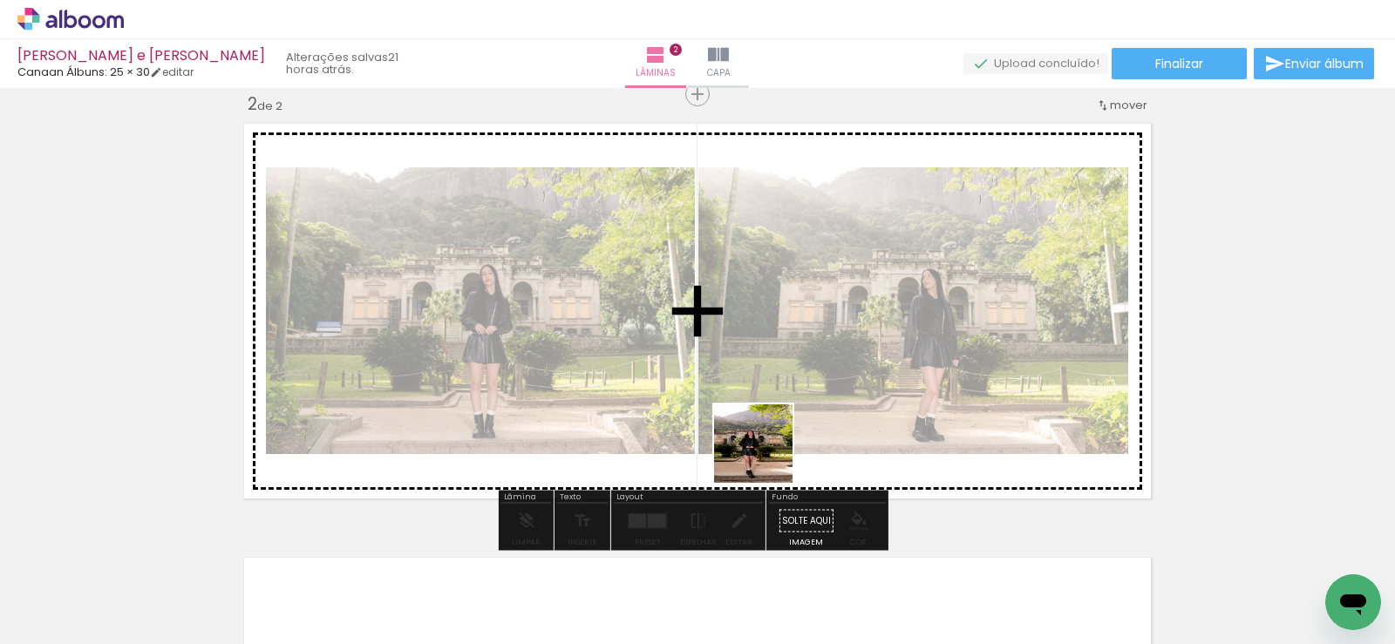
drag, startPoint x: 778, startPoint y: 569, endPoint x: 832, endPoint y: 593, distance: 59.3
click at [763, 441] on quentale-workspace at bounding box center [697, 322] width 1395 height 644
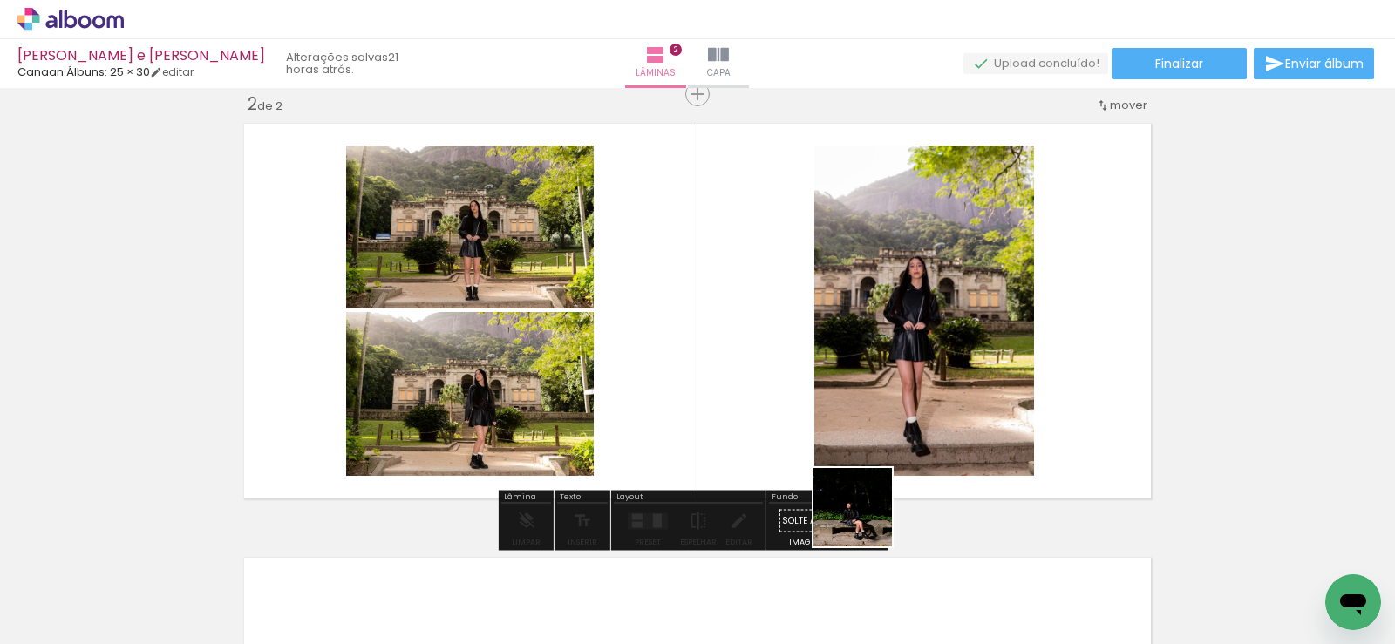
drag, startPoint x: 868, startPoint y: 564, endPoint x: 854, endPoint y: 475, distance: 90.0
click at [854, 475] on quentale-workspace at bounding box center [697, 322] width 1395 height 644
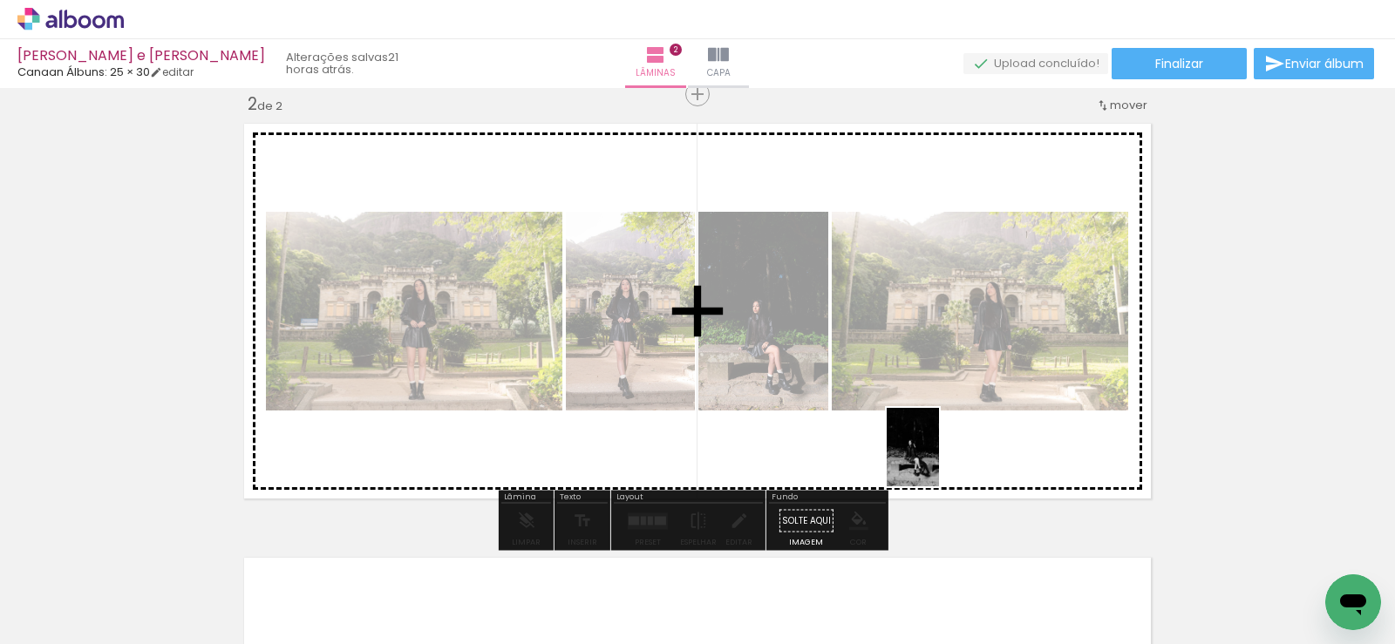
drag, startPoint x: 983, startPoint y: 589, endPoint x: 939, endPoint y: 460, distance: 136.2
click at [939, 460] on quentale-workspace at bounding box center [697, 322] width 1395 height 644
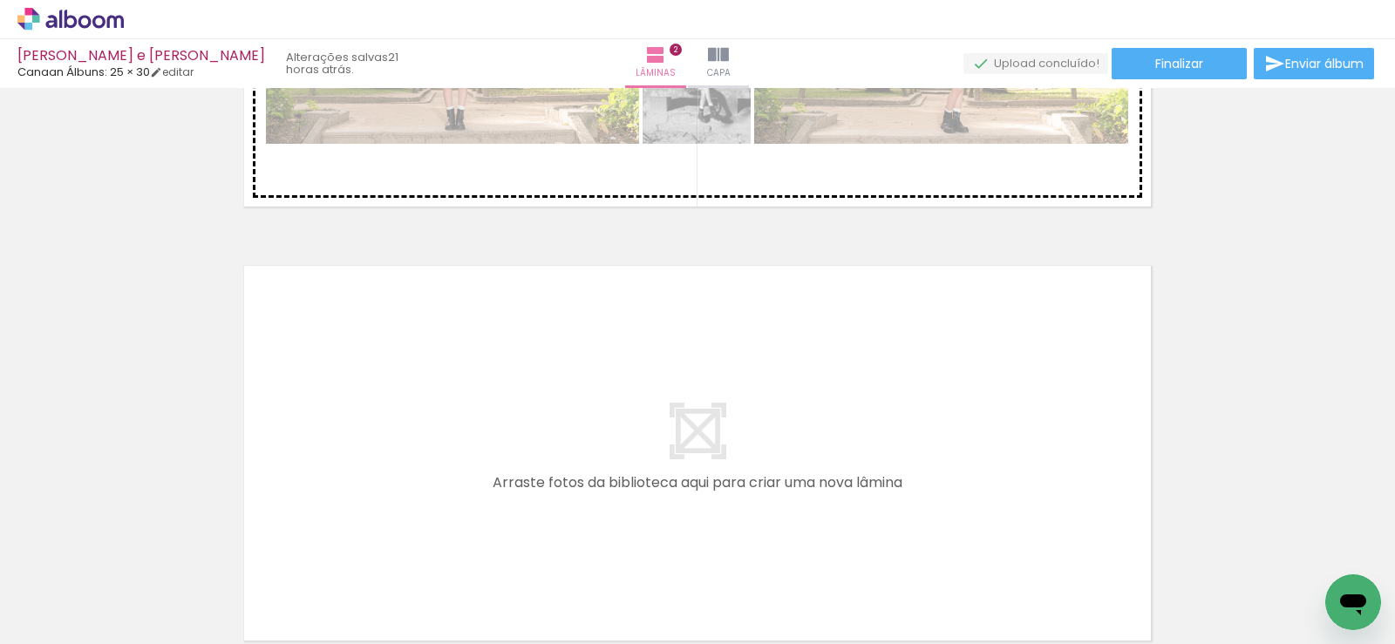
scroll to position [836, 0]
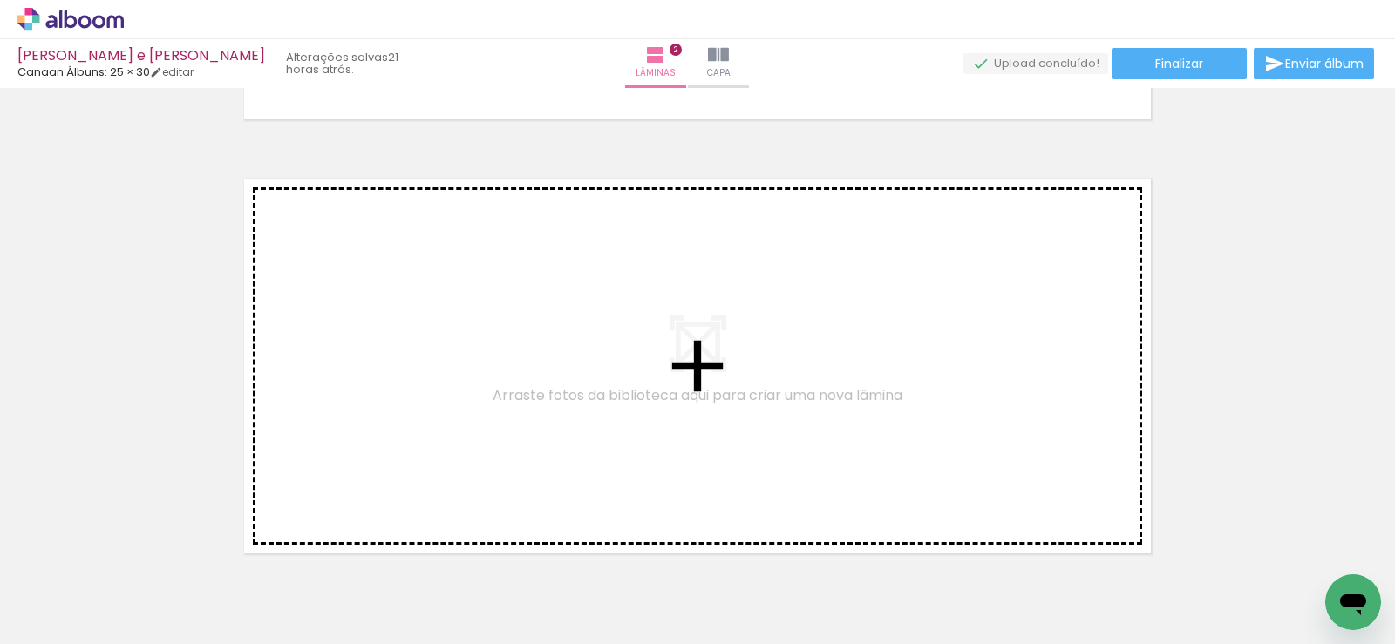
drag, startPoint x: 773, startPoint y: 218, endPoint x: 582, endPoint y: 350, distance: 232.0
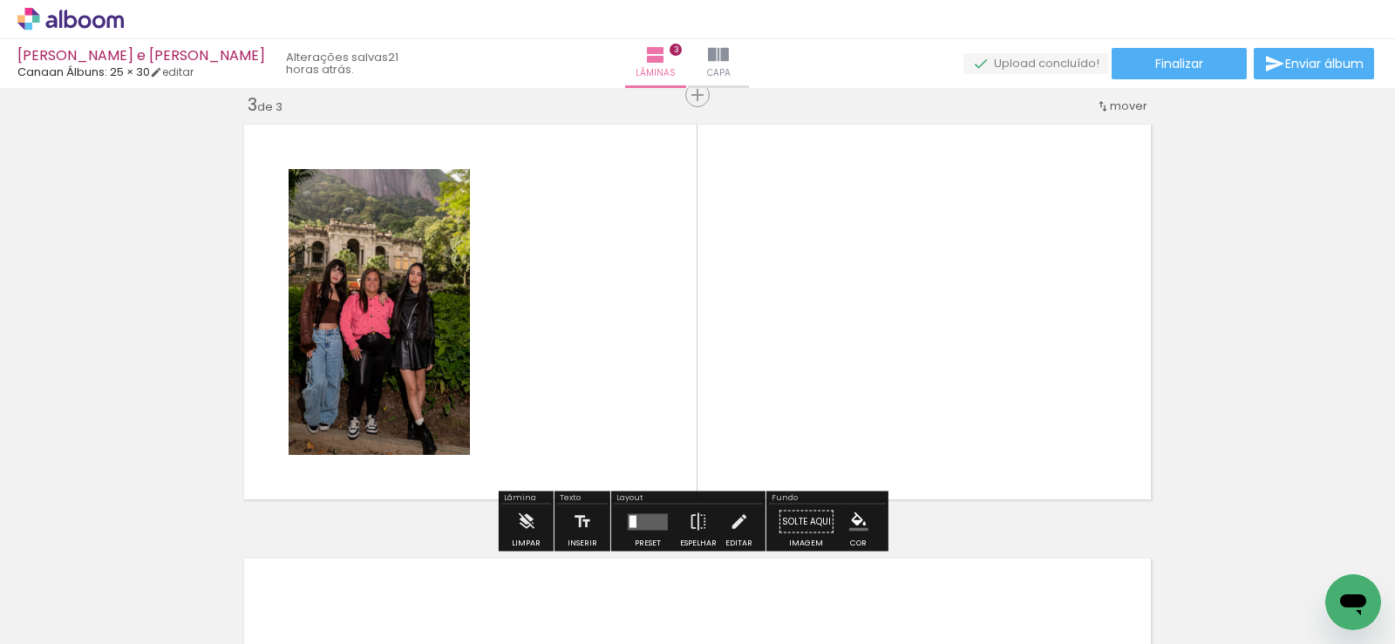
scroll to position [891, 0]
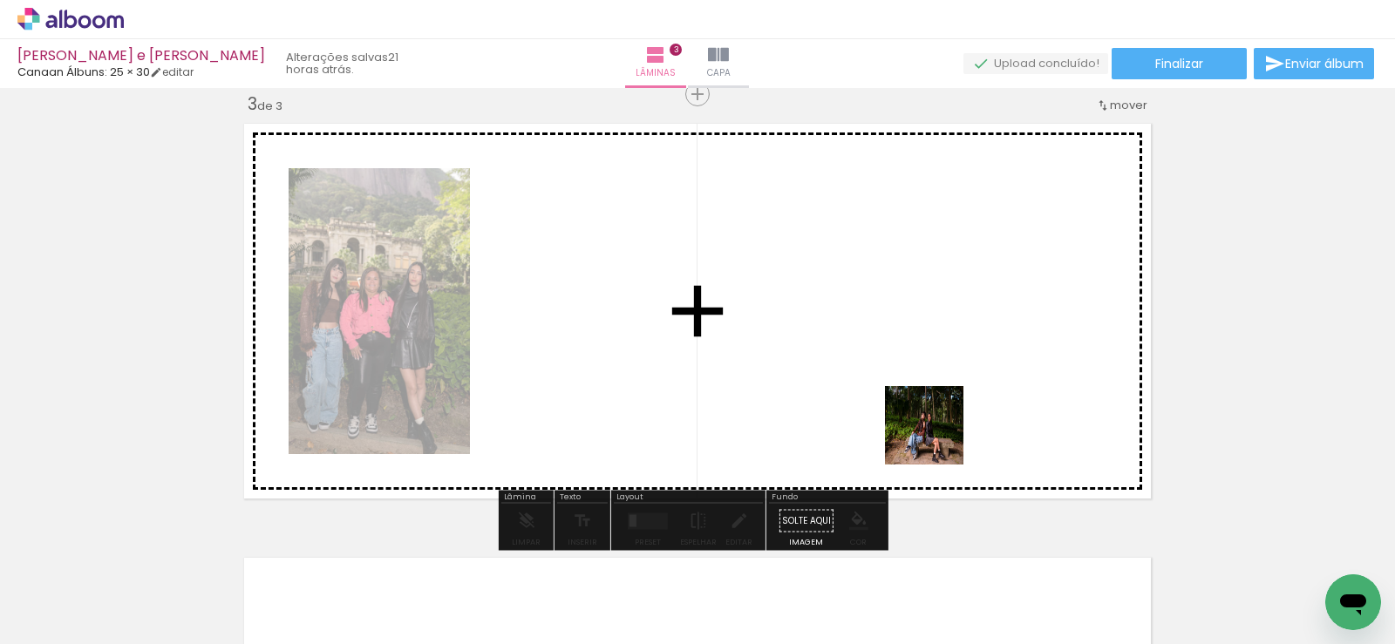
drag, startPoint x: 1053, startPoint y: 567, endPoint x: 881, endPoint y: 385, distance: 250.4
click at [881, 385] on quentale-workspace at bounding box center [697, 322] width 1395 height 644
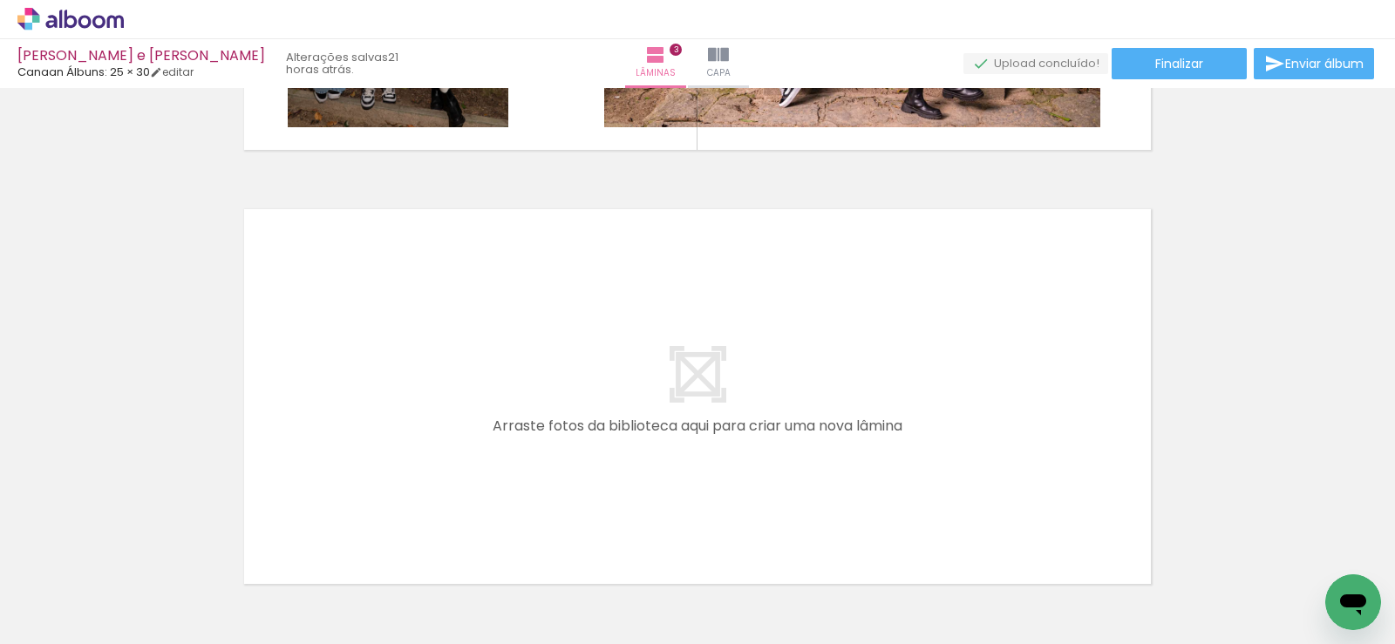
scroll to position [1327, 0]
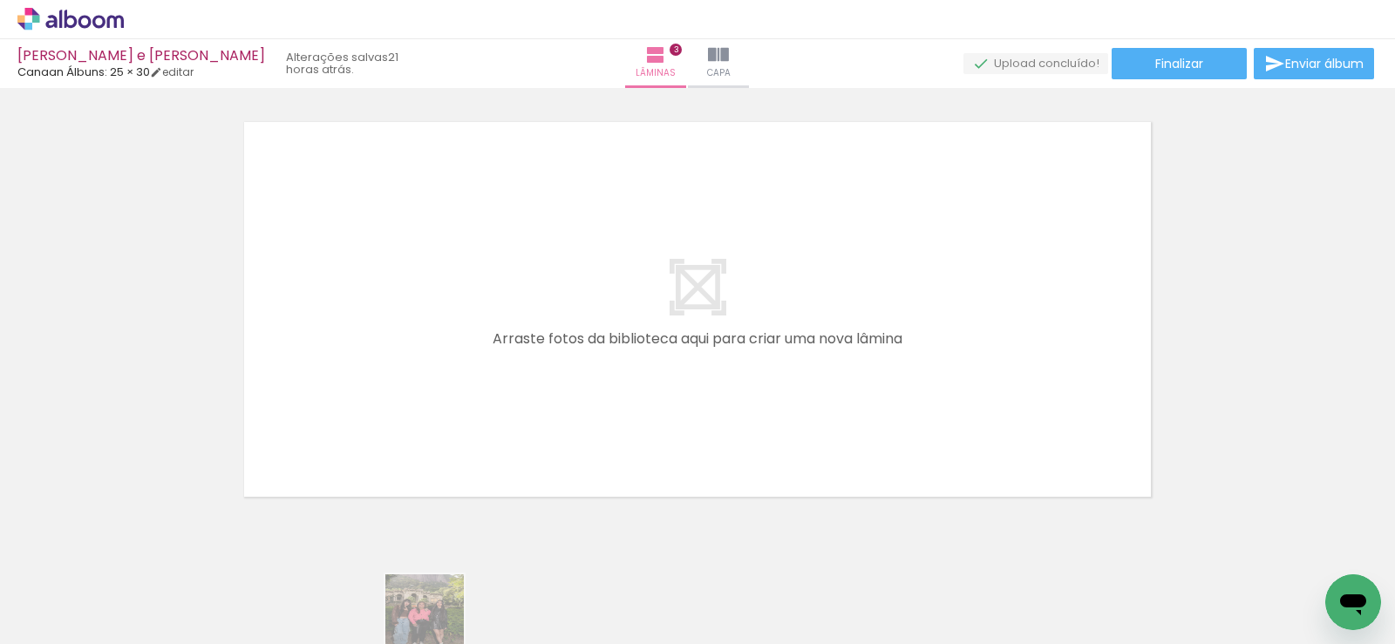
click at [438, 627] on quentale-thumb at bounding box center [468, 585] width 98 height 100
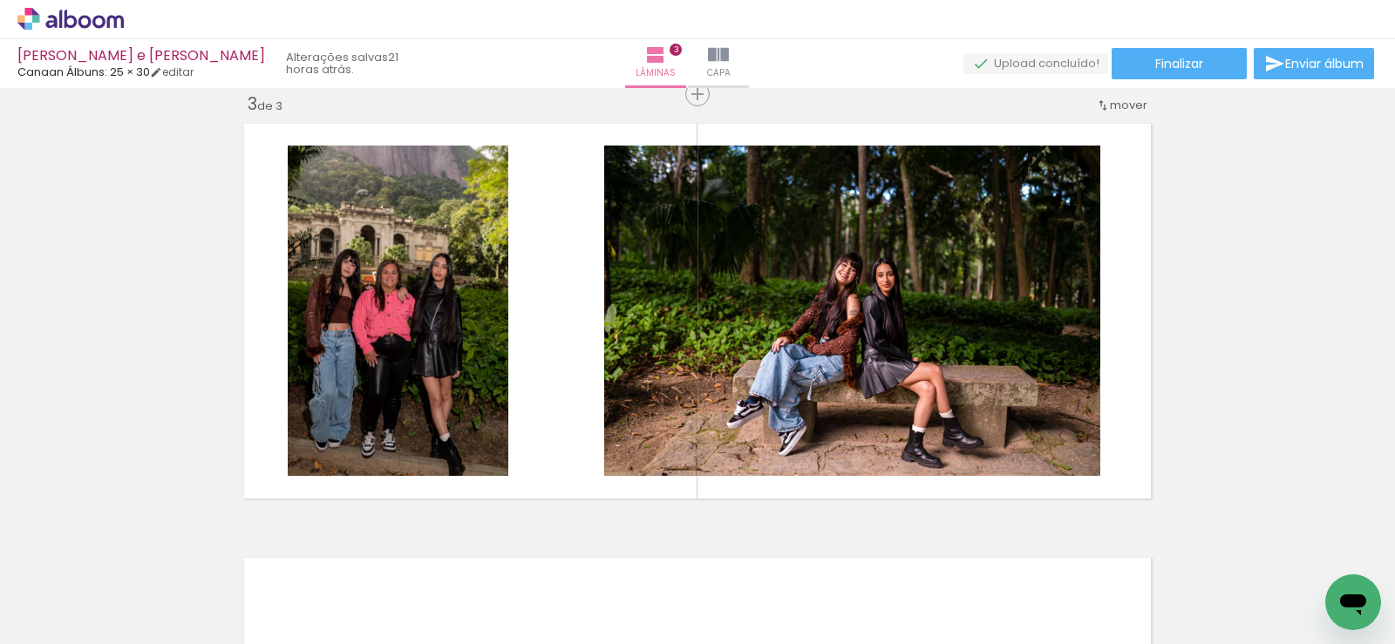
scroll to position [717, 0]
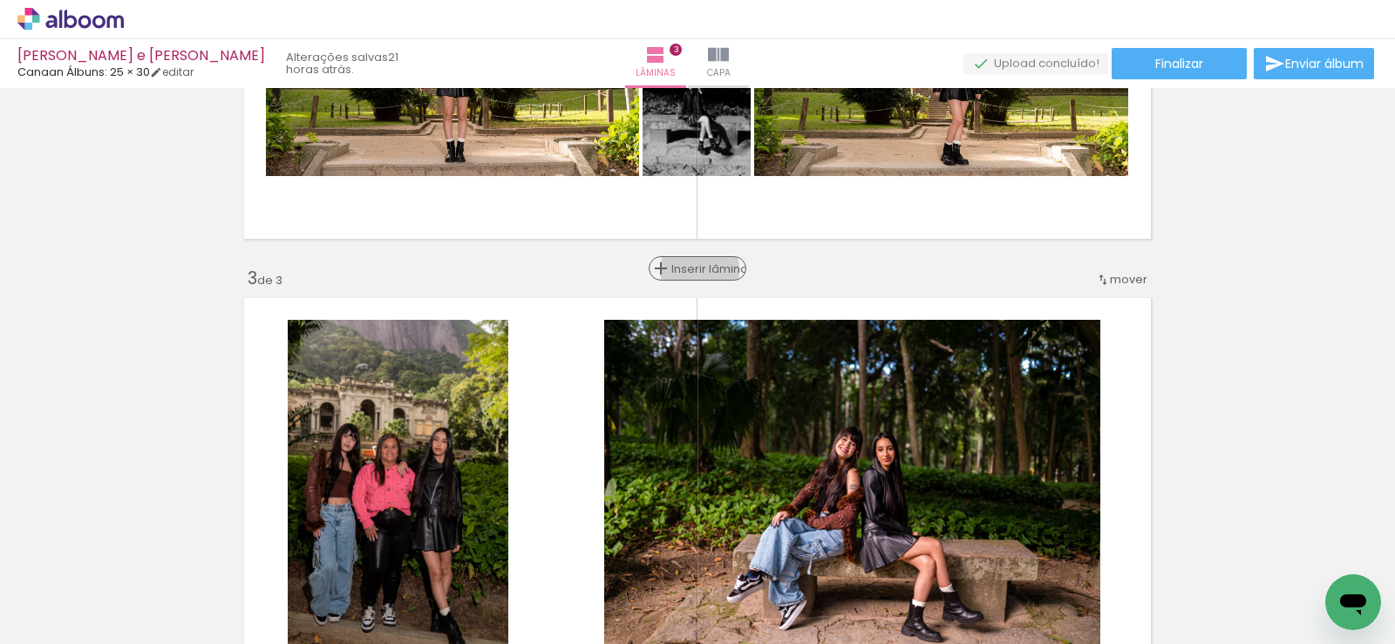
click at [696, 270] on span "Inserir lâmina" at bounding box center [705, 268] width 68 height 11
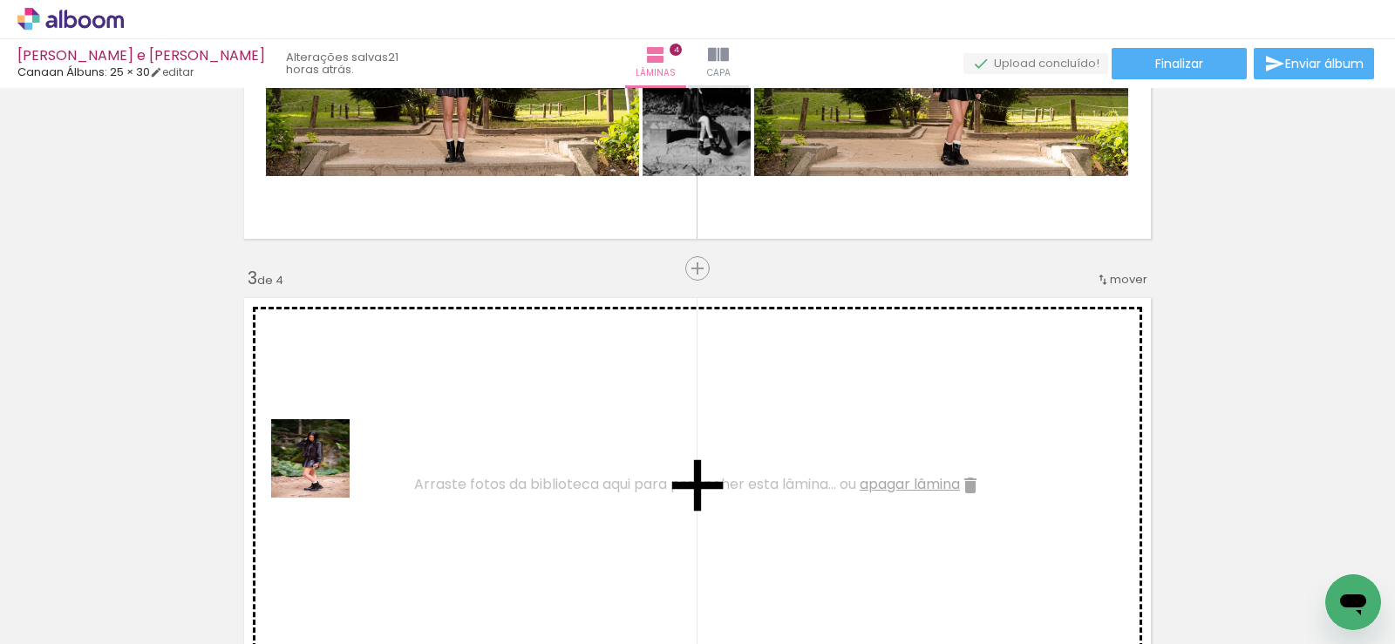
drag, startPoint x: 290, startPoint y: 555, endPoint x: 337, endPoint y: 603, distance: 67.2
click at [325, 468] on quentale-workspace at bounding box center [697, 322] width 1395 height 644
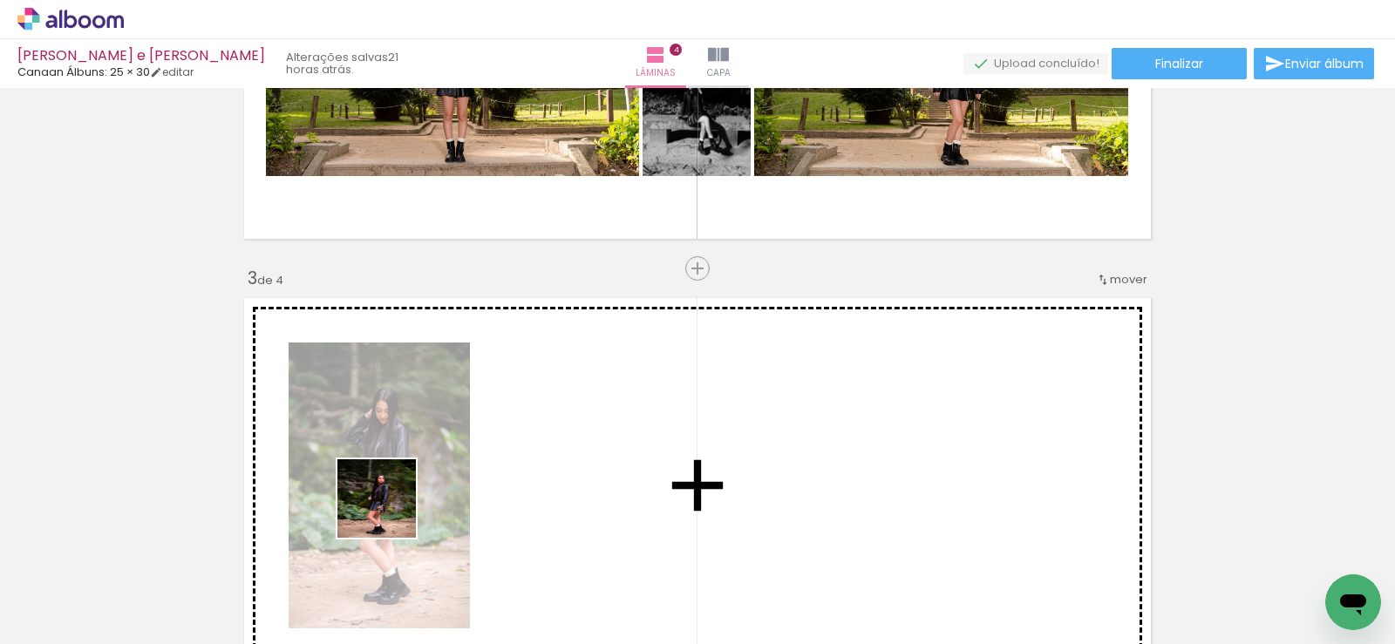
drag, startPoint x: 368, startPoint y: 565, endPoint x: 459, endPoint y: 595, distance: 95.4
click at [411, 467] on quentale-workspace at bounding box center [697, 322] width 1395 height 644
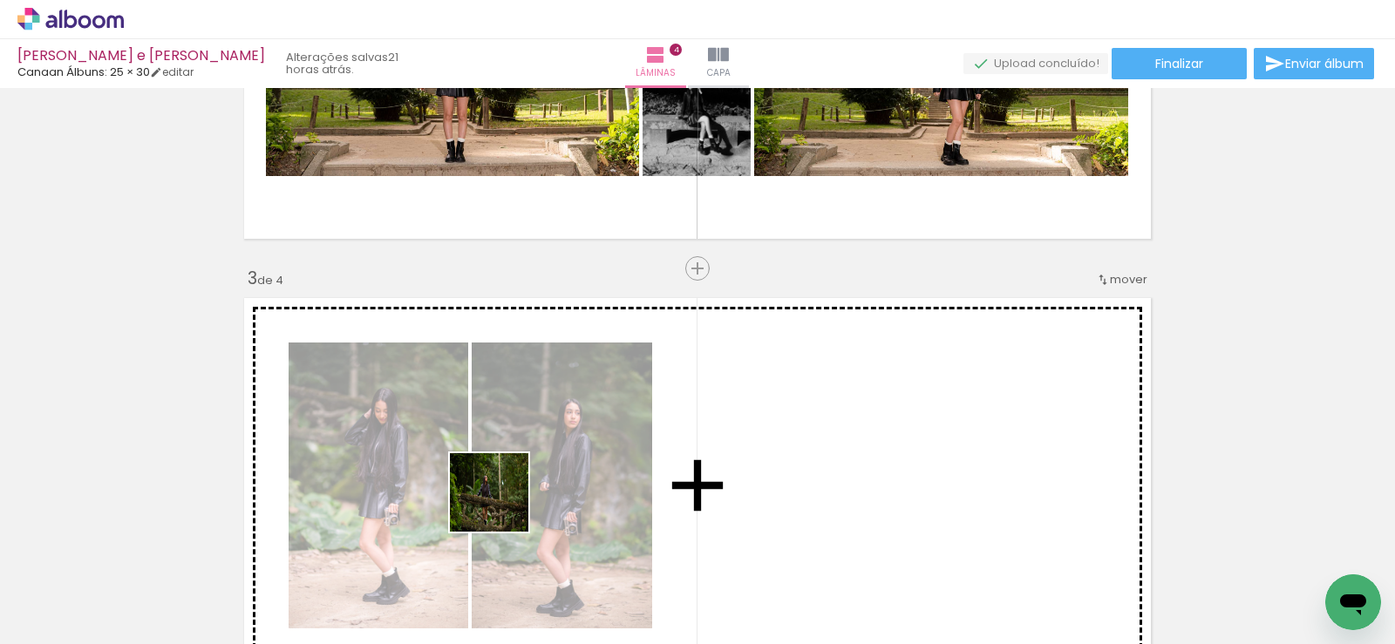
drag, startPoint x: 488, startPoint y: 540, endPoint x: 562, endPoint y: 607, distance: 99.4
click at [514, 481] on quentale-workspace at bounding box center [697, 322] width 1395 height 644
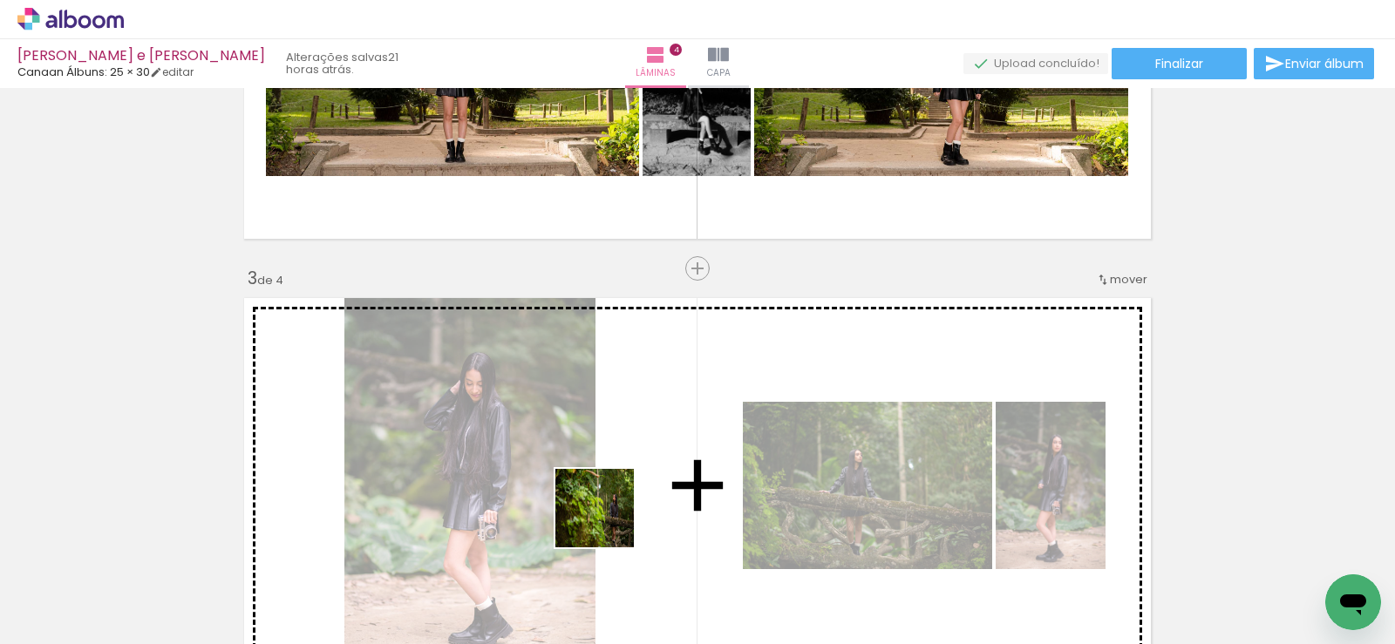
drag, startPoint x: 593, startPoint y: 566, endPoint x: 662, endPoint y: 614, distance: 83.9
click at [615, 488] on quentale-workspace at bounding box center [697, 322] width 1395 height 644
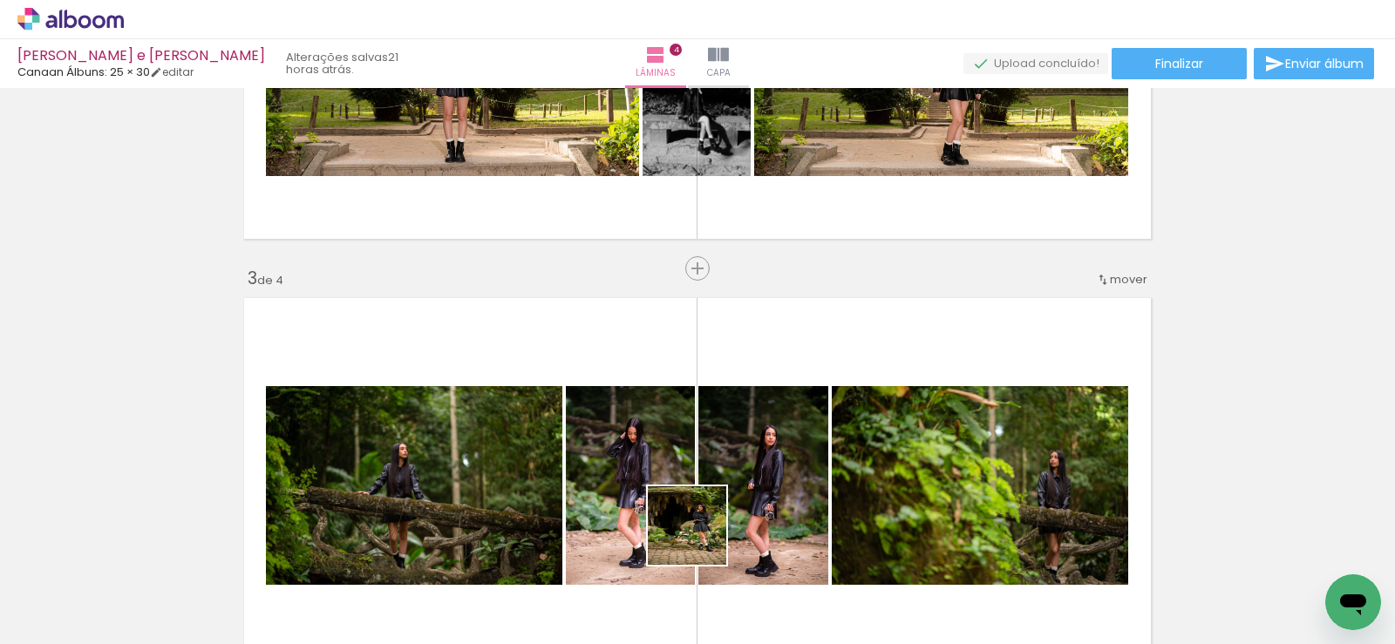
drag, startPoint x: 696, startPoint y: 551, endPoint x: 750, endPoint y: 589, distance: 65.8
click at [712, 494] on quentale-workspace at bounding box center [697, 322] width 1395 height 644
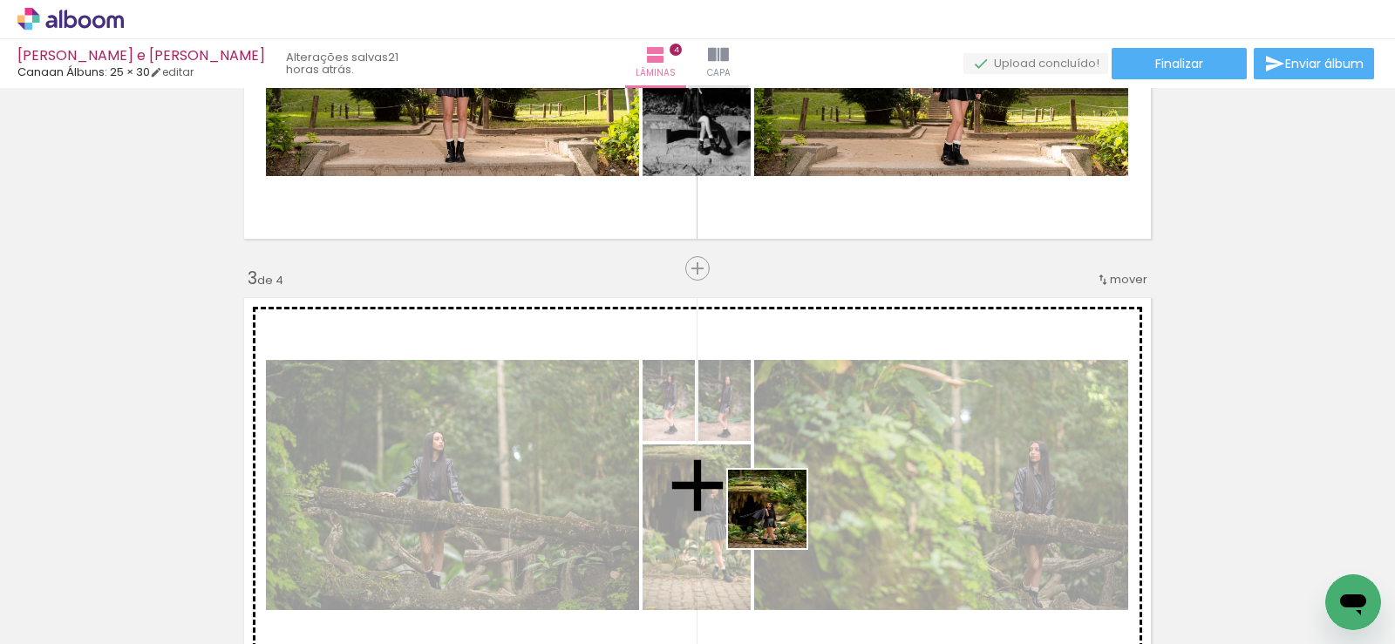
drag, startPoint x: 780, startPoint y: 522, endPoint x: 843, endPoint y: 603, distance: 102.6
click at [789, 500] on quentale-workspace at bounding box center [697, 322] width 1395 height 644
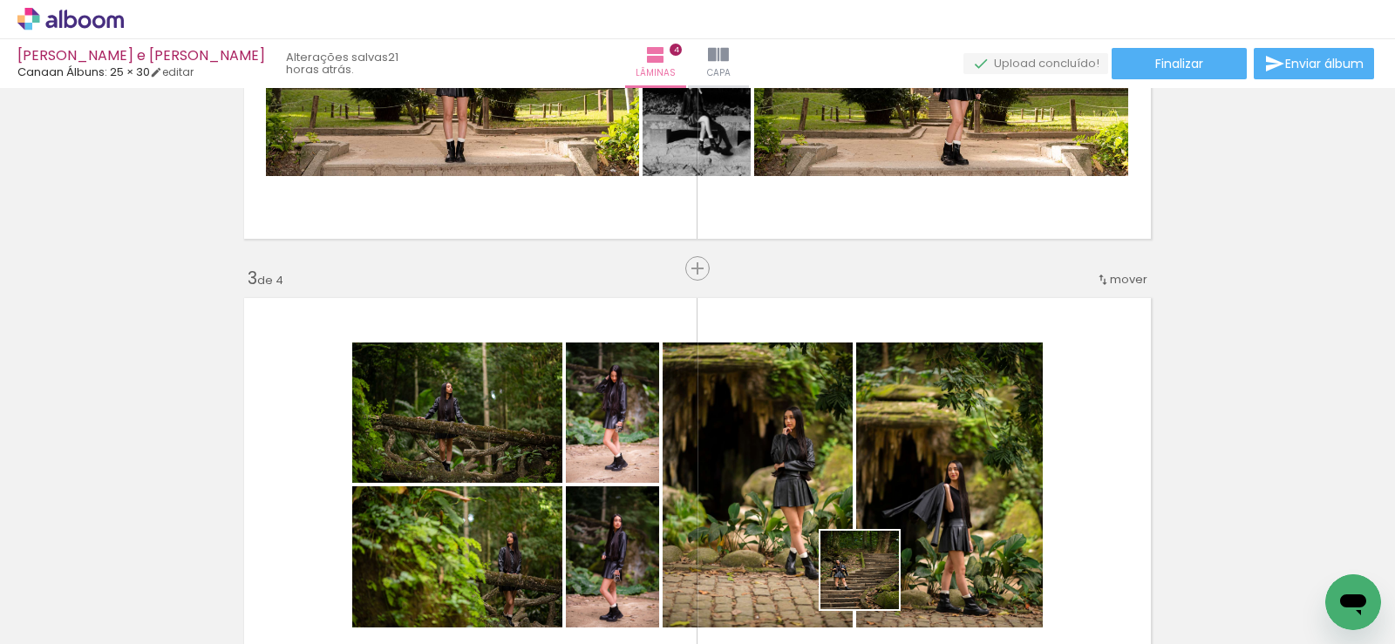
drag, startPoint x: 873, startPoint y: 583, endPoint x: 1016, endPoint y: 448, distance: 196.8
click at [900, 516] on quentale-workspace at bounding box center [697, 322] width 1395 height 644
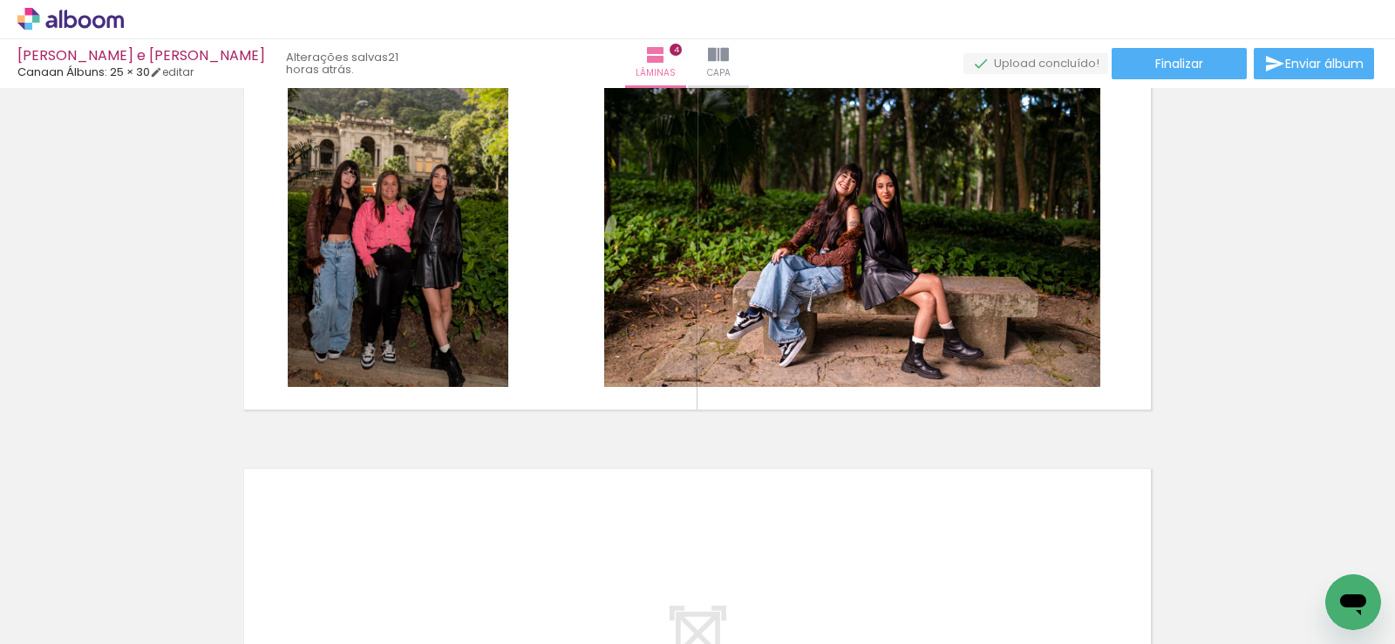
scroll to position [1327, 0]
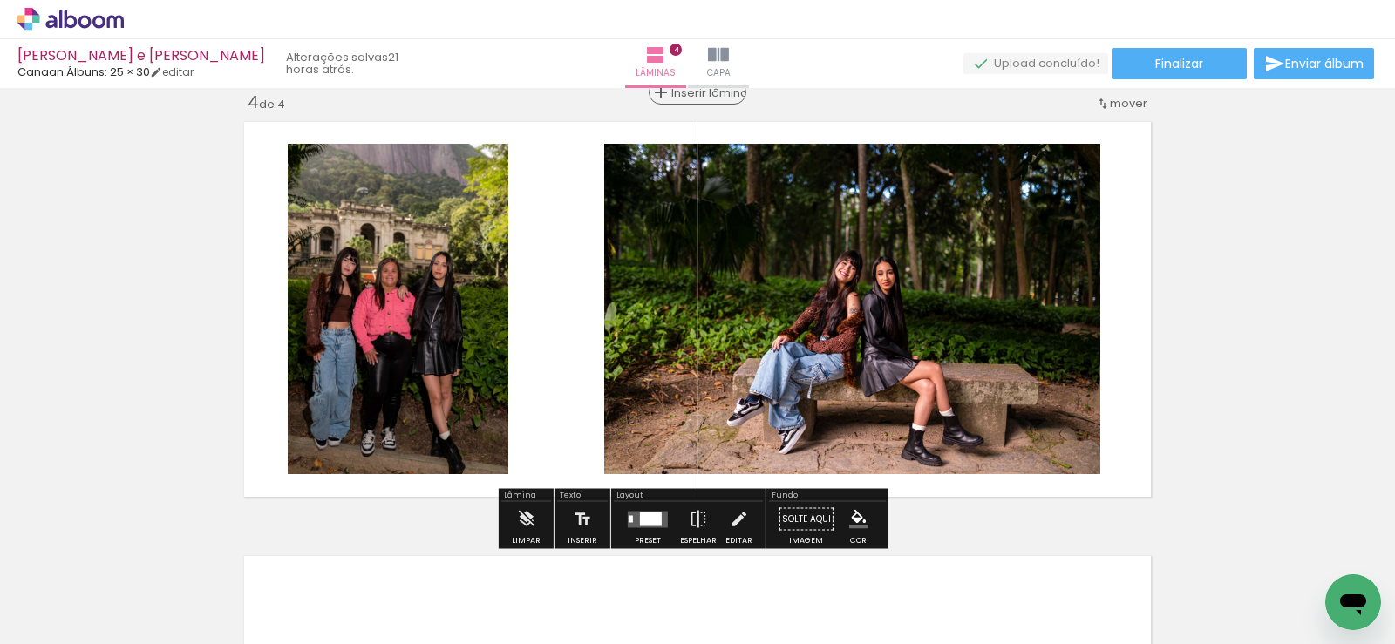
click at [687, 100] on div "Inserir lâmina" at bounding box center [697, 92] width 94 height 21
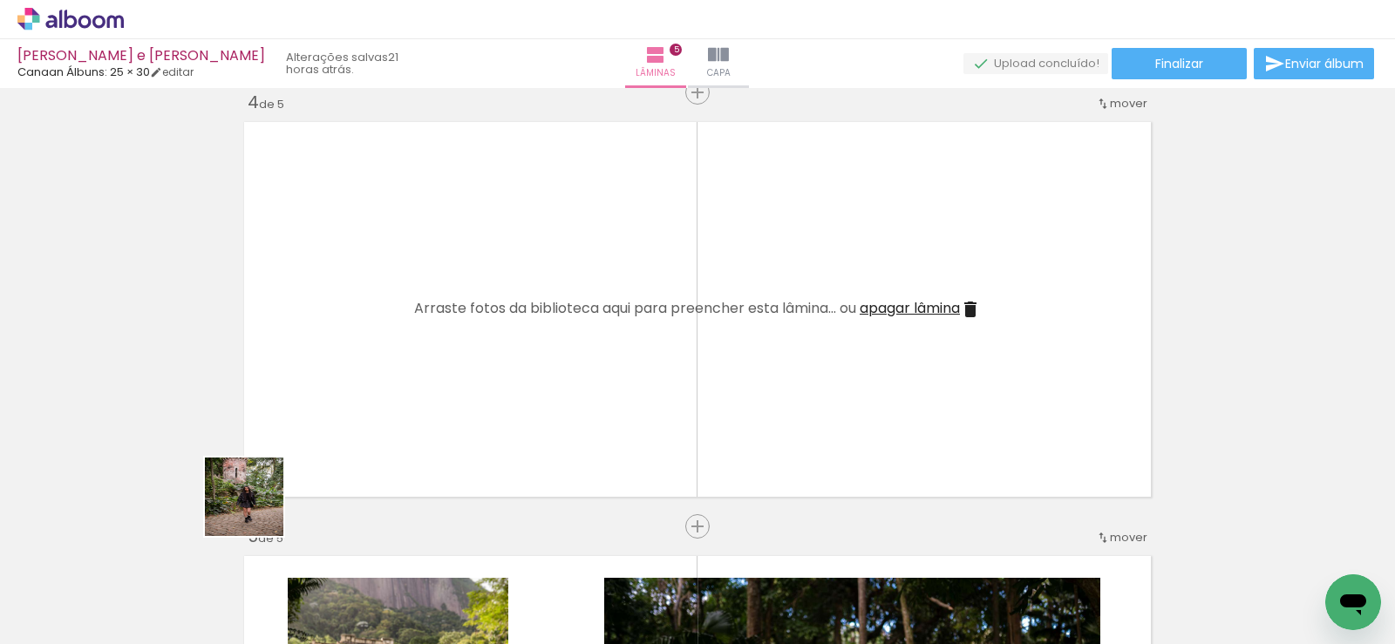
drag, startPoint x: 199, startPoint y: 595, endPoint x: 298, endPoint y: 577, distance: 100.9
click at [301, 453] on quentale-workspace at bounding box center [697, 322] width 1395 height 644
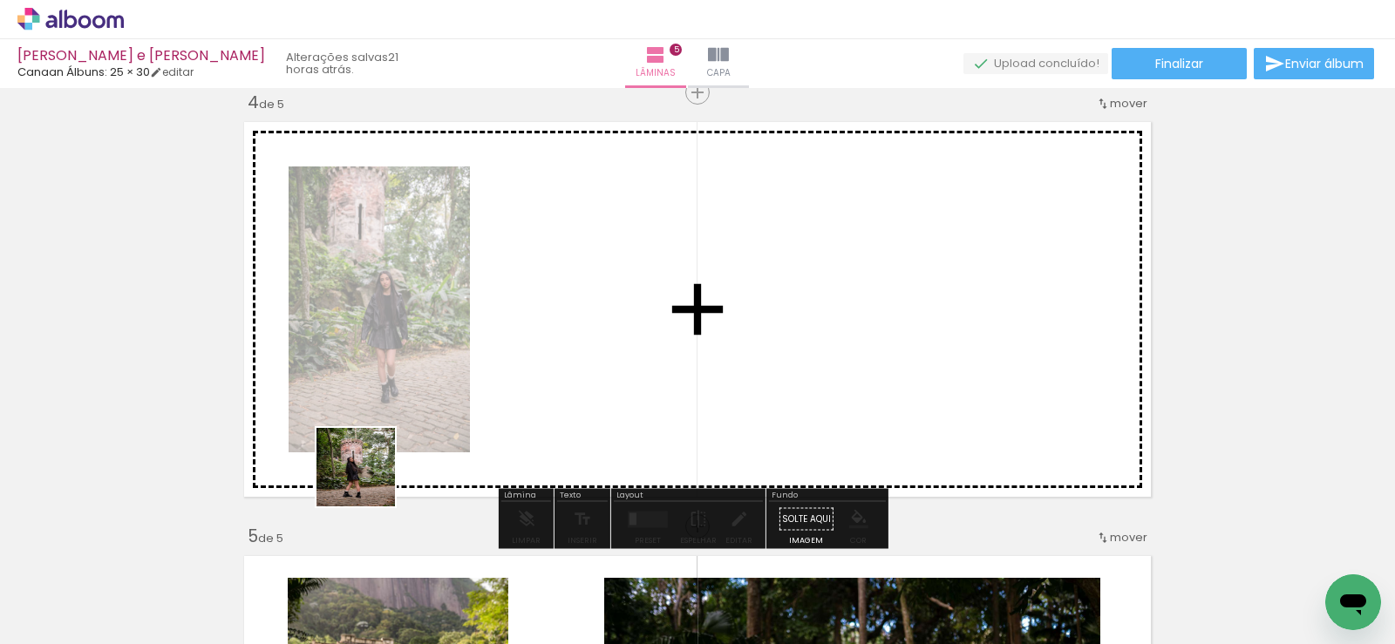
drag, startPoint x: 338, startPoint y: 525, endPoint x: 398, endPoint y: 583, distance: 83.2
click at [377, 473] on quentale-workspace at bounding box center [697, 322] width 1395 height 644
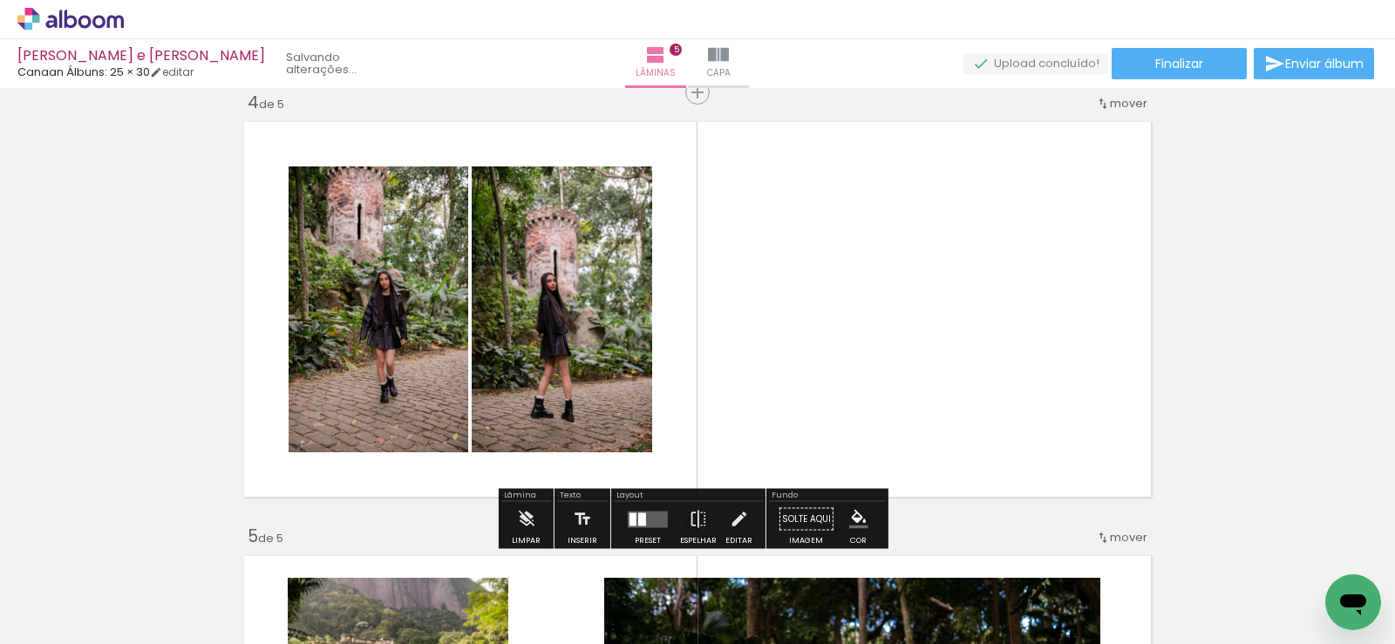
drag, startPoint x: 443, startPoint y: 501, endPoint x: 515, endPoint y: 587, distance: 112.7
click at [471, 454] on quentale-workspace at bounding box center [697, 322] width 1395 height 644
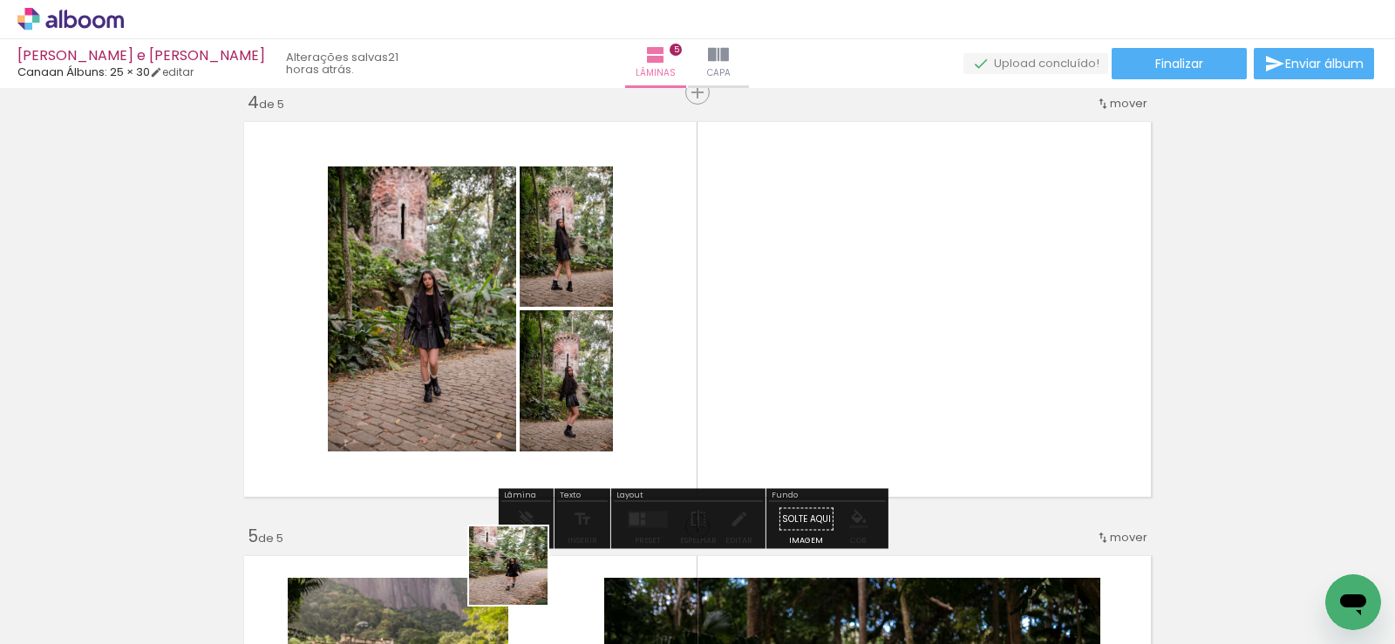
drag, startPoint x: 518, startPoint y: 586, endPoint x: 596, endPoint y: 595, distance: 79.0
click at [564, 465] on quentale-workspace at bounding box center [697, 322] width 1395 height 644
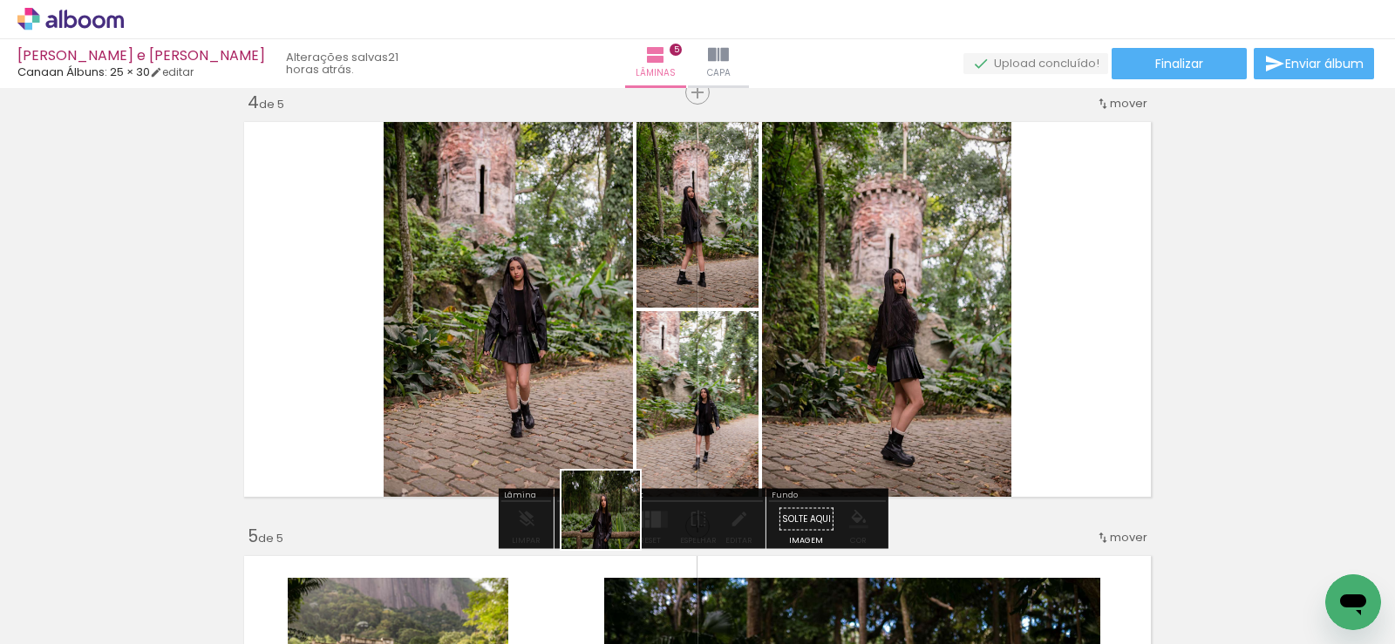
drag, startPoint x: 614, startPoint y: 523, endPoint x: 680, endPoint y: 593, distance: 96.2
click at [626, 460] on quentale-workspace at bounding box center [697, 322] width 1395 height 644
